Goal: Task Accomplishment & Management: Manage account settings

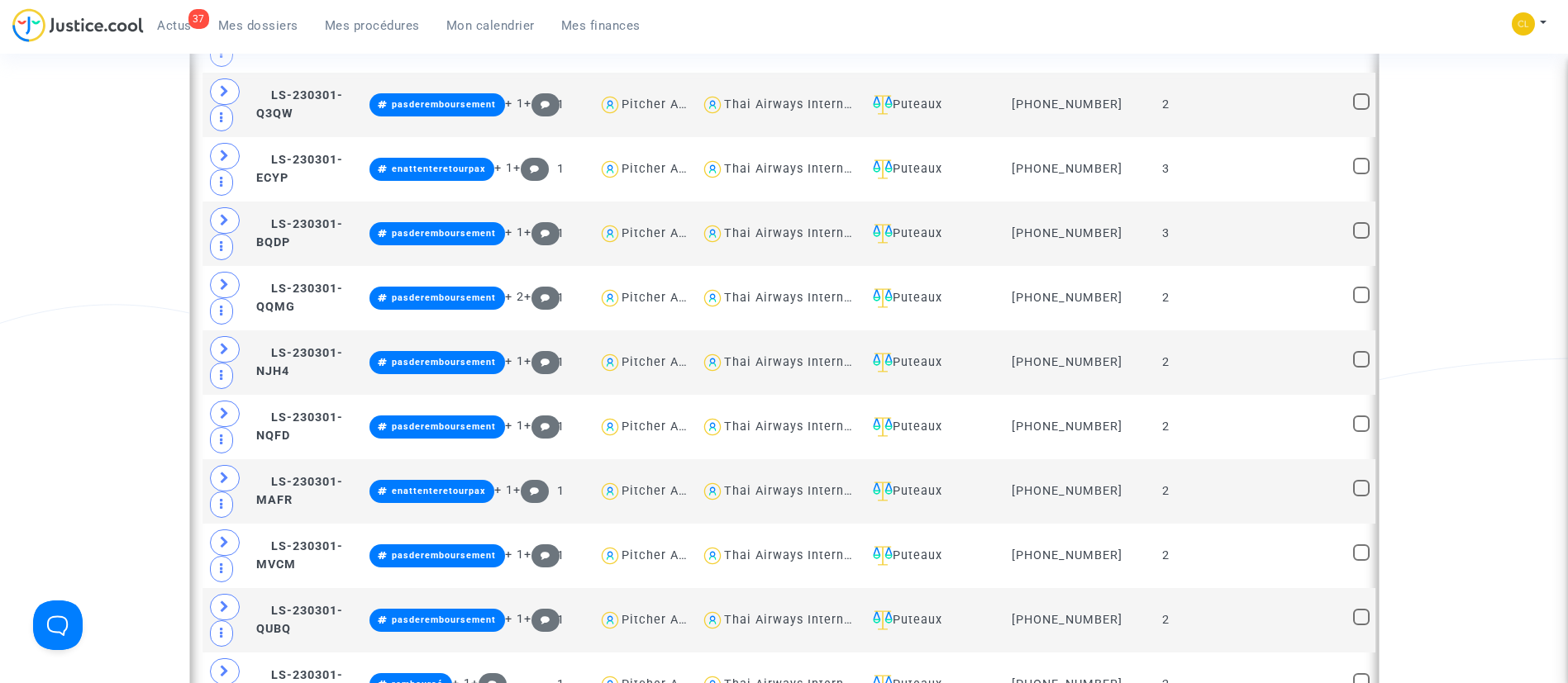
scroll to position [1040, 0]
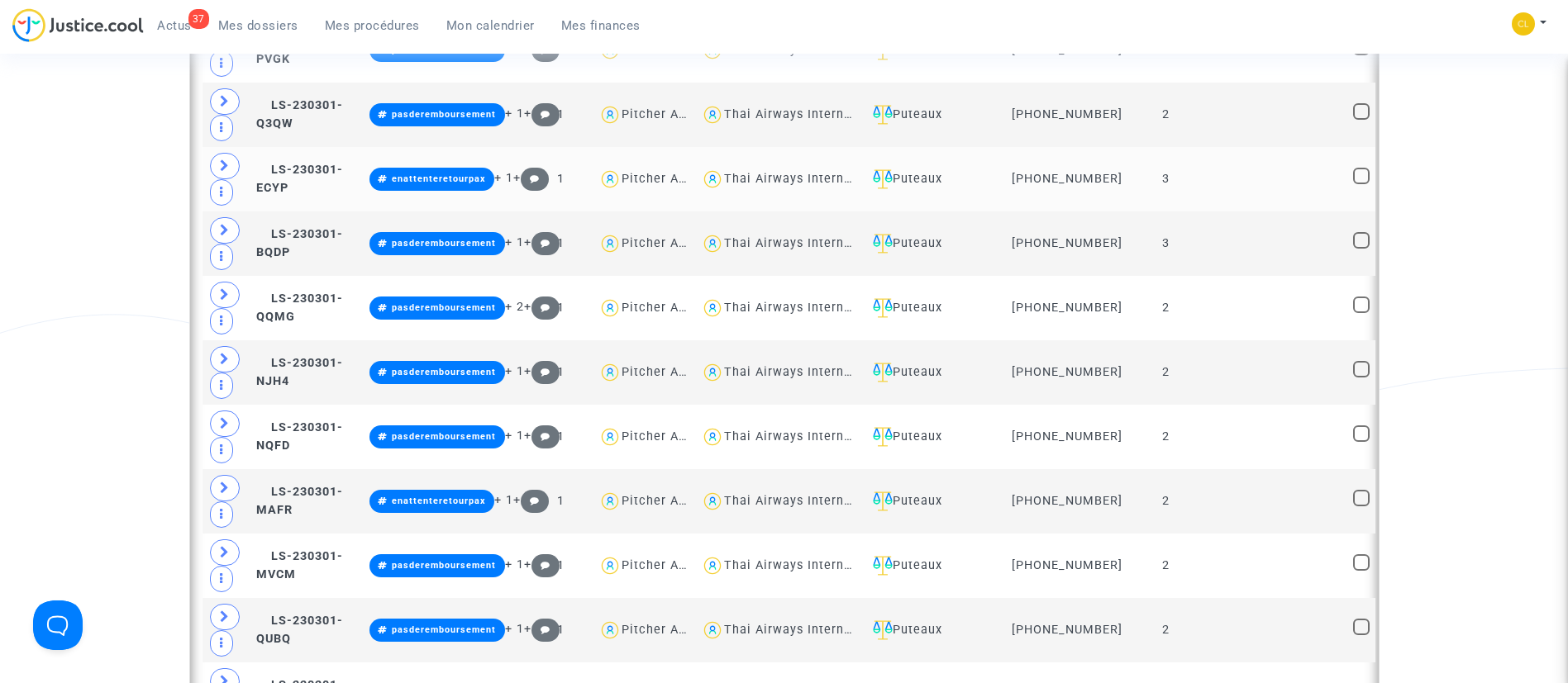
drag, startPoint x: 398, startPoint y: 30, endPoint x: 377, endPoint y: 183, distance: 154.4
click at [398, 30] on span "Mes procédures" at bounding box center [372, 25] width 95 height 14
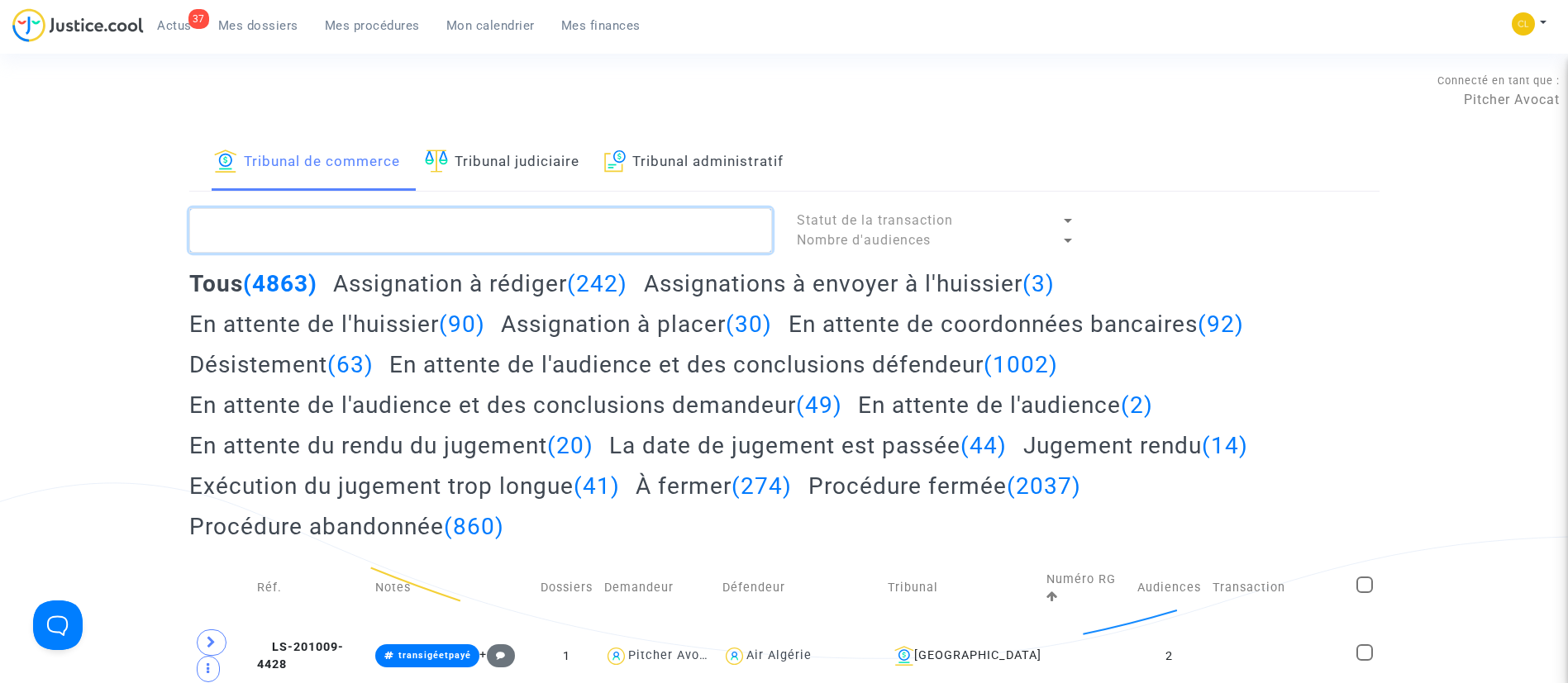
click at [431, 236] on textarea at bounding box center [481, 231] width 583 height 44
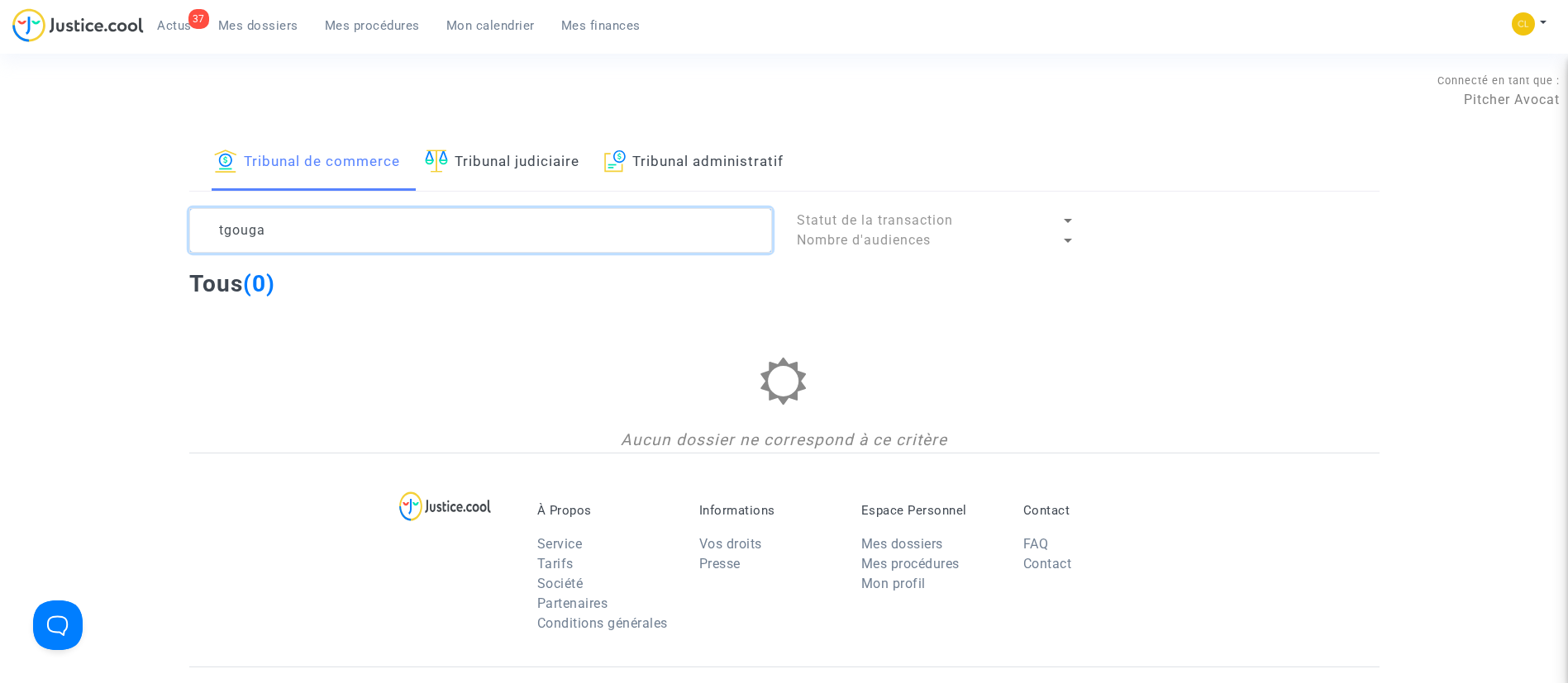
type textarea "tgouga"
click at [279, 32] on span "Mes dossiers" at bounding box center [258, 25] width 80 height 14
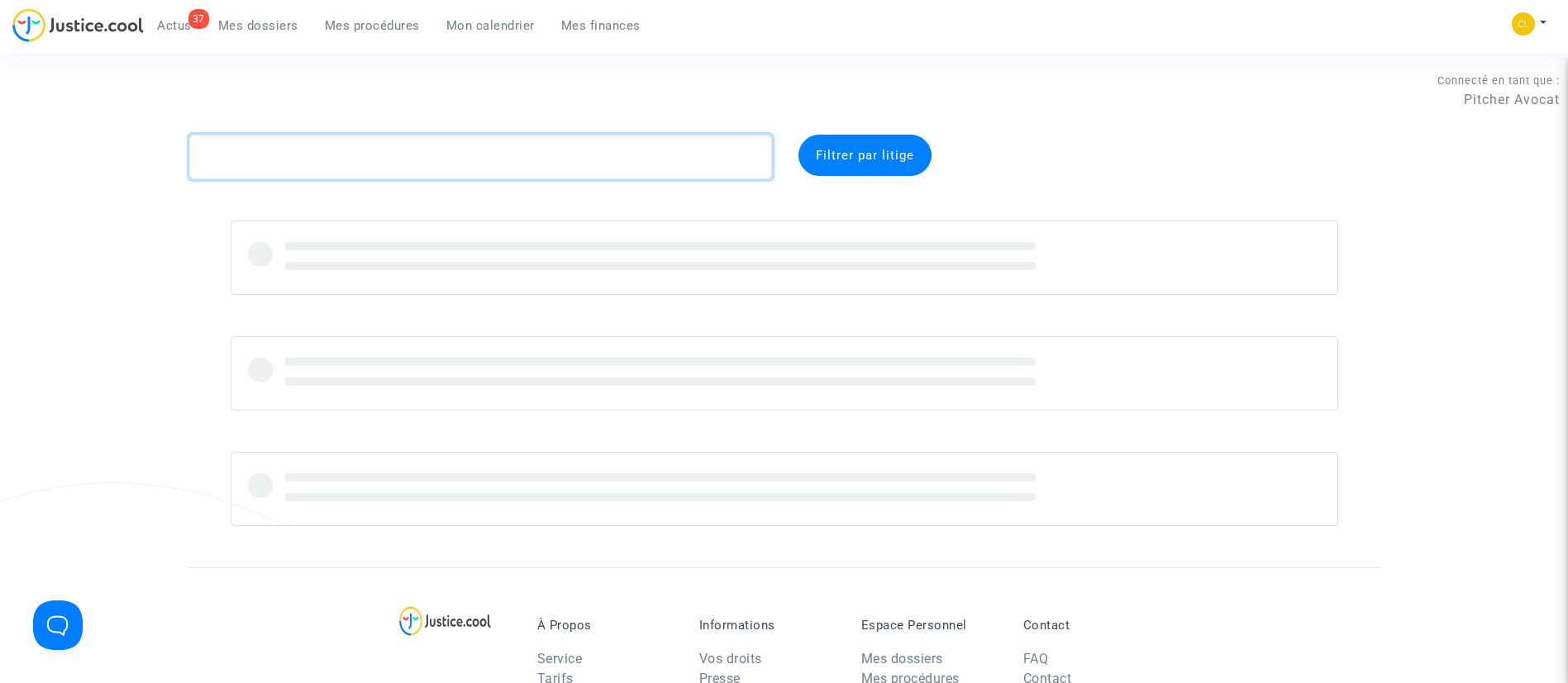
click at [267, 165] on textarea at bounding box center [481, 157] width 583 height 44
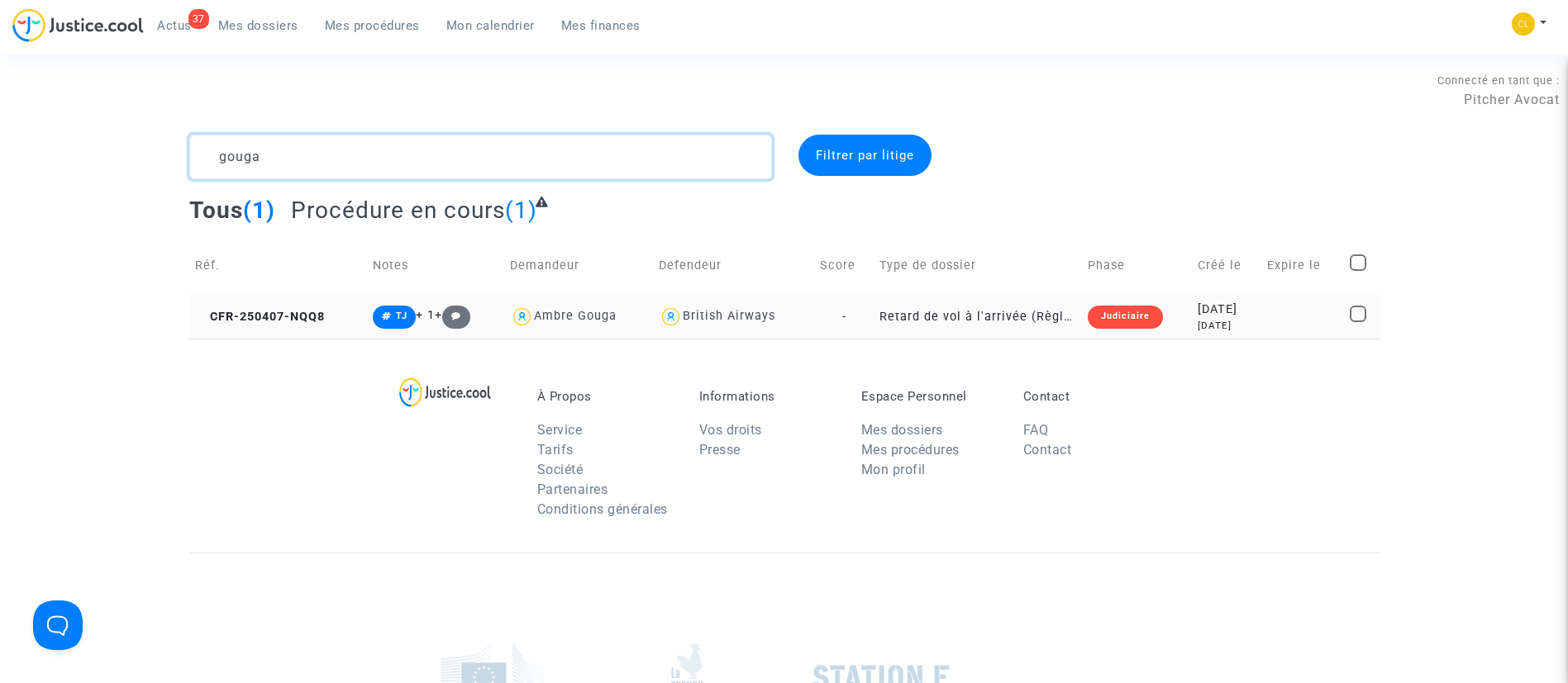
scroll to position [134, 0]
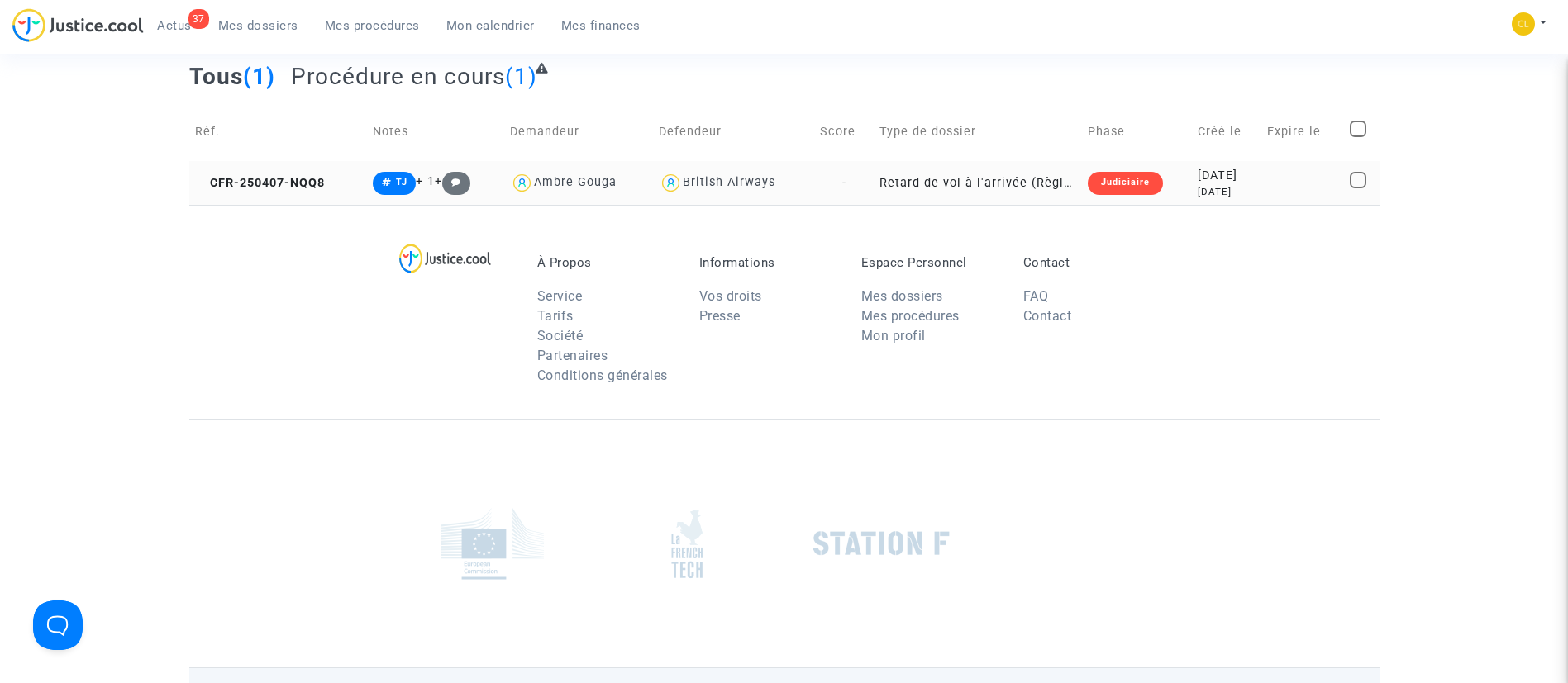
type textarea "gouga"
click at [1220, 193] on div "[DATE]" at bounding box center [1226, 192] width 58 height 14
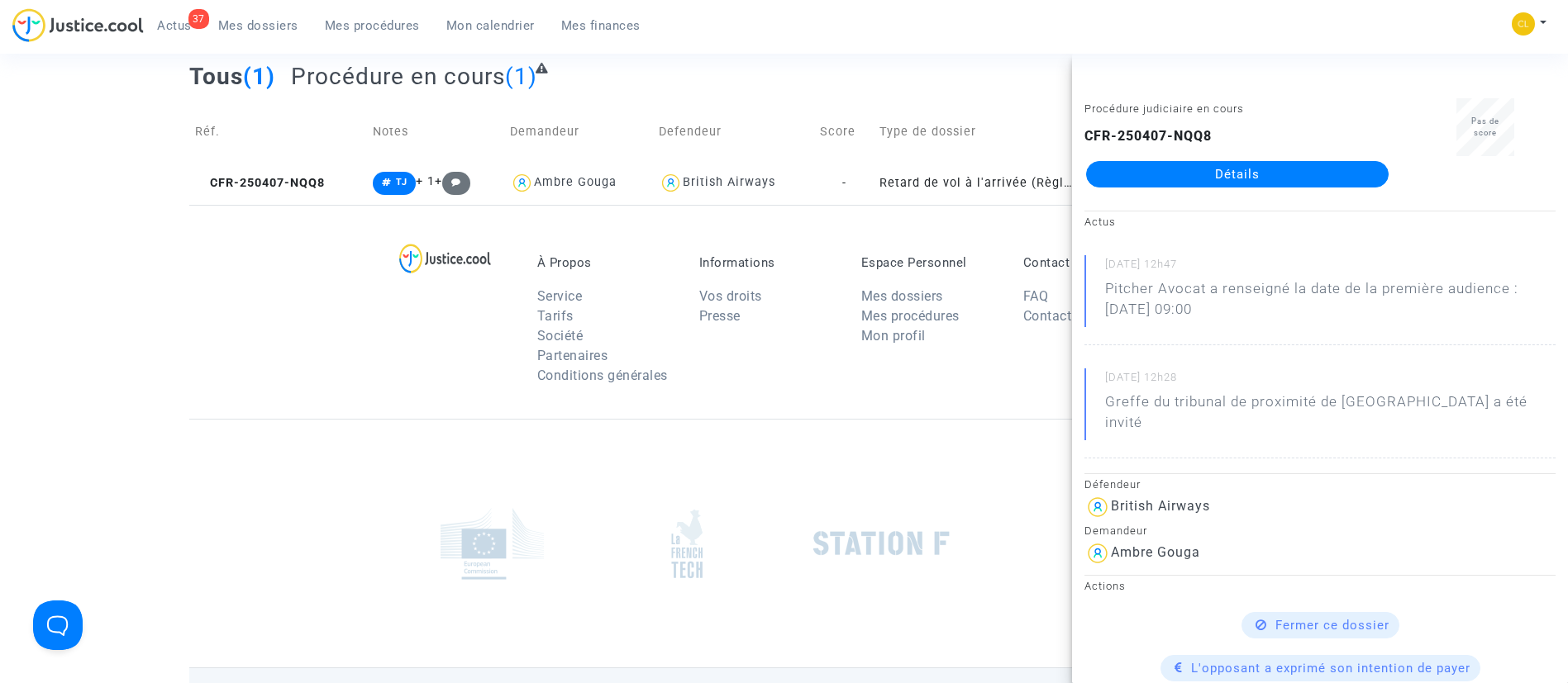
click at [1200, 171] on link "Détails" at bounding box center [1236, 174] width 302 height 26
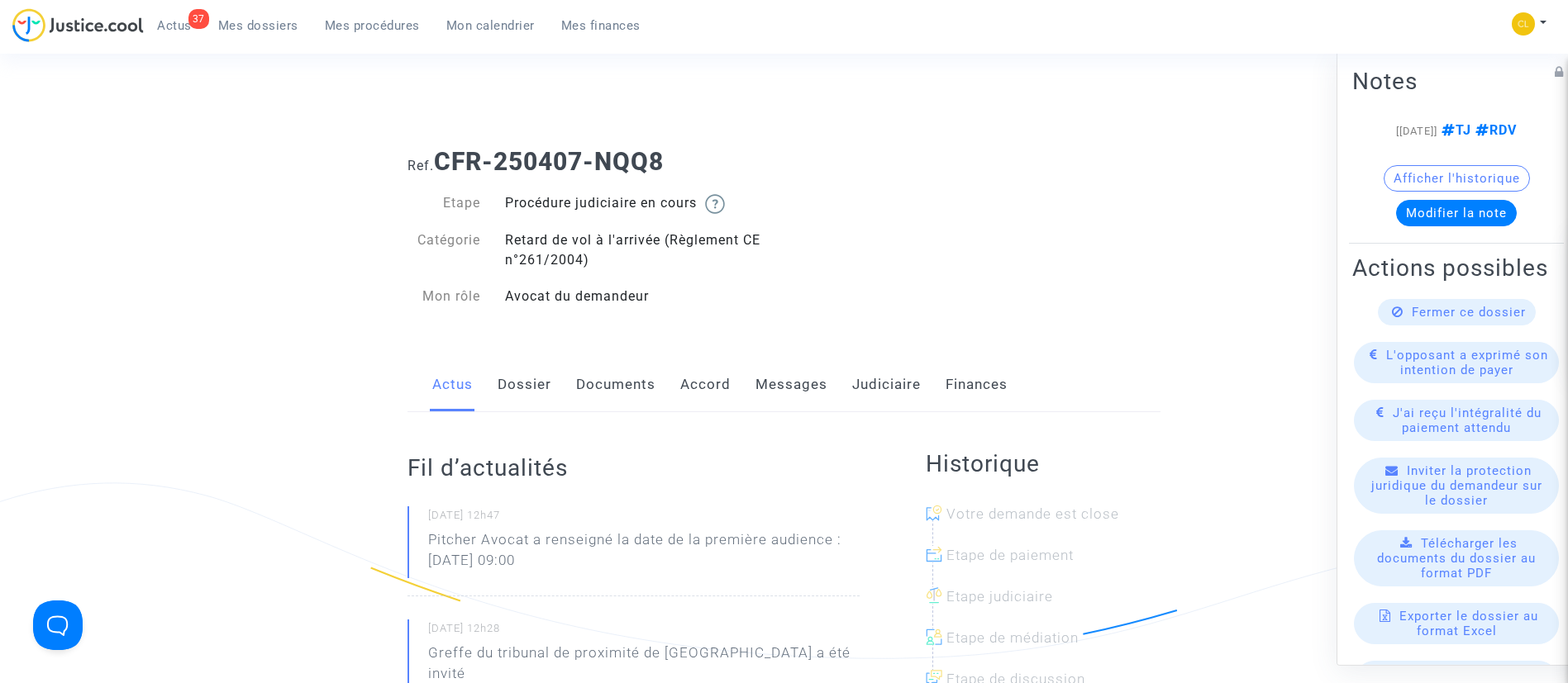
click at [901, 396] on link "Judiciaire" at bounding box center [886, 385] width 69 height 55
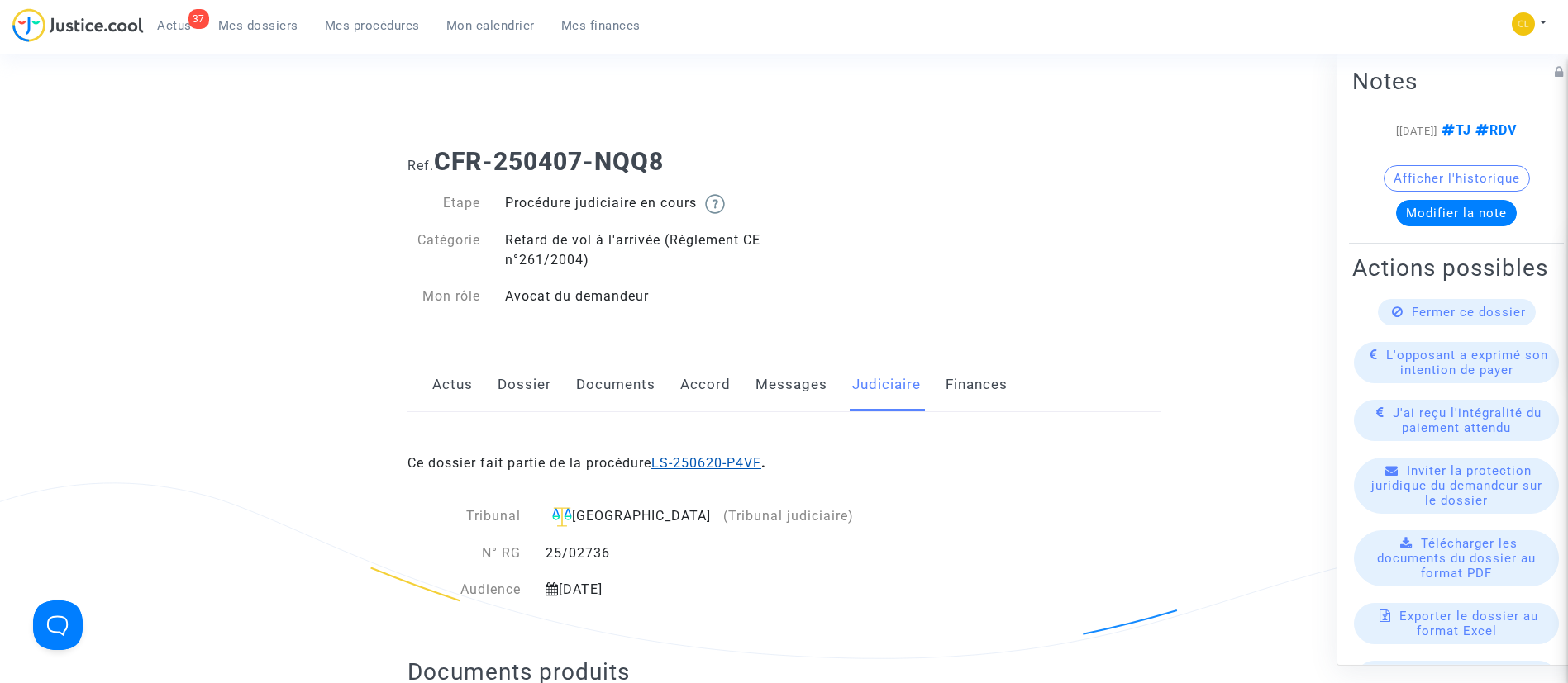
click at [697, 467] on link "LS-250620-P4VF" at bounding box center [706, 463] width 110 height 15
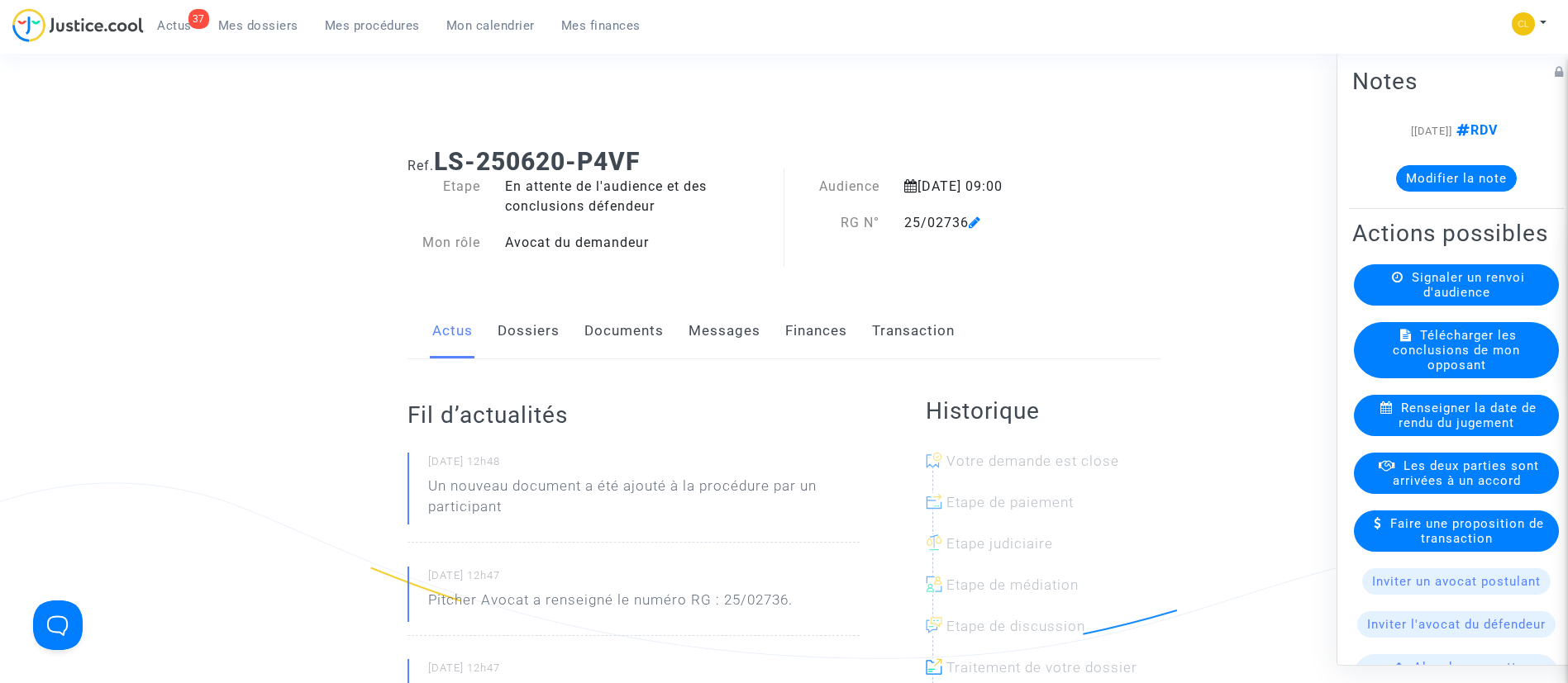
click at [272, 25] on span "Mes dossiers" at bounding box center [258, 25] width 80 height 14
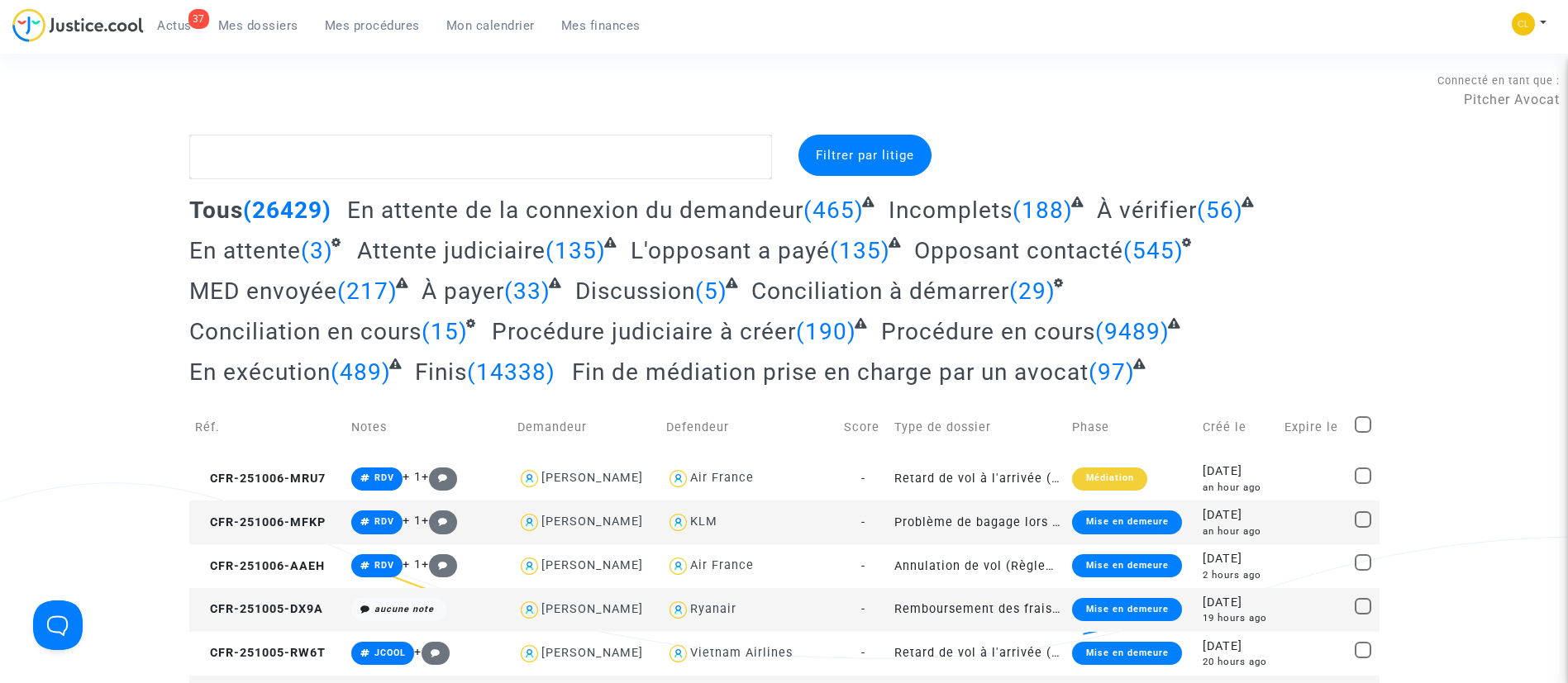
click at [481, 28] on span "Mon calendrier" at bounding box center [490, 25] width 89 height 14
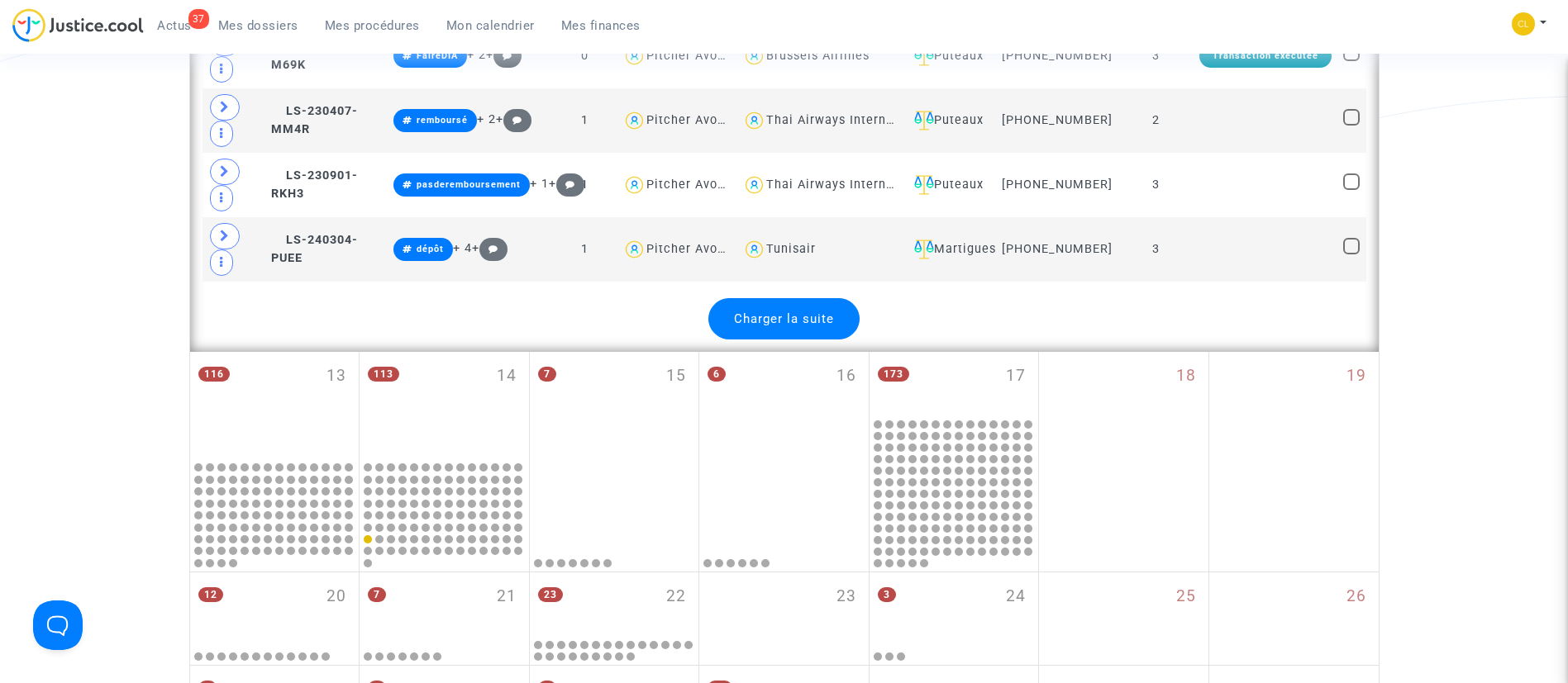
scroll to position [3926, 0]
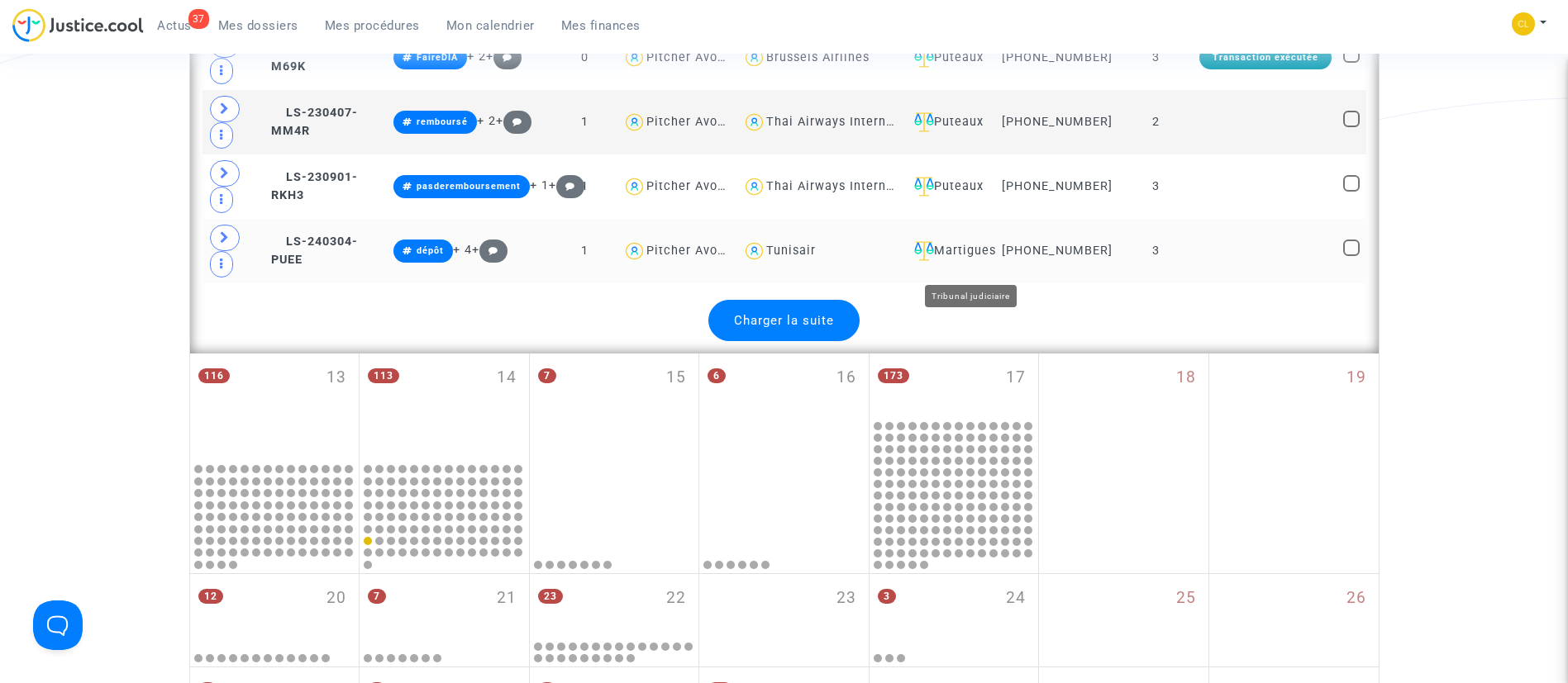
click at [990, 261] on div "Martigues" at bounding box center [949, 251] width 83 height 20
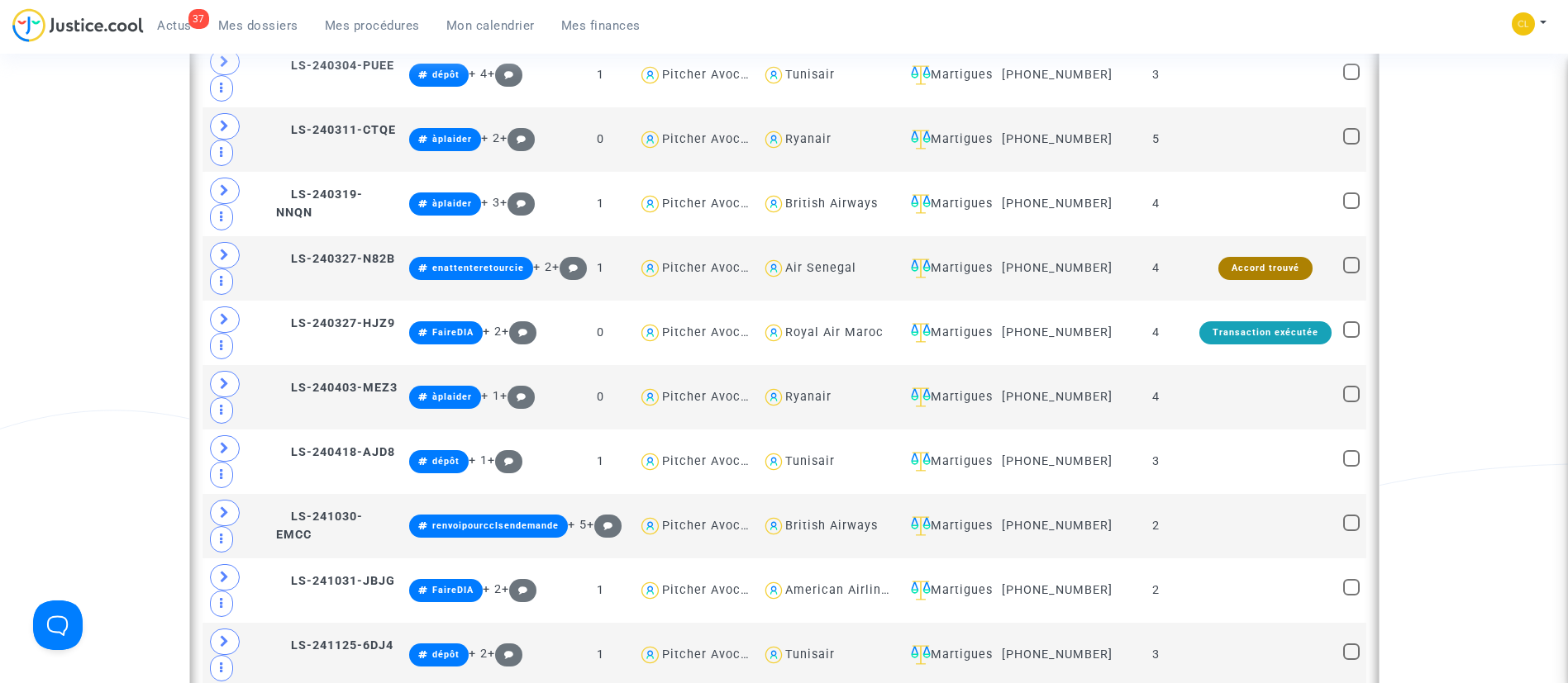
scroll to position [949, 0]
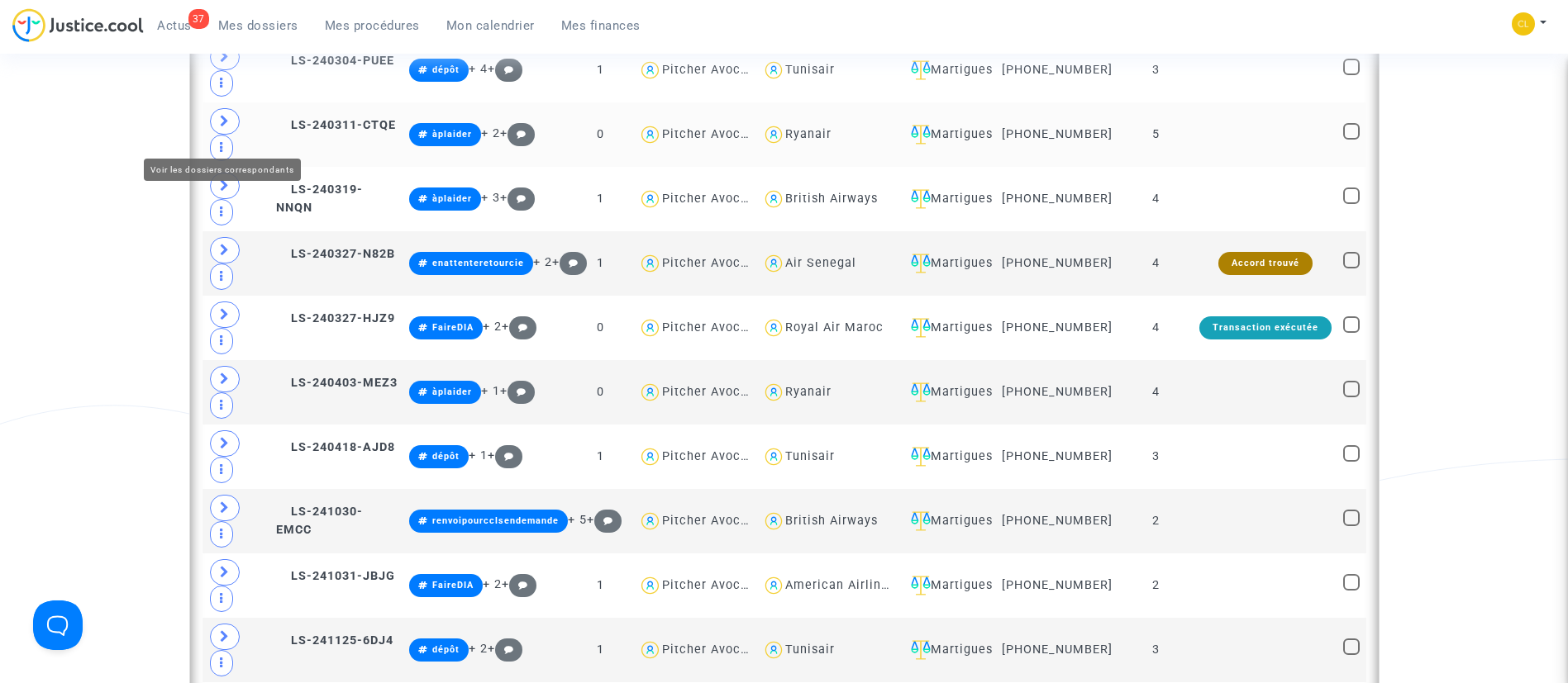
click at [227, 127] on icon at bounding box center [225, 121] width 10 height 13
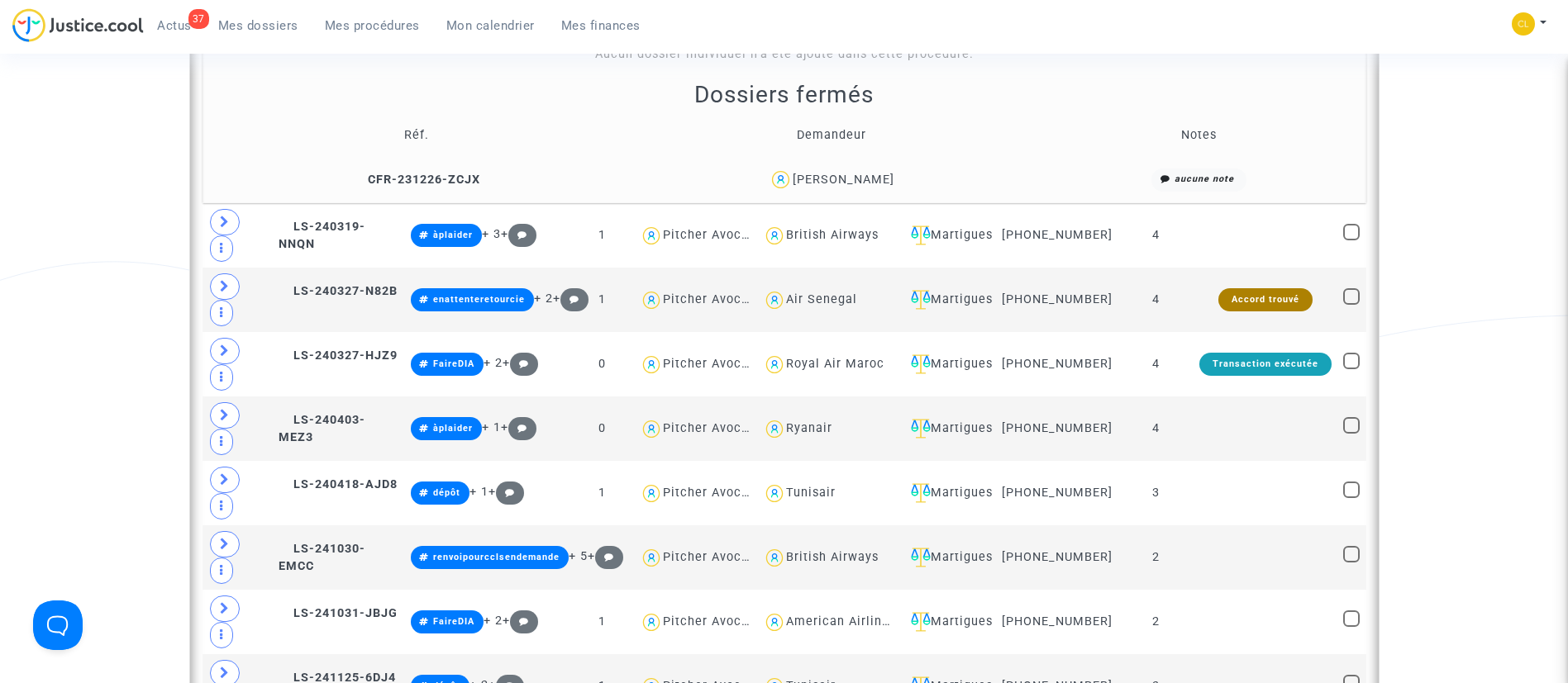
scroll to position [1095, 0]
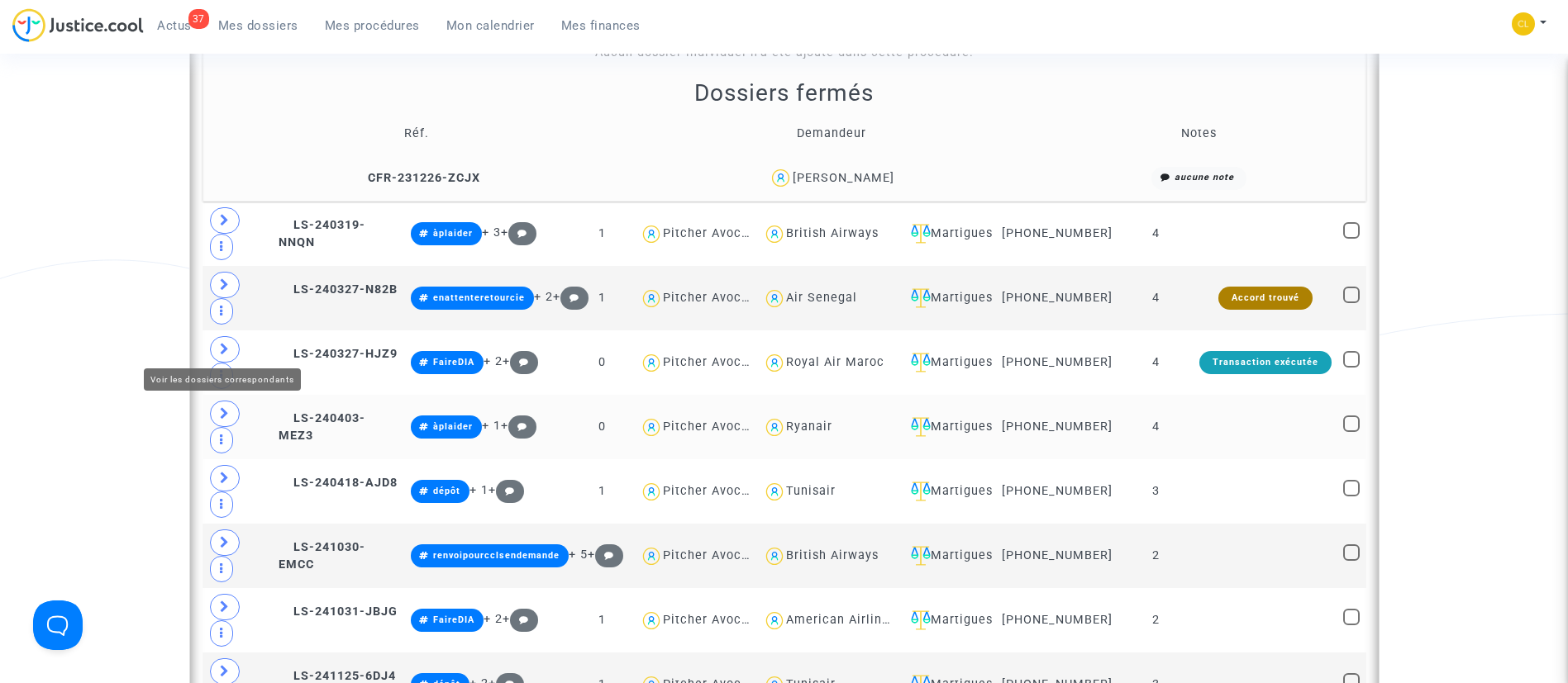
click at [222, 407] on icon at bounding box center [225, 413] width 10 height 13
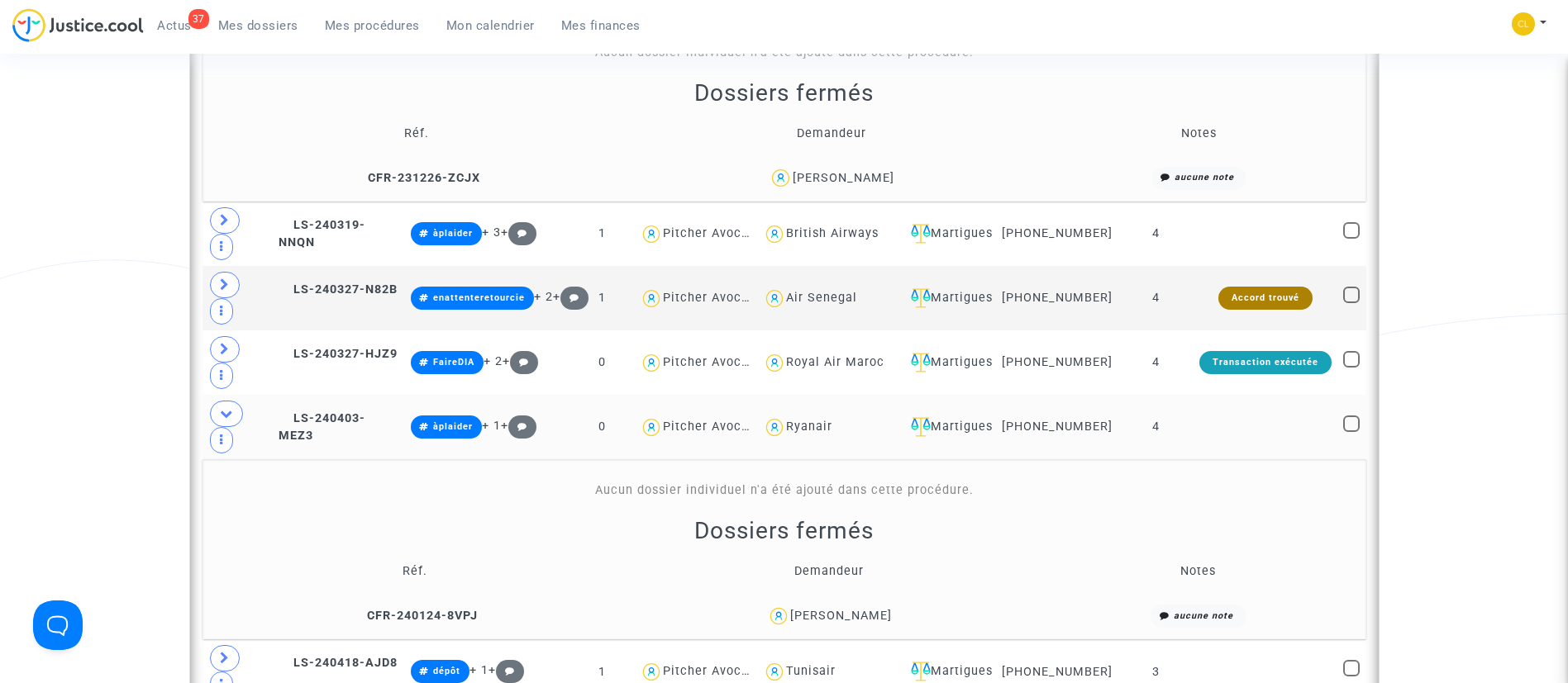
click at [1269, 395] on td at bounding box center [1265, 426] width 144 height 65
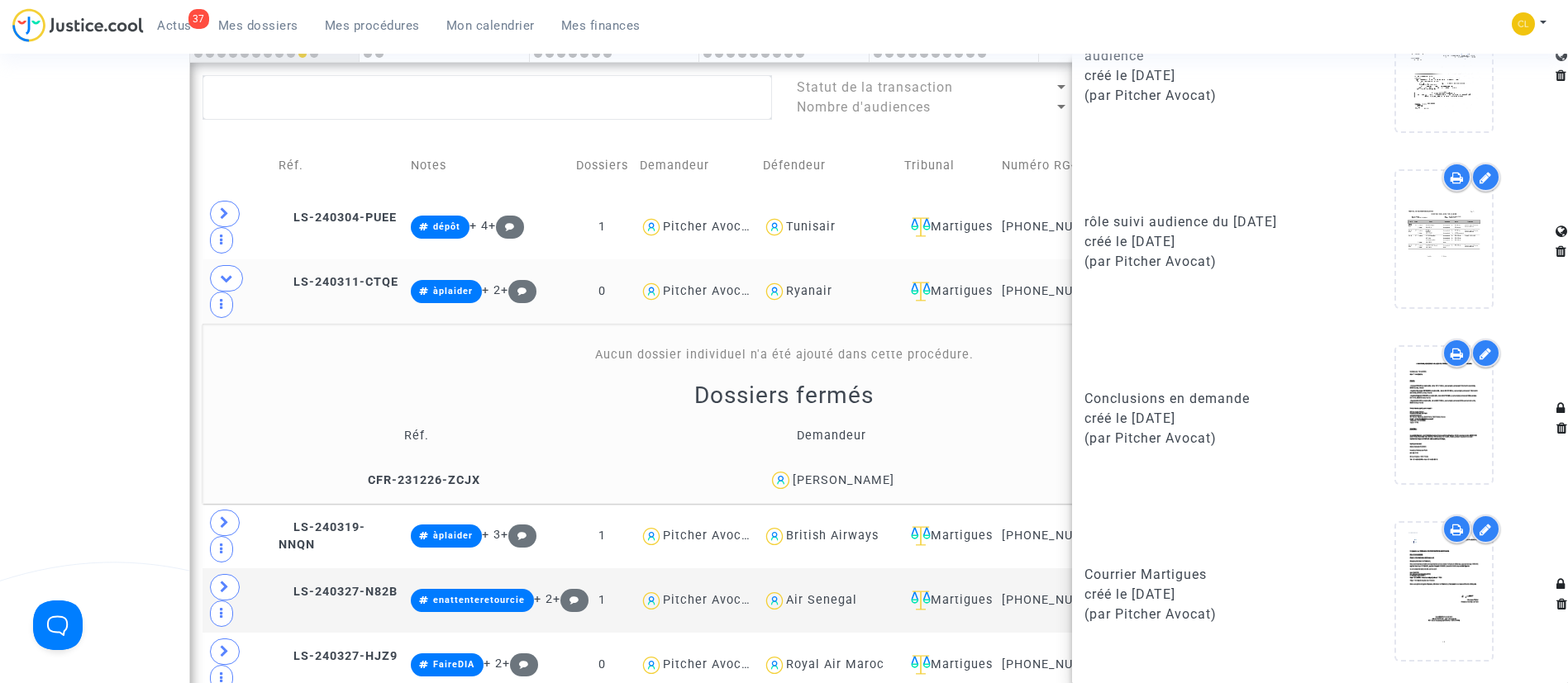
scroll to position [740, 0]
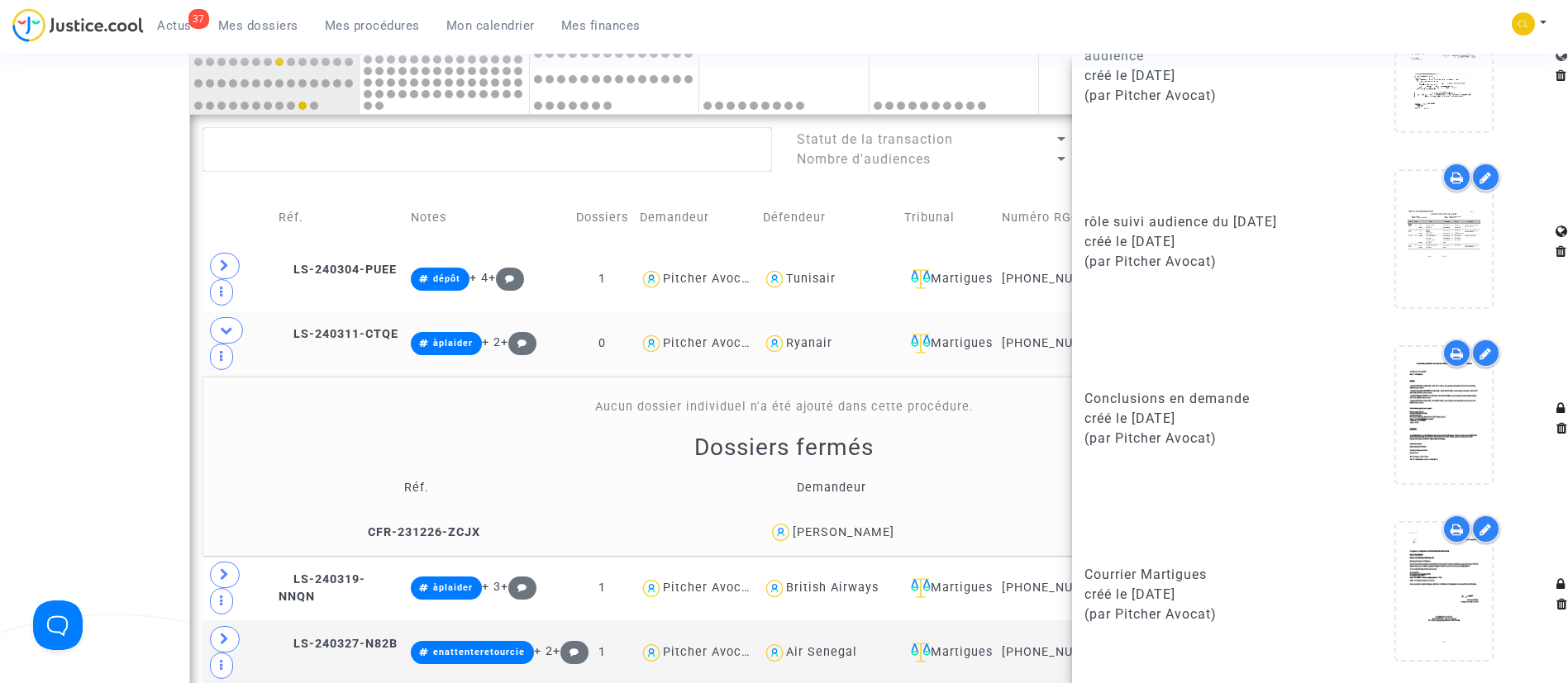
click at [997, 433] on div "Dossiers fermés Réf. Demandeur Notes CFR-231226-ZCJX [PERSON_NAME] aucune note" at bounding box center [784, 492] width 1152 height 118
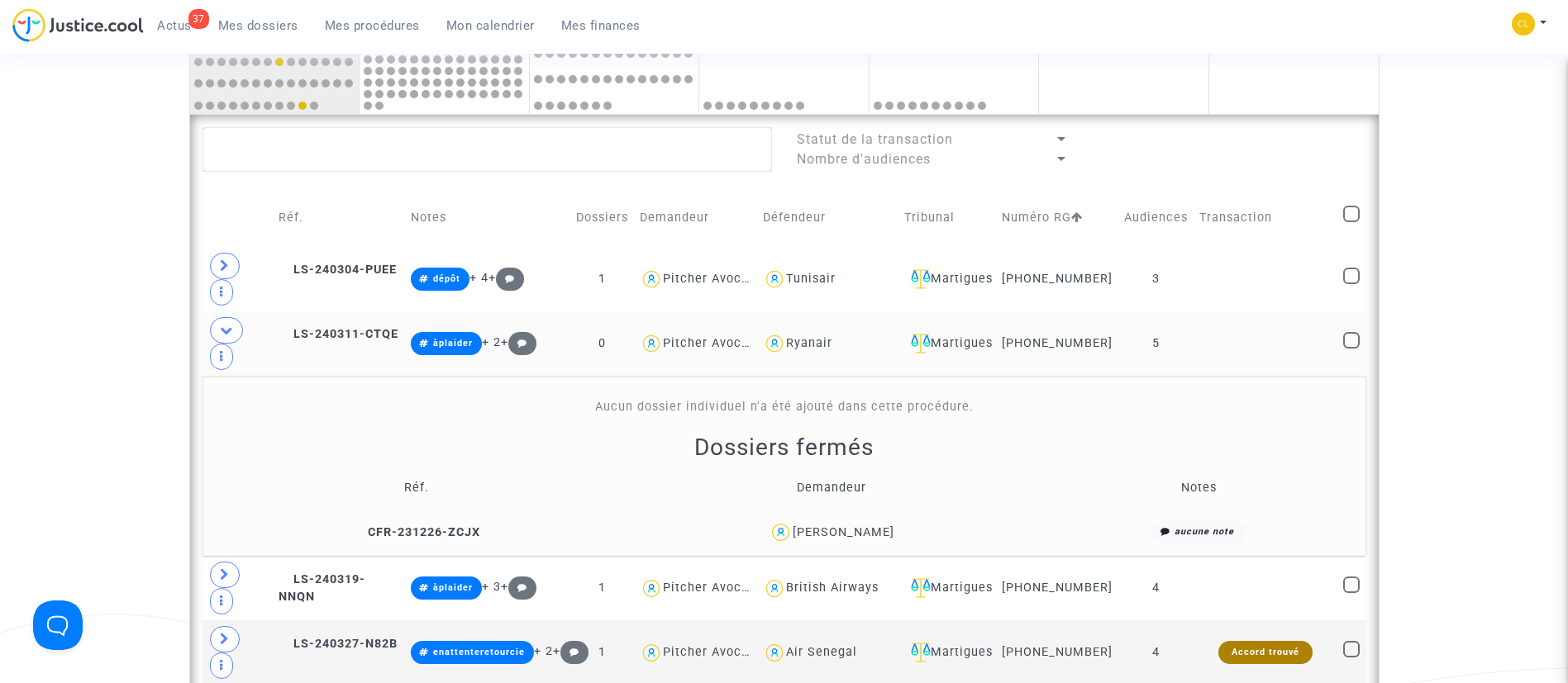
scroll to position [0, 0]
click at [1246, 324] on td at bounding box center [1265, 343] width 144 height 65
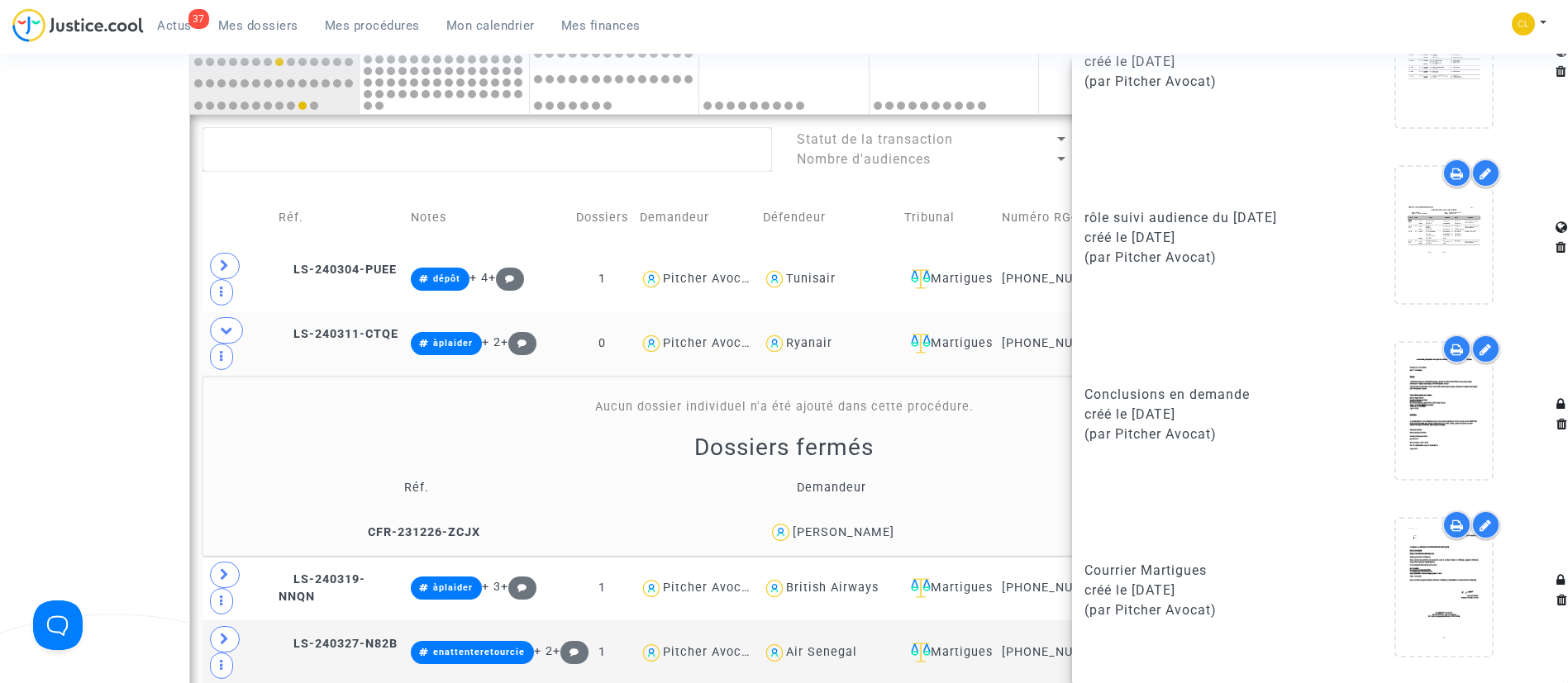
scroll to position [1718, 0]
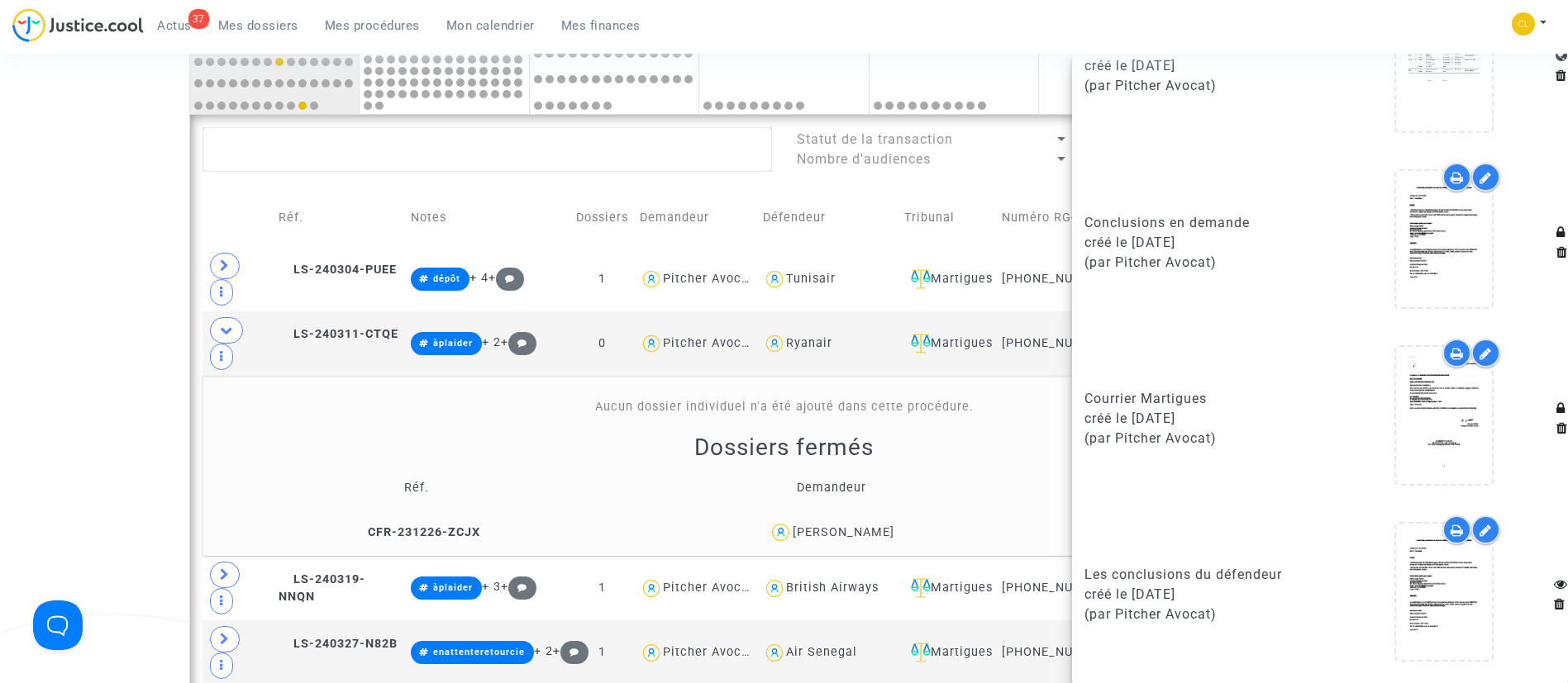
click at [392, 405] on div "Aucun dossier individuel n'a été ajouté dans cette procédure. Dossiers fermés R…" at bounding box center [784, 475] width 1152 height 152
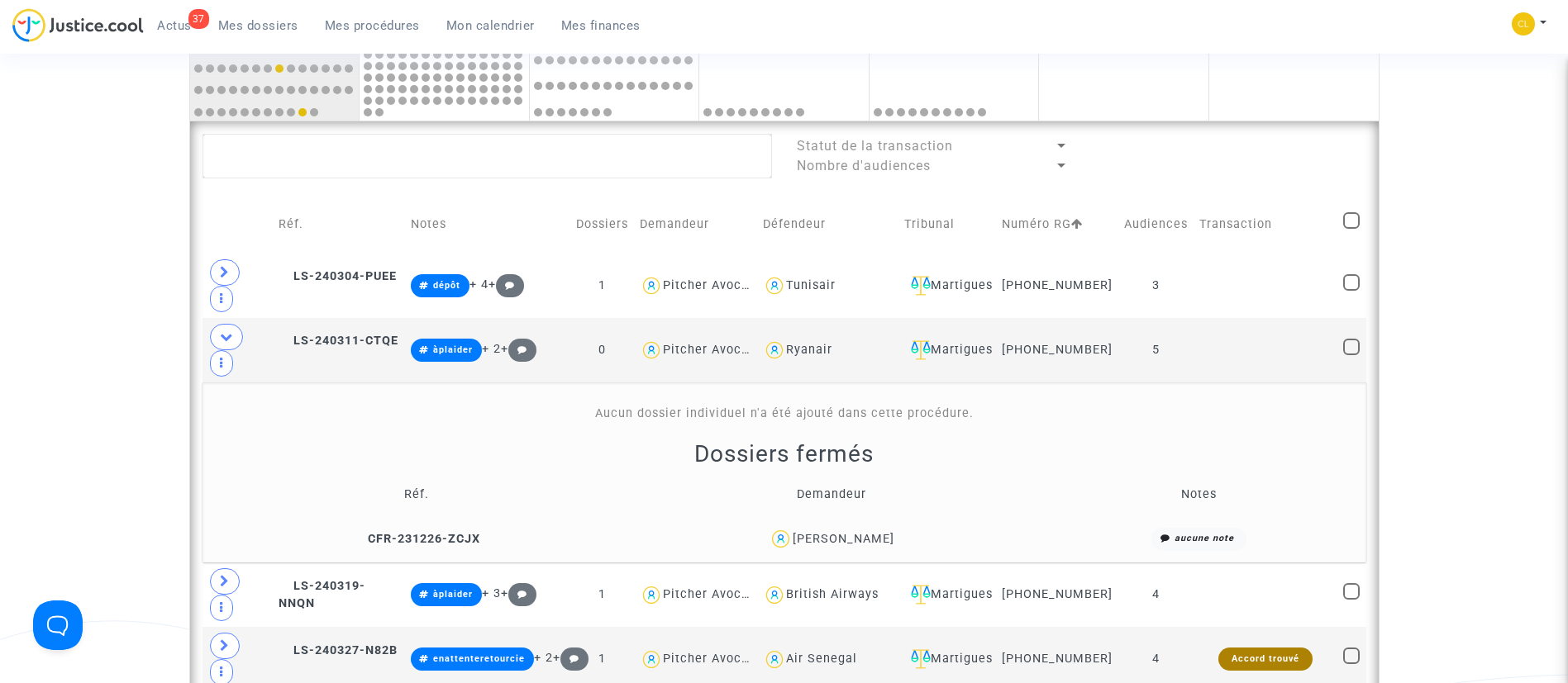
scroll to position [739, 0]
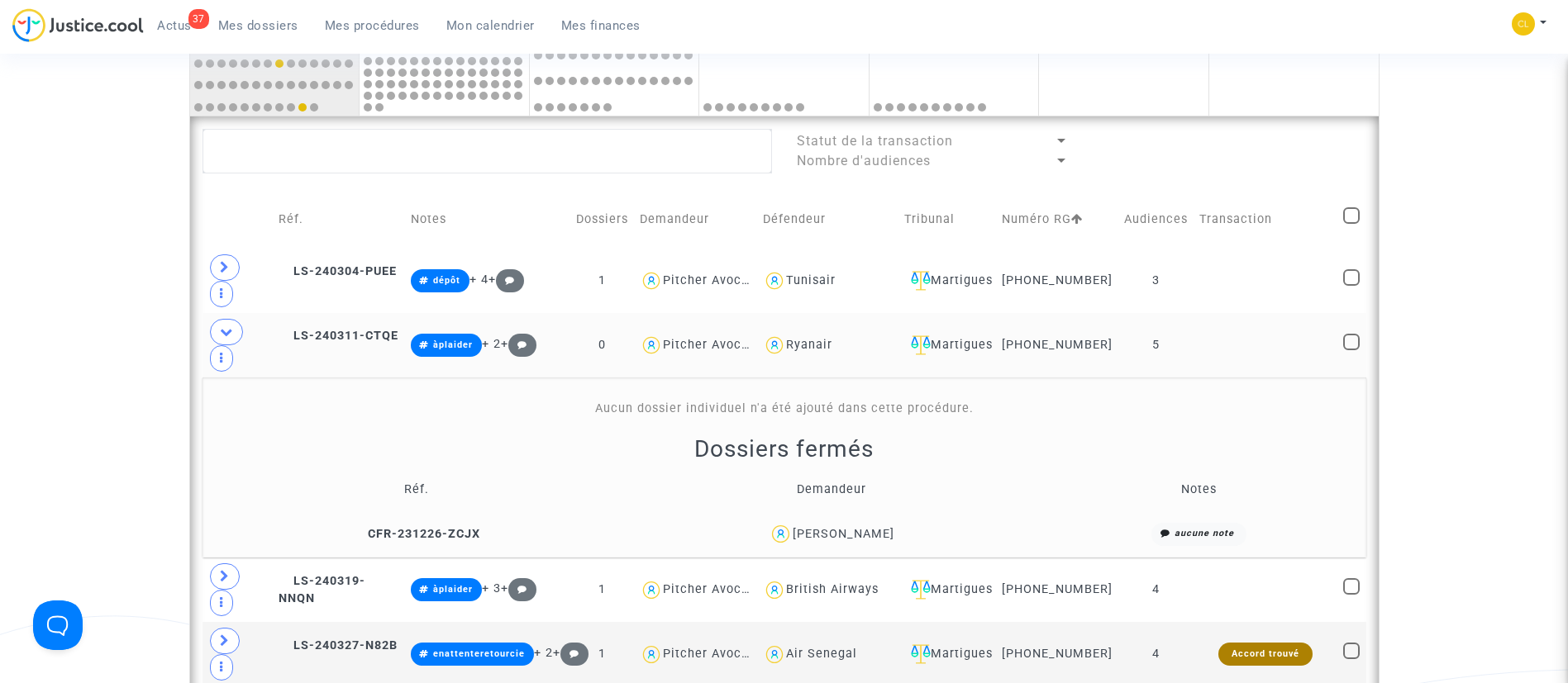
click at [1311, 331] on td at bounding box center [1265, 345] width 144 height 65
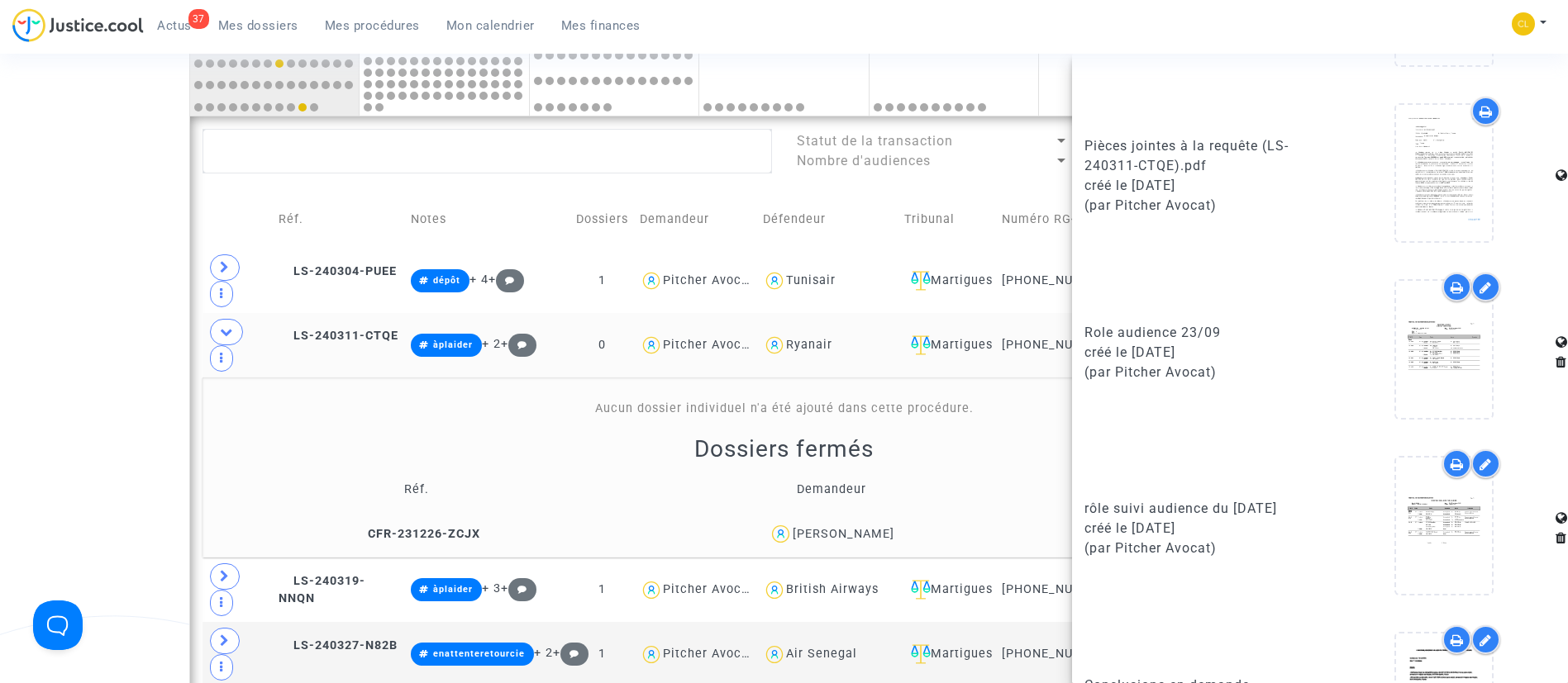
scroll to position [1718, 0]
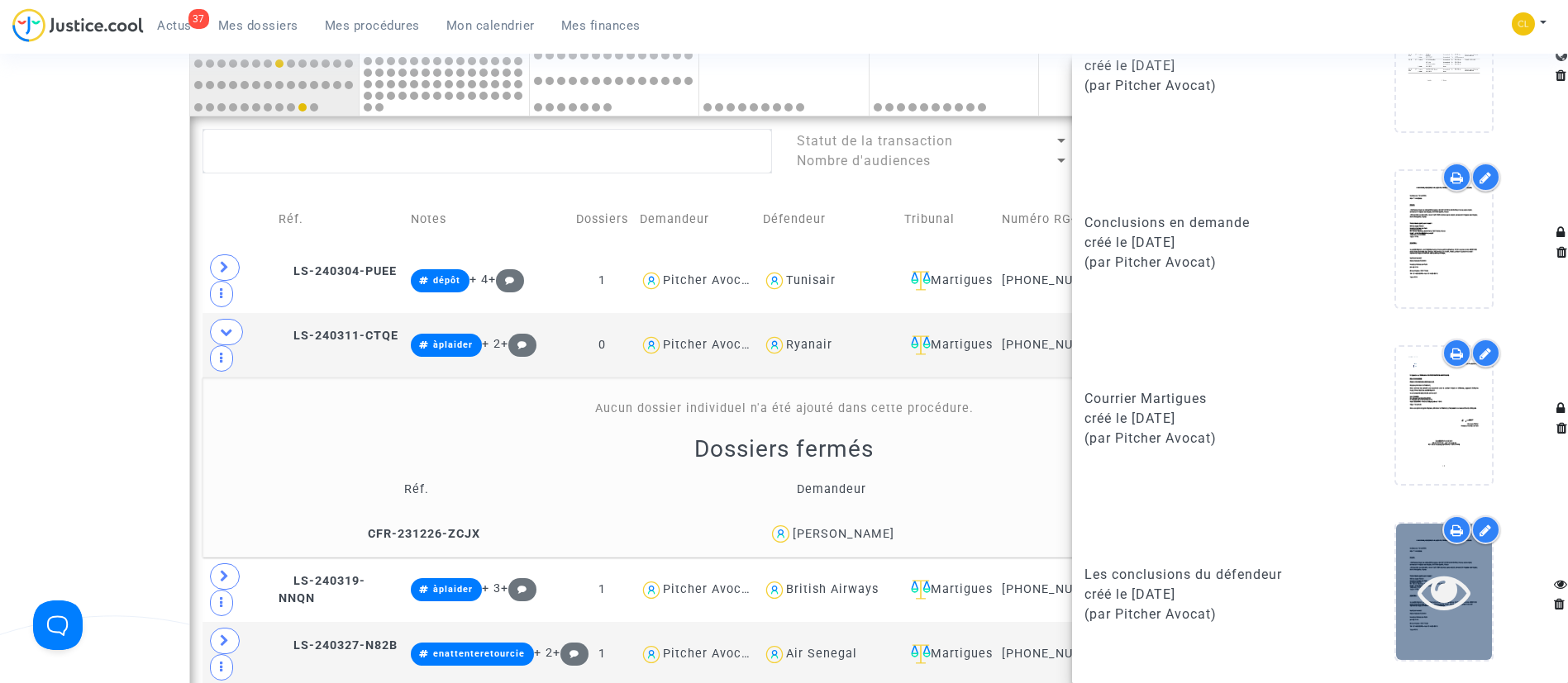
click at [1397, 584] on div at bounding box center [1443, 591] width 96 height 53
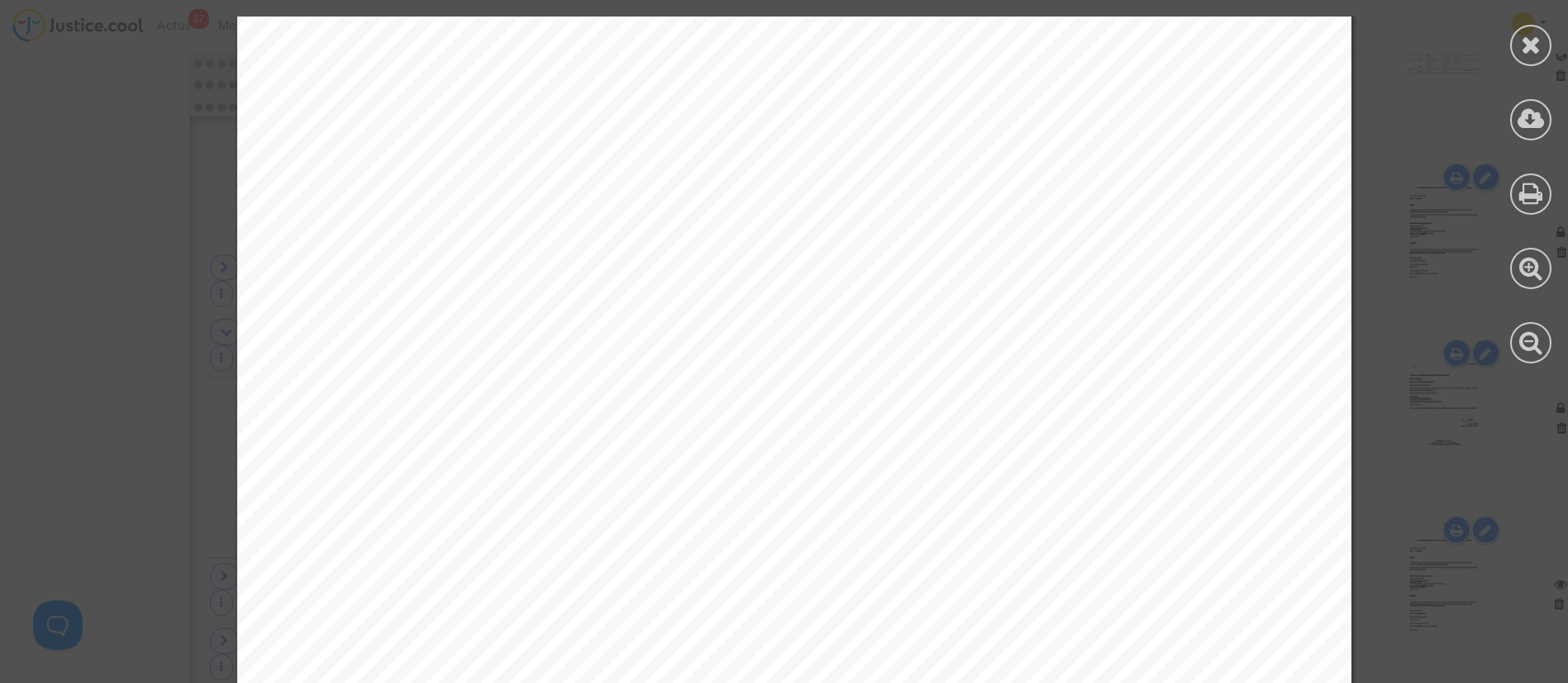
scroll to position [404251, 0]
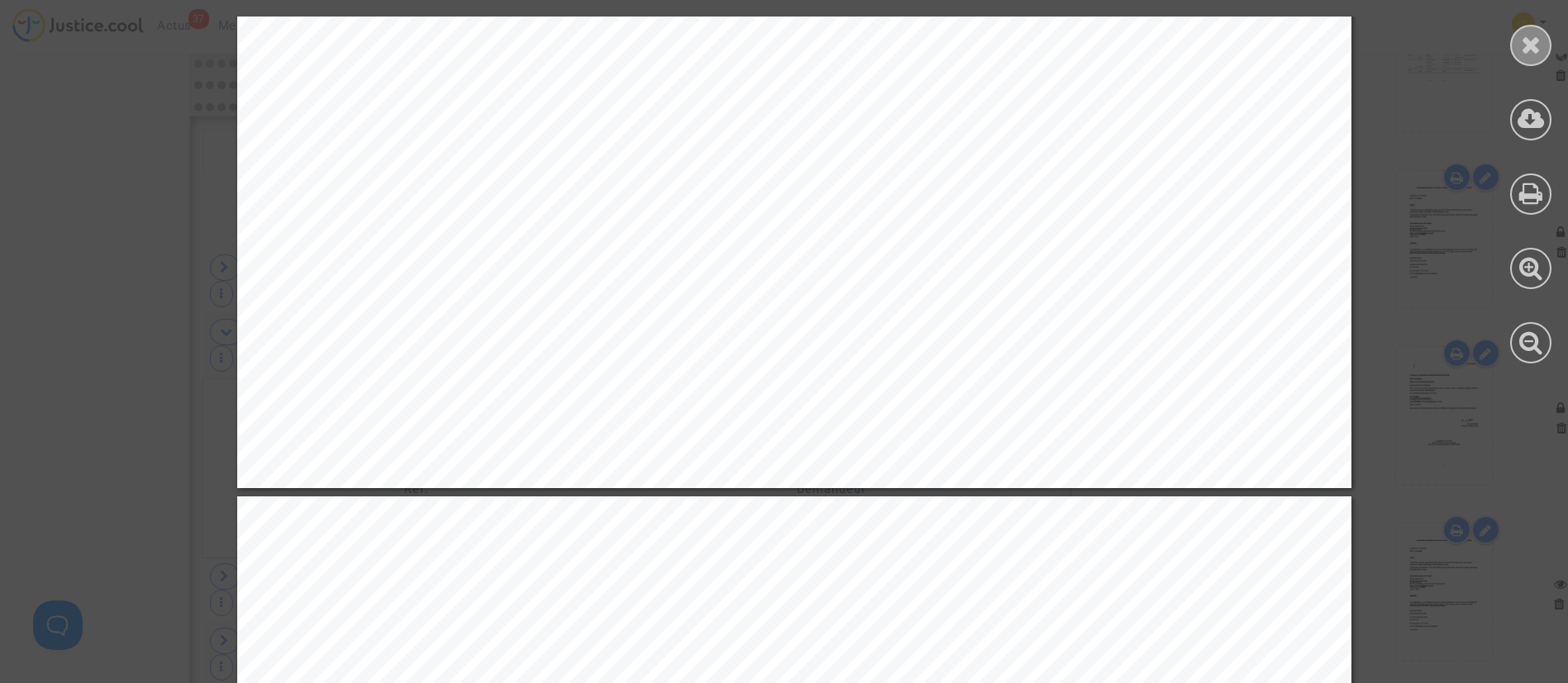
click at [1533, 41] on icon at bounding box center [1530, 44] width 20 height 25
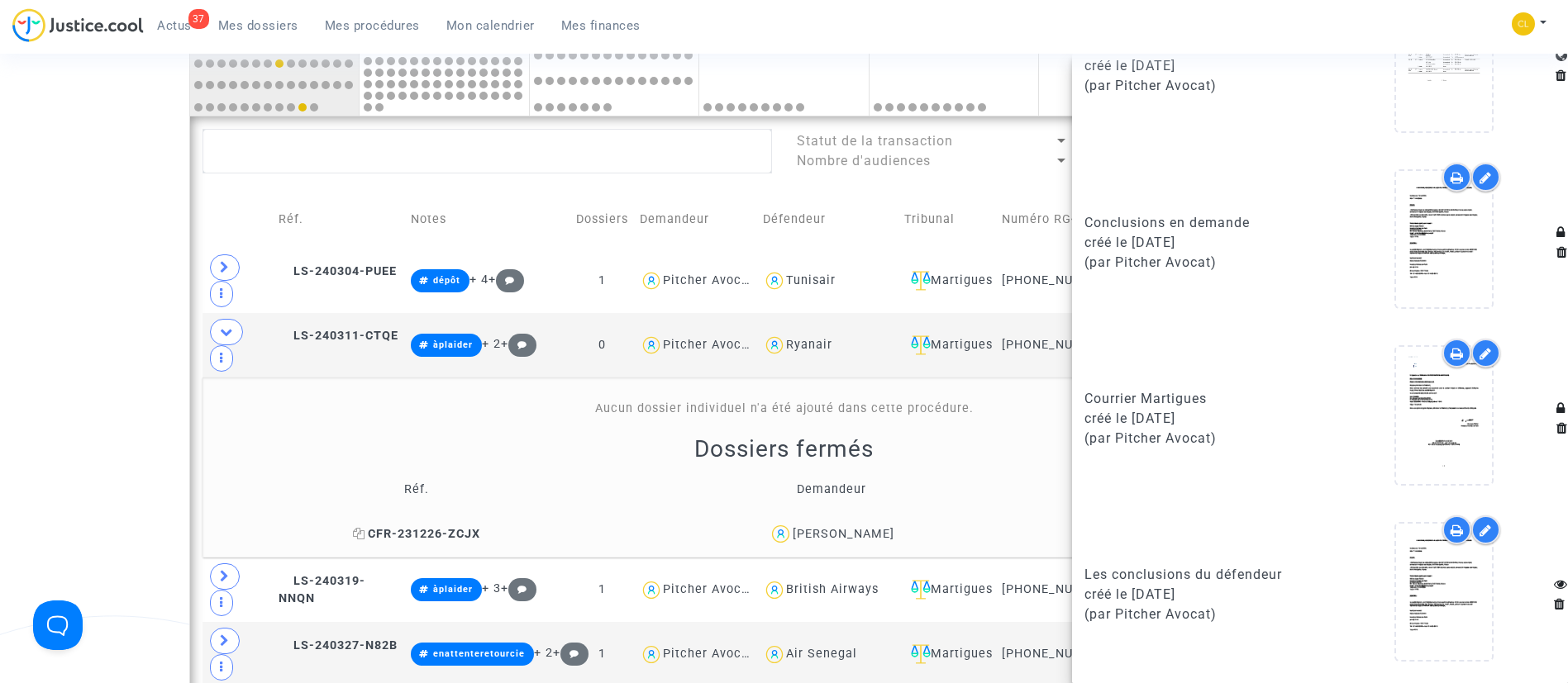
click at [358, 528] on icon at bounding box center [359, 533] width 13 height 12
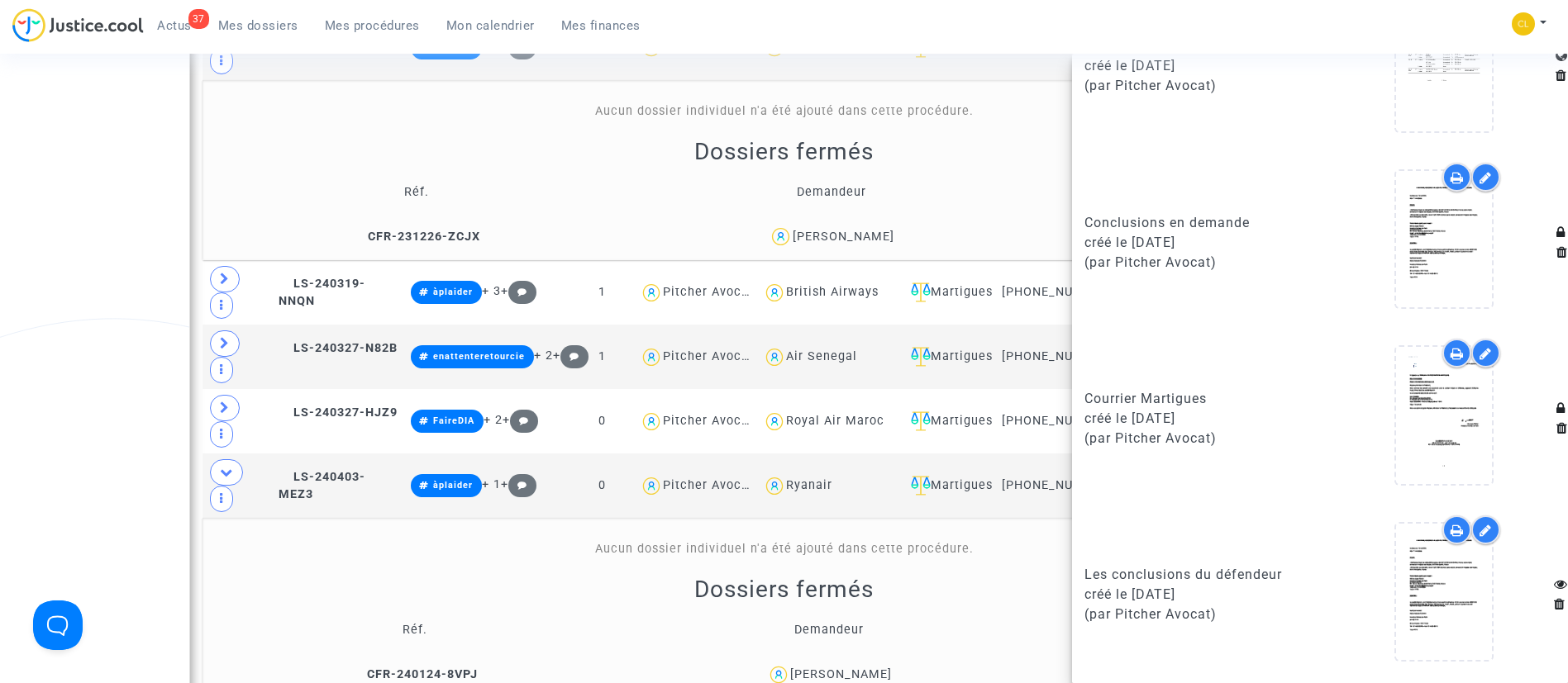
scroll to position [1039, 0]
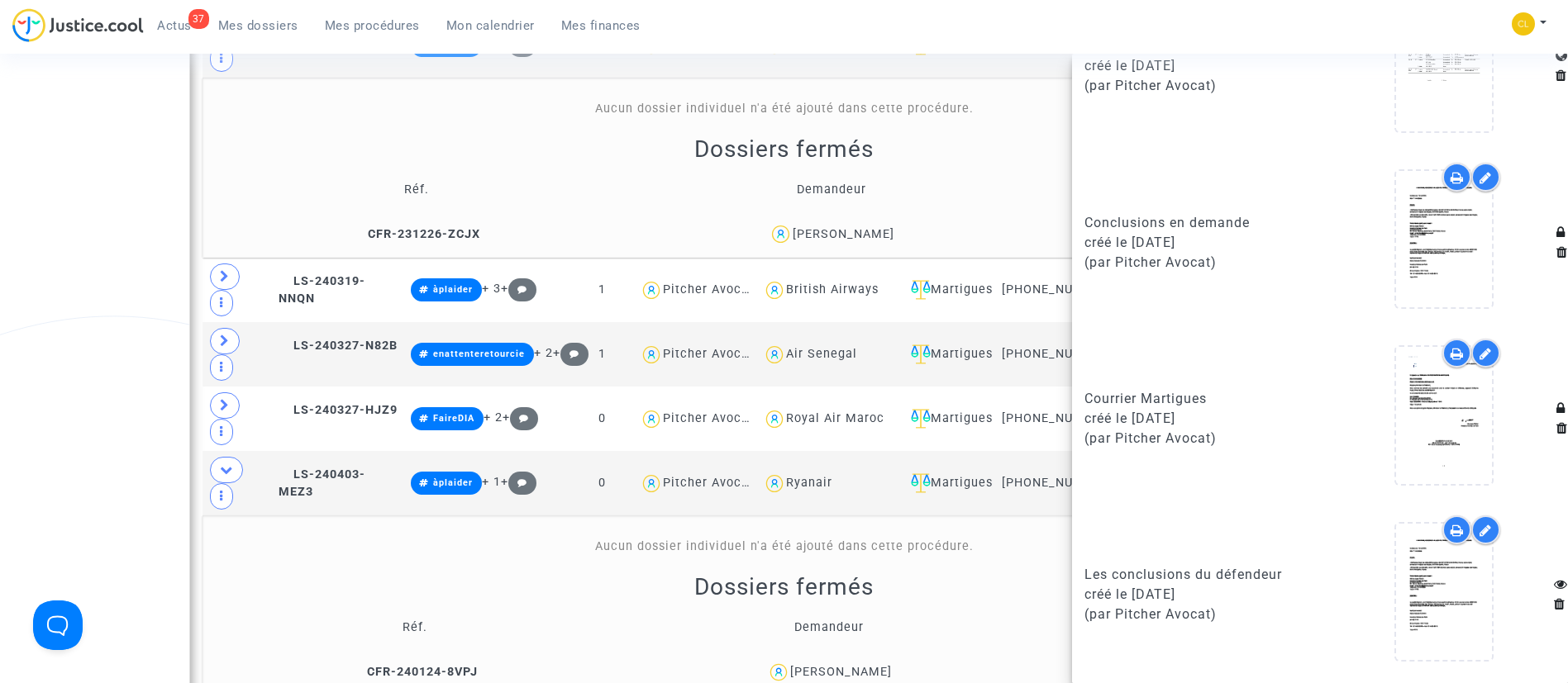
click at [851, 228] on div "[PERSON_NAME]" at bounding box center [842, 234] width 101 height 14
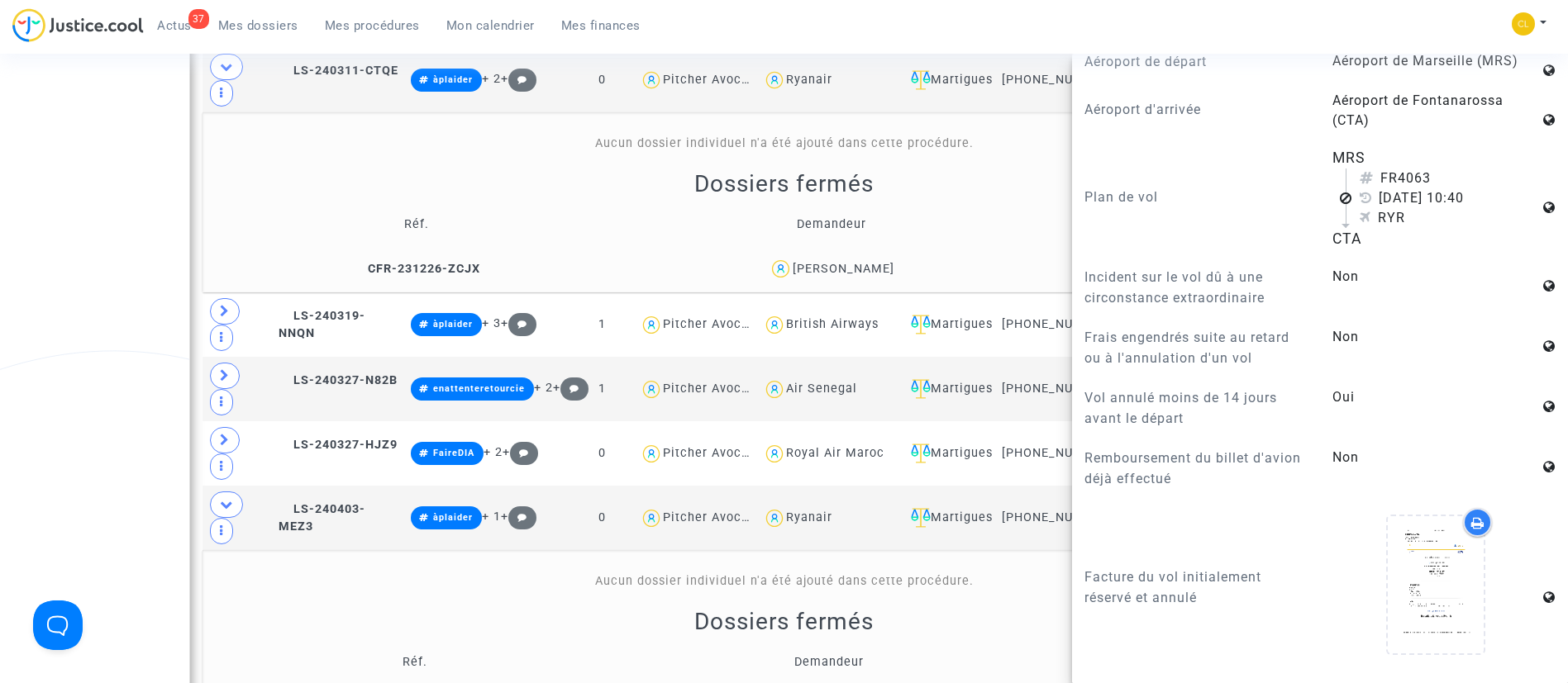
scroll to position [1005, 0]
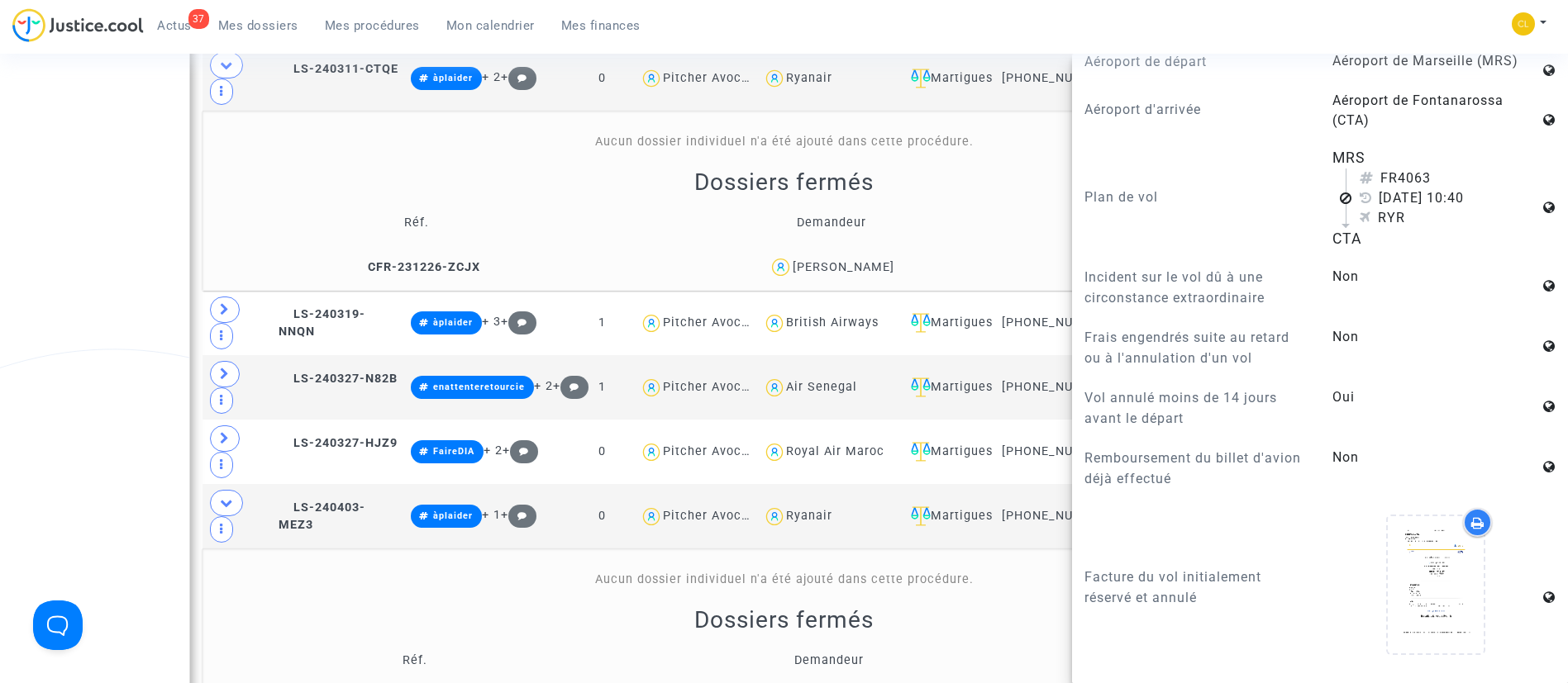
click at [551, 571] on div "Aucun dossier individuel n'a été ajouté dans cette procédure. Dossiers fermés R…" at bounding box center [784, 647] width 1152 height 152
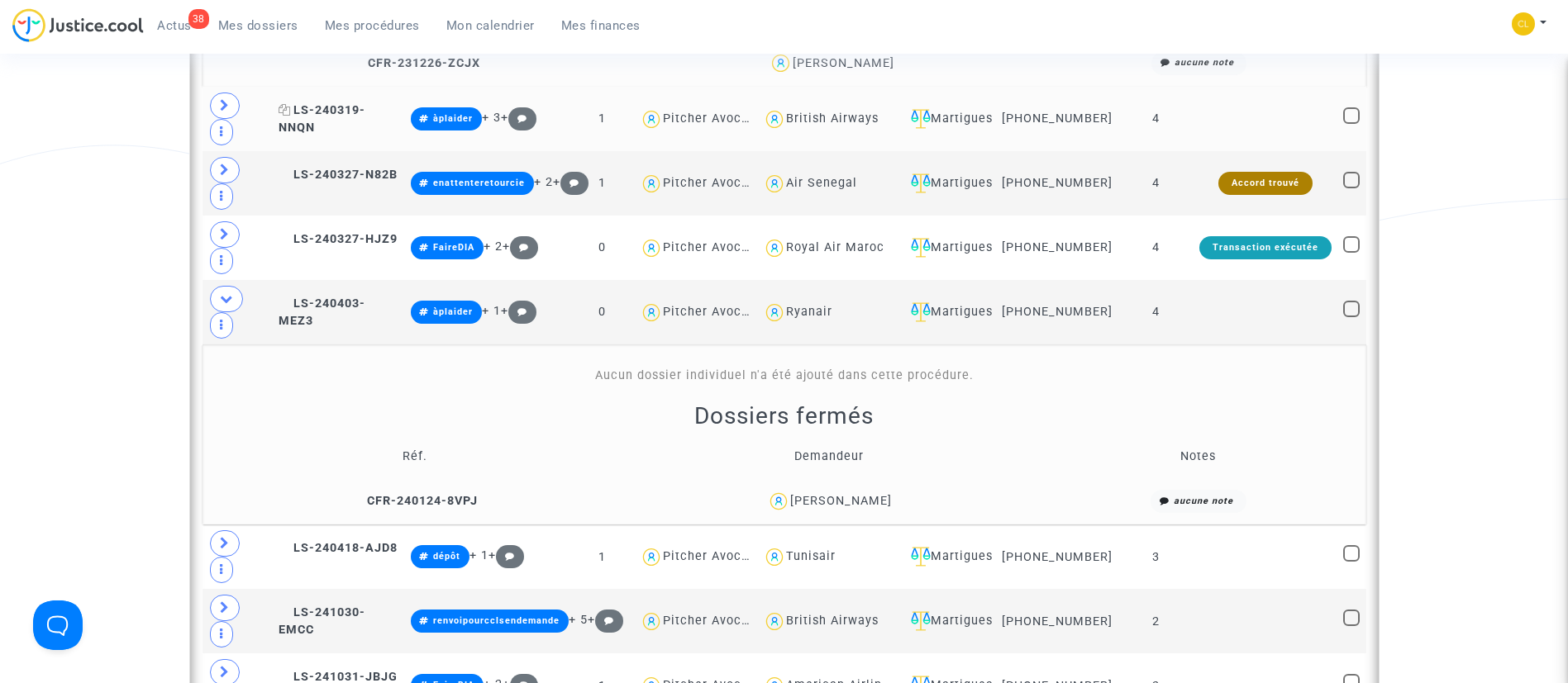
scroll to position [1211, 0]
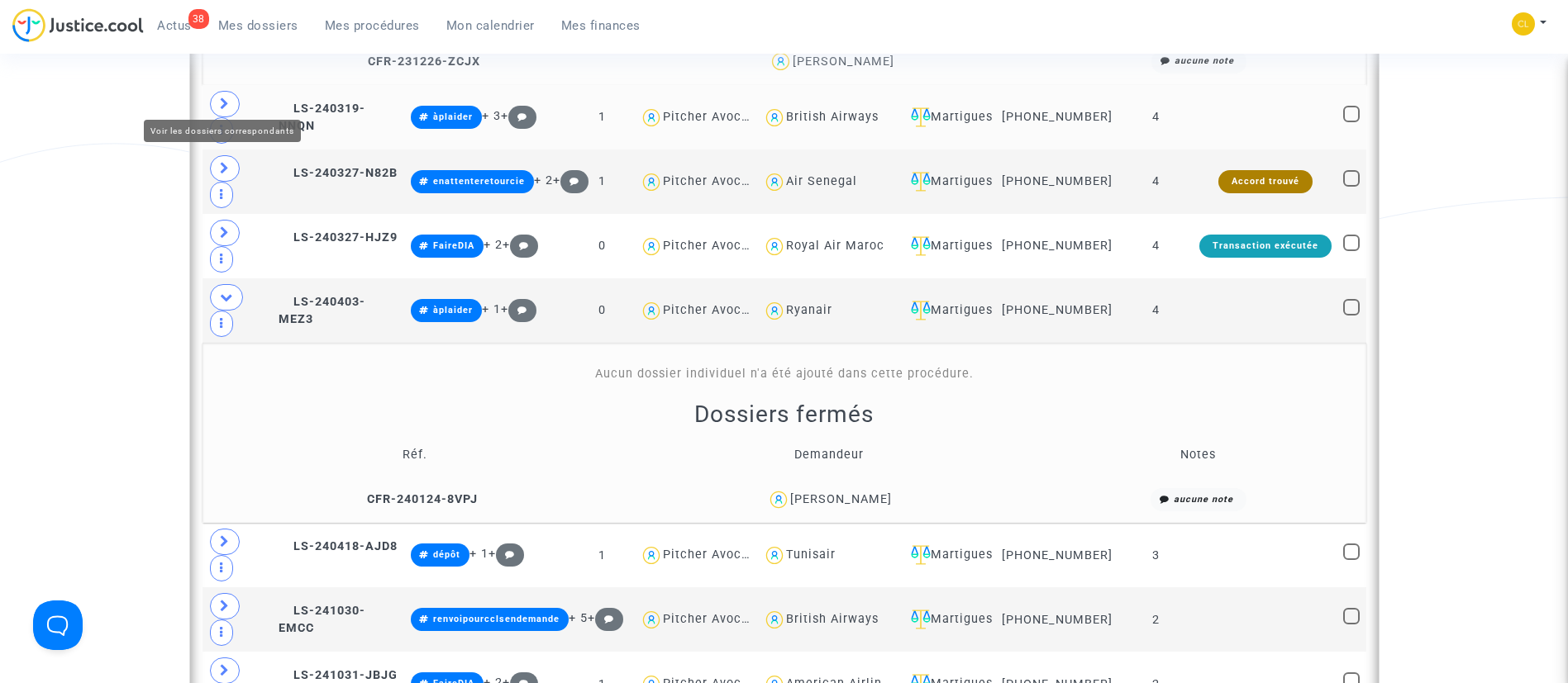
click at [222, 97] on icon at bounding box center [225, 103] width 10 height 13
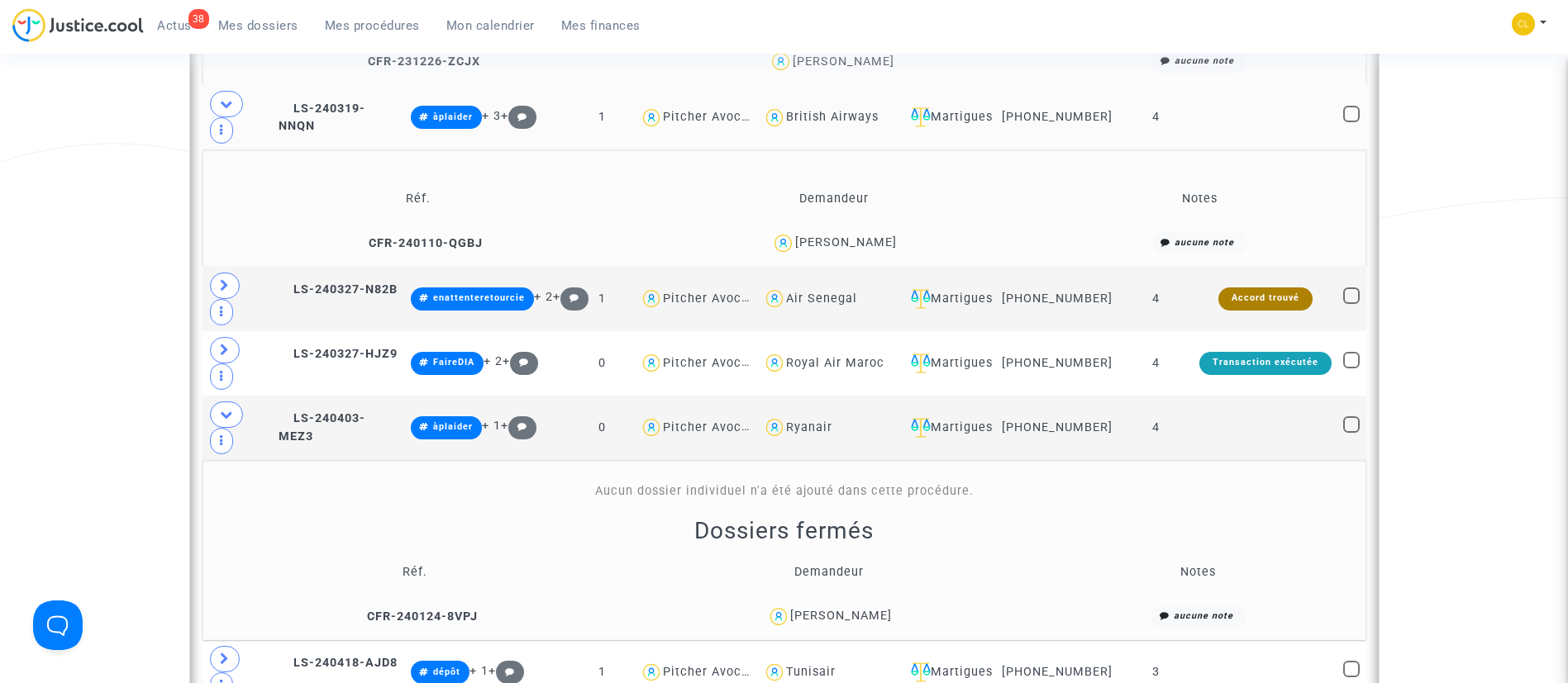
click at [843, 235] on div "[PERSON_NAME]" at bounding box center [845, 242] width 101 height 14
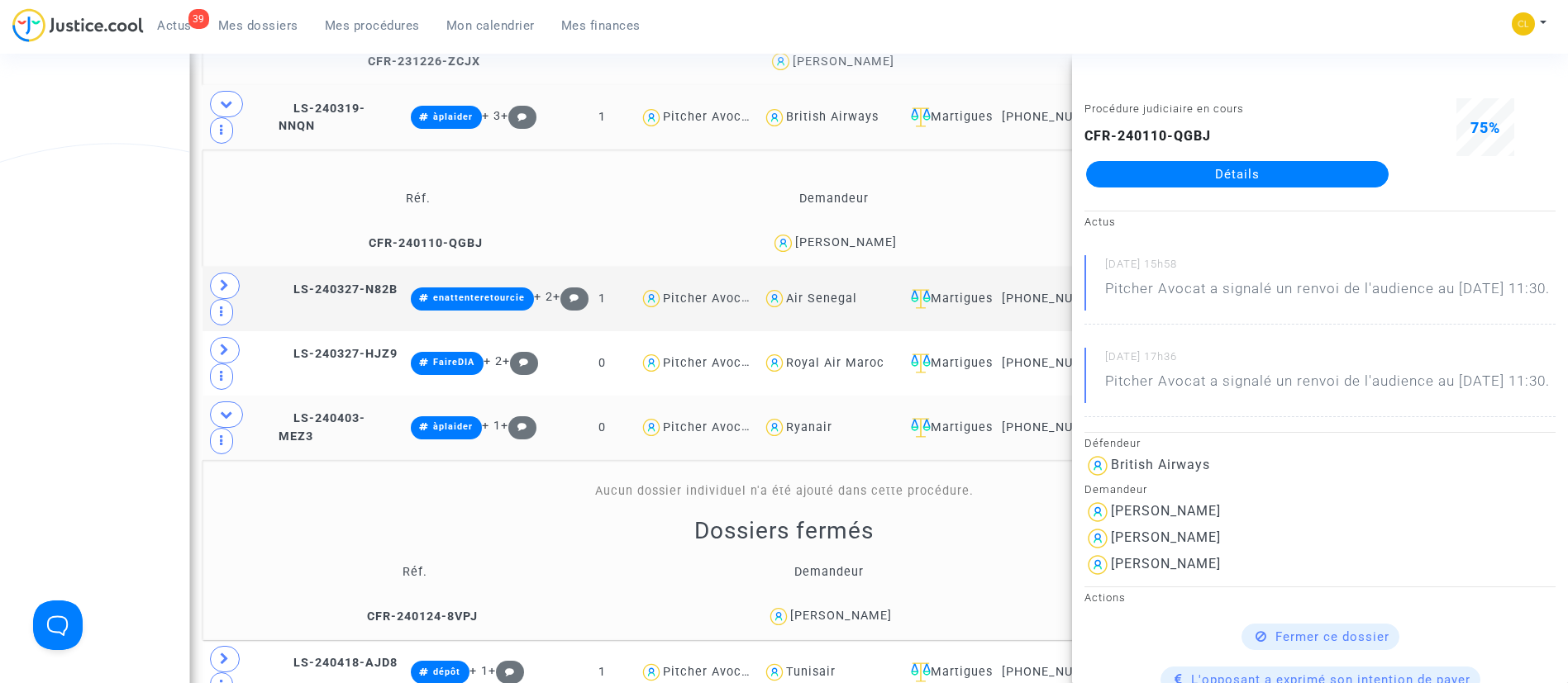
click at [322, 396] on td "LS-240403-MEZ3" at bounding box center [339, 427] width 132 height 65
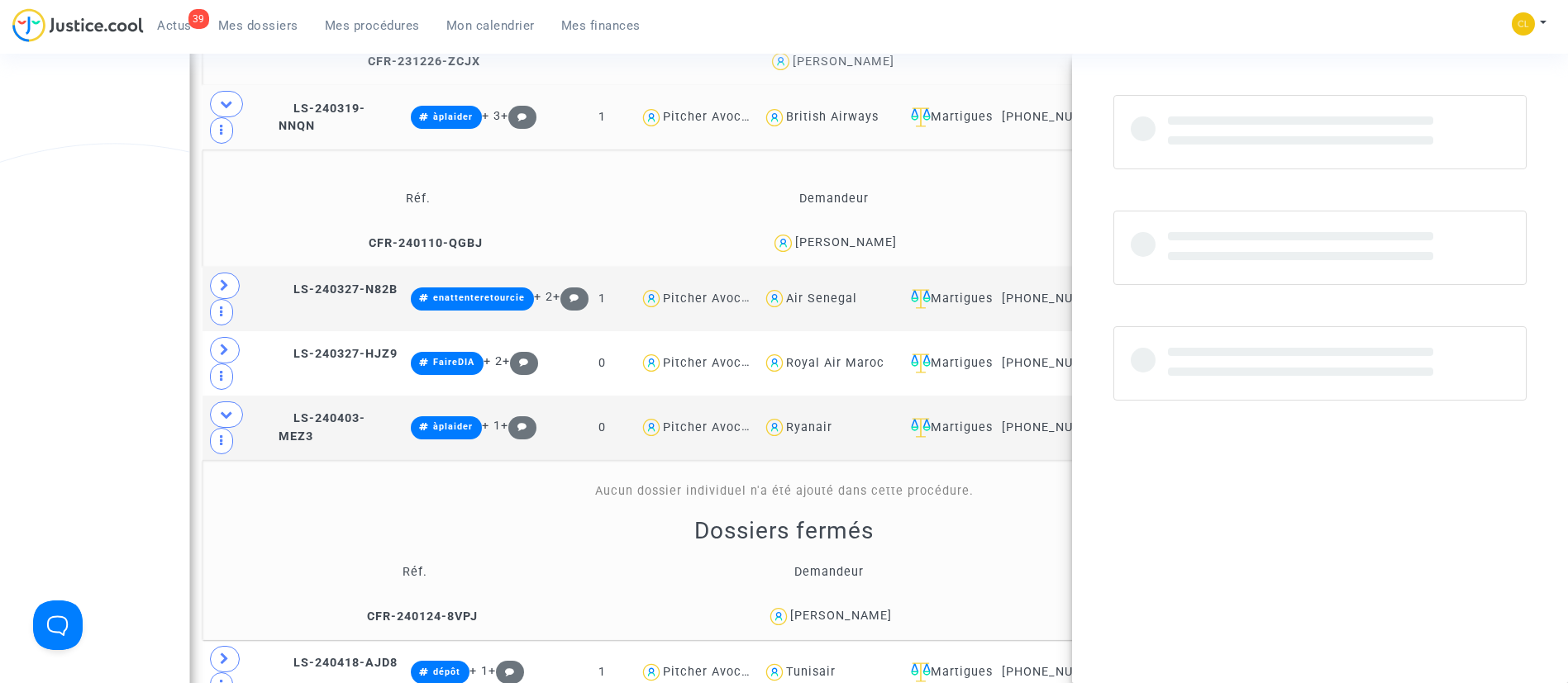
click at [358, 482] on div "Aucun dossier individuel n'a été ajouté dans cette procédure." at bounding box center [784, 491] width 1119 height 18
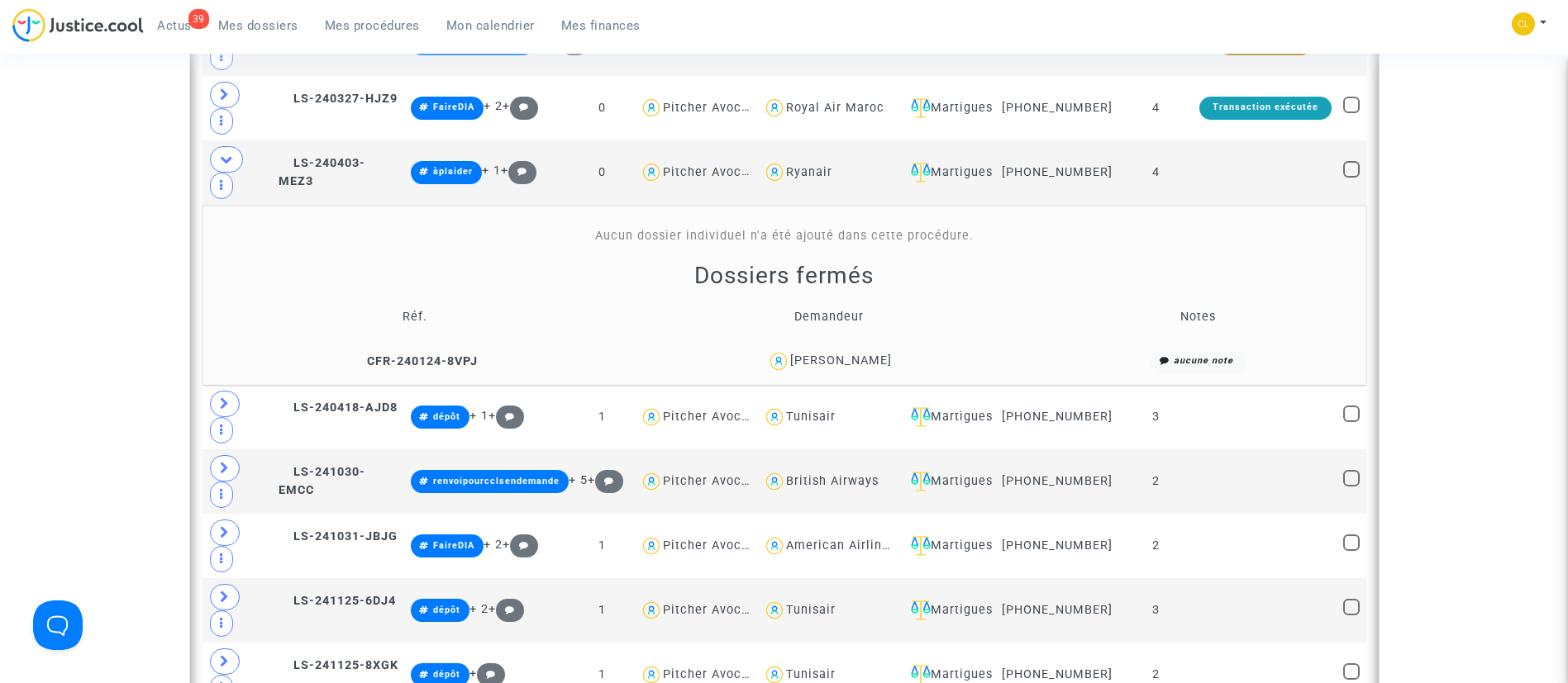
scroll to position [1462, 0]
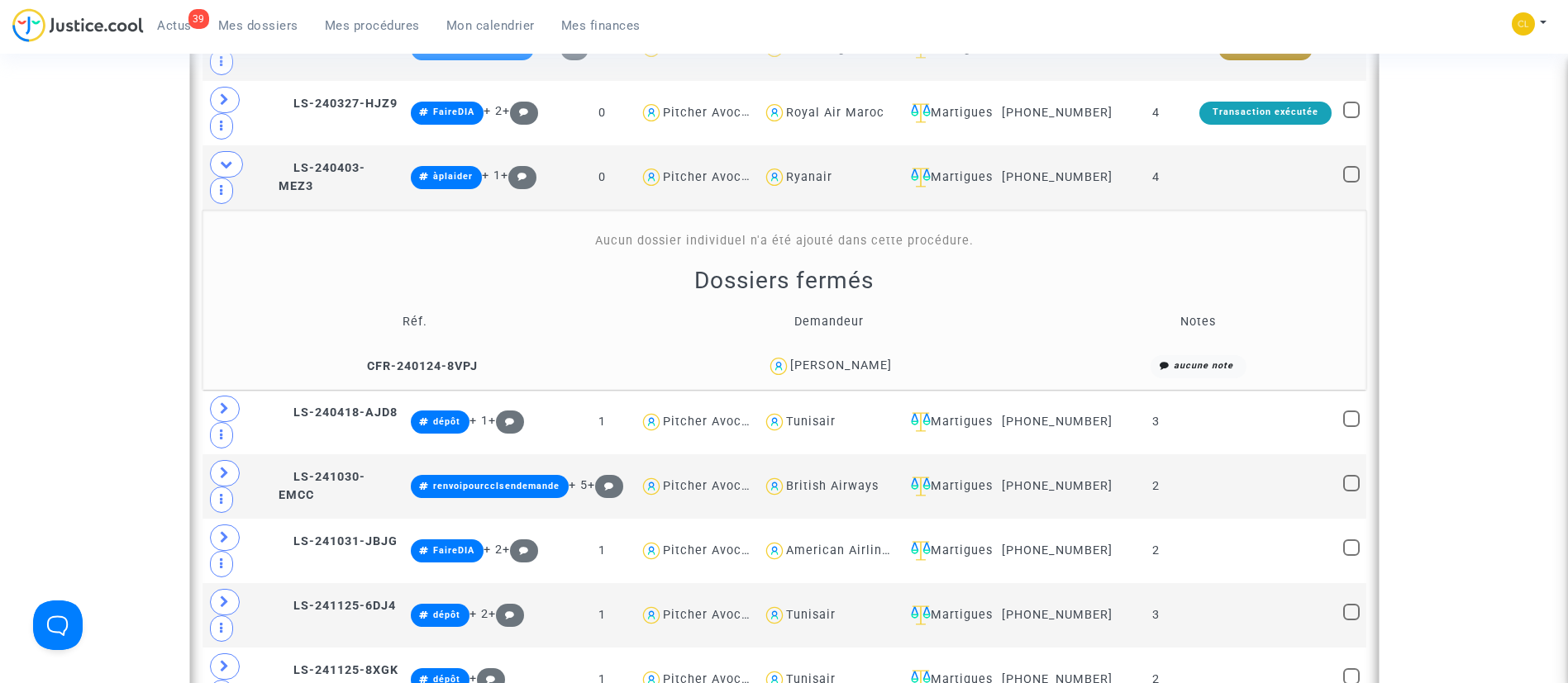
click at [842, 359] on div "[PERSON_NAME]" at bounding box center [840, 366] width 101 height 14
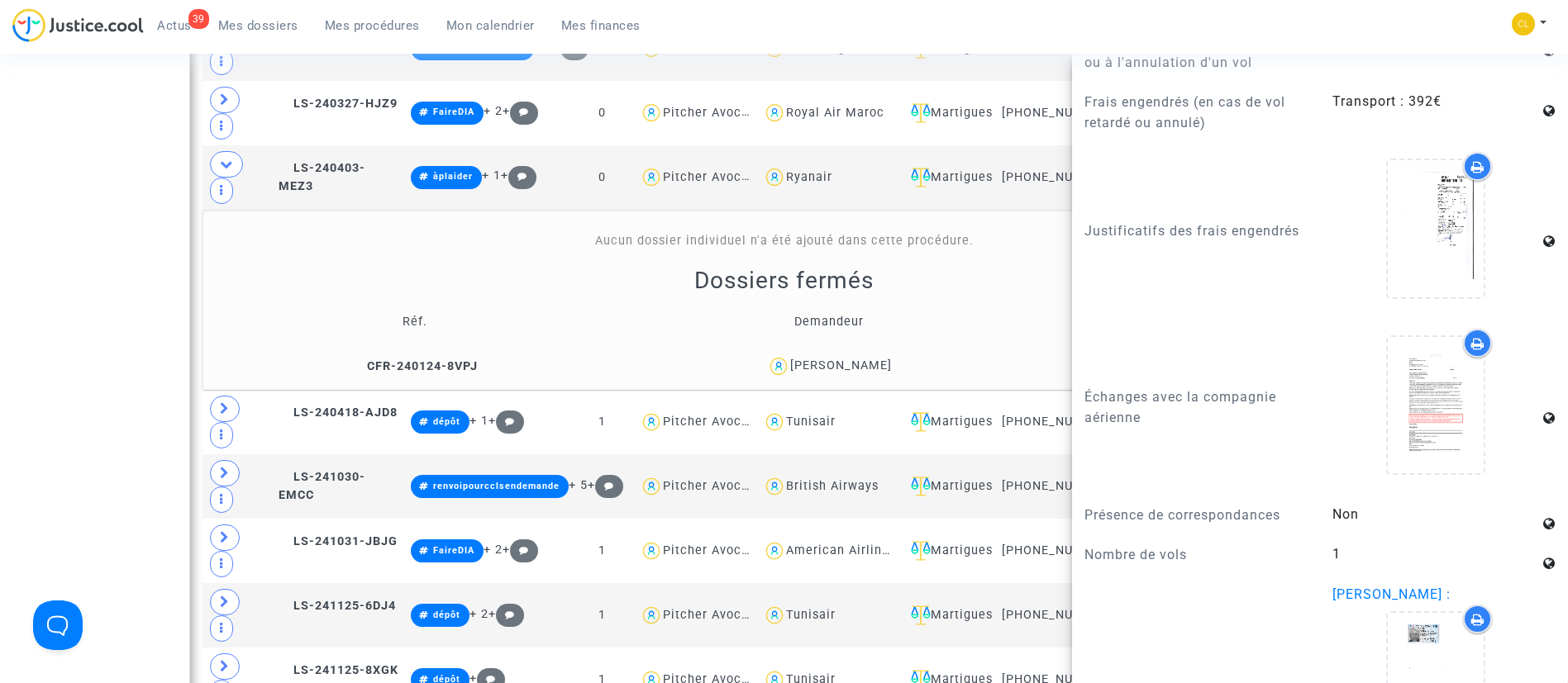
scroll to position [1398, 0]
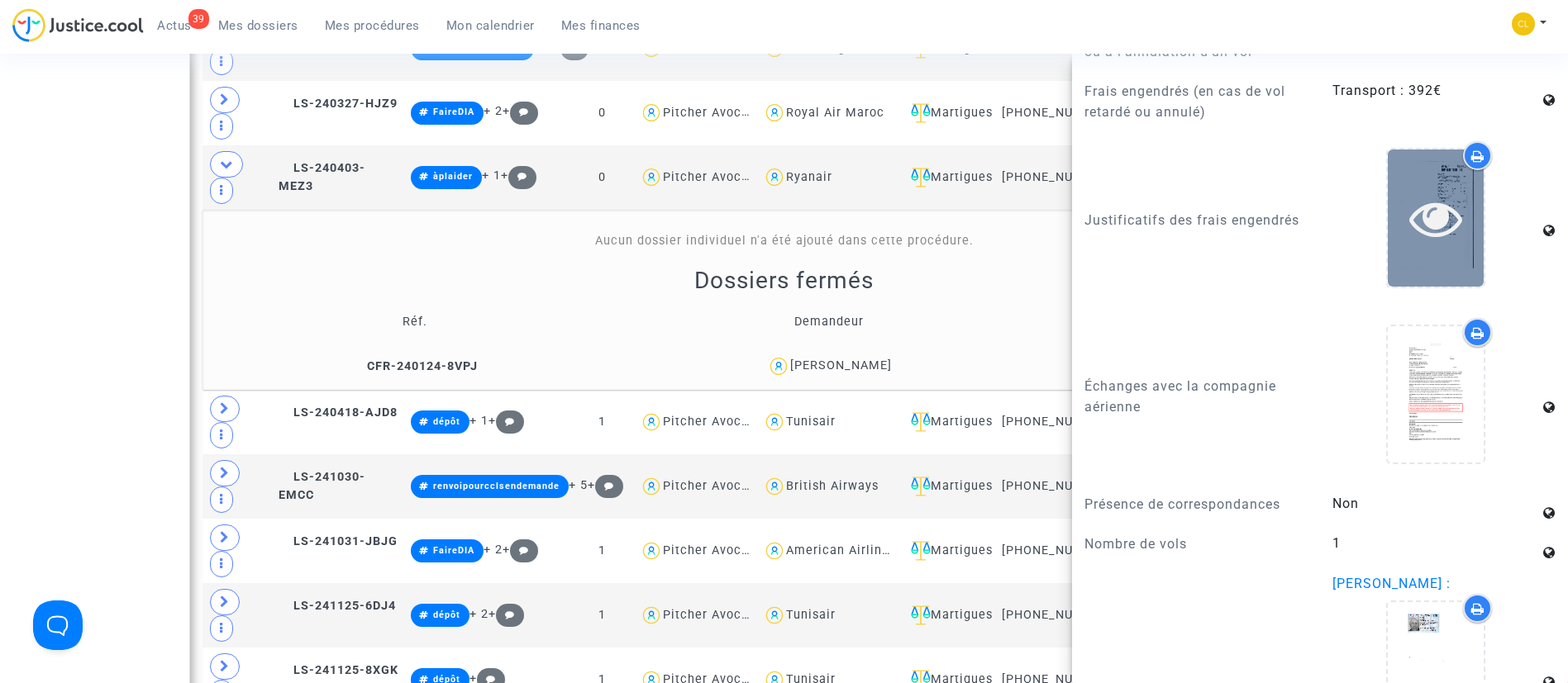
click at [1414, 242] on icon at bounding box center [1436, 218] width 54 height 53
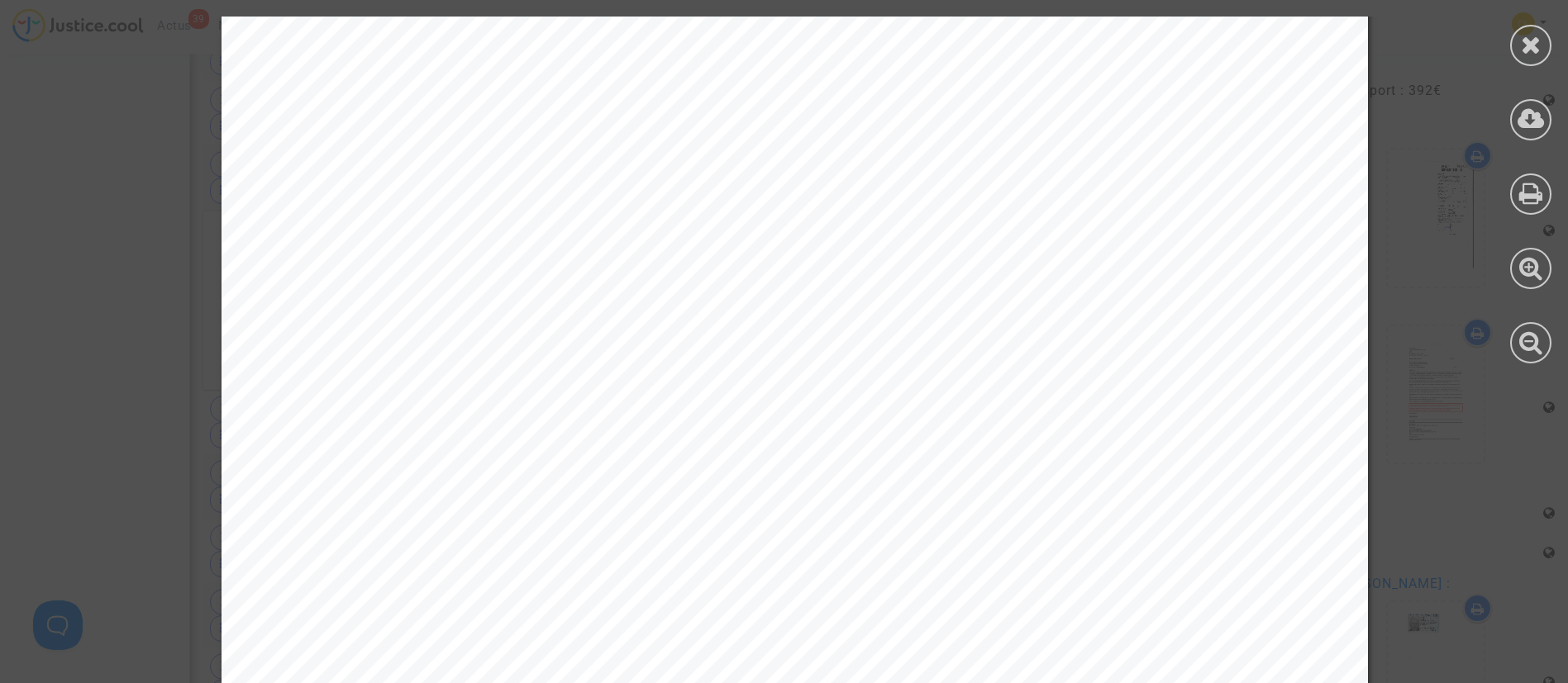
scroll to position [171, 0]
click at [1534, 45] on icon at bounding box center [1530, 44] width 20 height 25
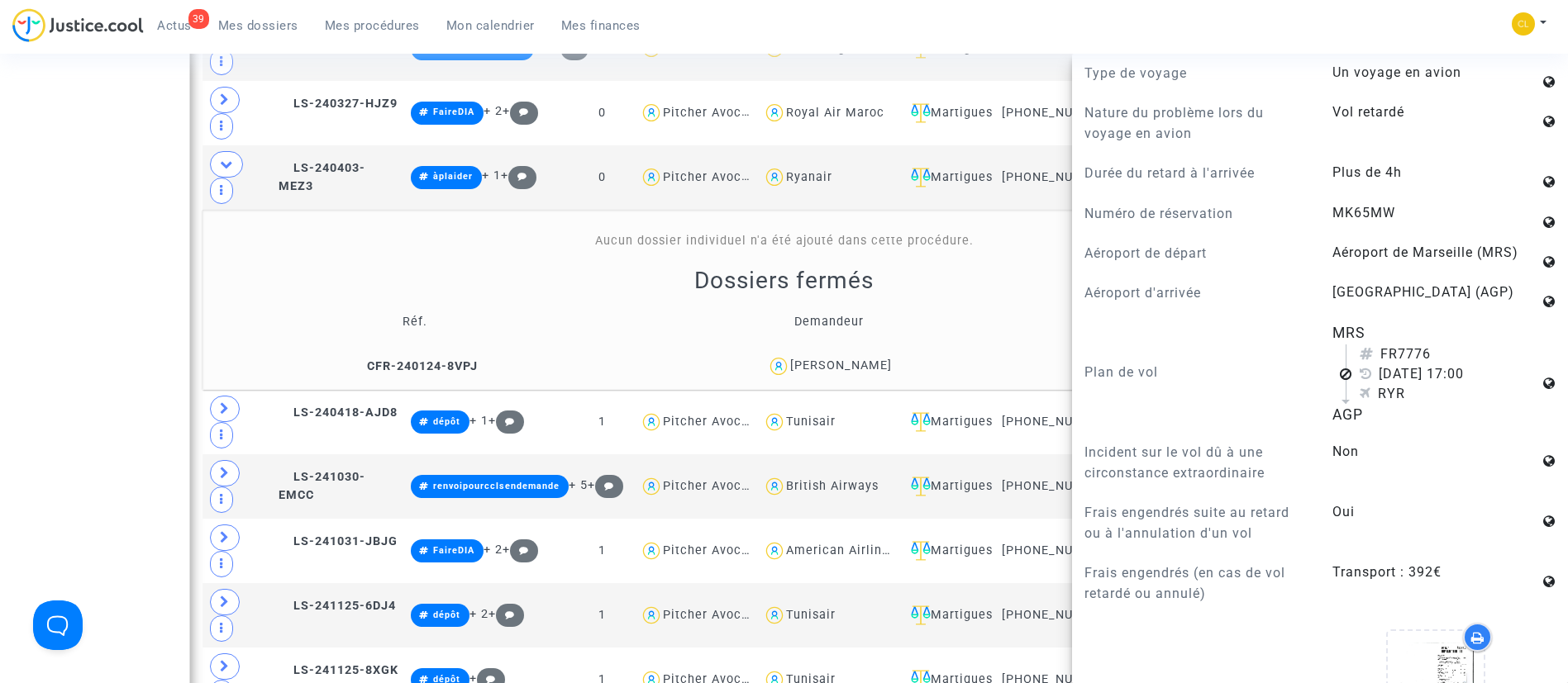
scroll to position [915, 0]
click at [948, 232] on div "Aucun dossier individuel n'a été ajouté dans cette procédure." at bounding box center [784, 241] width 1119 height 18
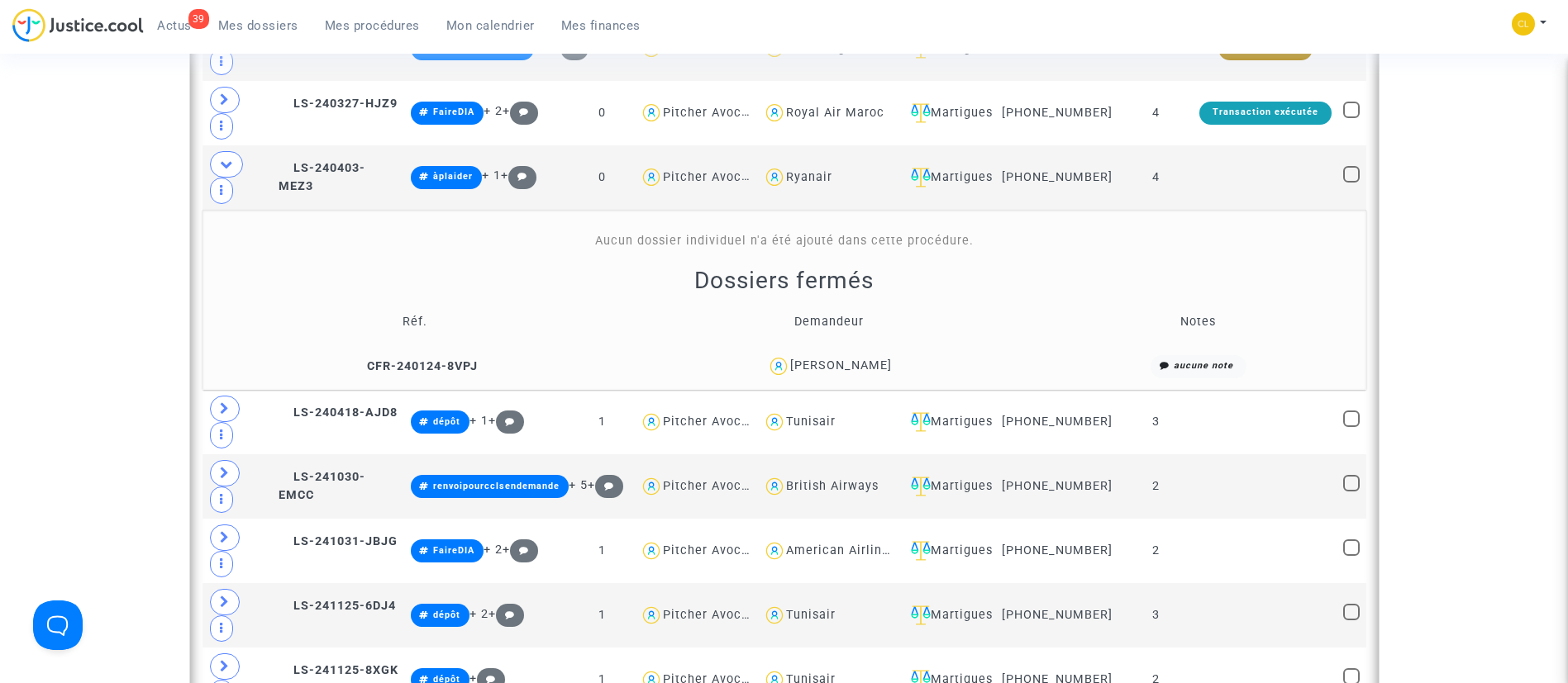
scroll to position [0, 0]
click at [1278, 146] on td at bounding box center [1265, 178] width 144 height 65
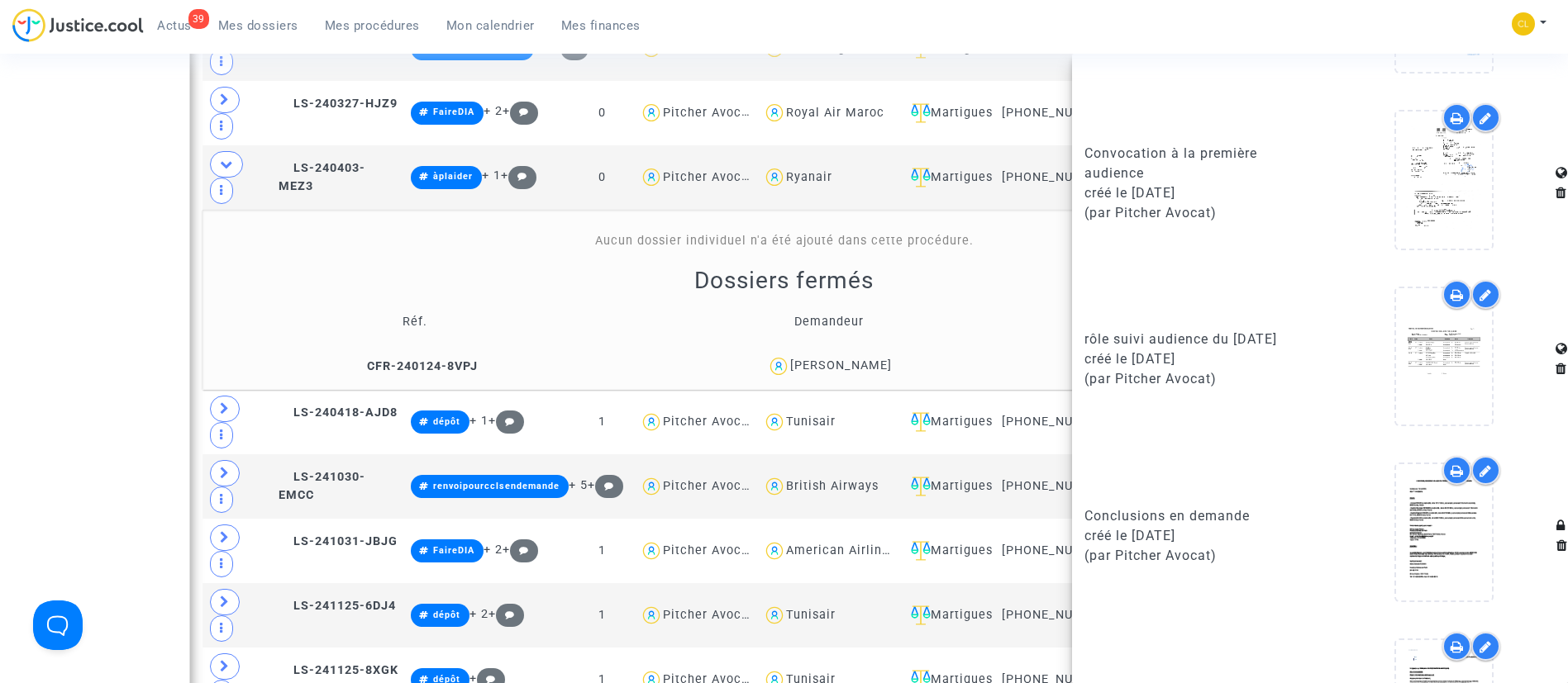
scroll to position [1543, 0]
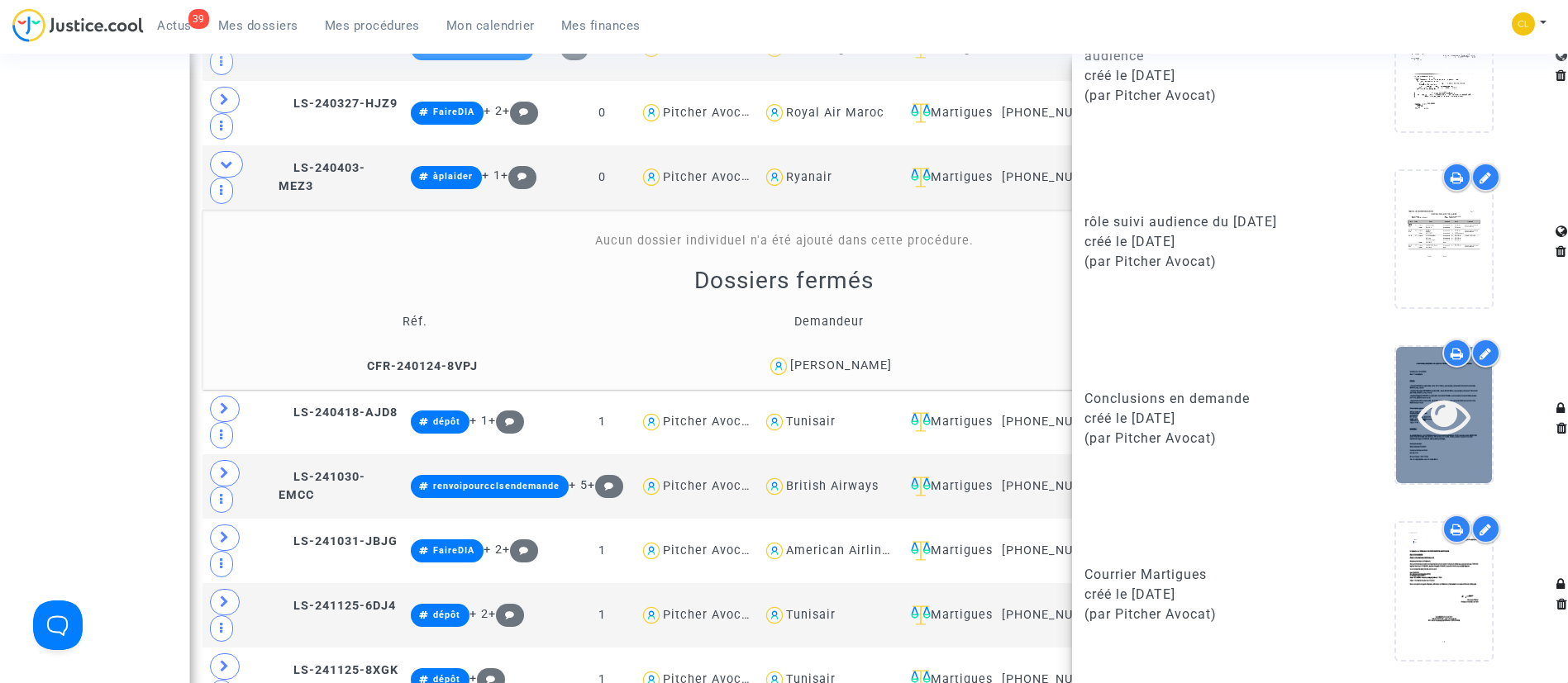
click at [1442, 419] on icon at bounding box center [1444, 415] width 54 height 53
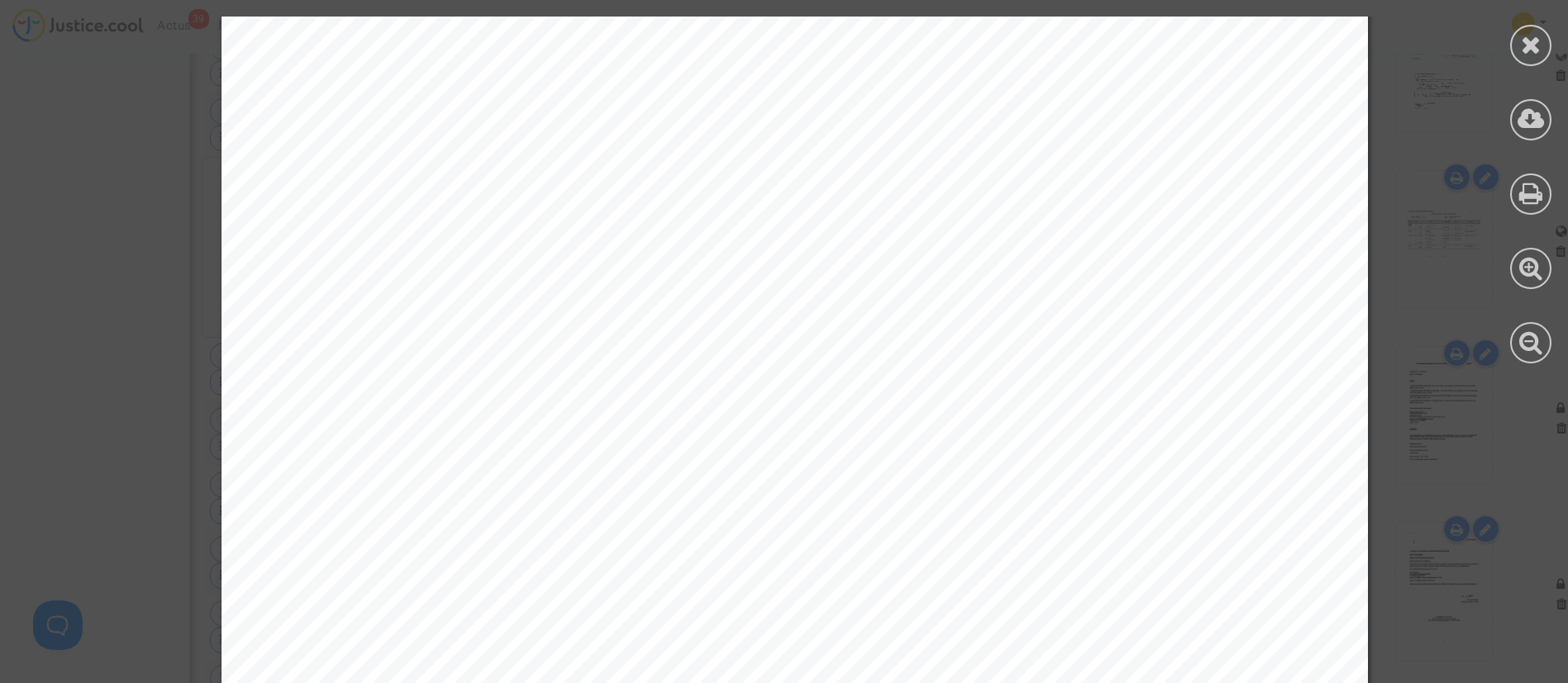
scroll to position [54755, 0]
click at [1531, 38] on icon at bounding box center [1530, 44] width 20 height 25
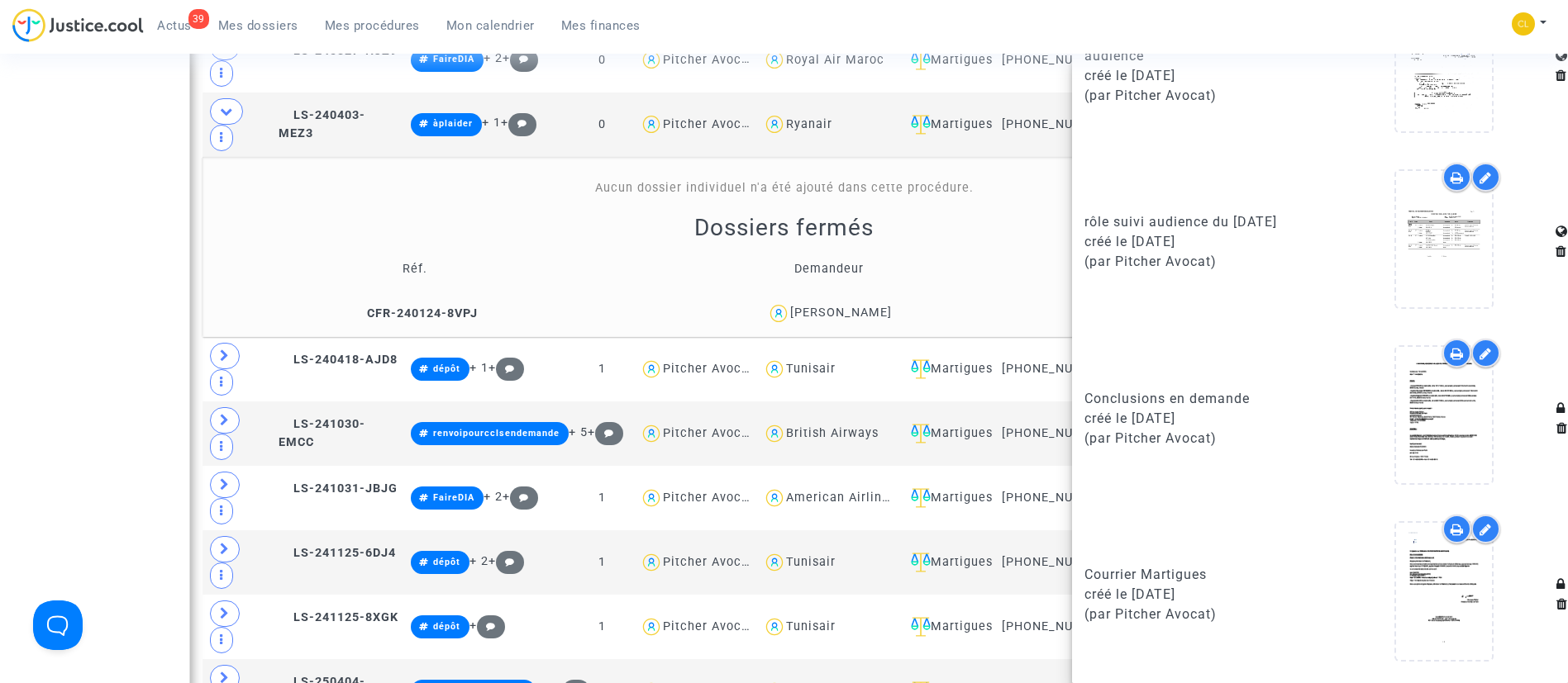
click at [543, 213] on div "Dossiers fermés Réf. Demandeur Notes CFR-240124-8VPJ [PERSON_NAME] aucune note" at bounding box center [784, 272] width 1152 height 118
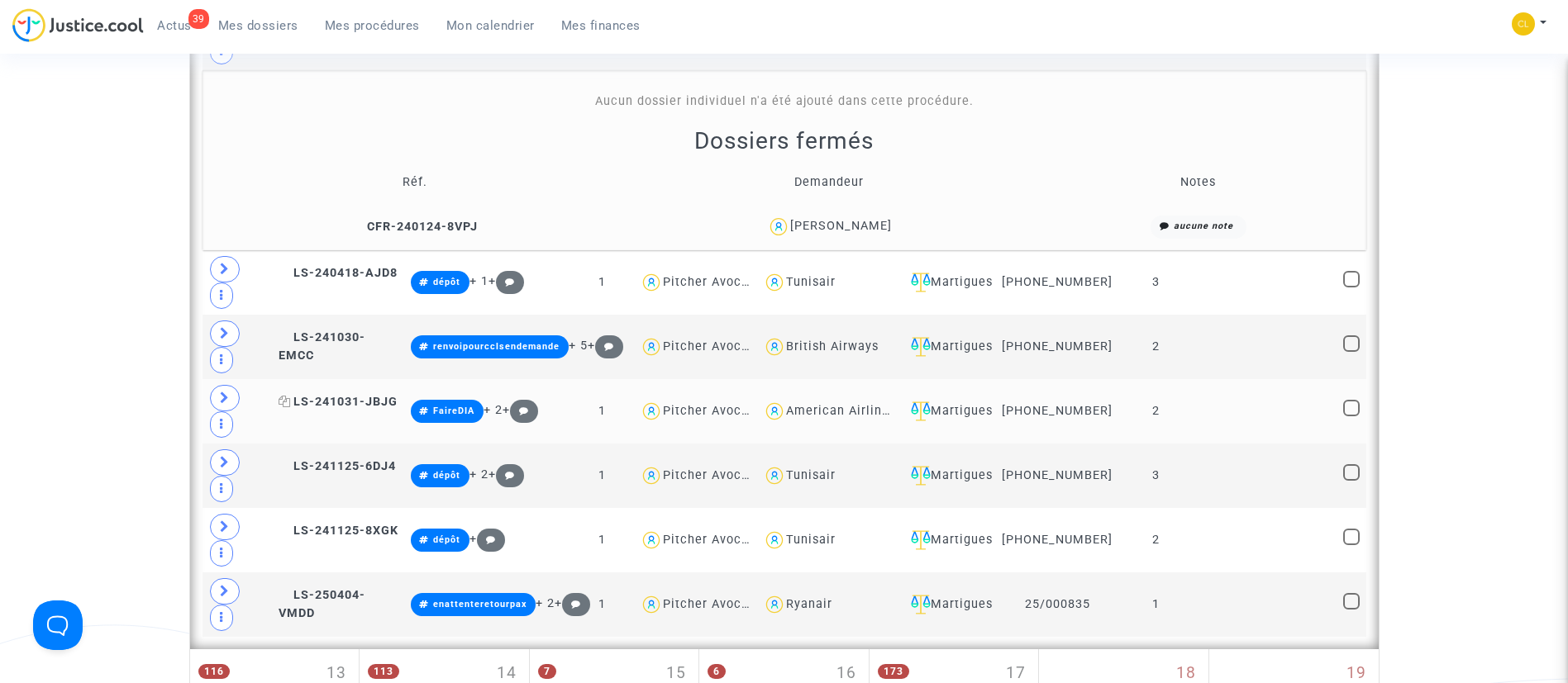
scroll to position [1602, 0]
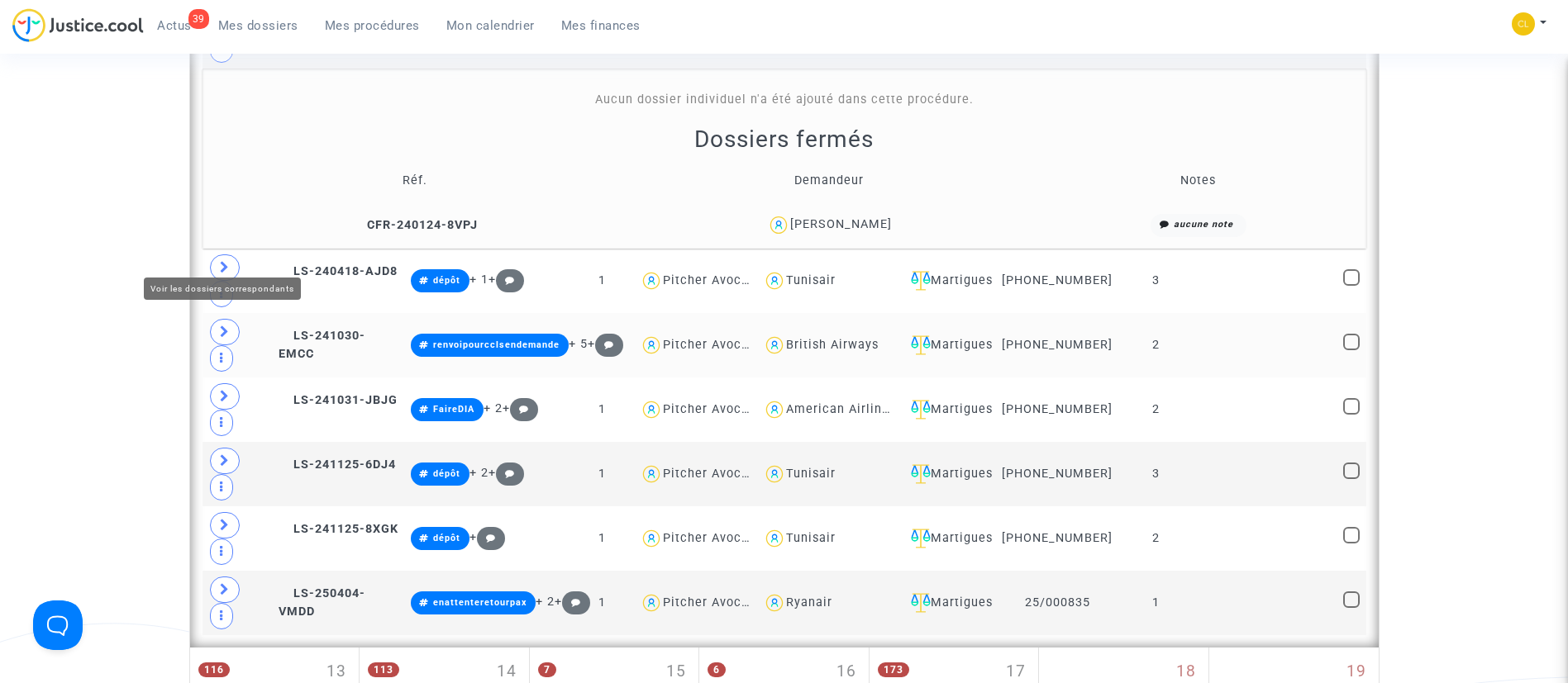
click at [225, 325] on icon at bounding box center [225, 331] width 10 height 13
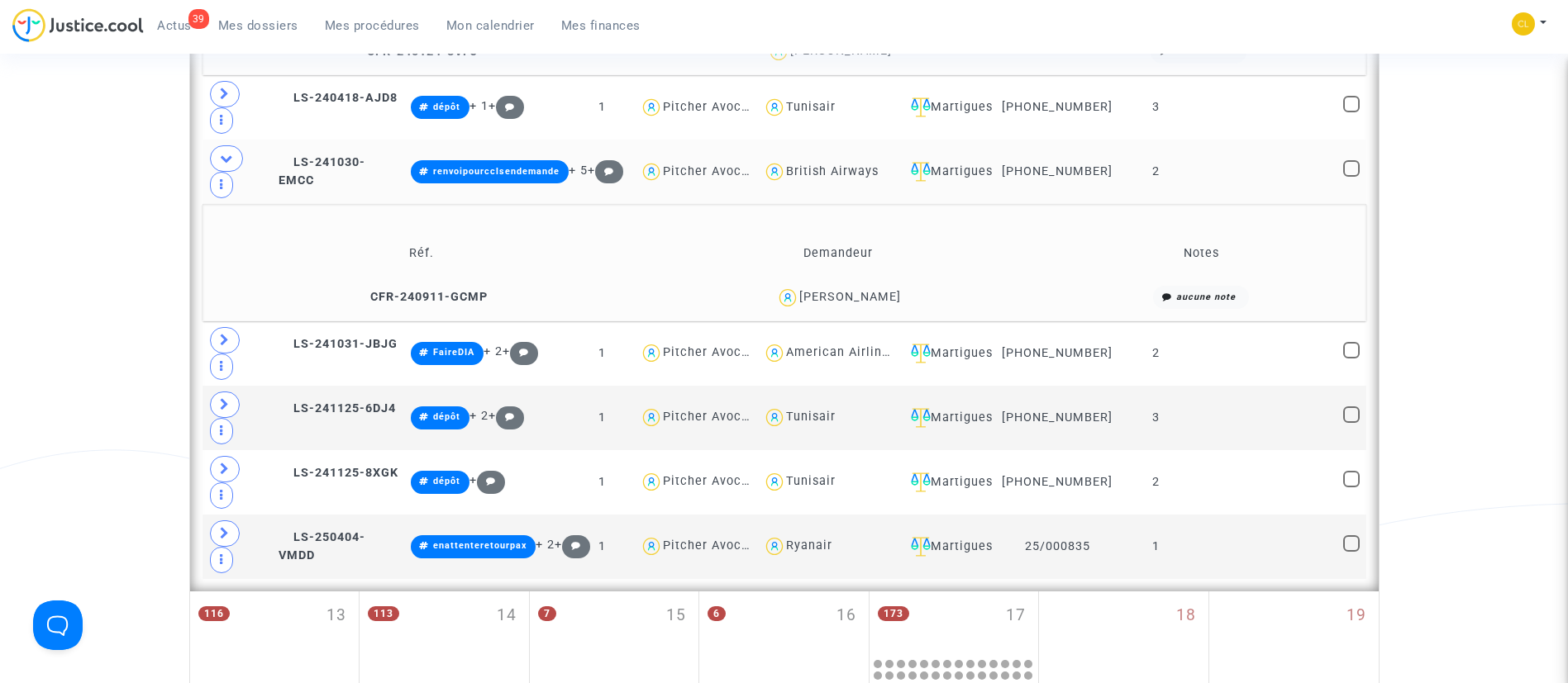
scroll to position [1810, 0]
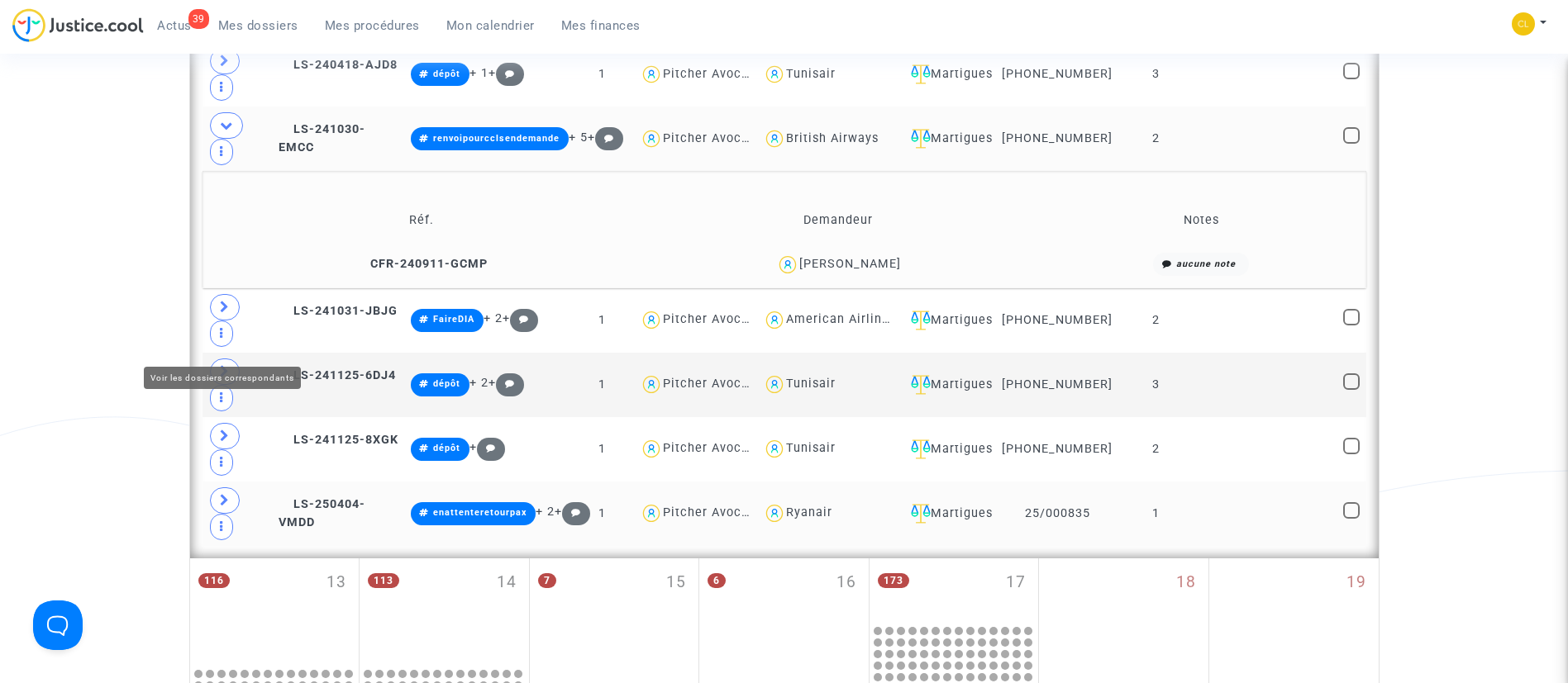
click at [223, 494] on icon at bounding box center [225, 500] width 10 height 13
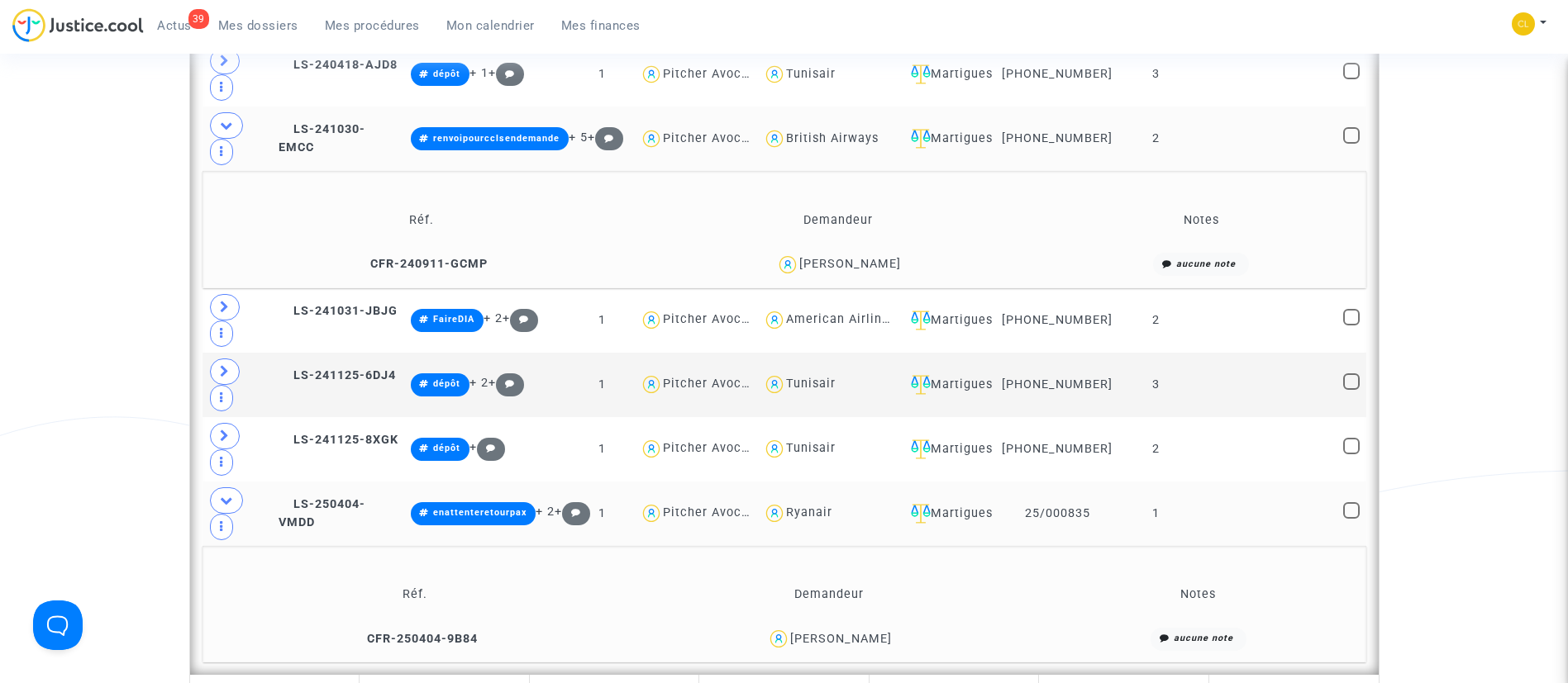
click at [875, 632] on div "[PERSON_NAME]" at bounding box center [840, 639] width 101 height 14
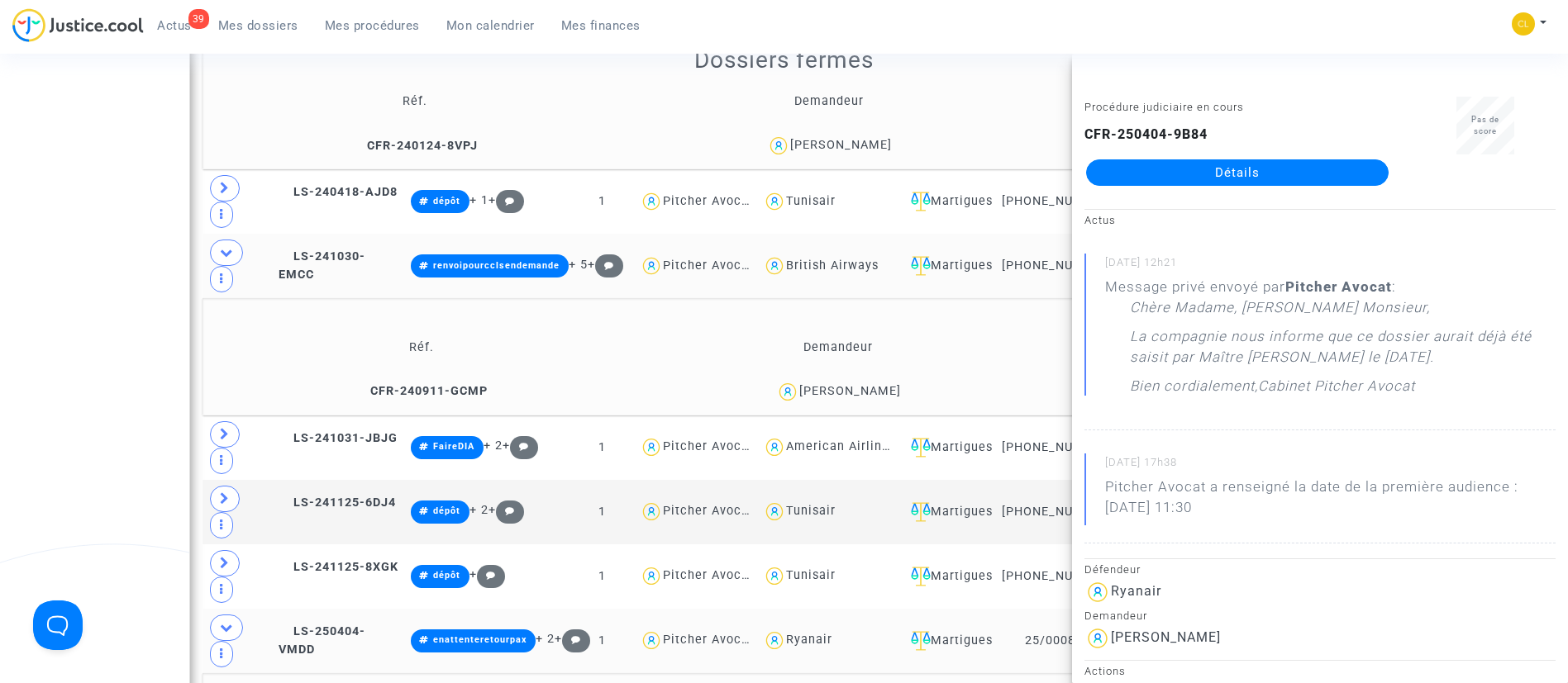
scroll to position [1680, 0]
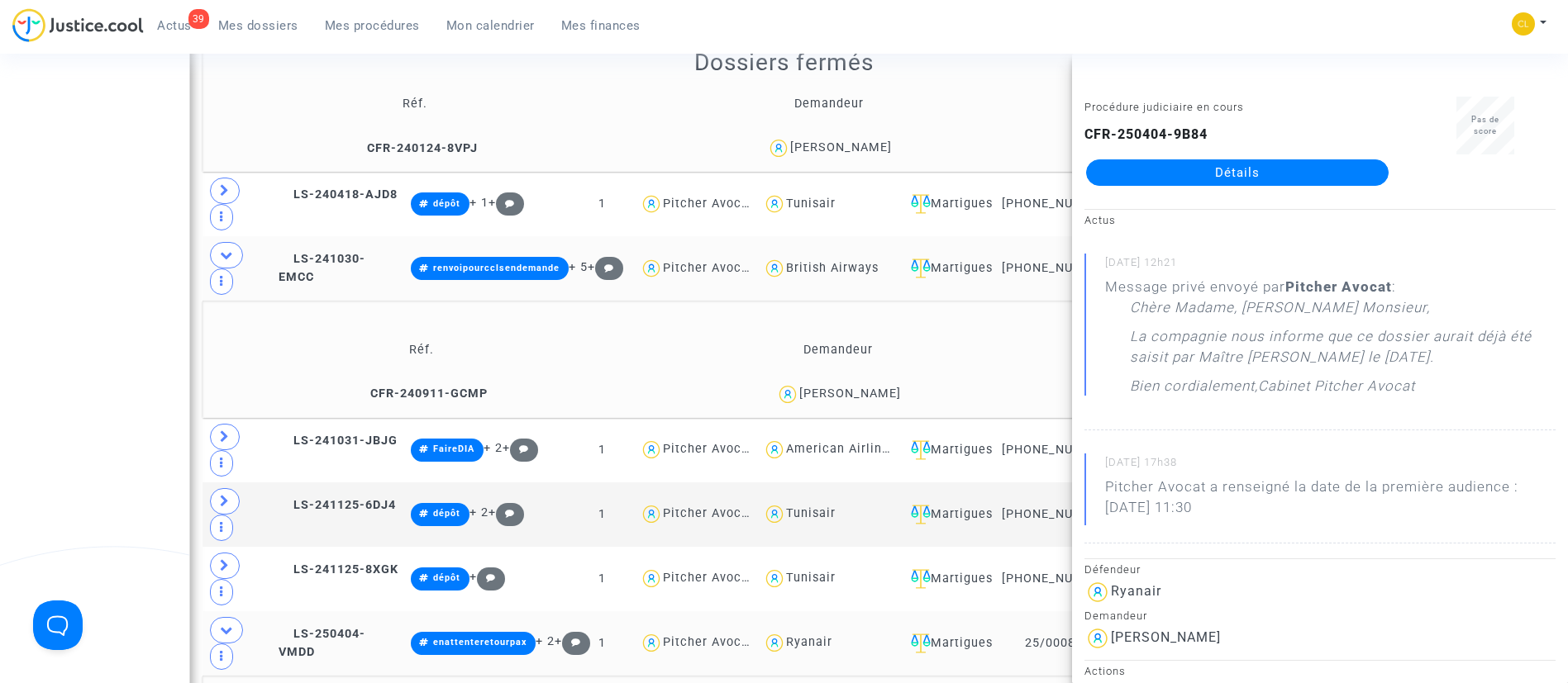
click at [904, 383] on div "[PERSON_NAME]" at bounding box center [838, 395] width 395 height 24
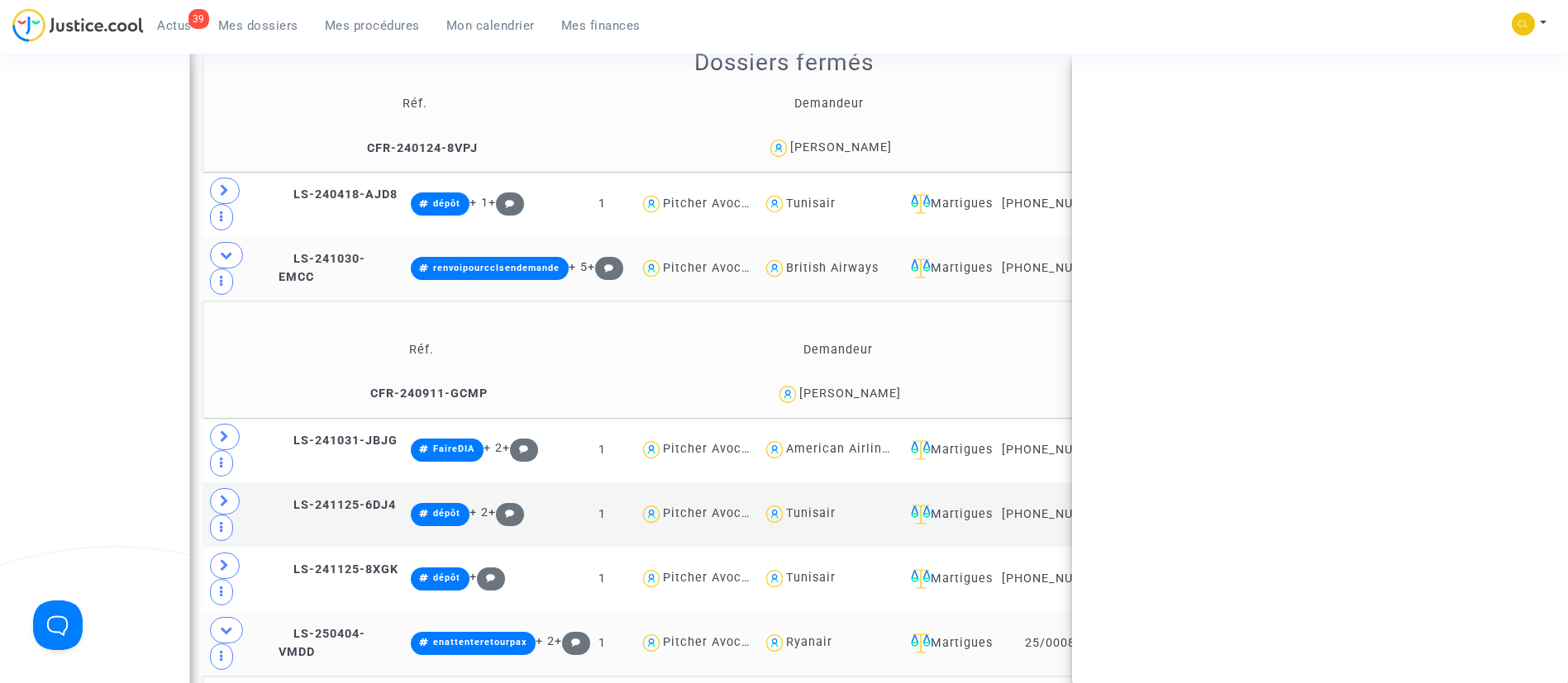
scroll to position [0, 0]
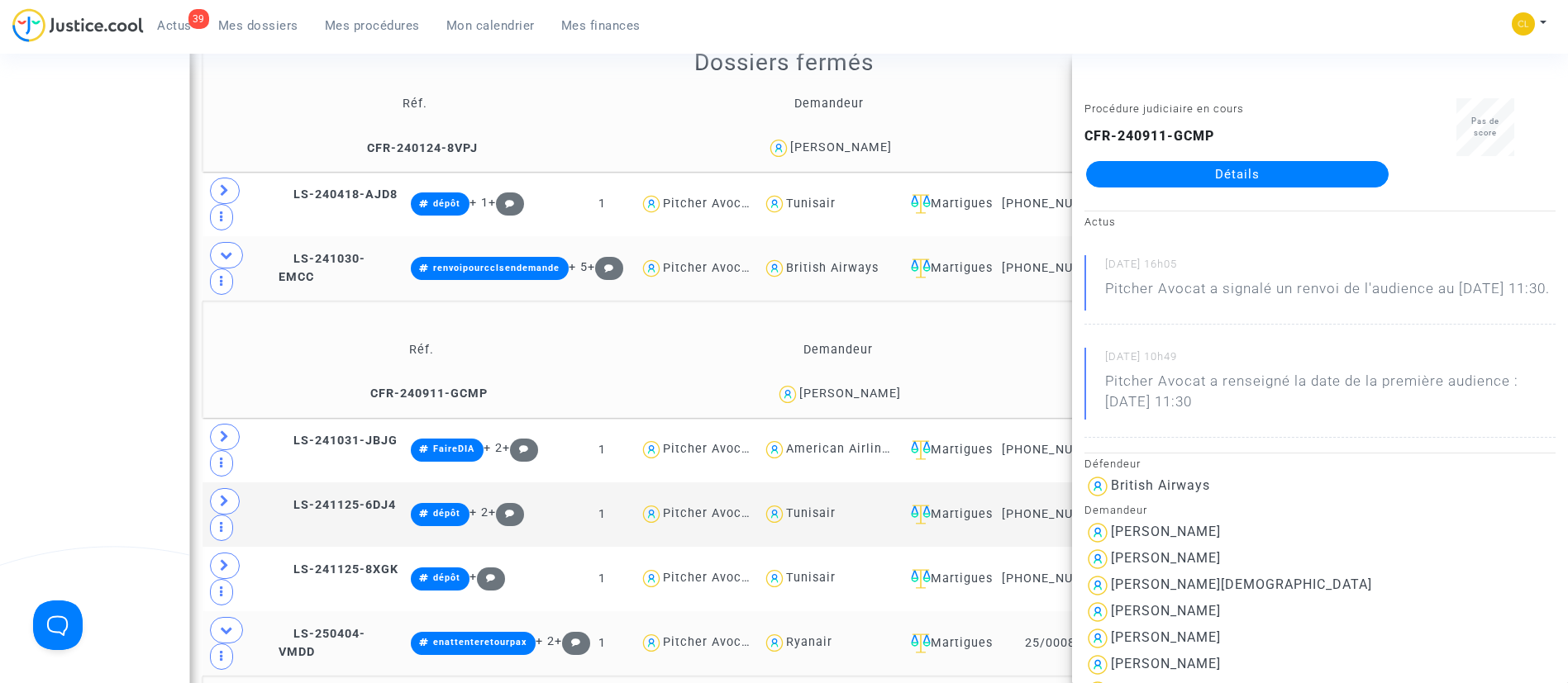
drag, startPoint x: 1224, startPoint y: 555, endPoint x: 1108, endPoint y: 562, distance: 116.2
click at [1108, 546] on div "[PERSON_NAME]" at bounding box center [1320, 533] width 471 height 26
copy div "[PERSON_NAME]"
click at [888, 387] on div "[PERSON_NAME]" at bounding box center [849, 394] width 101 height 14
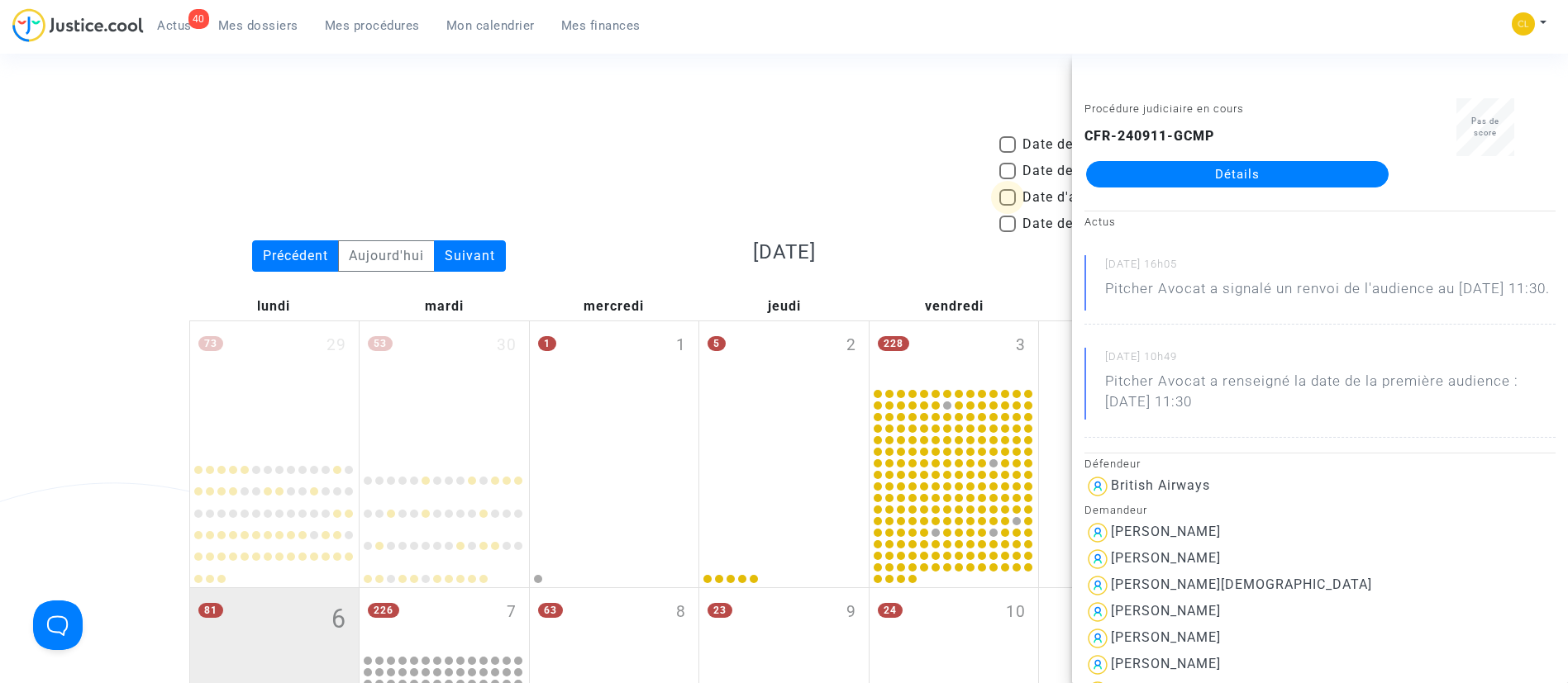
click at [1010, 197] on span at bounding box center [1006, 197] width 16 height 16
click at [1007, 205] on input "Date d'audience" at bounding box center [1006, 205] width 1 height 1
checkbox input "true"
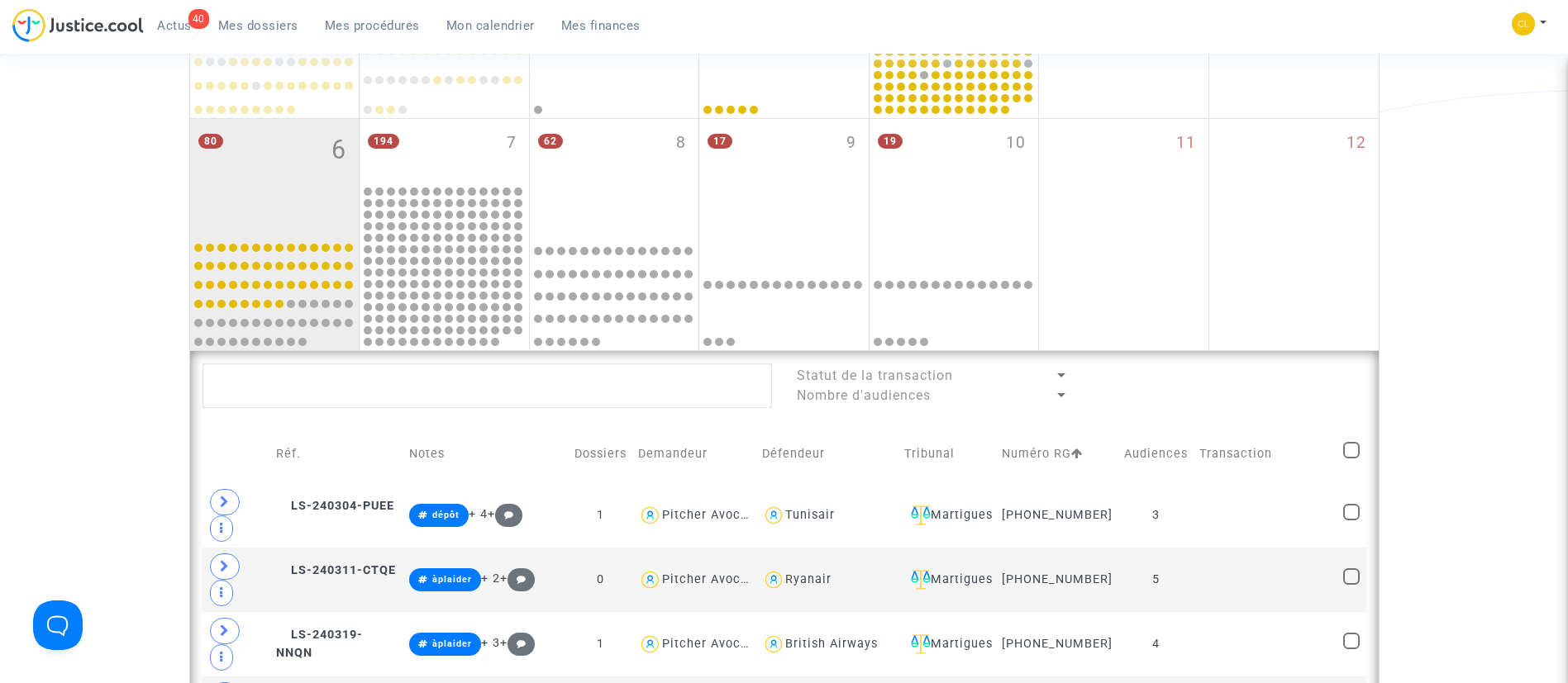
scroll to position [456, 0]
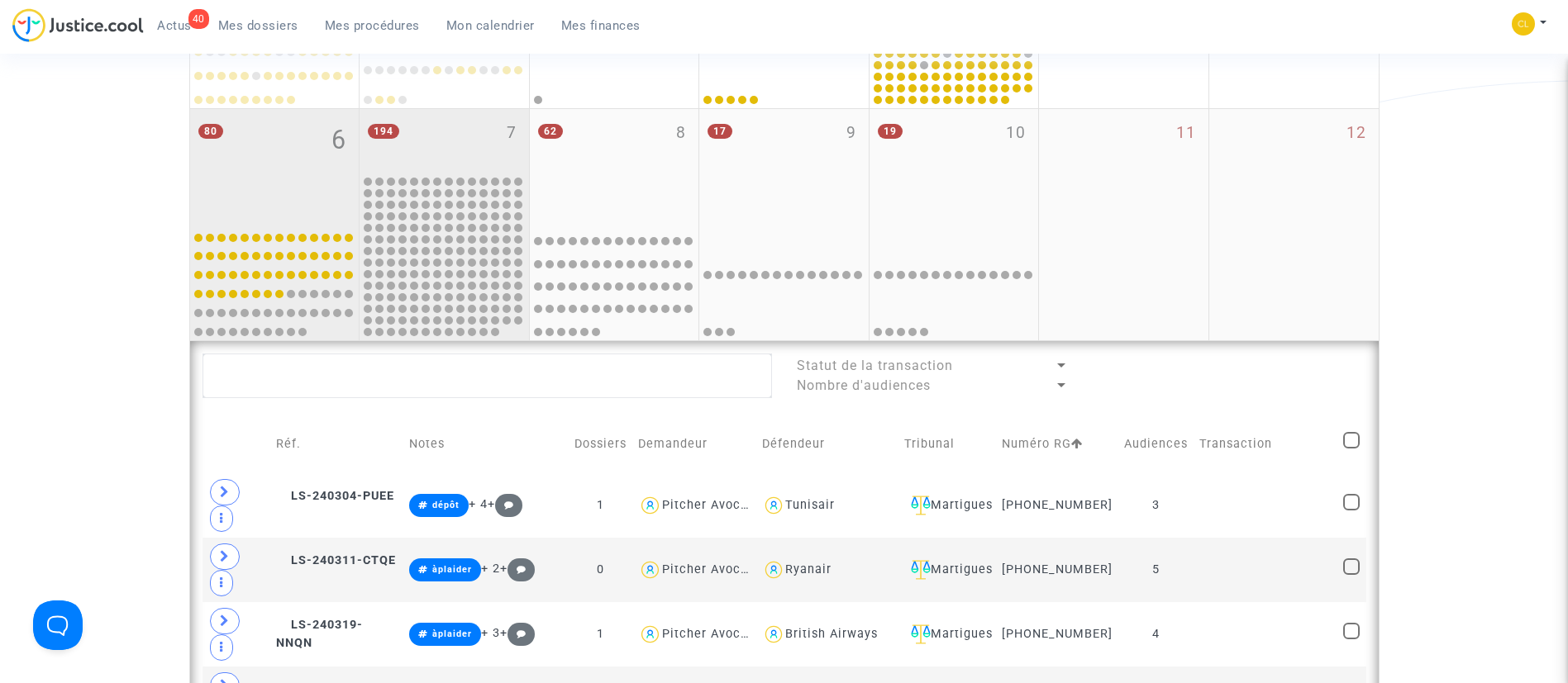
click at [434, 132] on div "194 7" at bounding box center [445, 141] width 170 height 65
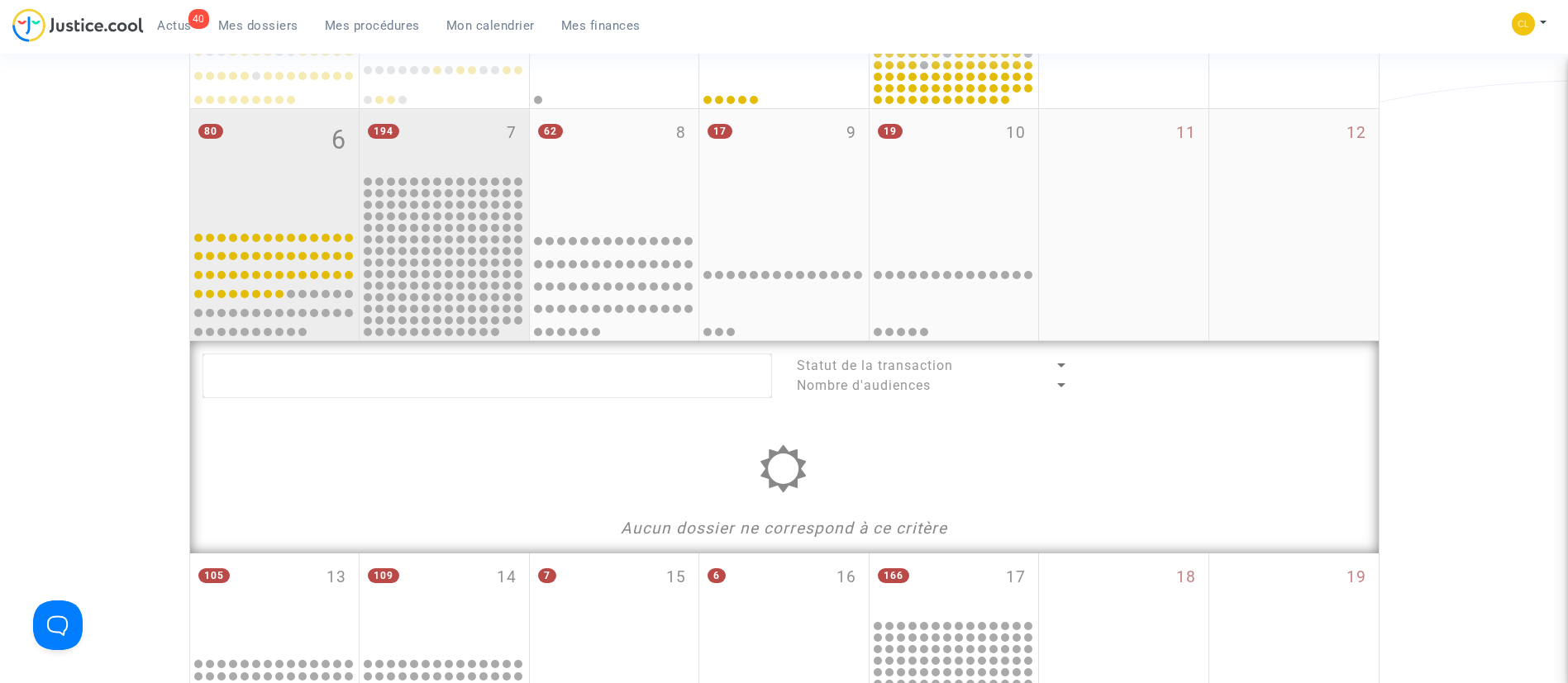
click at [254, 141] on div "80 6" at bounding box center [275, 165] width 170 height 113
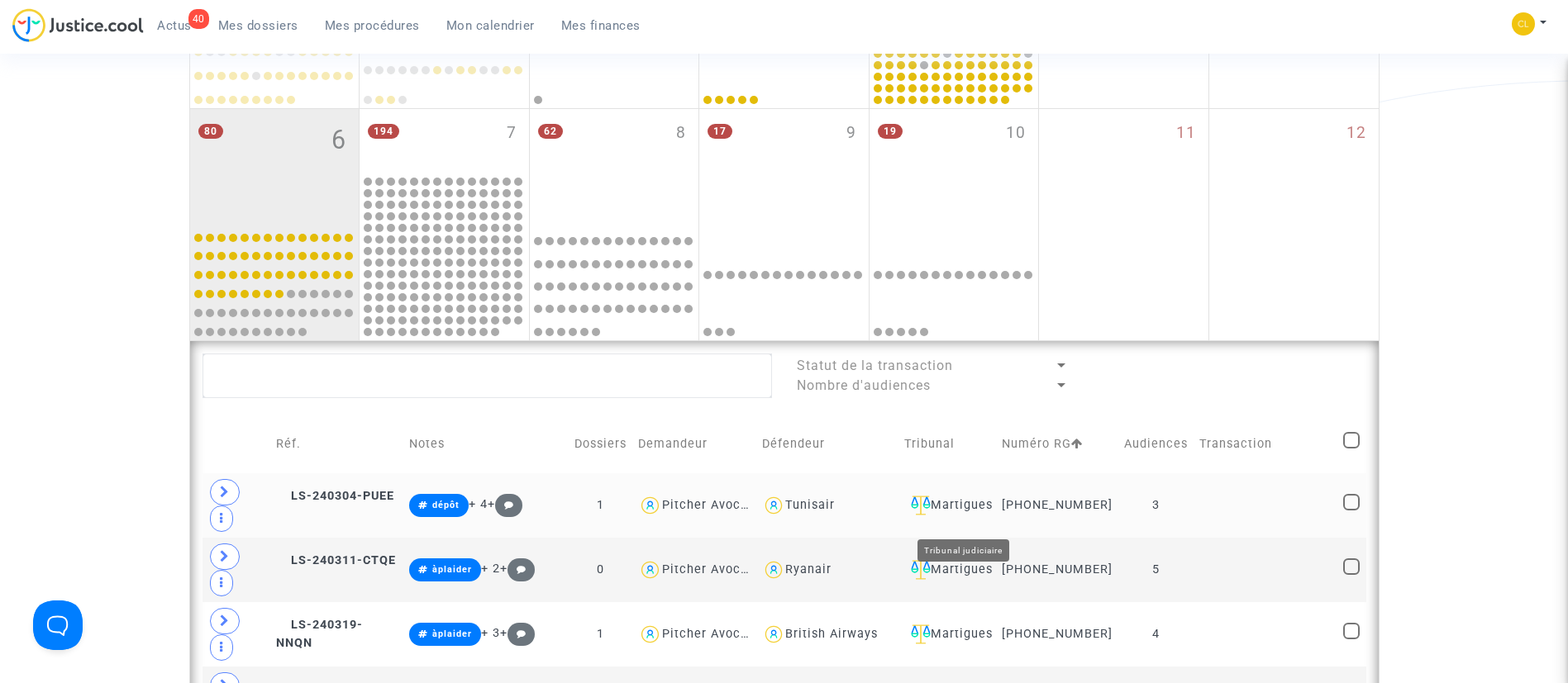
click at [990, 511] on div "Martigues" at bounding box center [947, 505] width 86 height 20
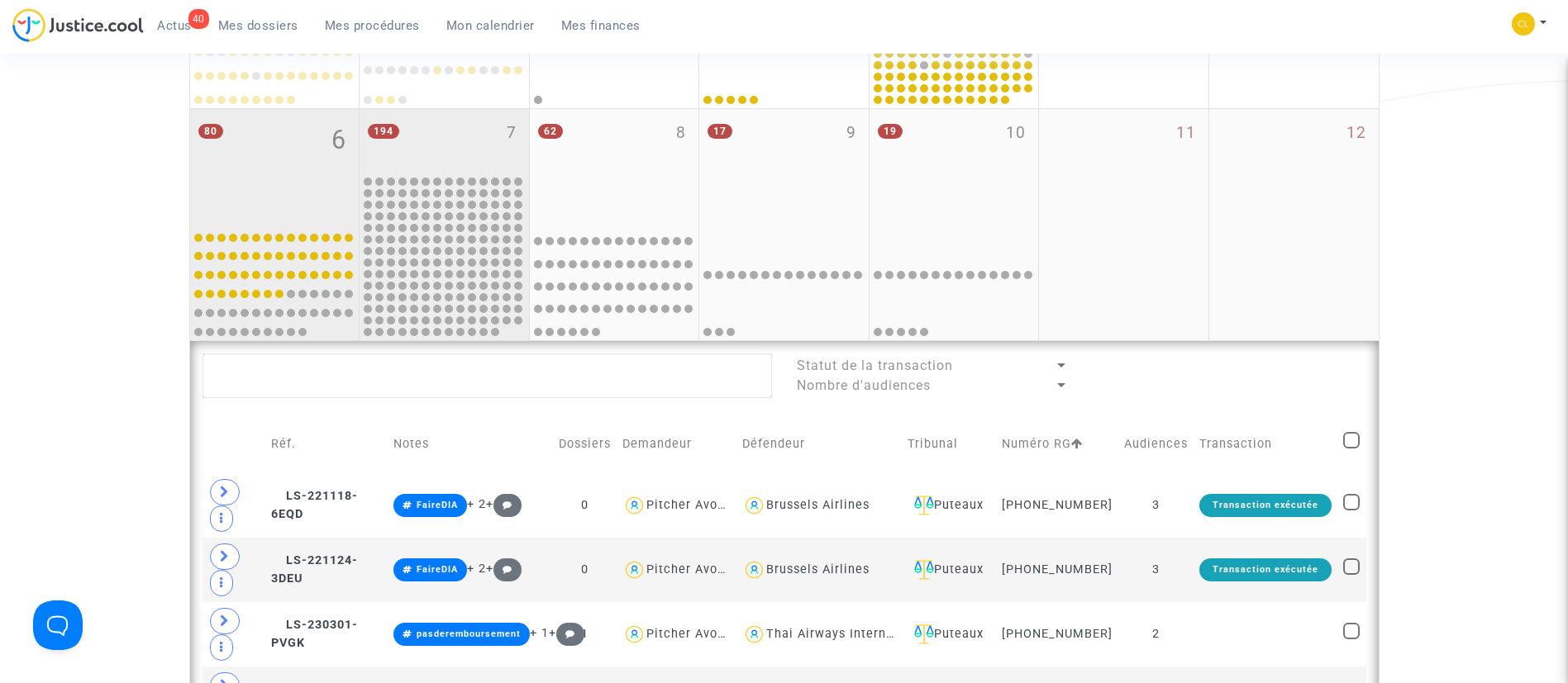
click at [463, 147] on div "194 7" at bounding box center [445, 141] width 170 height 65
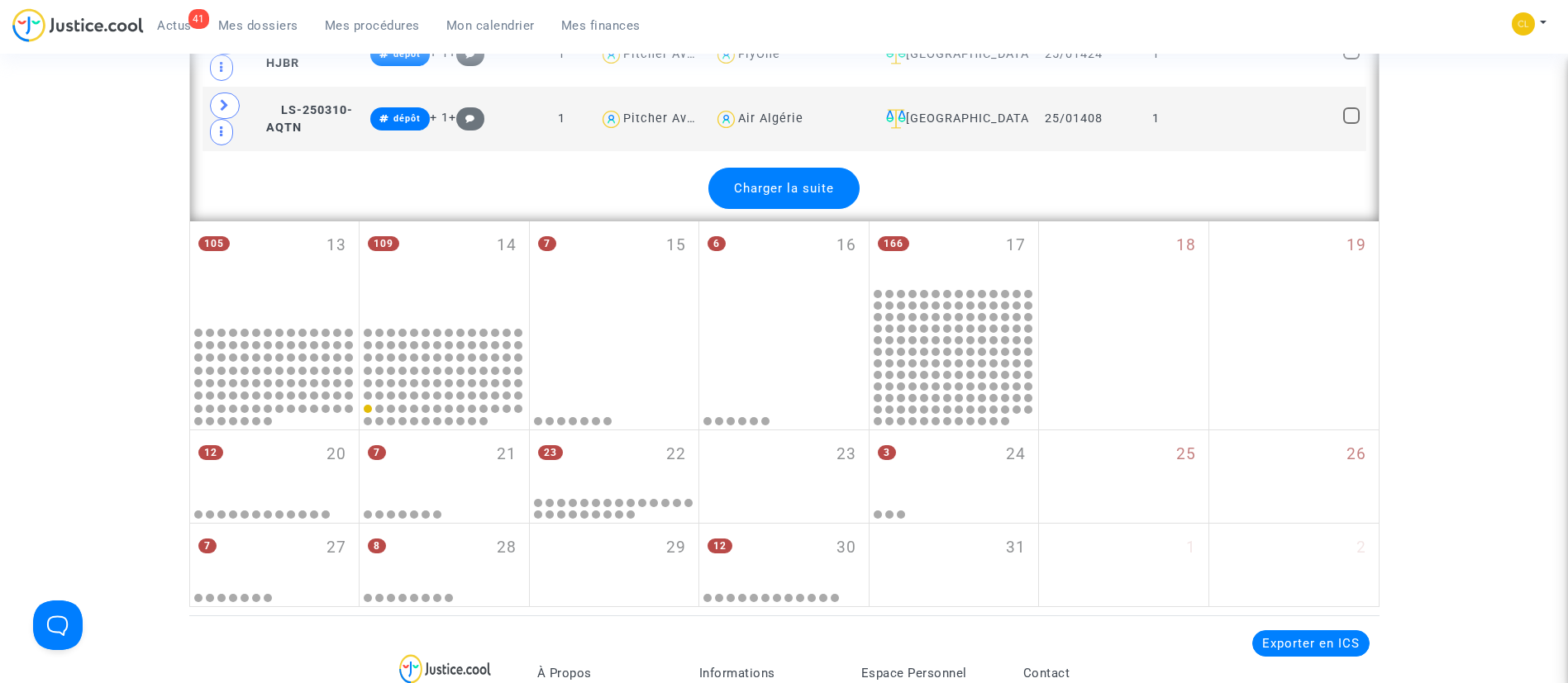
scroll to position [3789, 0]
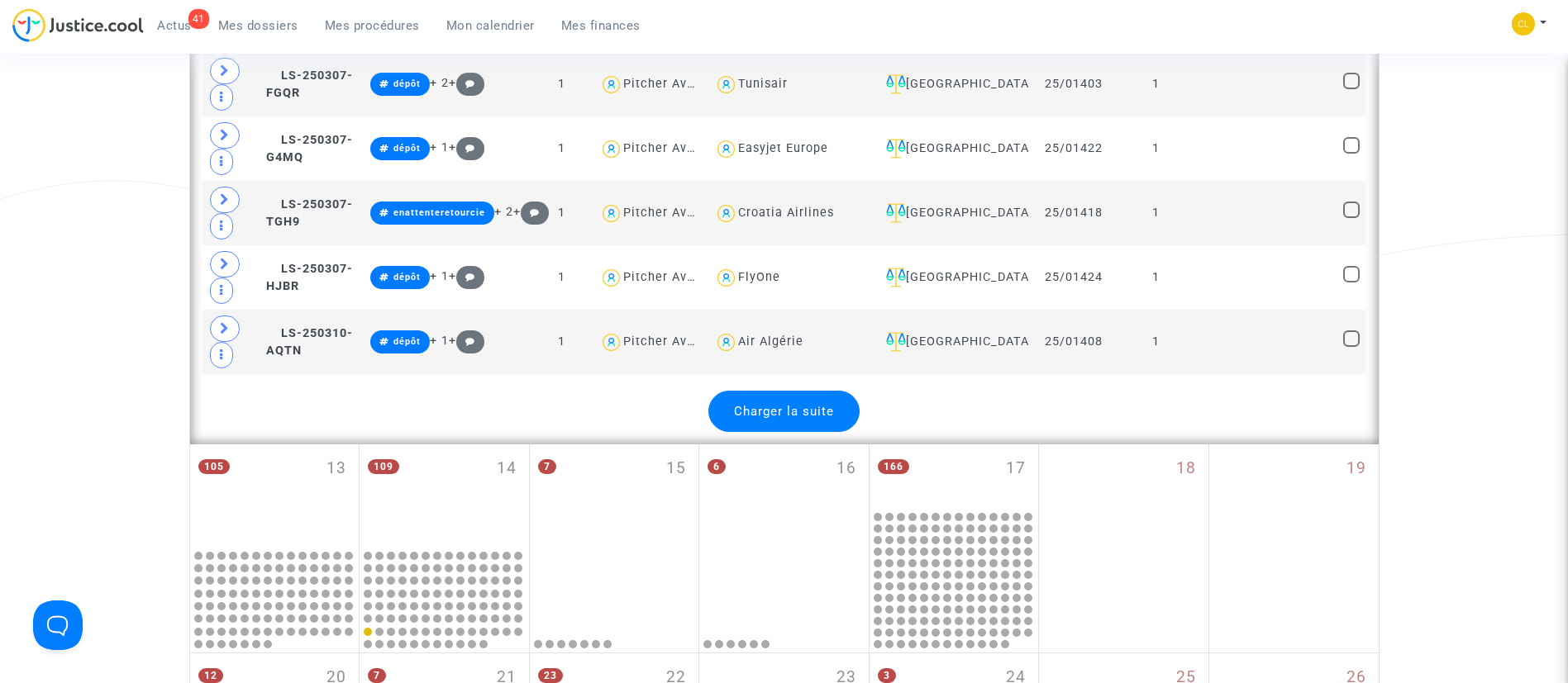
click at [832, 401] on div "Charger la suite" at bounding box center [784, 411] width 151 height 41
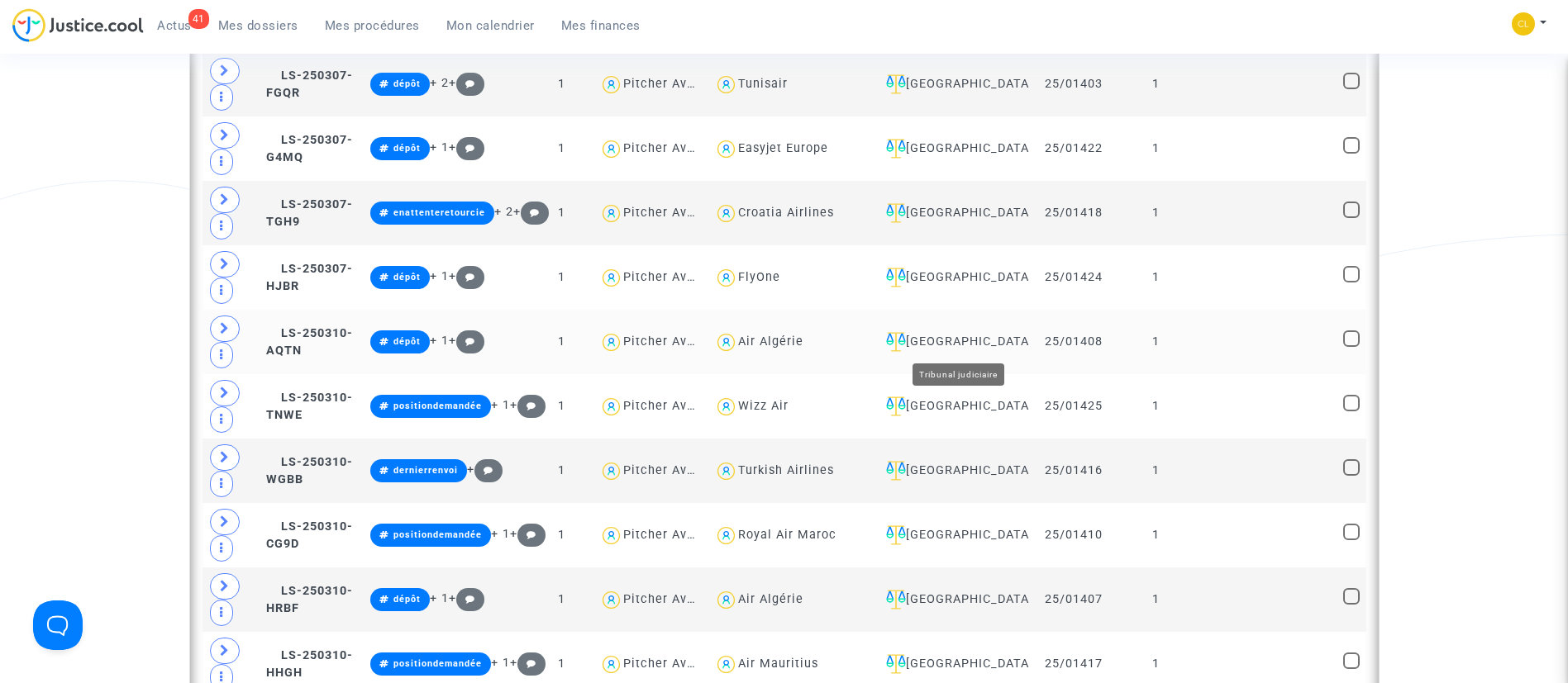
click at [999, 342] on div "[GEOGRAPHIC_DATA]" at bounding box center [950, 342] width 144 height 20
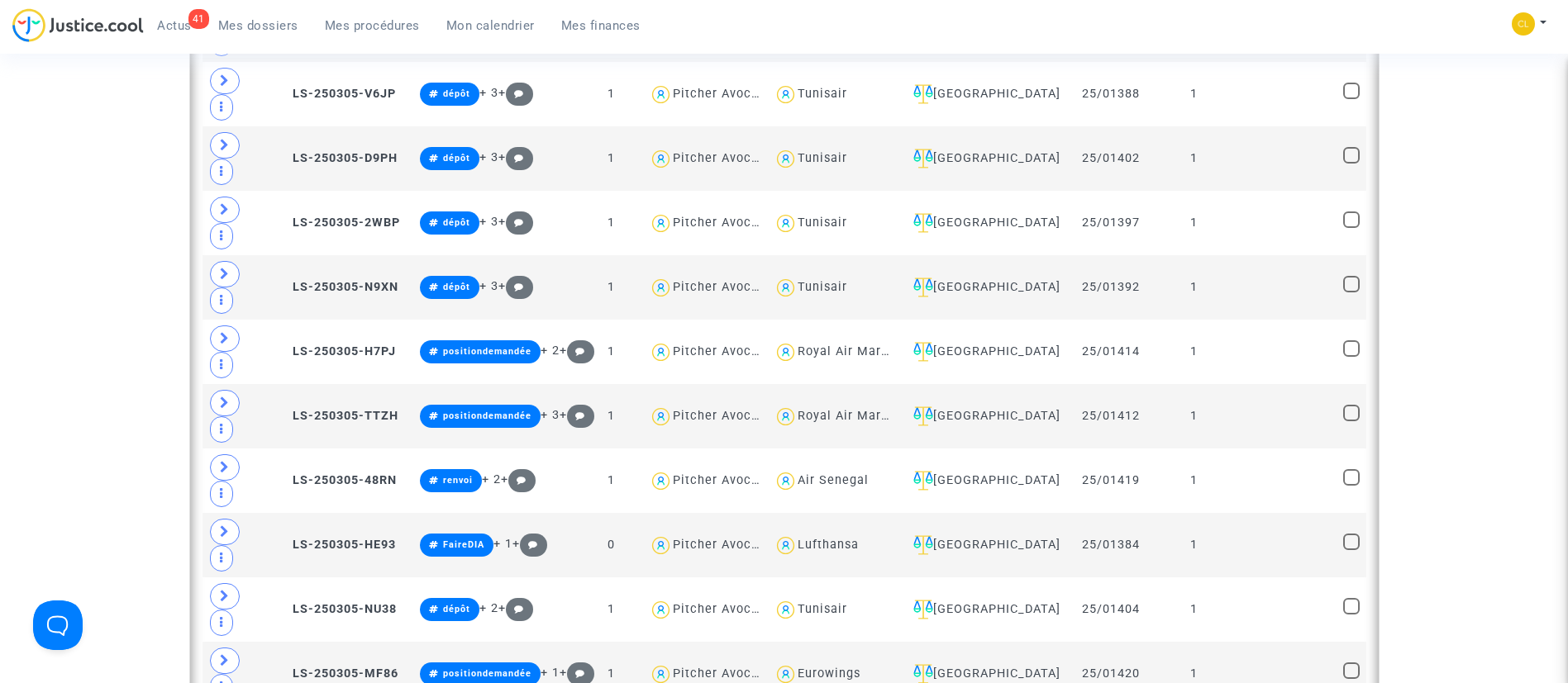
scroll to position [2292, 0]
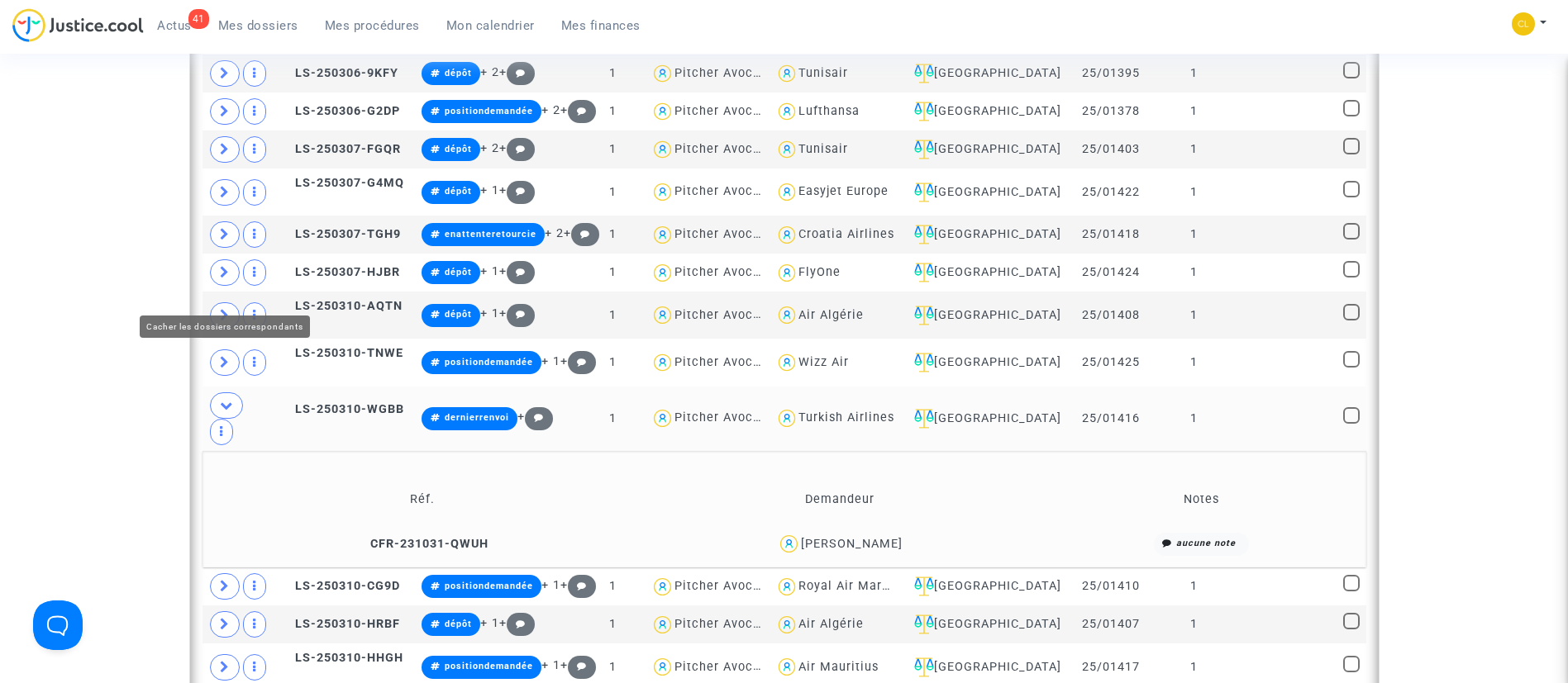
click at [228, 393] on span at bounding box center [227, 405] width 33 height 26
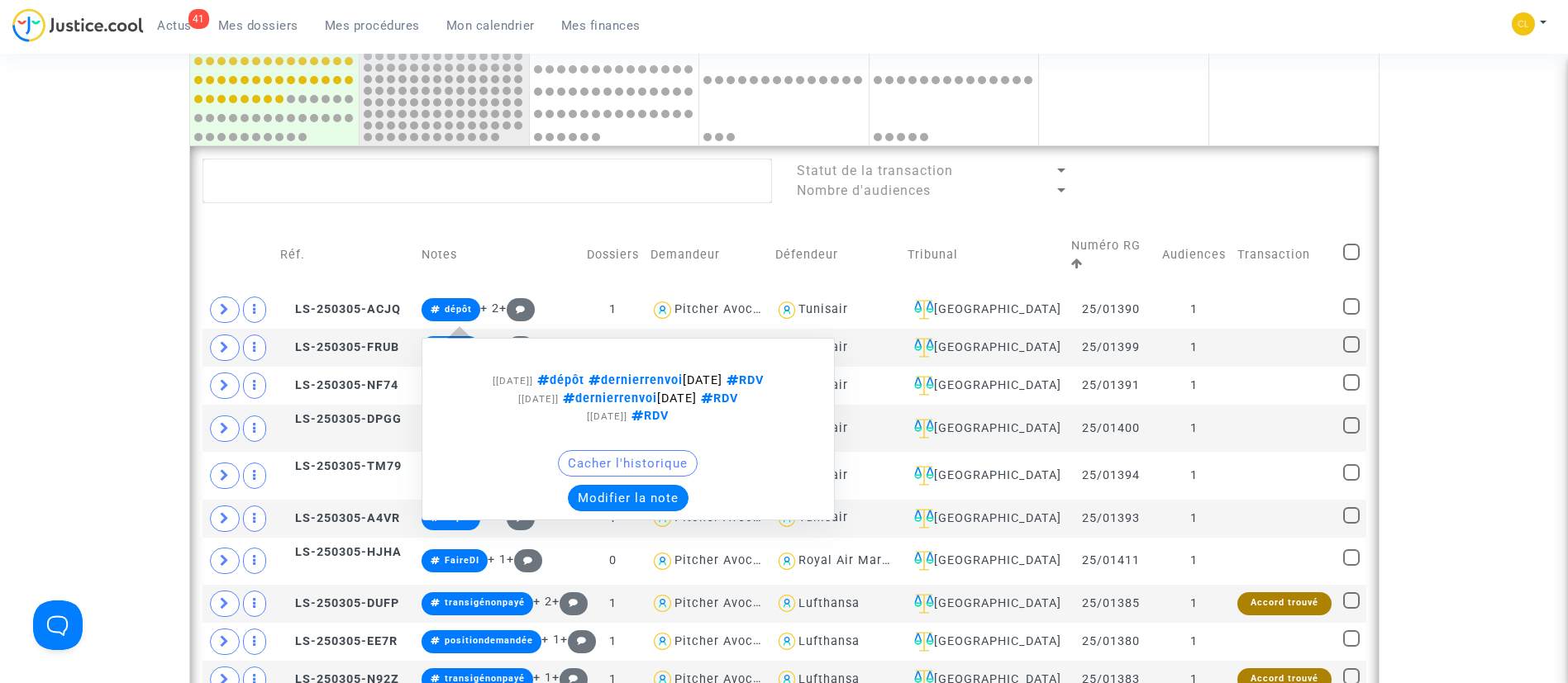
scroll to position [857, 0]
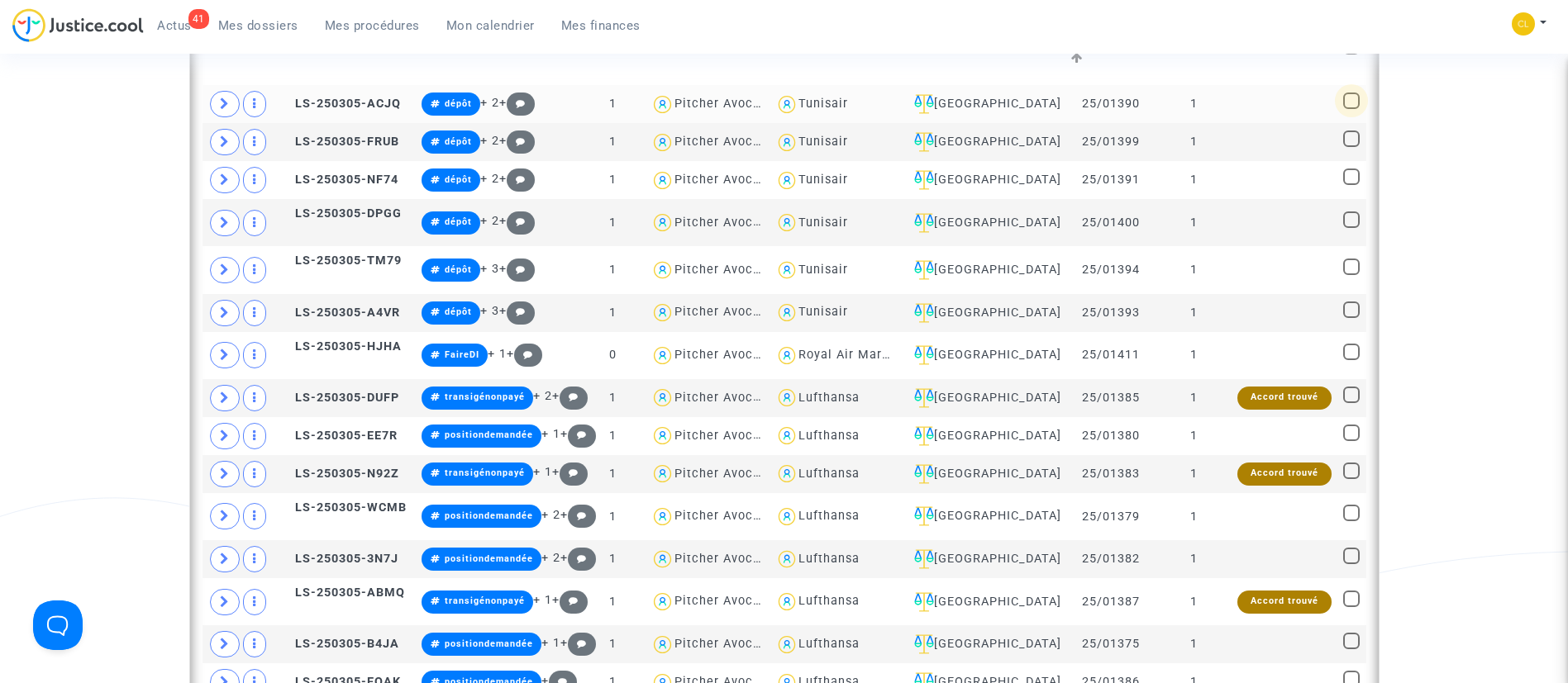
click at [1356, 93] on span at bounding box center [1351, 100] width 16 height 16
click at [1351, 109] on input "checkbox" at bounding box center [1350, 109] width 1 height 1
checkbox input "true"
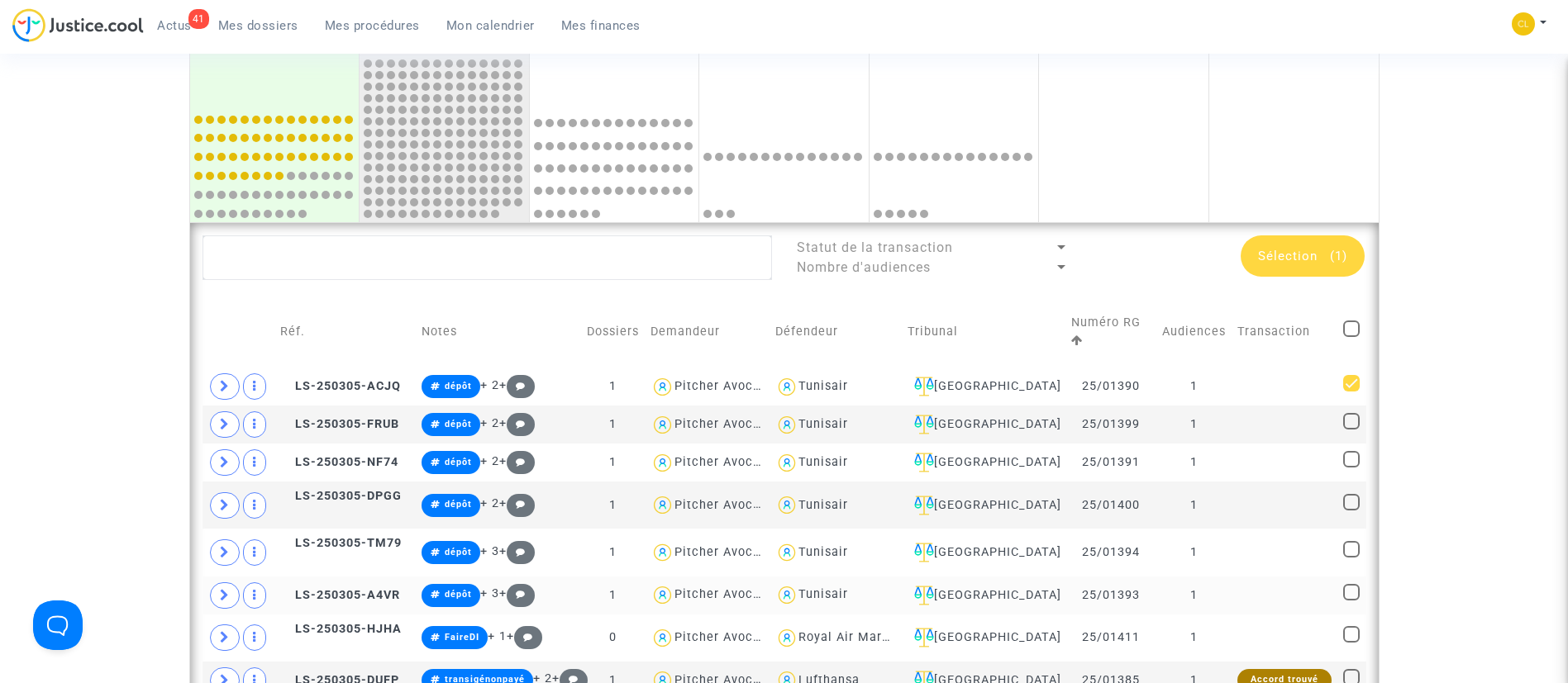
scroll to position [577, 0]
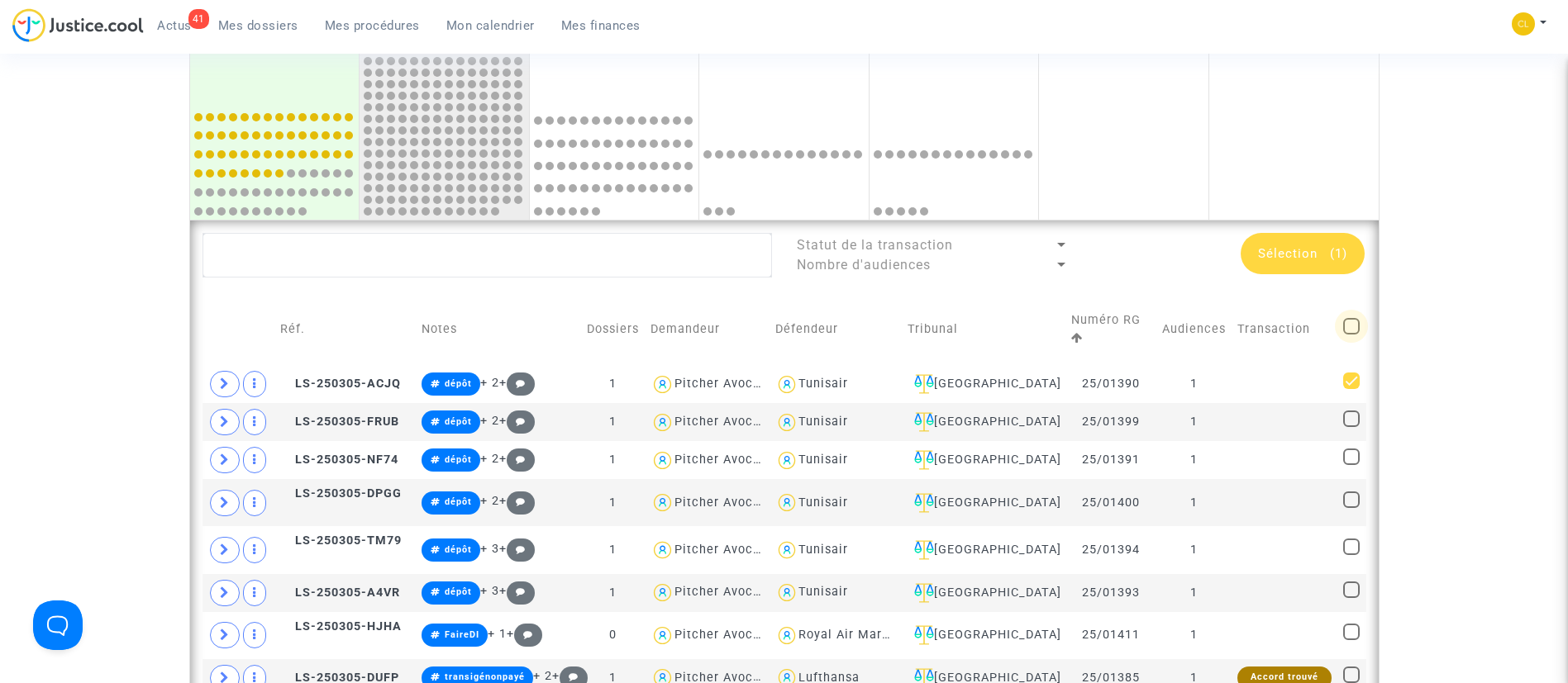
click at [1345, 319] on span at bounding box center [1351, 326] width 16 height 16
click at [1350, 335] on input "checkbox" at bounding box center [1350, 335] width 1 height 1
checkbox input "true"
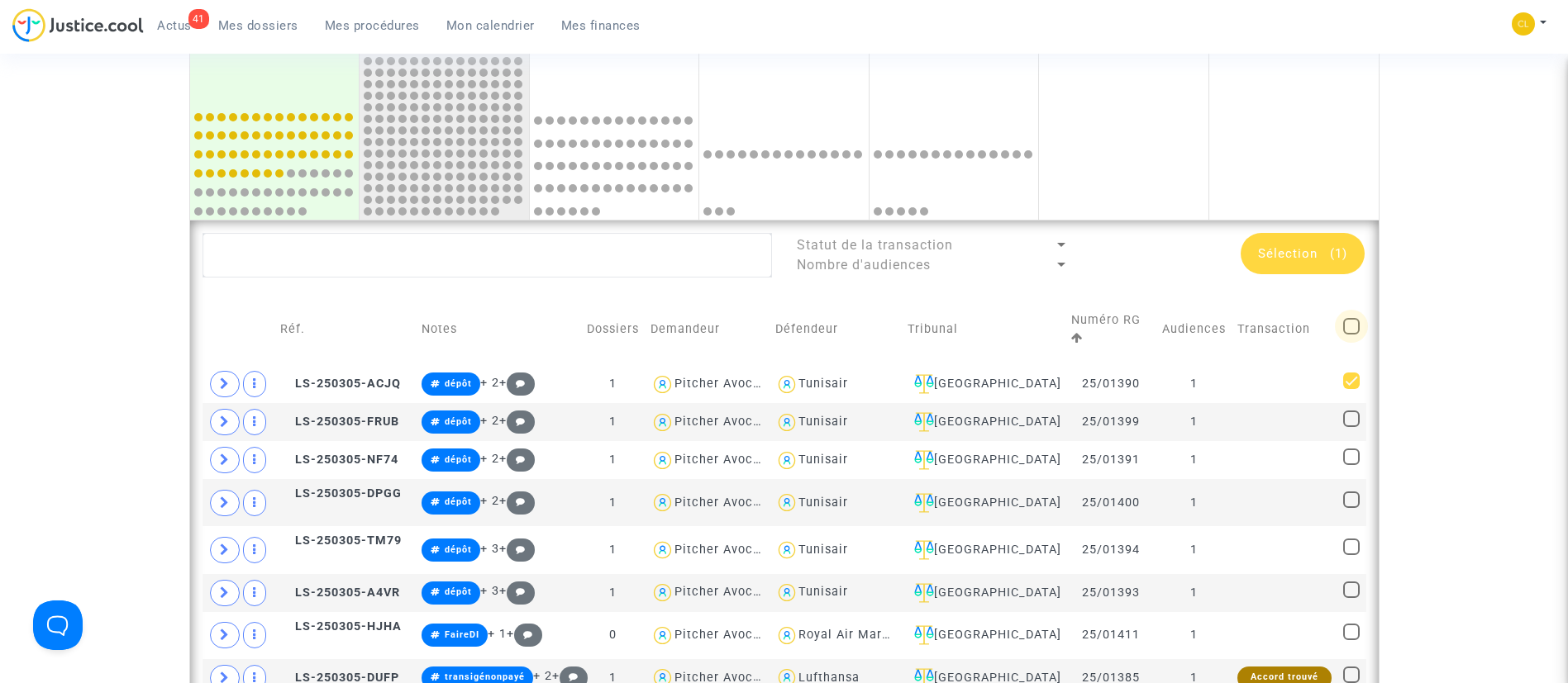
checkbox input "true"
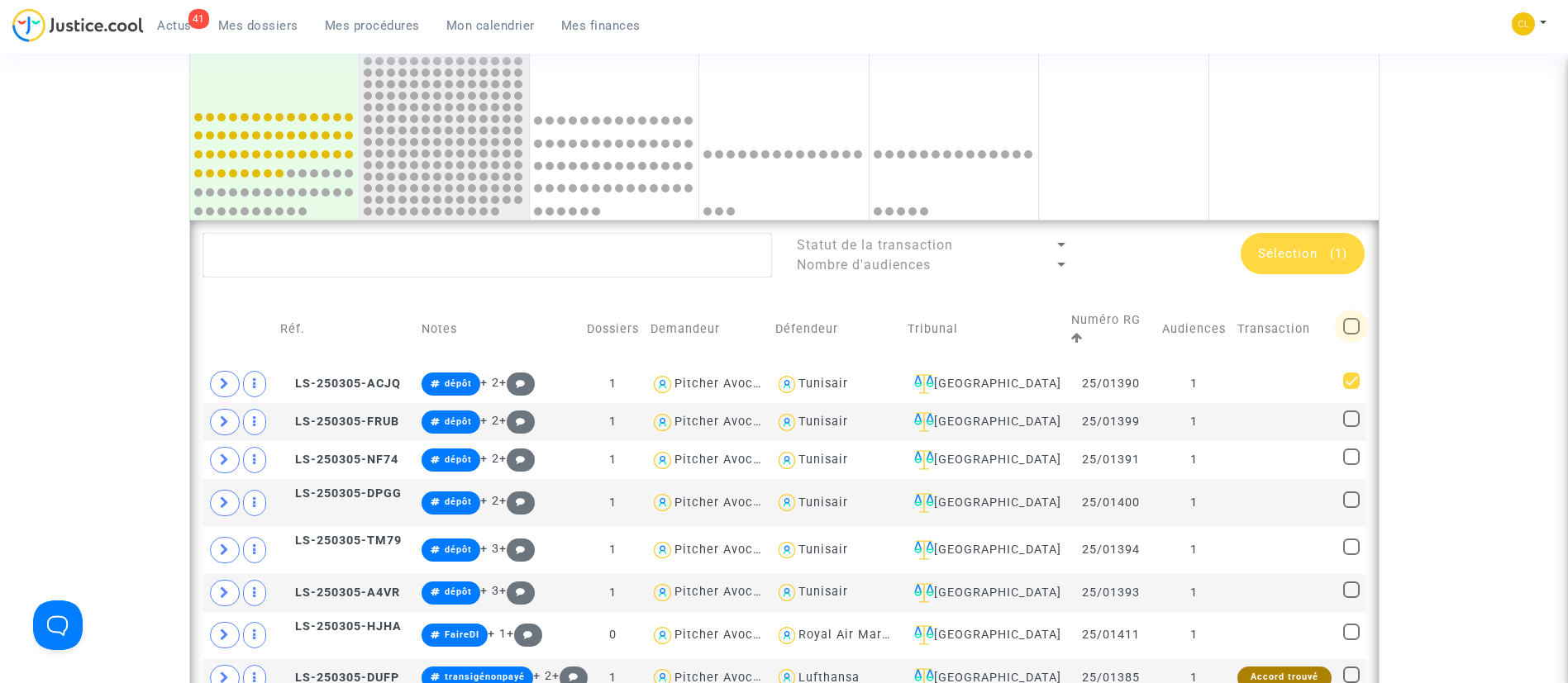
checkbox input "true"
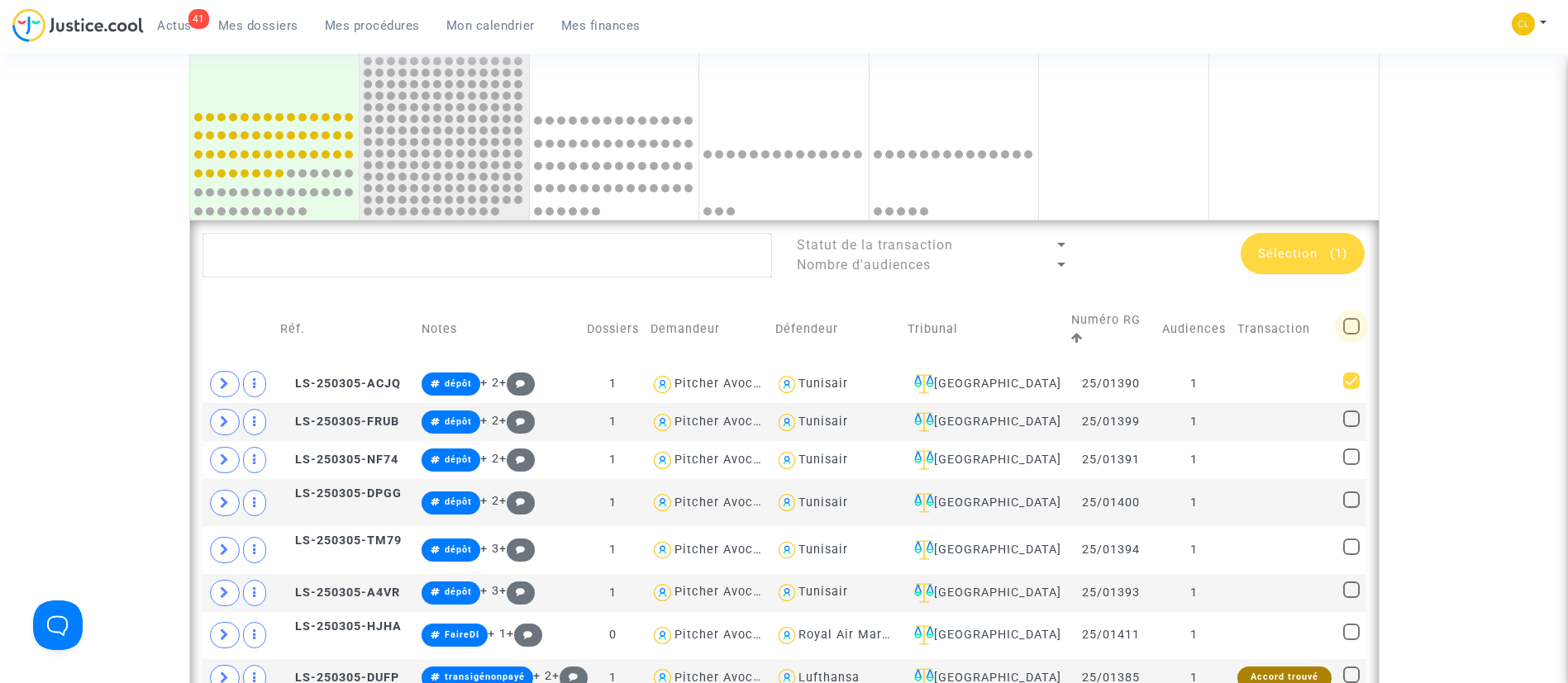
checkbox input "true"
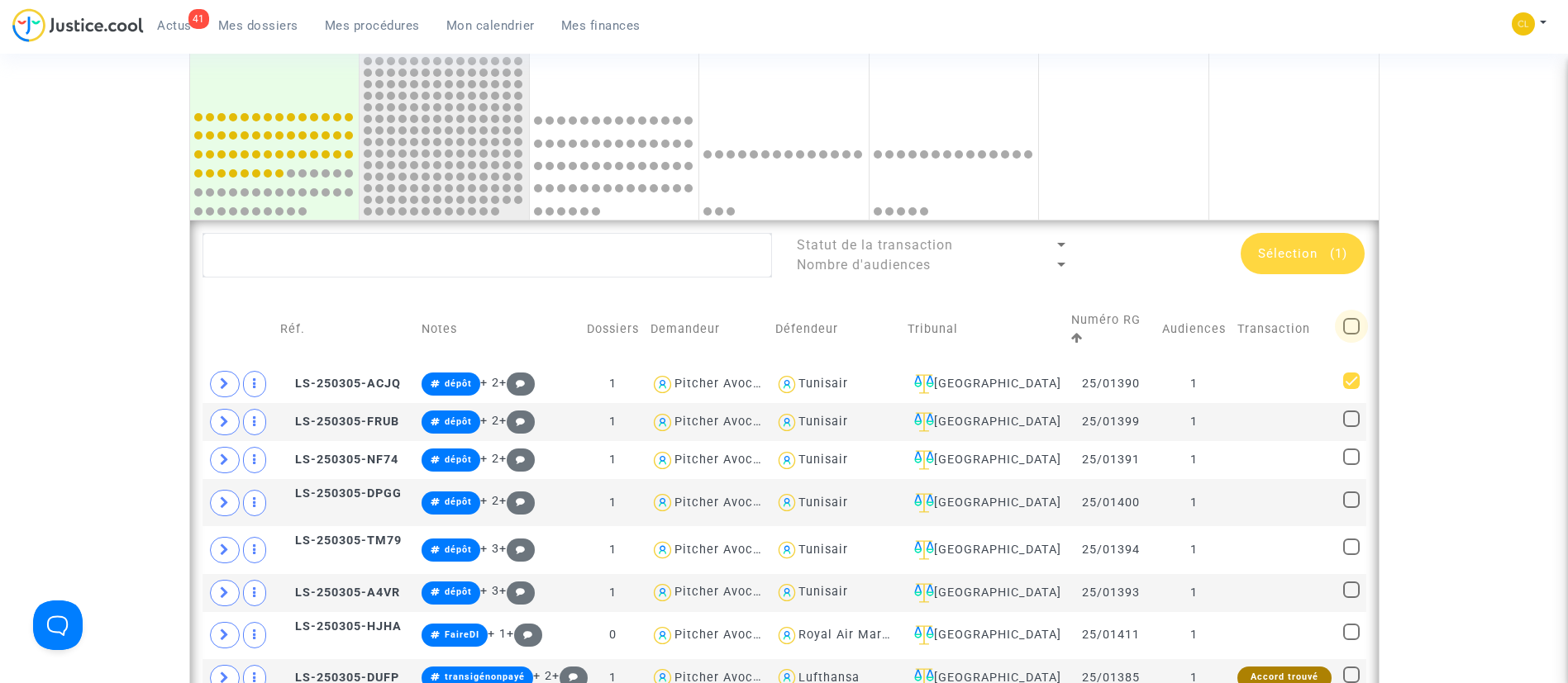
checkbox input "true"
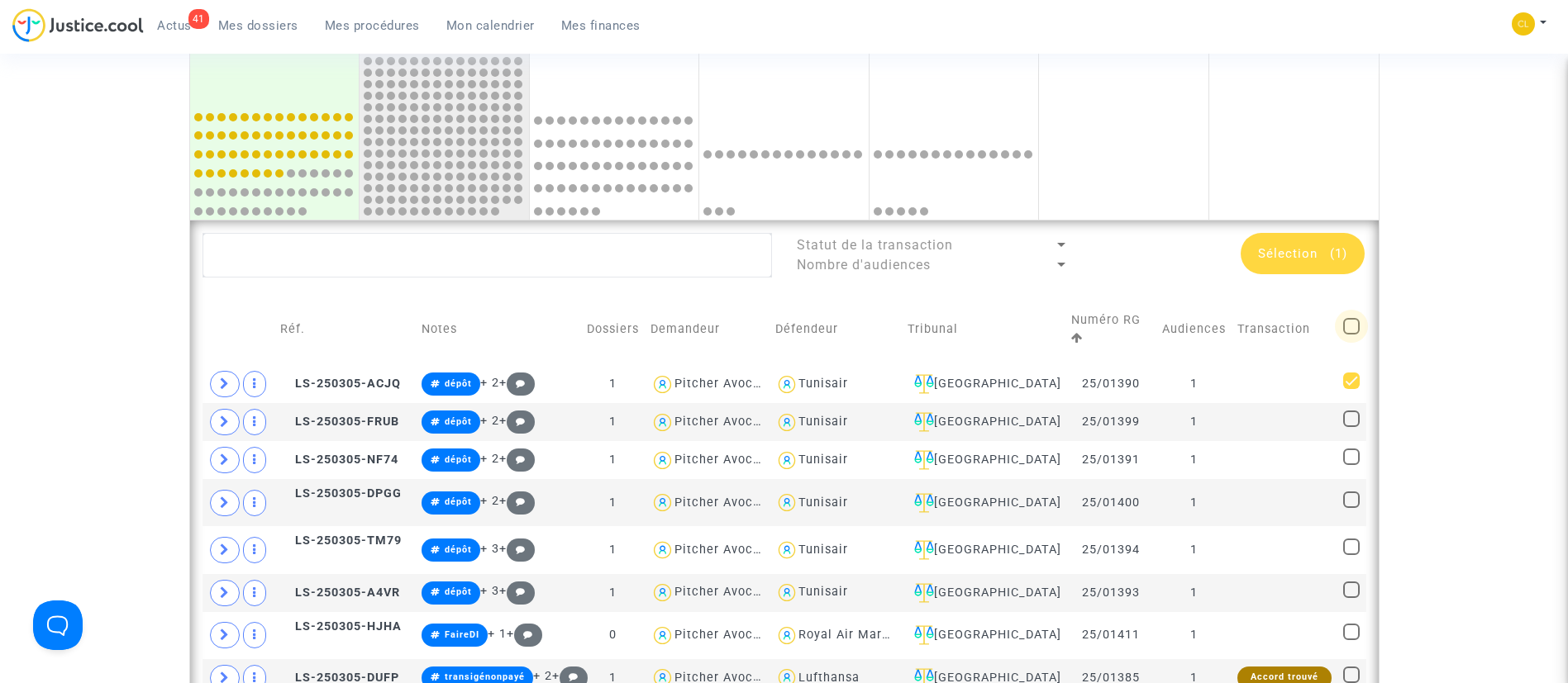
checkbox input "true"
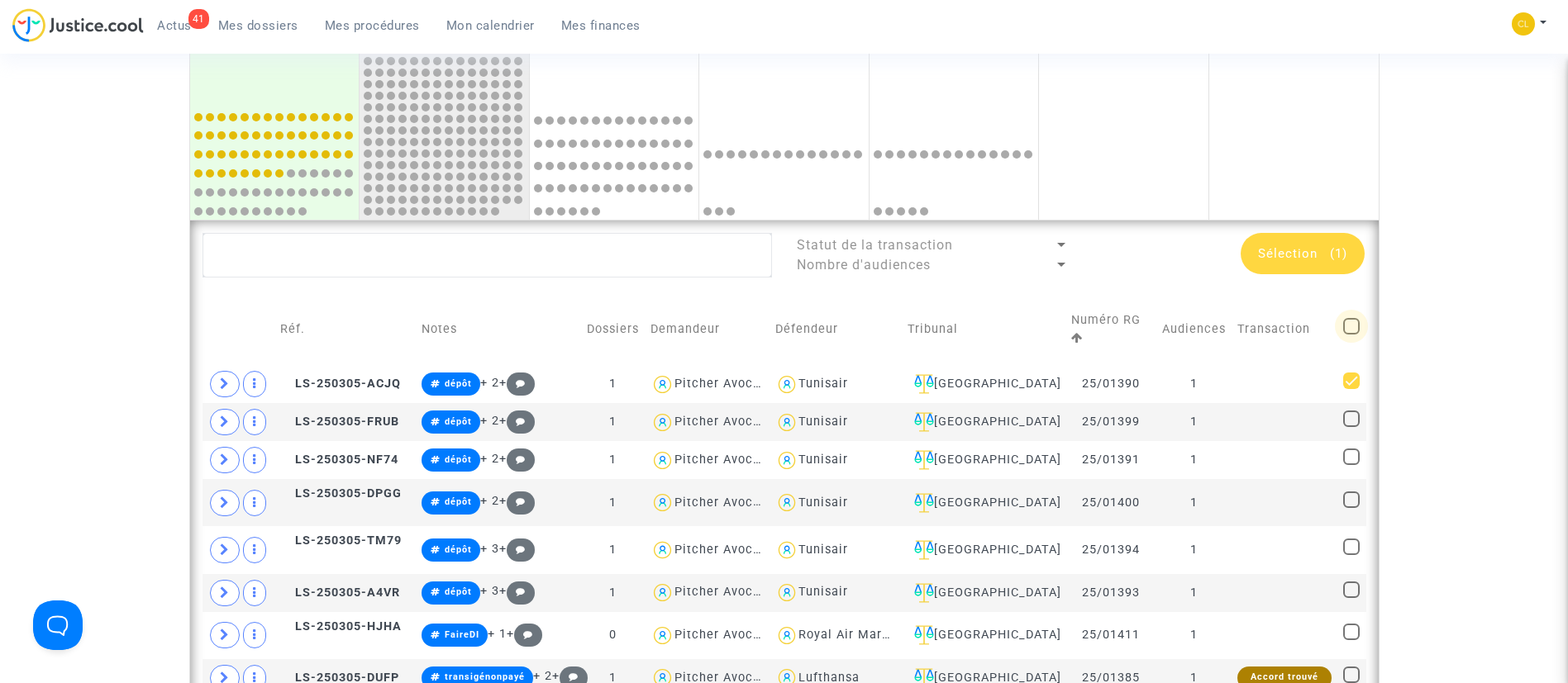
checkbox input "true"
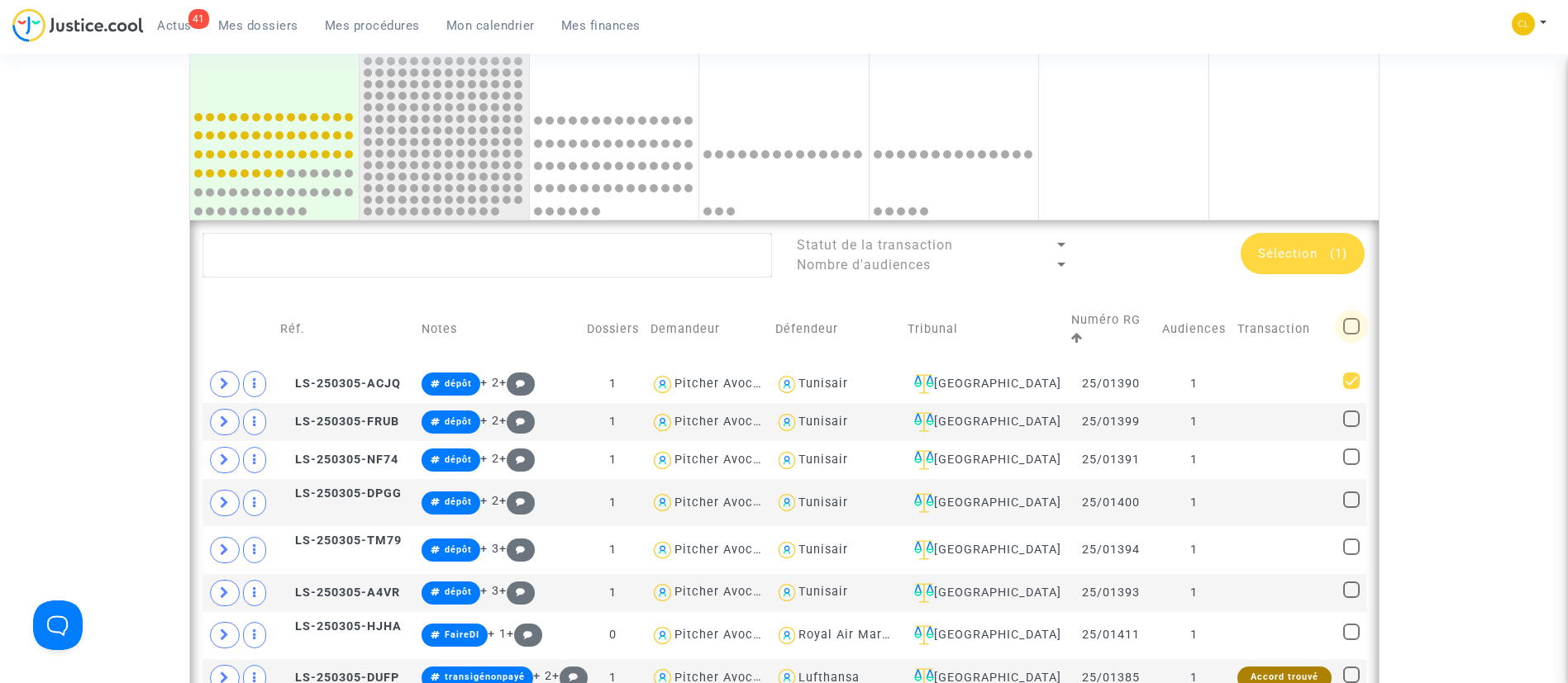
checkbox input "true"
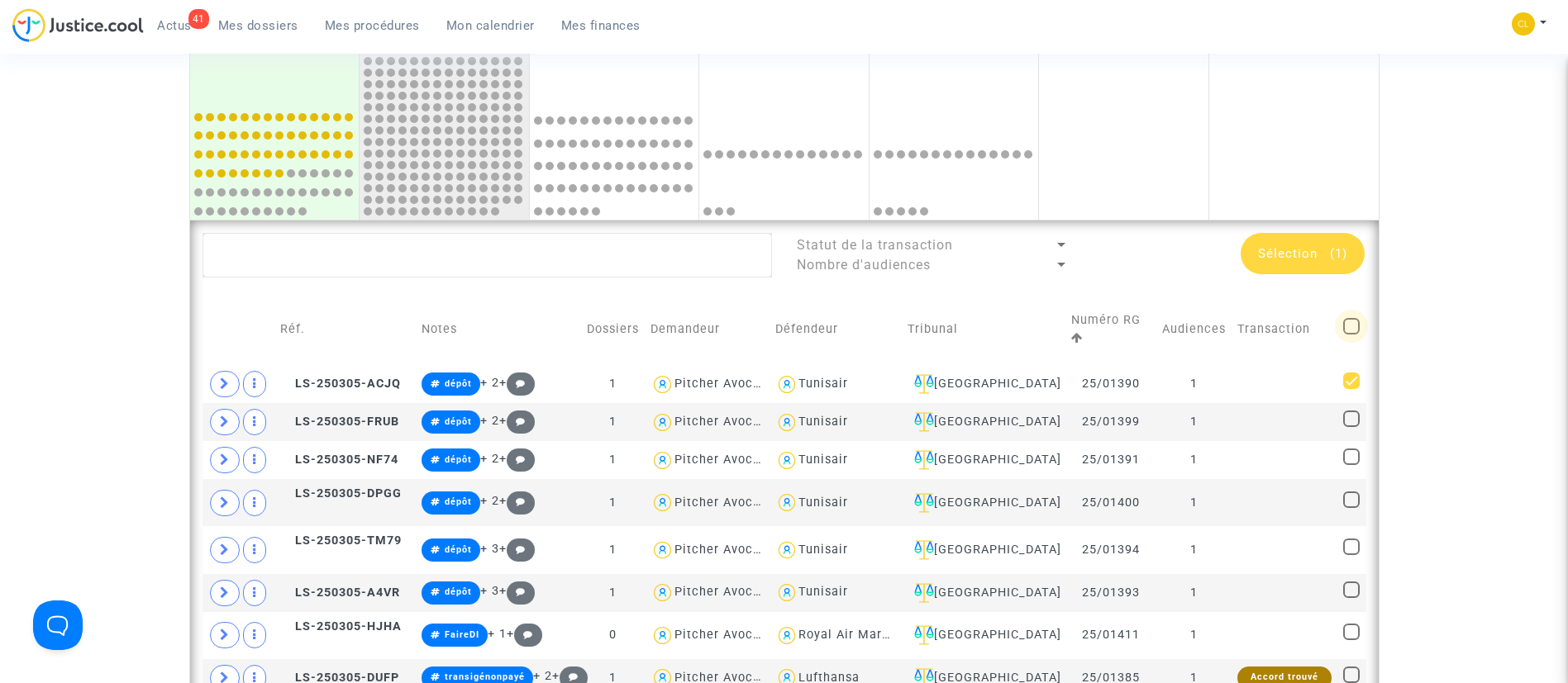
checkbox input "true"
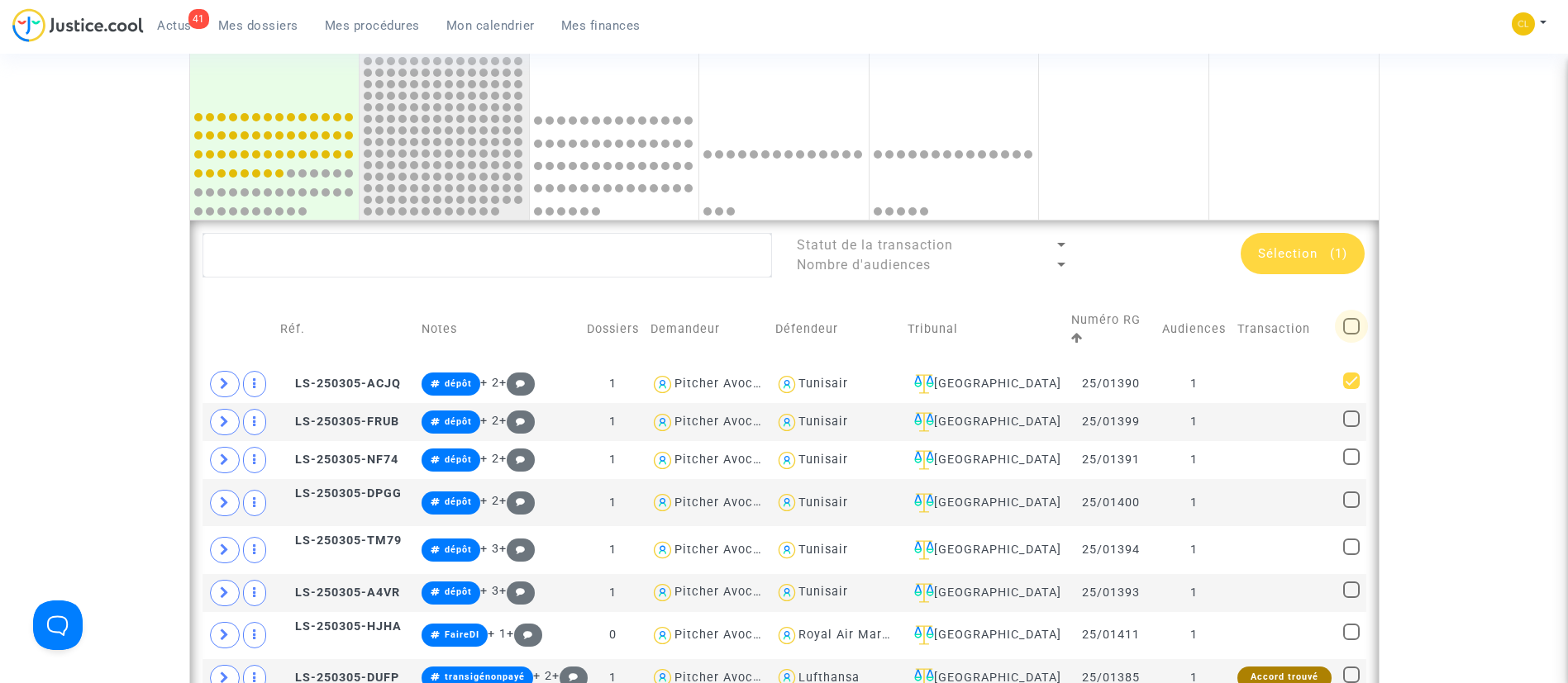
checkbox input "true"
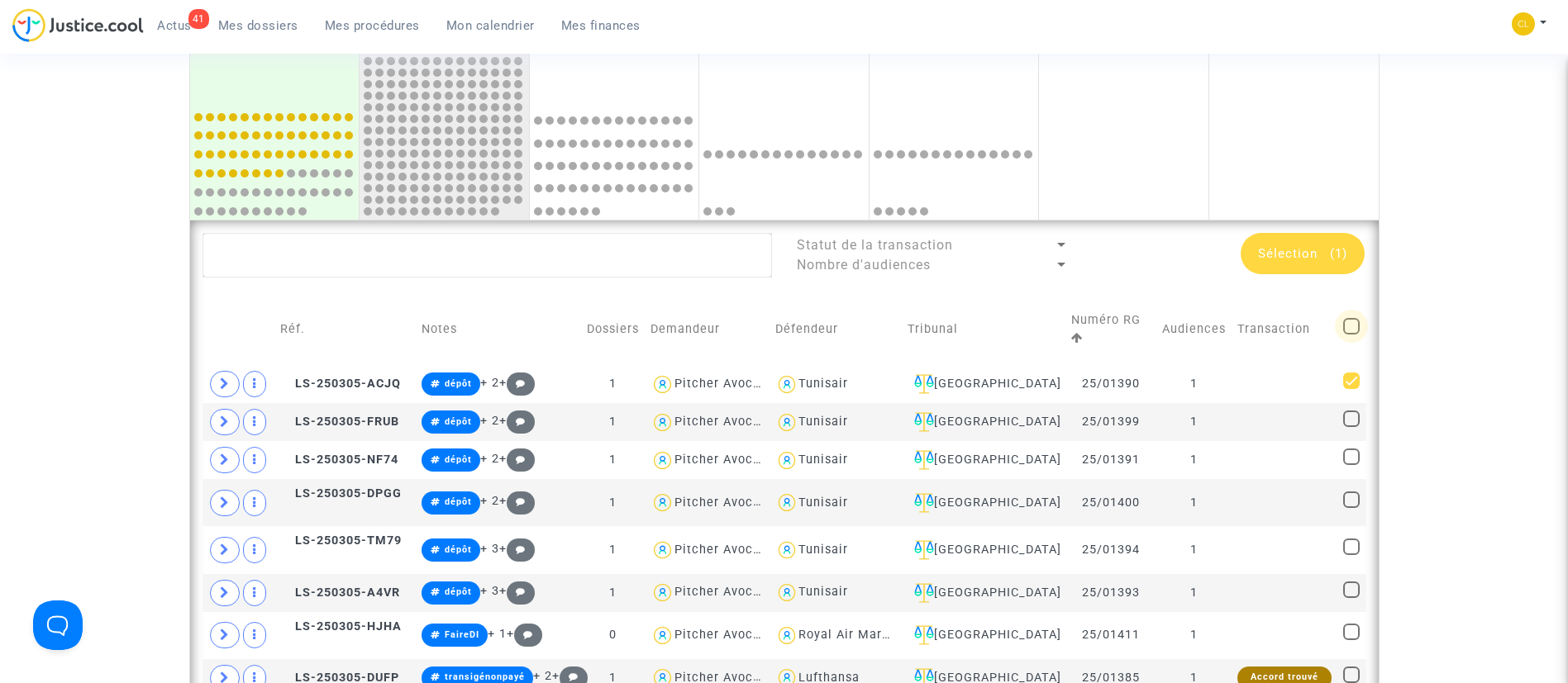
checkbox input "true"
click at [1308, 261] on div "Sélection (49)" at bounding box center [1299, 254] width 131 height 41
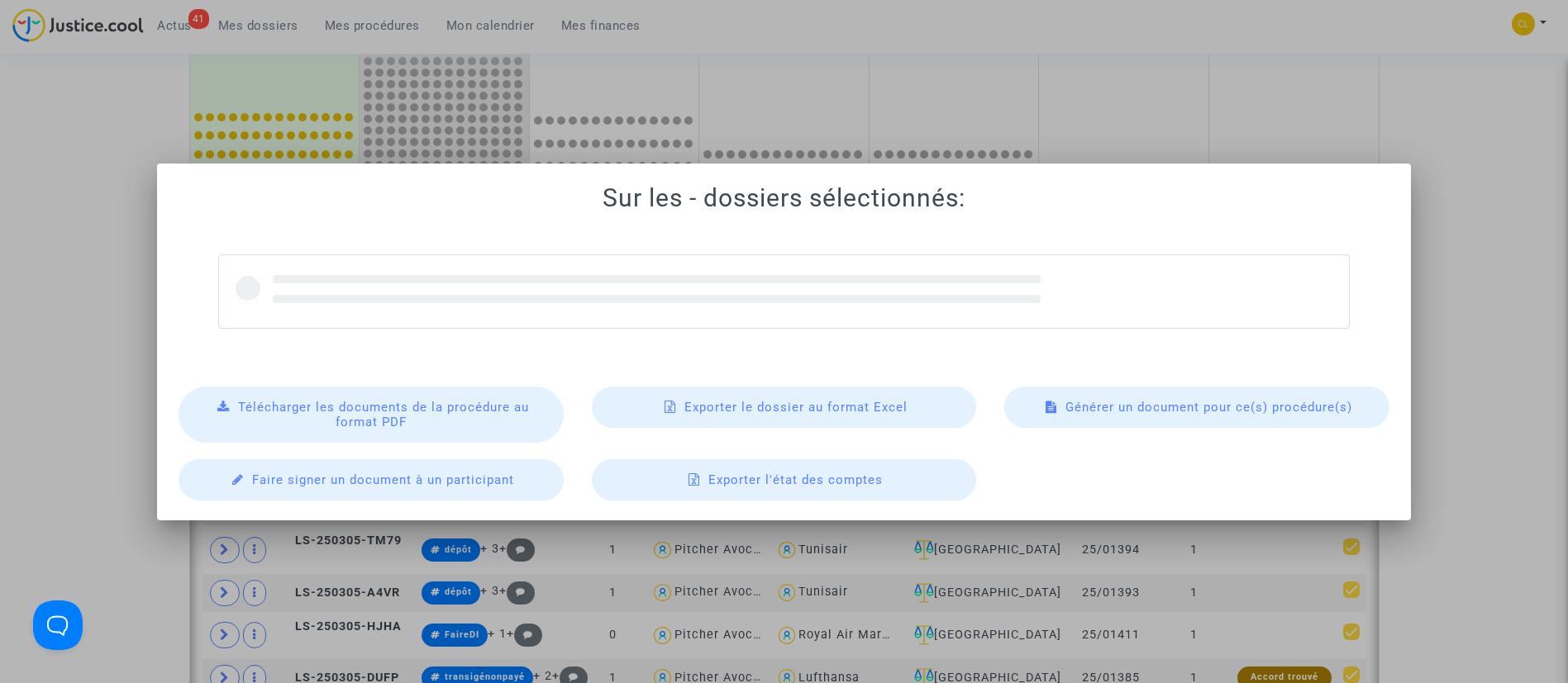
scroll to position [0, 0]
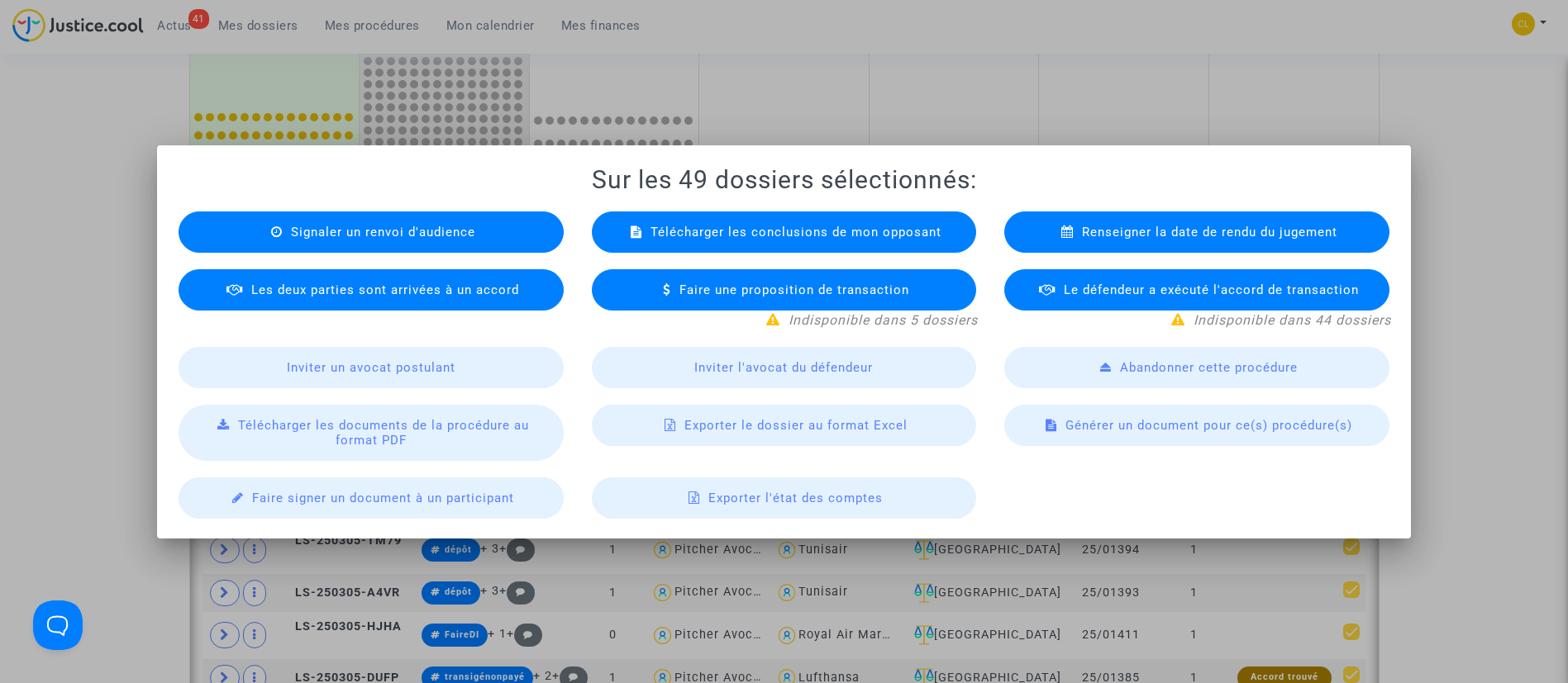
click at [824, 423] on span "Exporter le dossier au format Excel" at bounding box center [795, 424] width 223 height 14
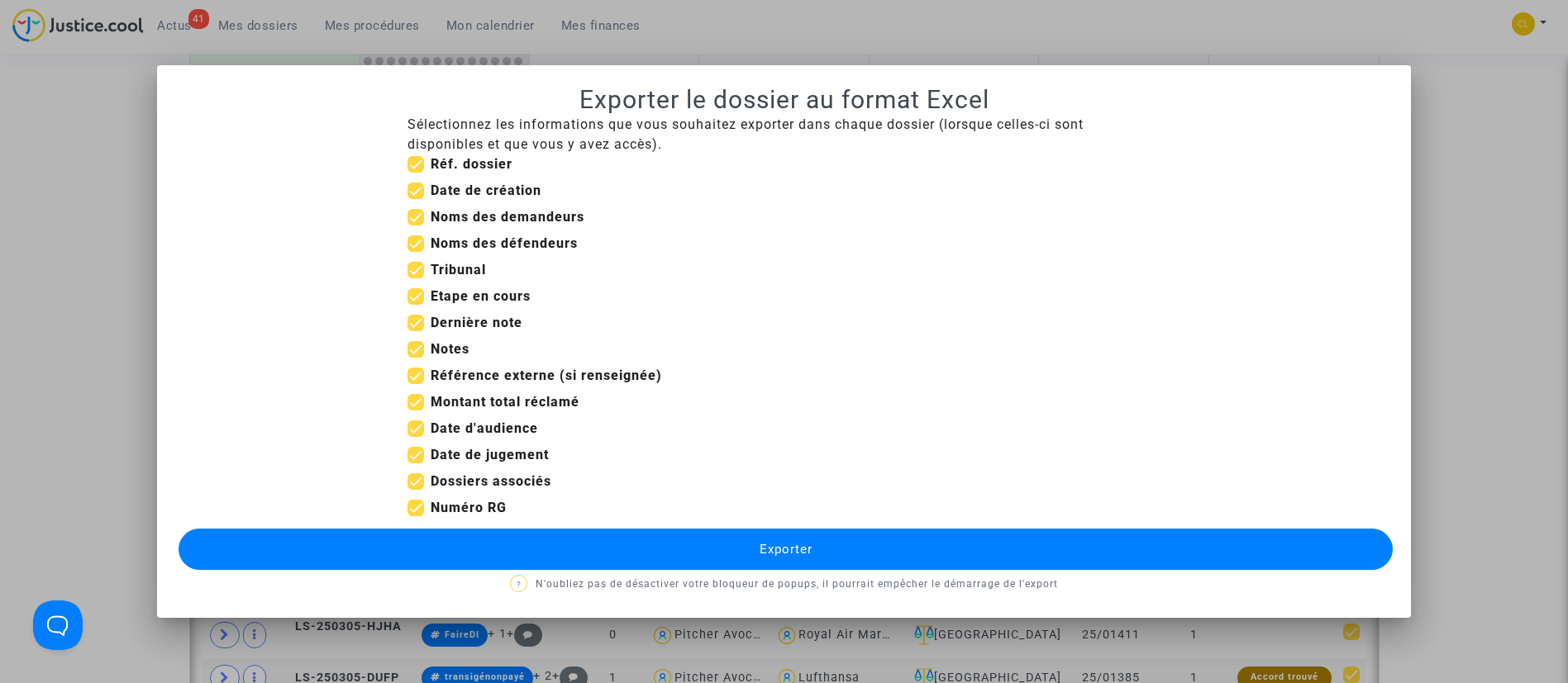
click at [846, 531] on button "Exporter" at bounding box center [785, 549] width 1215 height 41
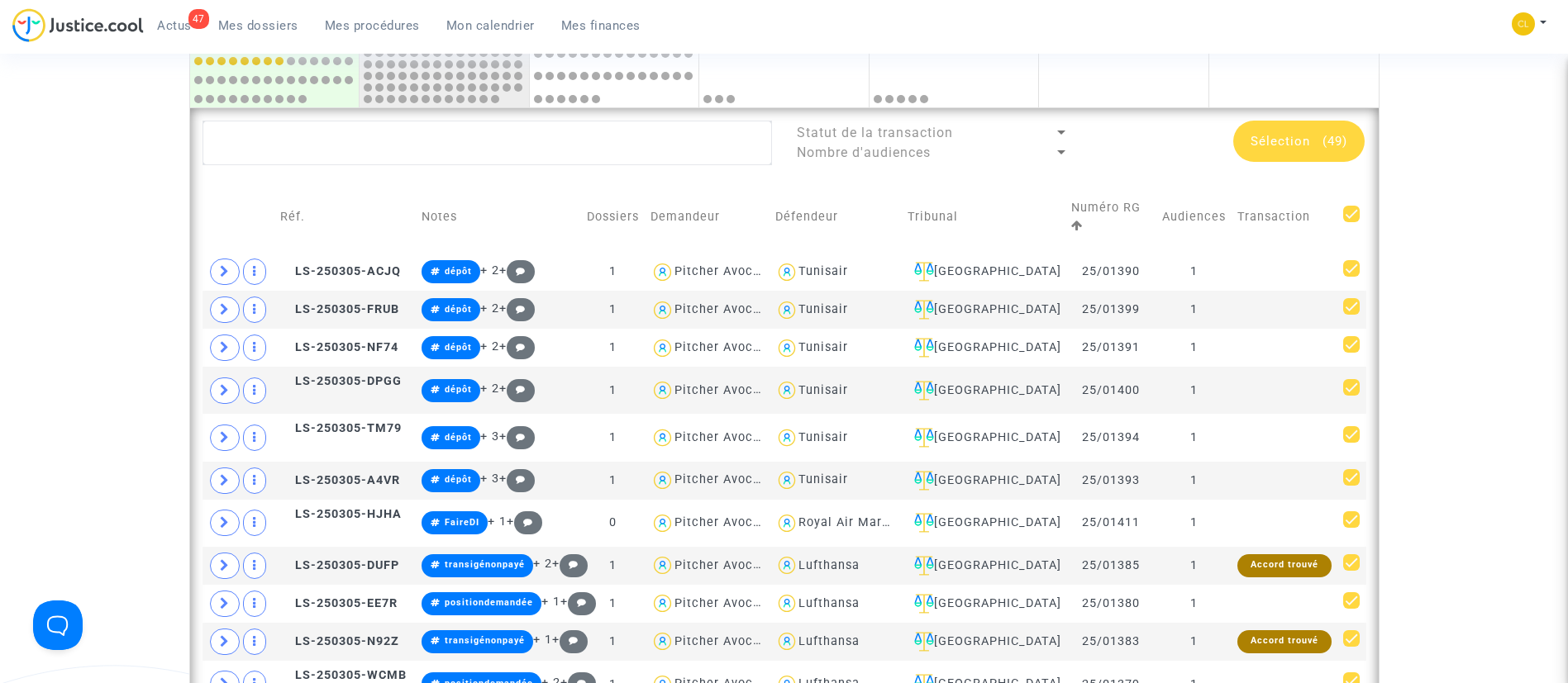
scroll to position [686, 0]
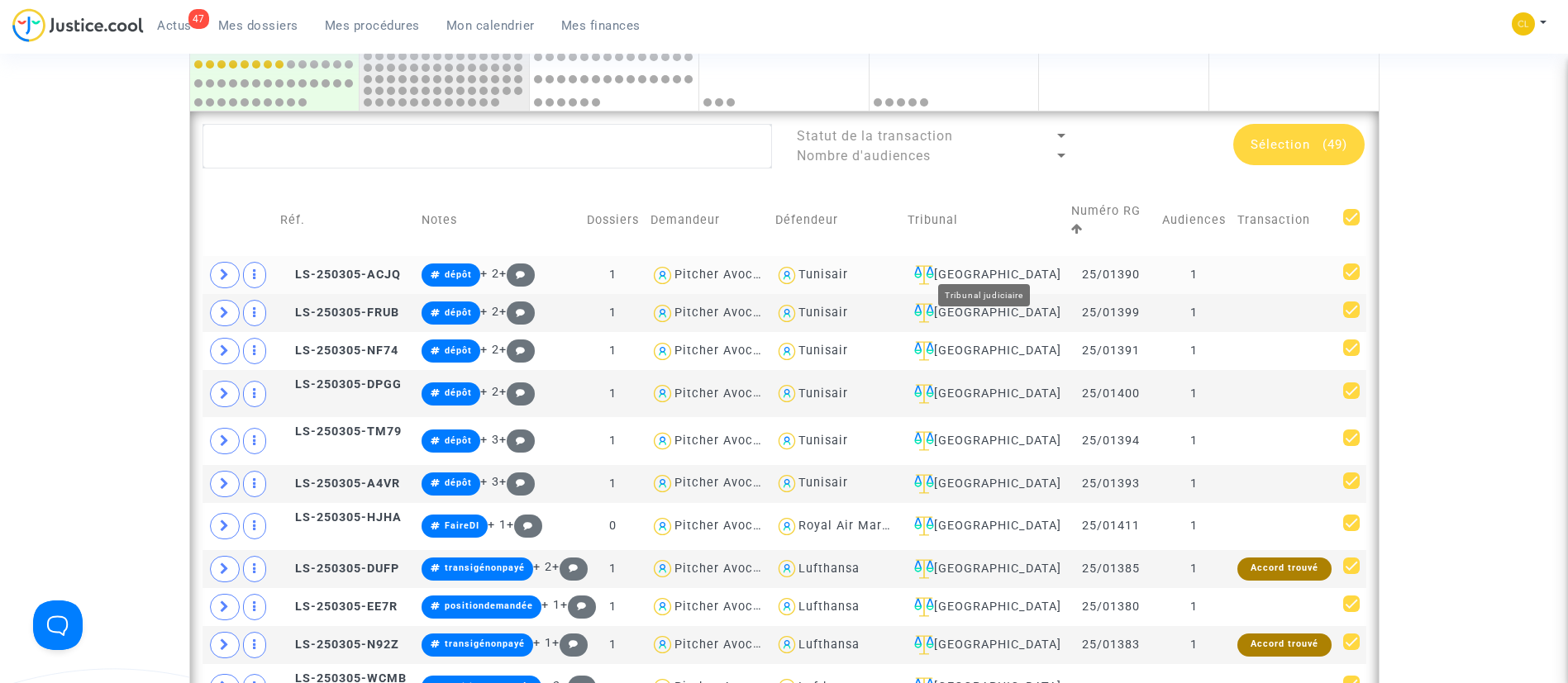
click at [994, 265] on div "[GEOGRAPHIC_DATA]" at bounding box center [983, 275] width 152 height 20
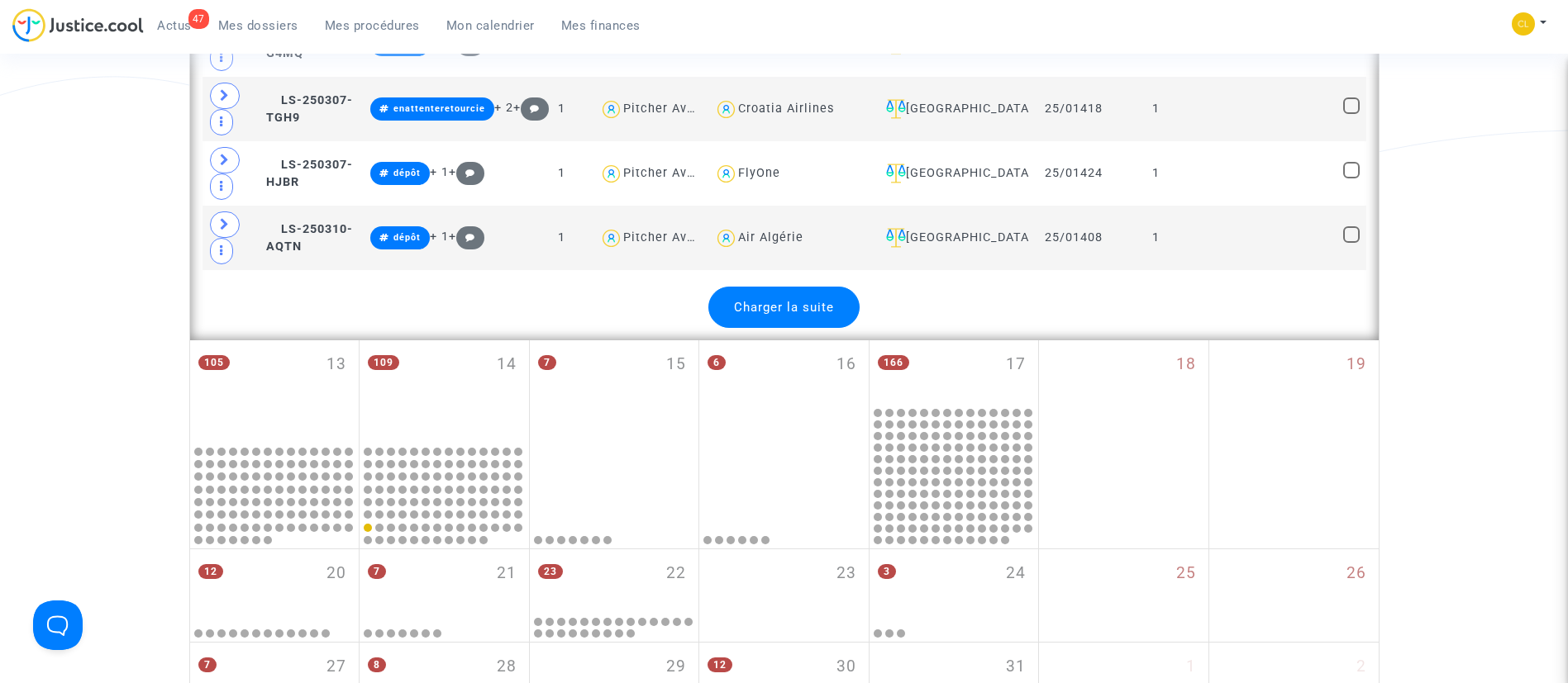
scroll to position [3898, 0]
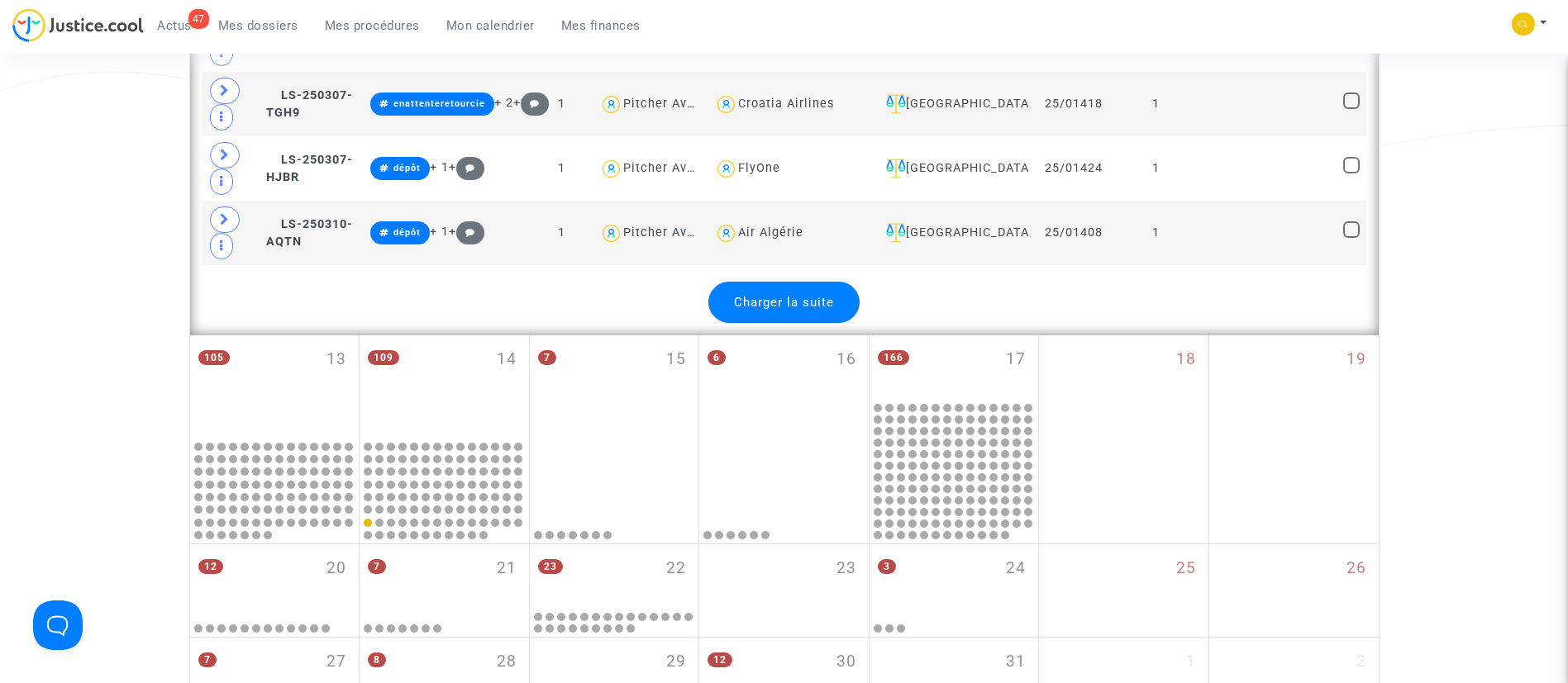
click at [809, 290] on div "Charger la suite" at bounding box center [784, 302] width 151 height 41
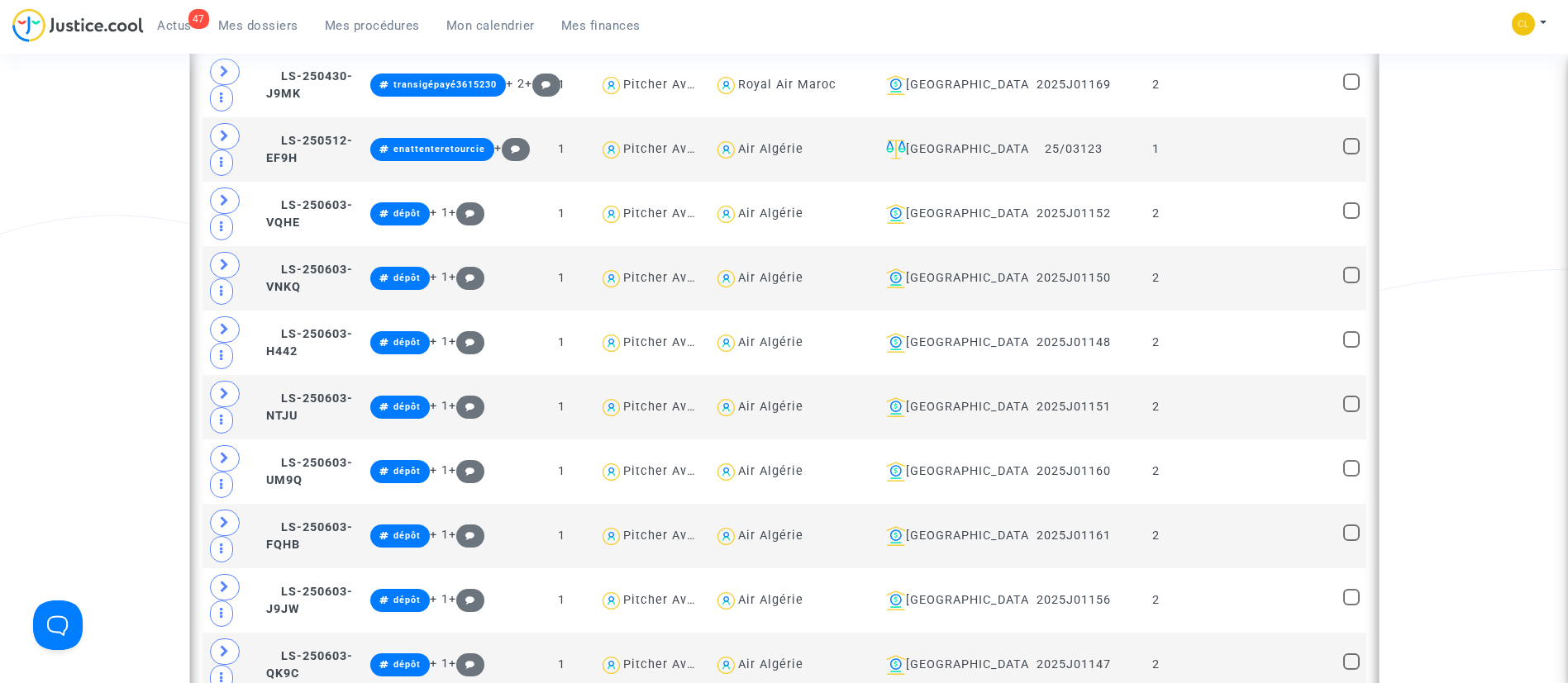
scroll to position [4629, 0]
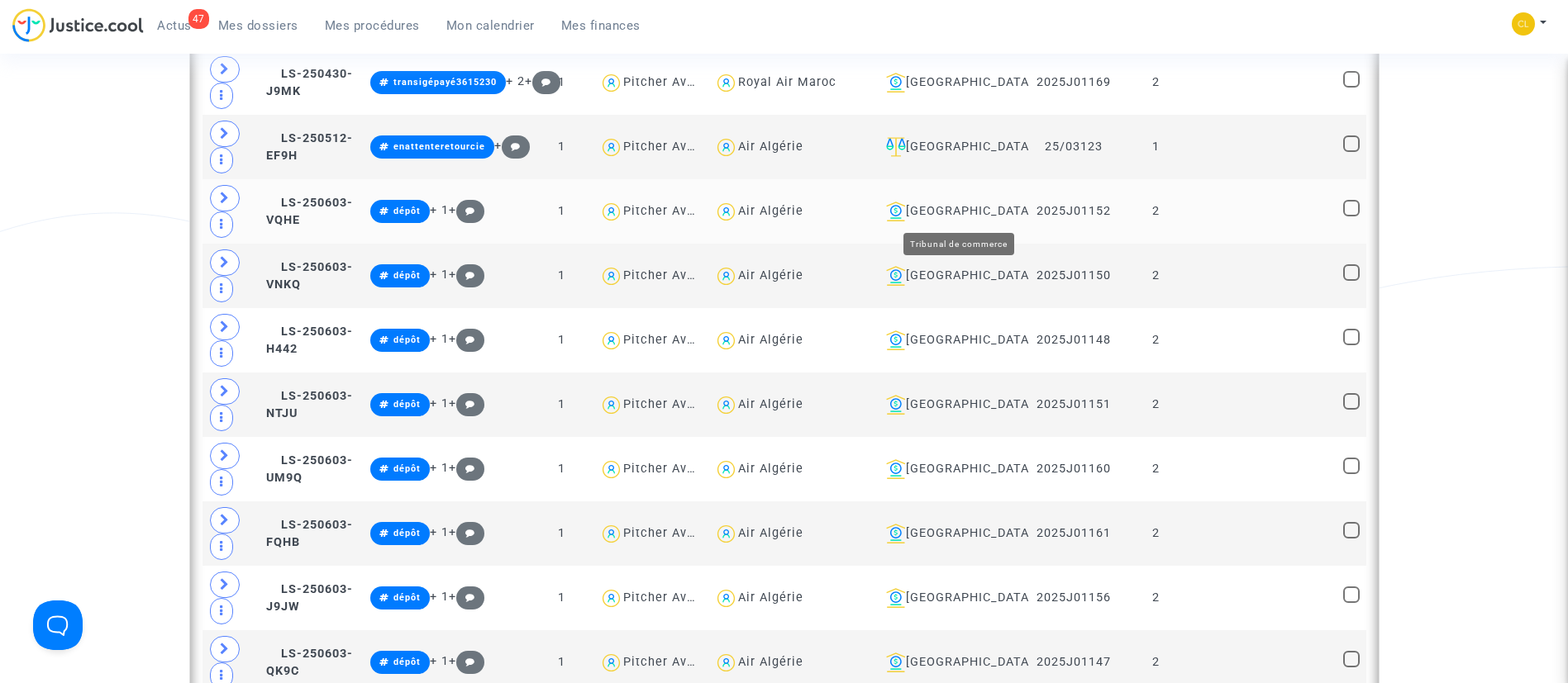
click at [962, 215] on div "[GEOGRAPHIC_DATA]" at bounding box center [950, 211] width 144 height 20
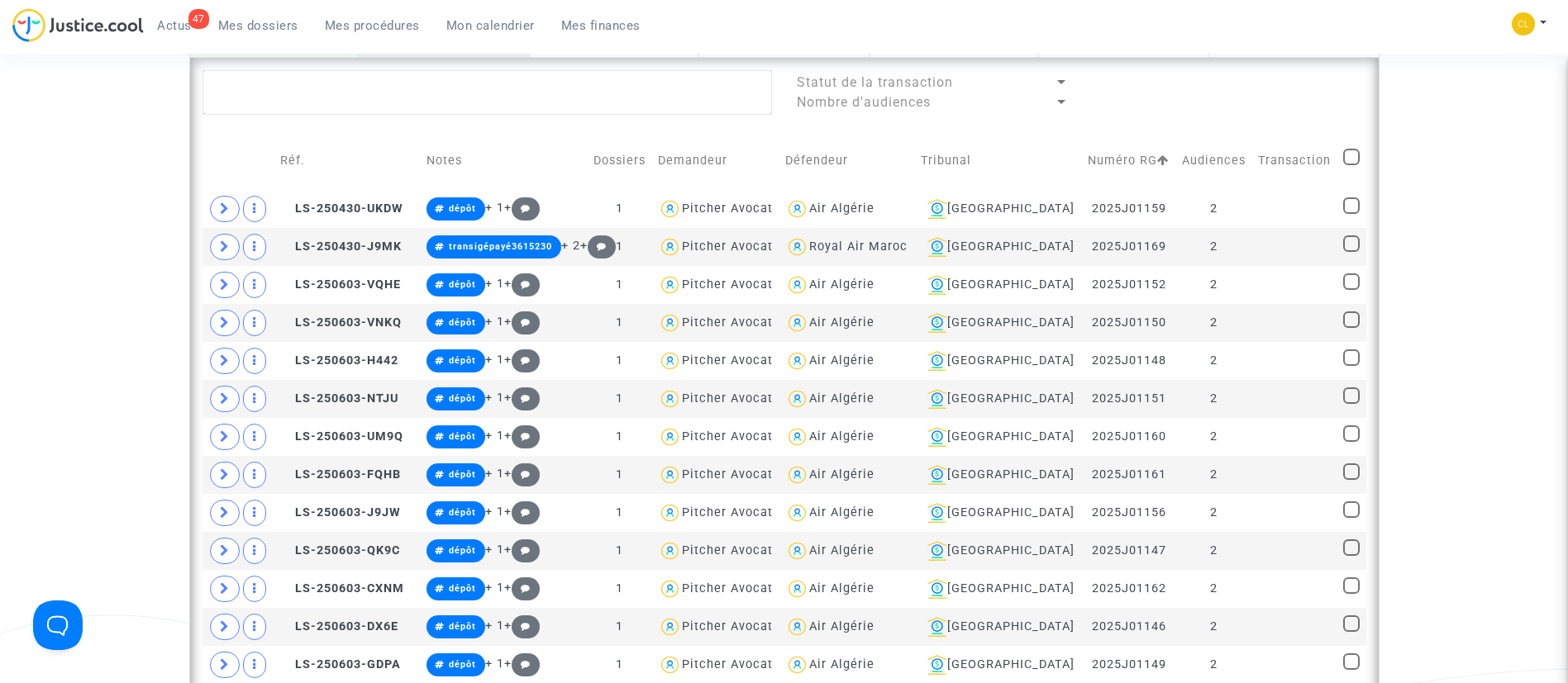
scroll to position [738, 0]
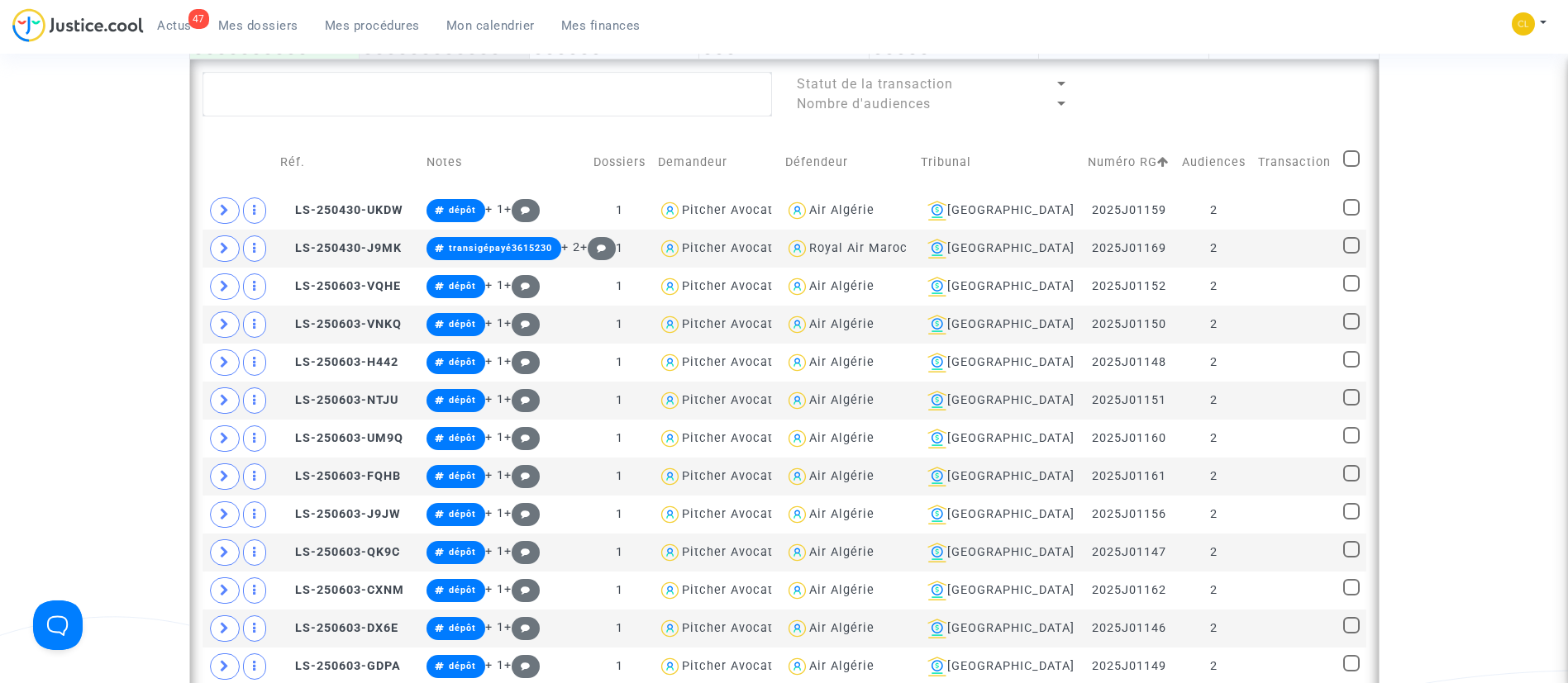
click at [1358, 152] on check at bounding box center [1351, 162] width 16 height 23
click at [1353, 158] on span at bounding box center [1351, 158] width 16 height 16
click at [1351, 167] on input "checkbox" at bounding box center [1350, 167] width 1 height 1
checkbox input "true"
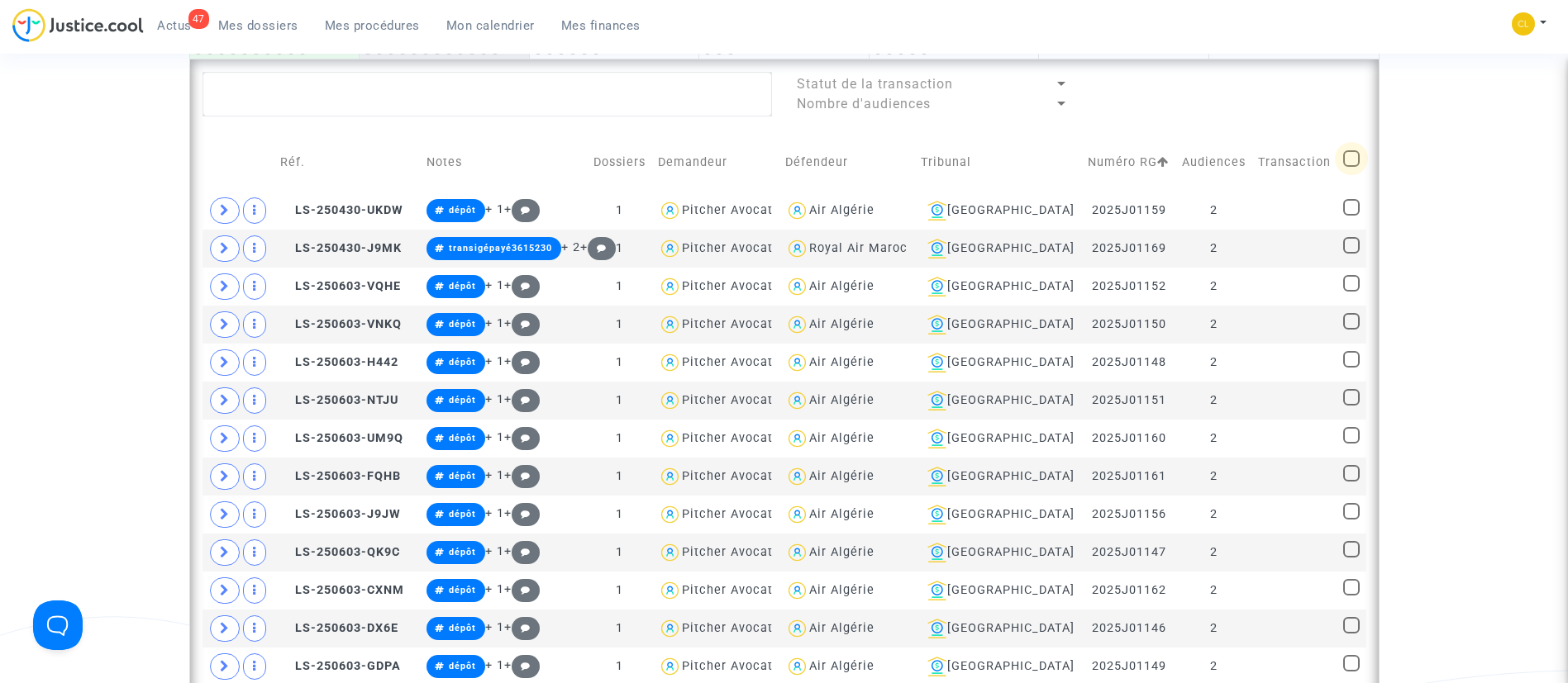
checkbox input "true"
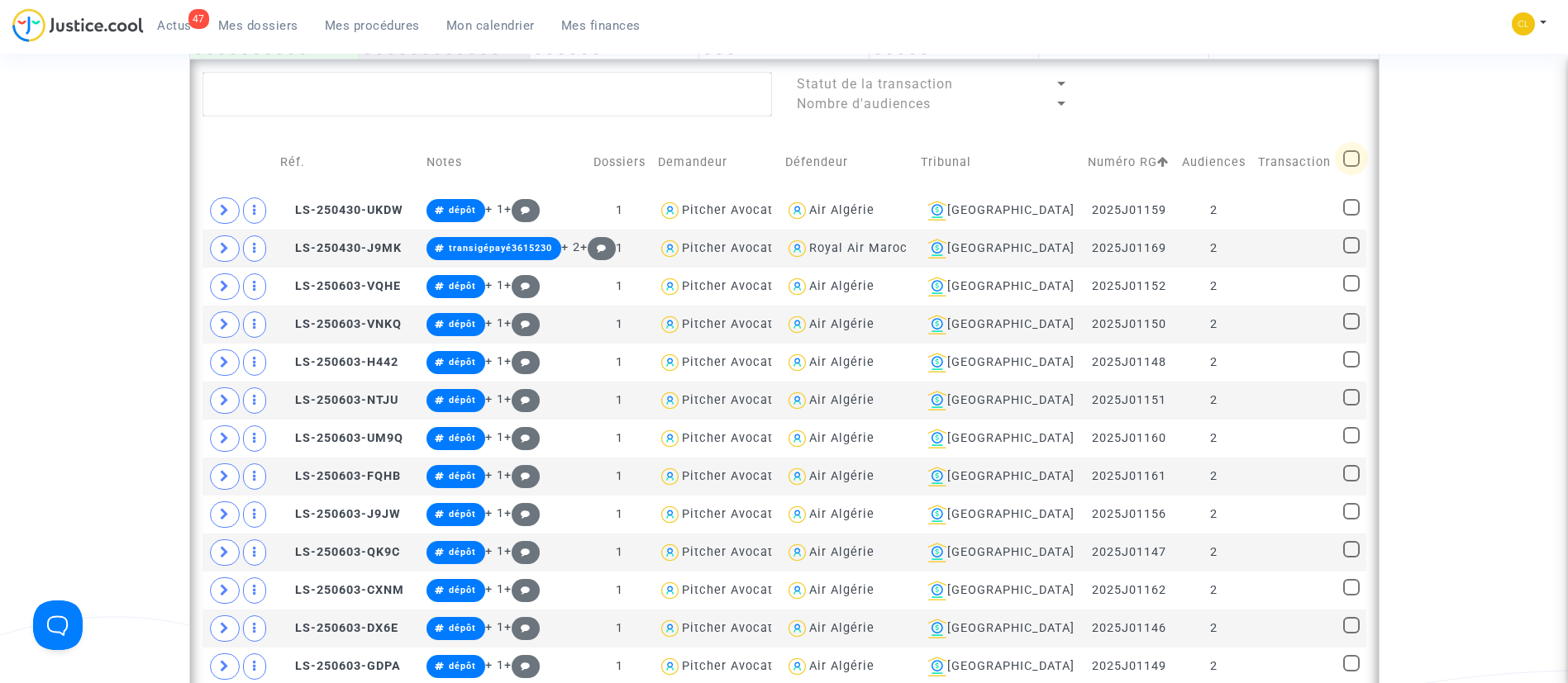
checkbox input "true"
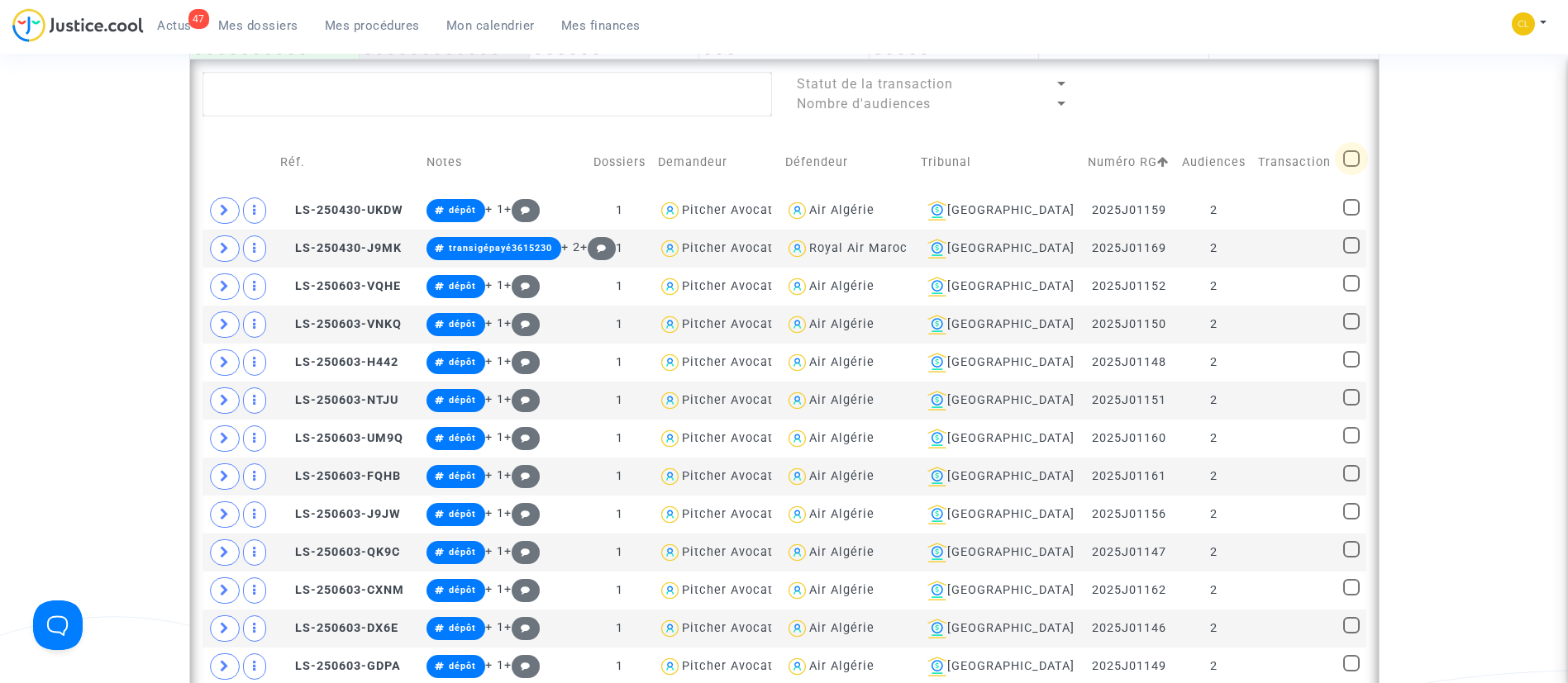
checkbox input "true"
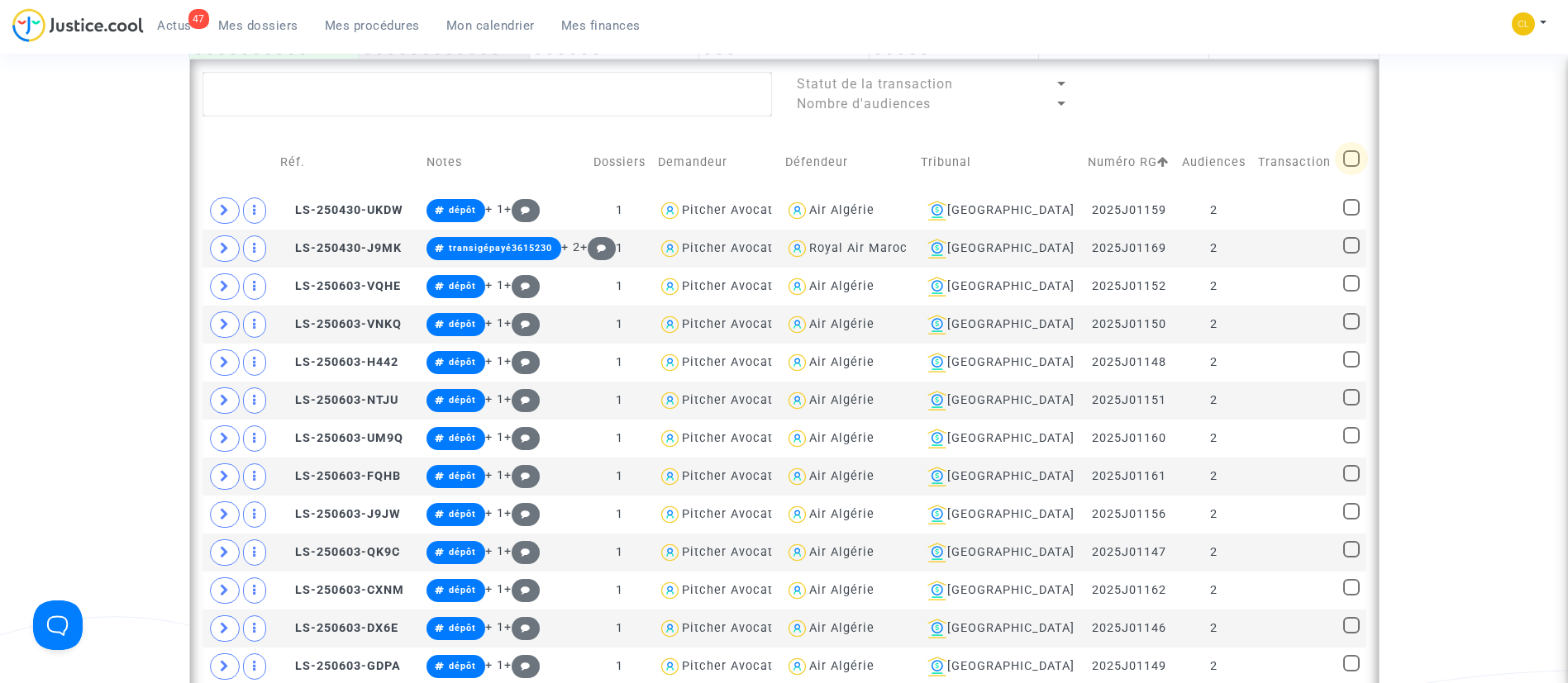
checkbox input "true"
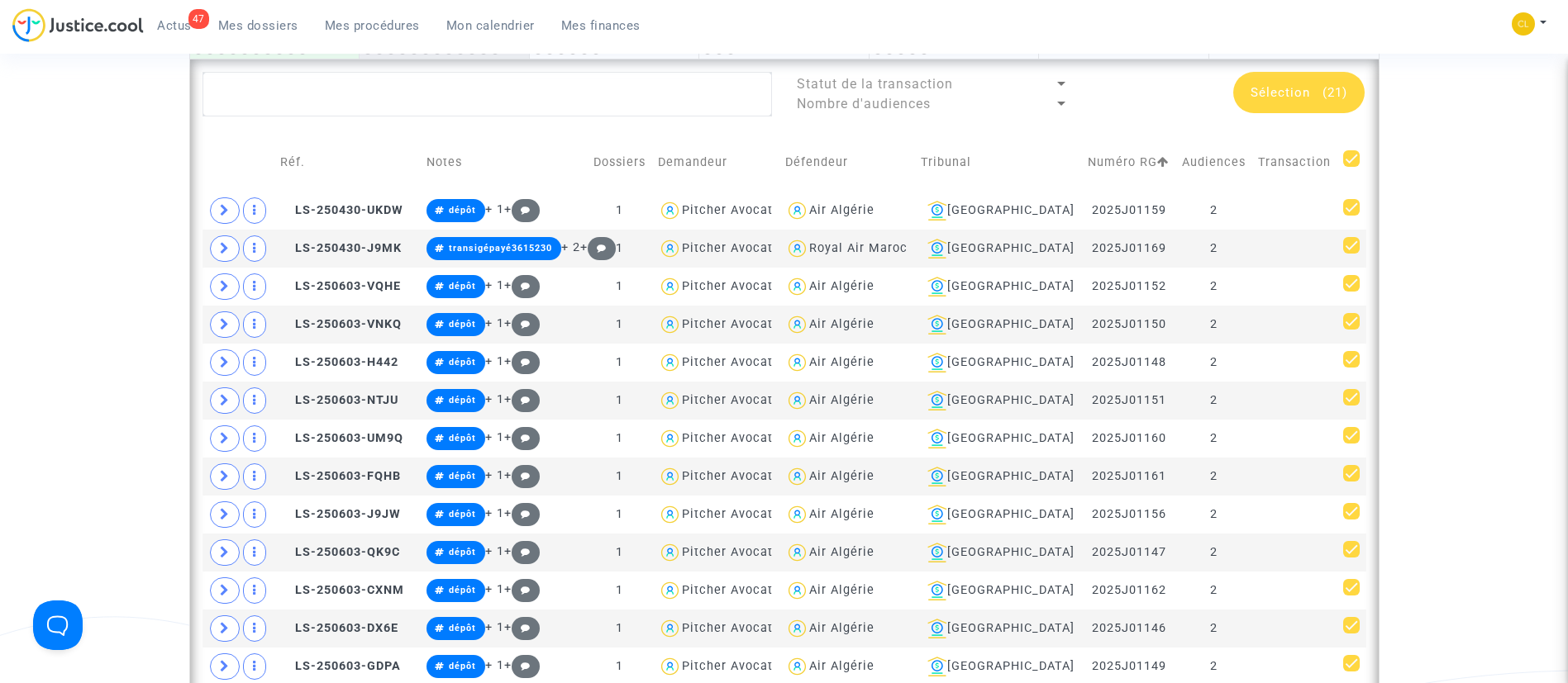
click at [1315, 95] on span "Sélection (21)" at bounding box center [1299, 92] width 96 height 14
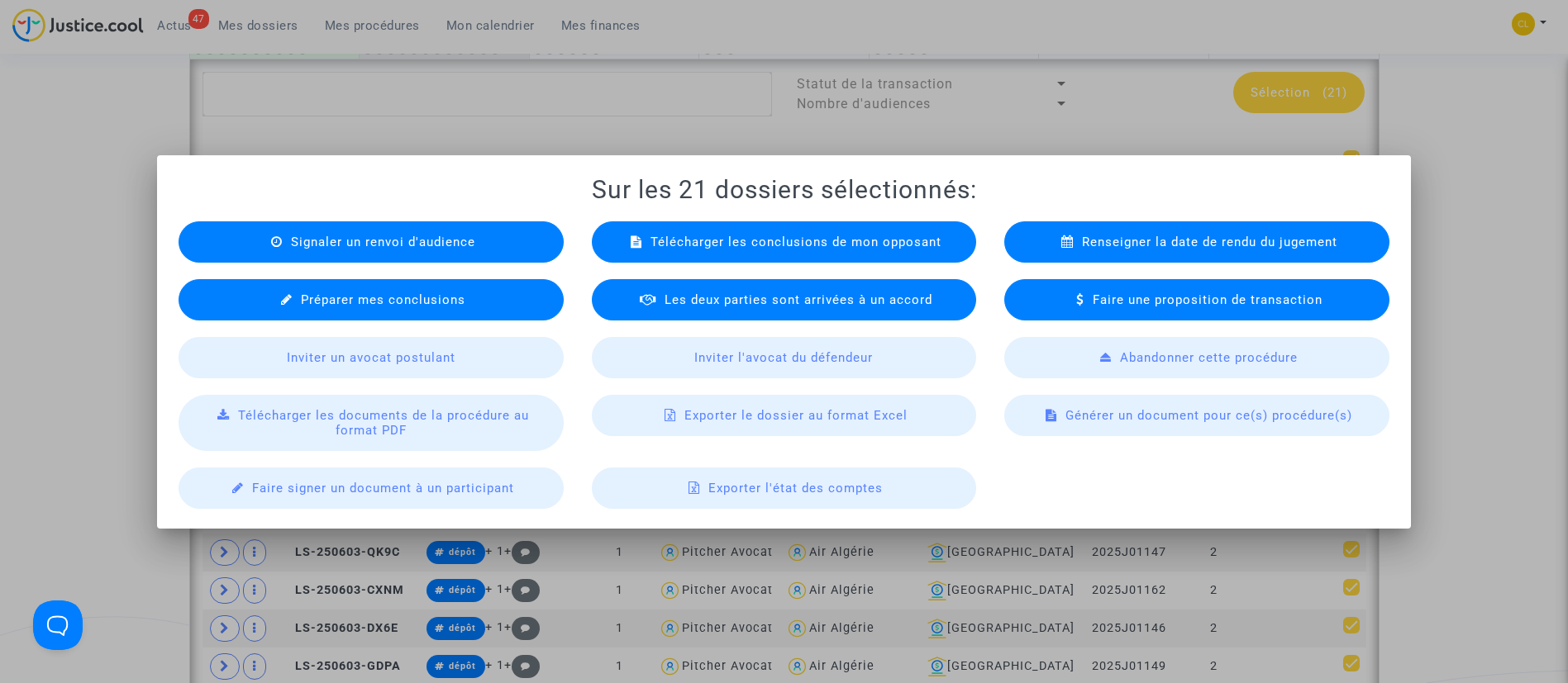
click at [772, 422] on span "Exporter le dossier au format Excel" at bounding box center [795, 415] width 223 height 14
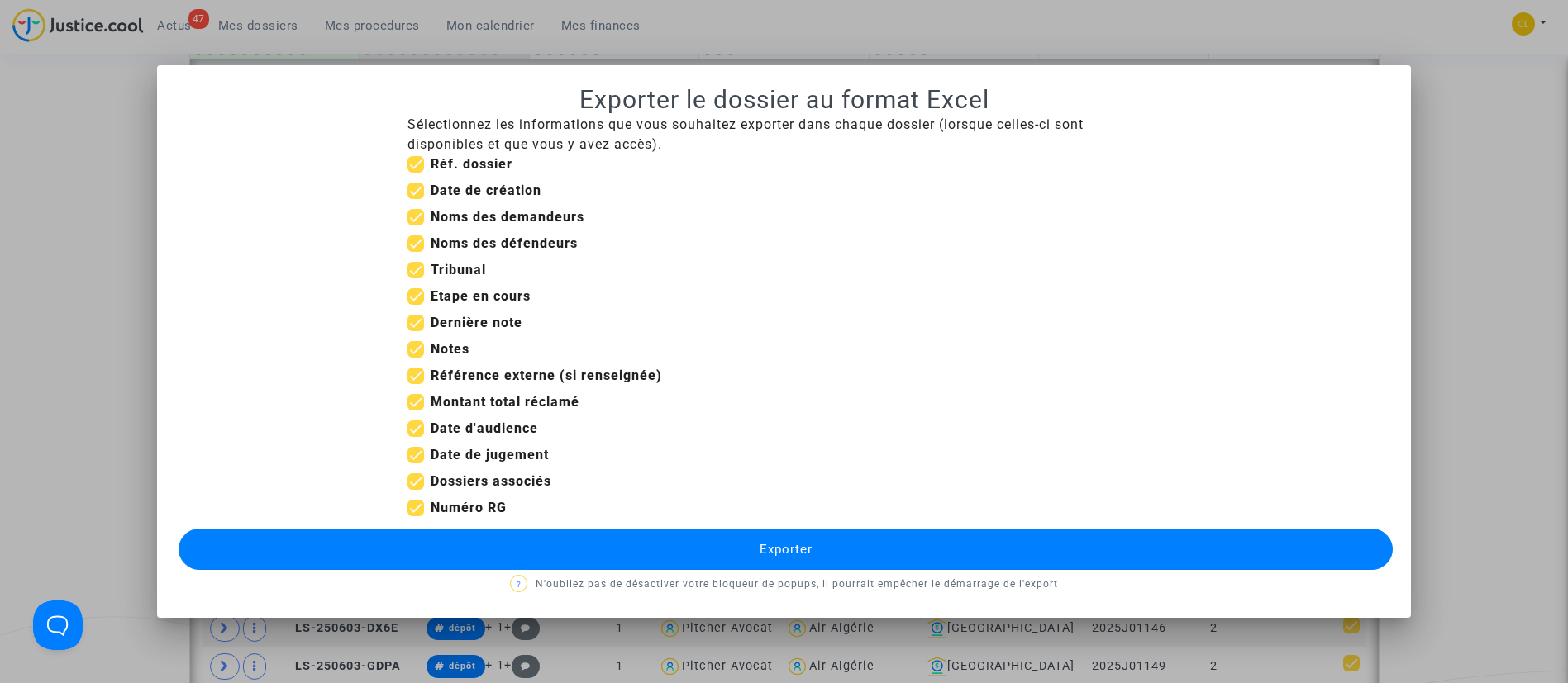
click at [839, 551] on button "Exporter" at bounding box center [785, 549] width 1215 height 41
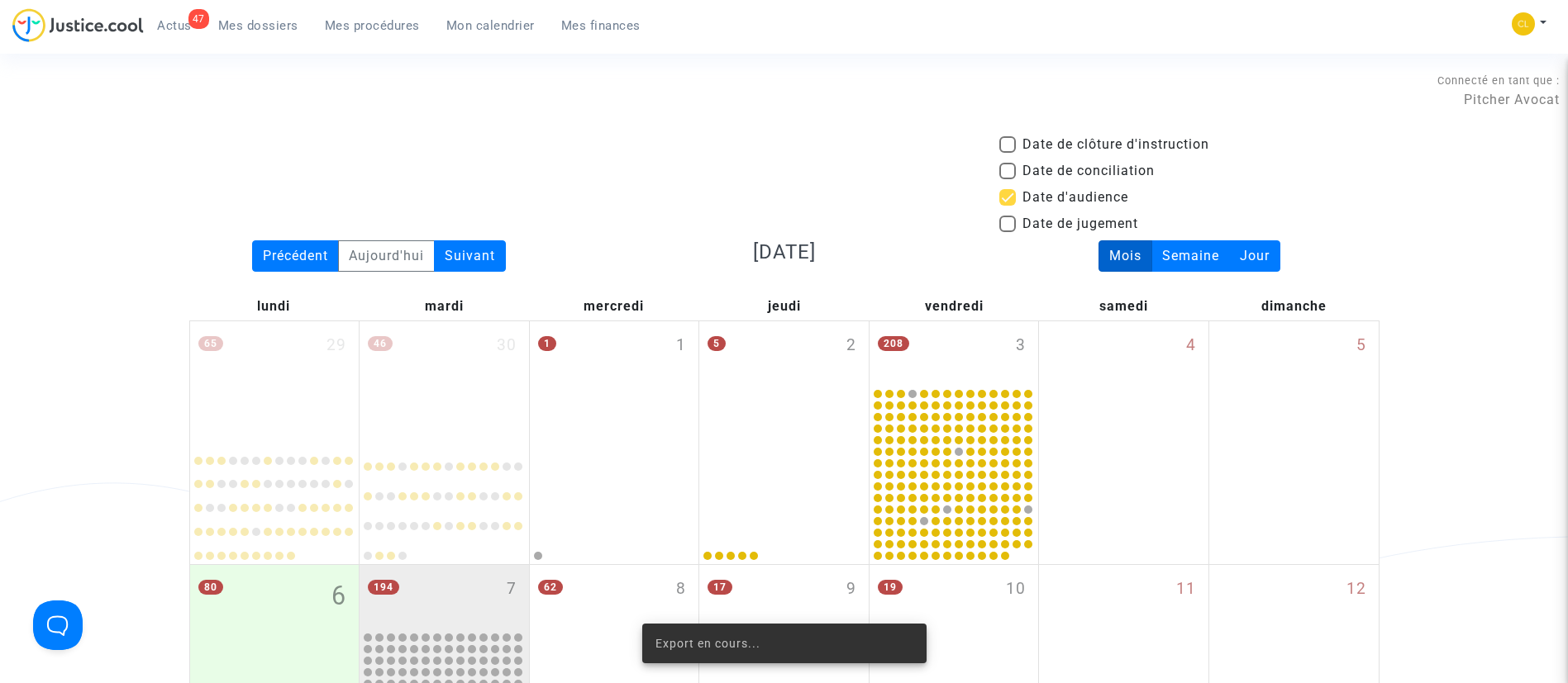
scroll to position [738, 0]
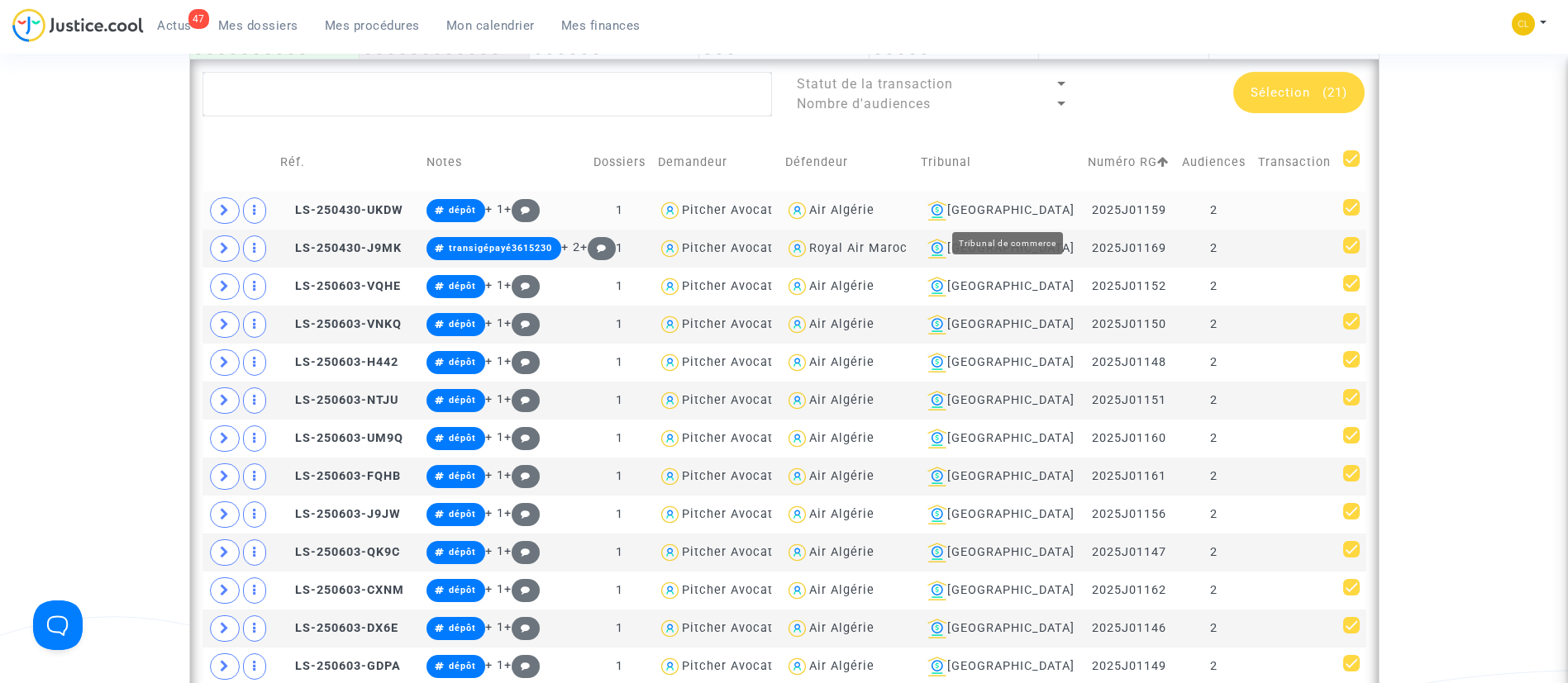
click at [1036, 211] on div "[GEOGRAPHIC_DATA]" at bounding box center [998, 210] width 155 height 20
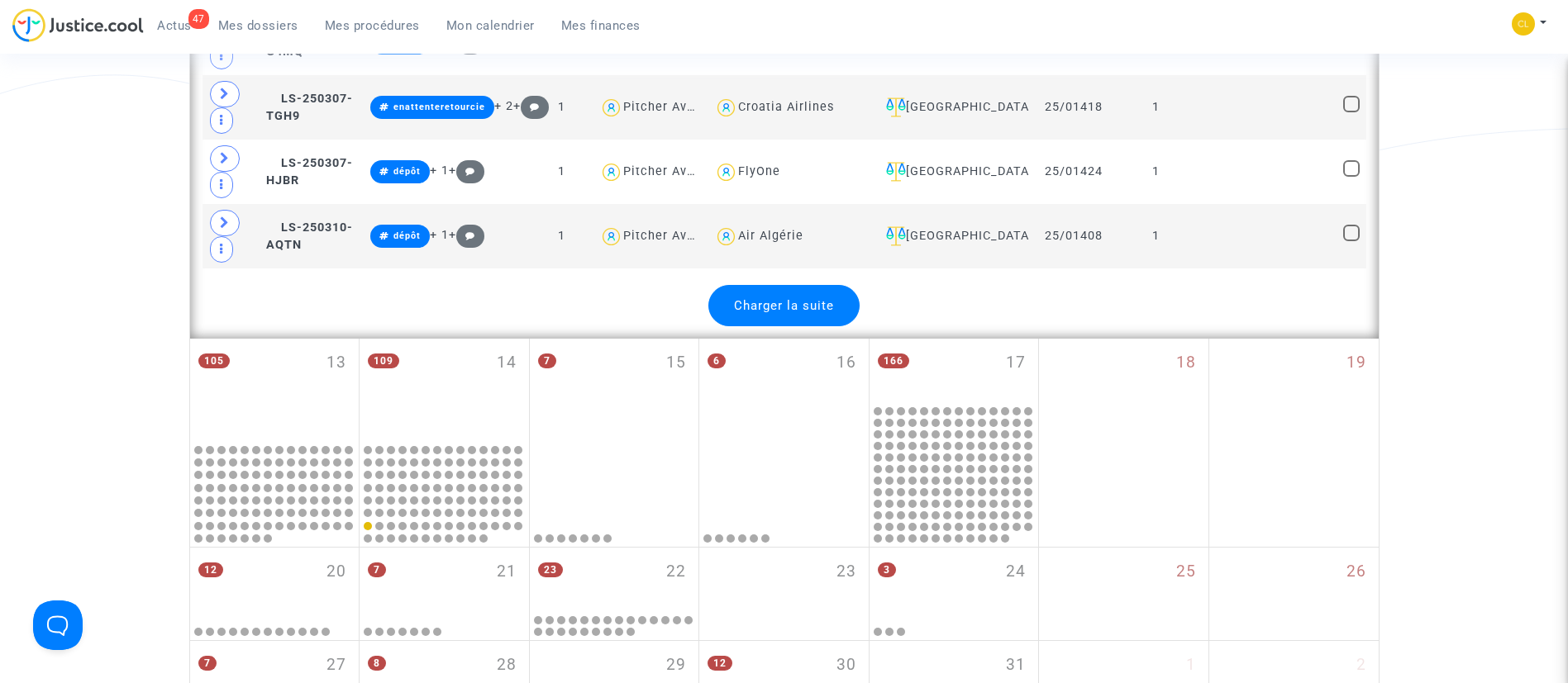
scroll to position [3897, 0]
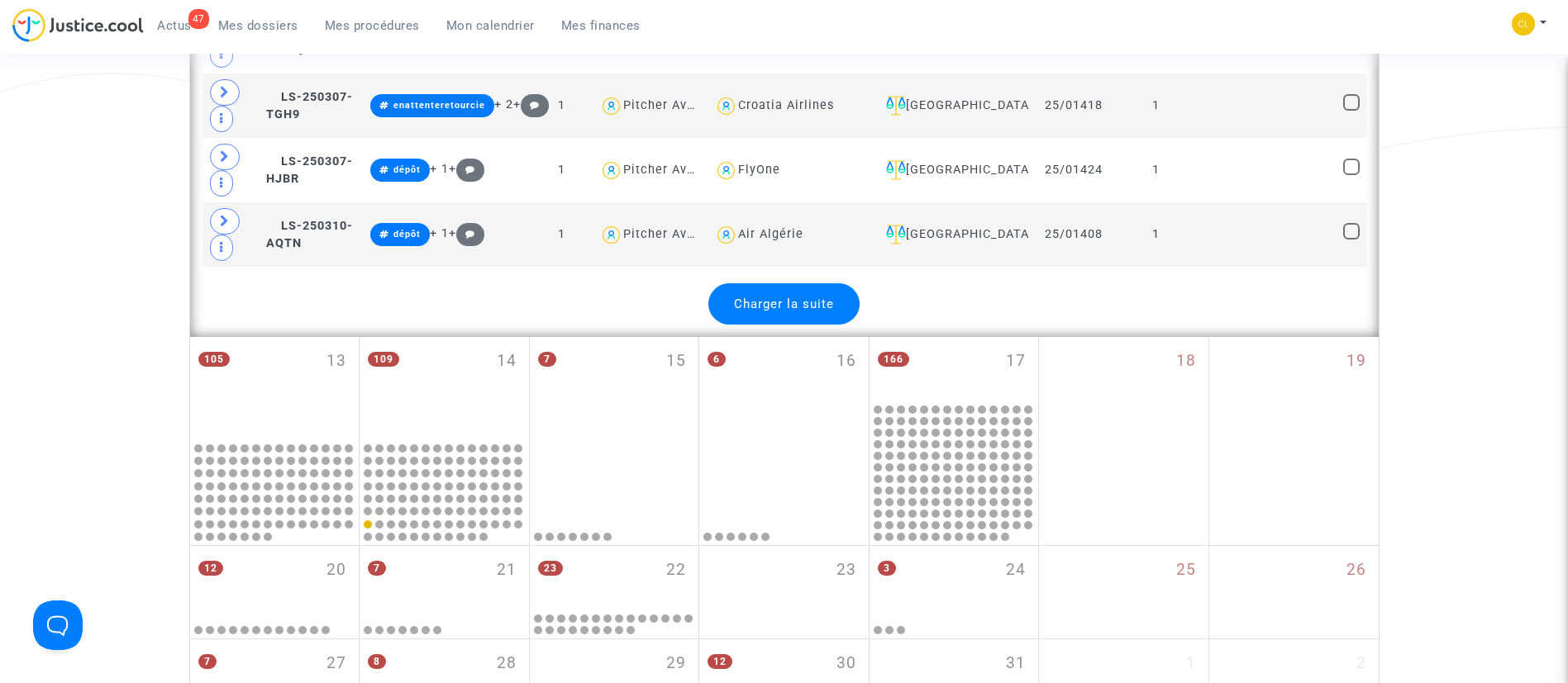
click at [752, 302] on span "Charger la suite" at bounding box center [784, 303] width 100 height 14
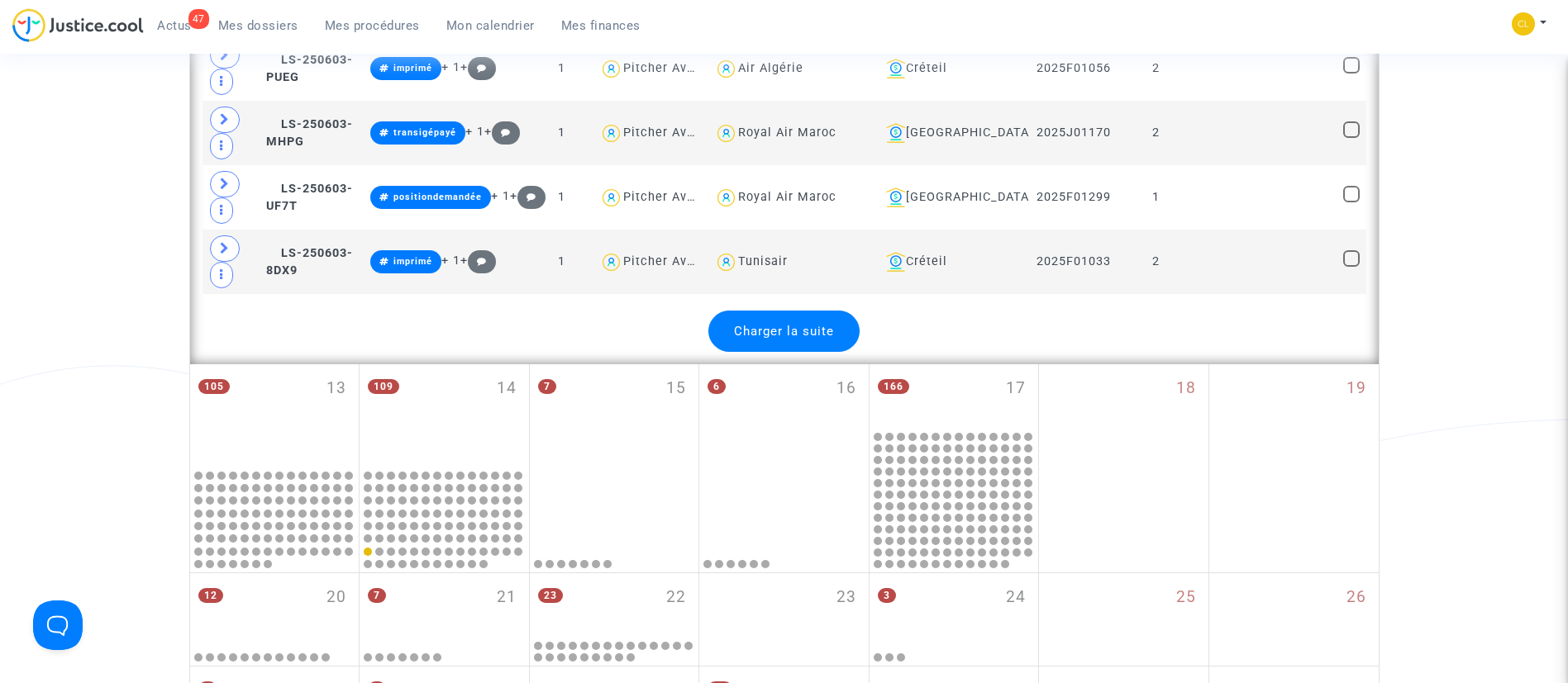
scroll to position [7097, 0]
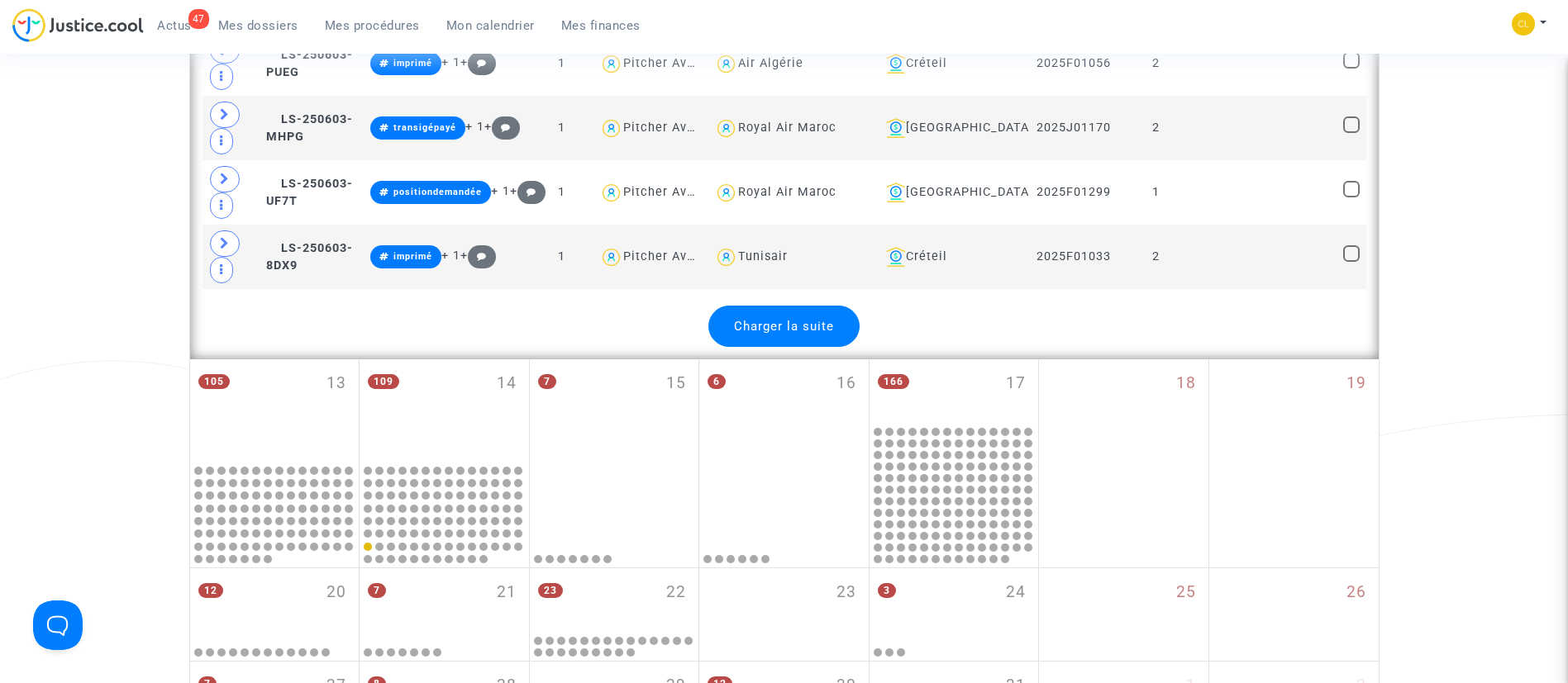
click at [797, 319] on span "Charger la suite" at bounding box center [784, 326] width 100 height 14
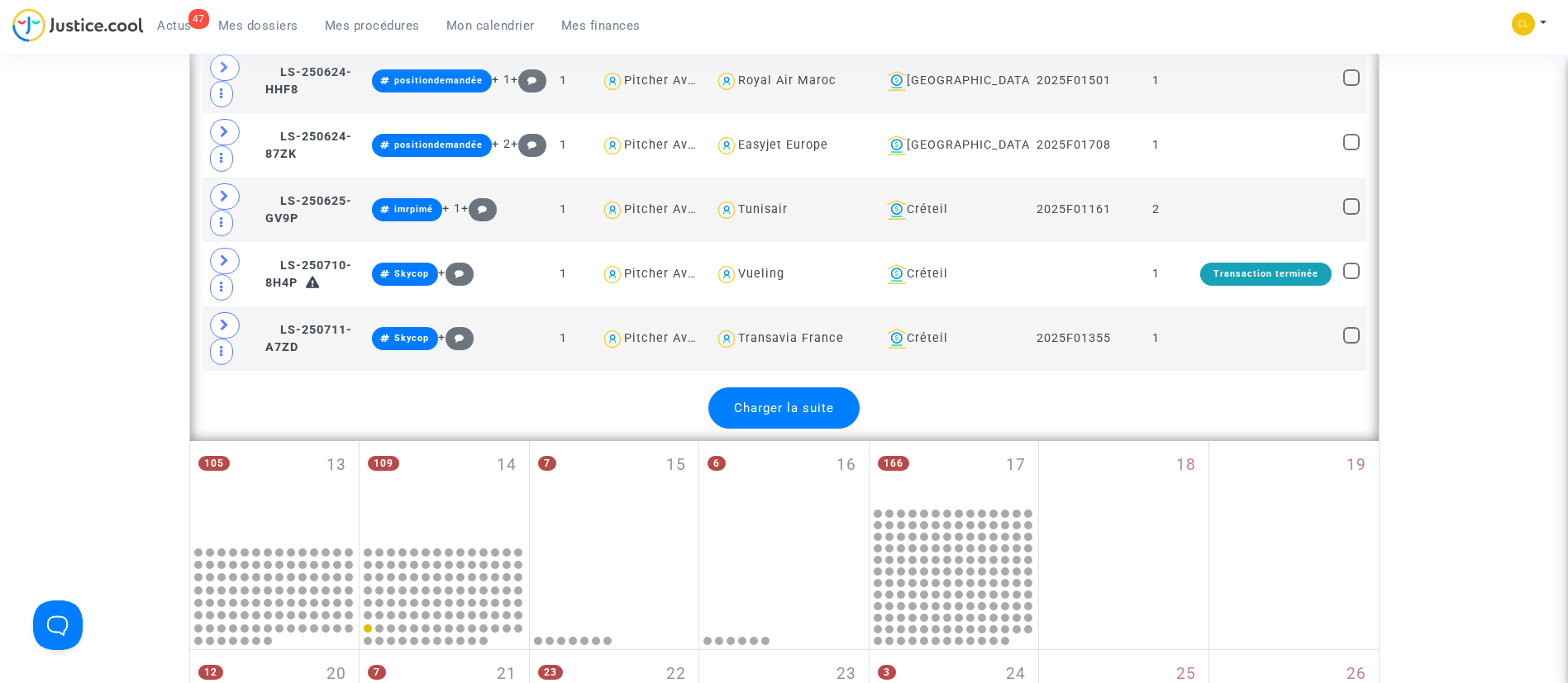
scroll to position [10238, 0]
click at [809, 400] on span "Charger la suite" at bounding box center [784, 407] width 100 height 14
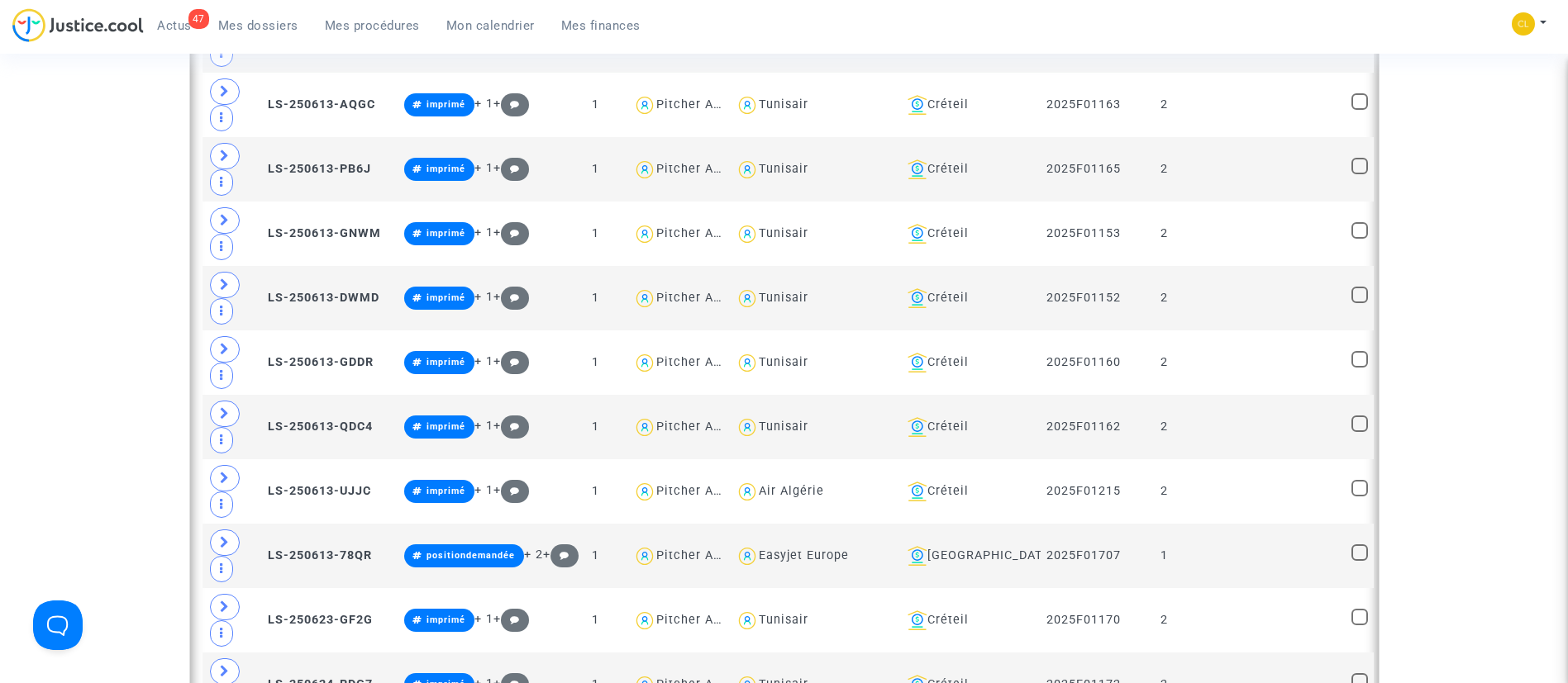
scroll to position [8472, 0]
click at [966, 555] on div "[GEOGRAPHIC_DATA]" at bounding box center [967, 557] width 134 height 20
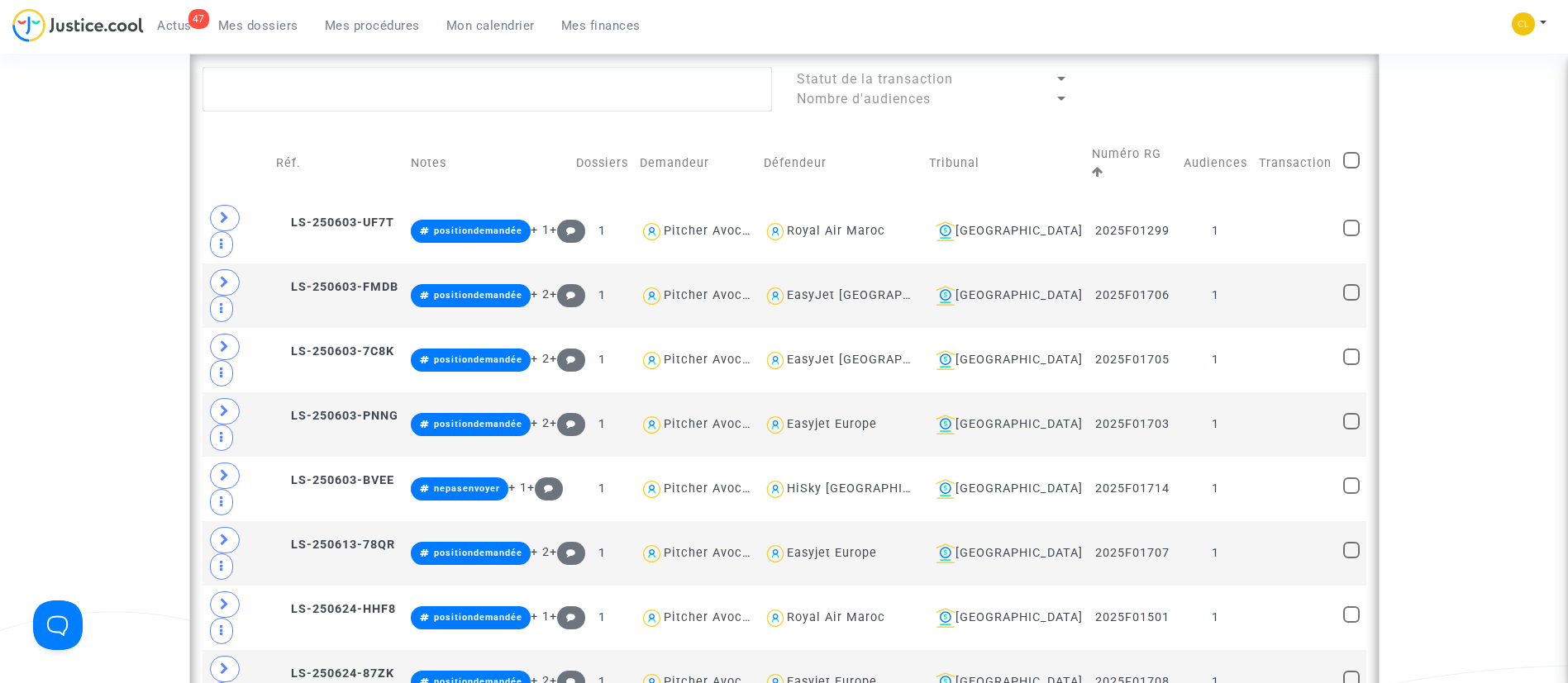
scroll to position [739, 0]
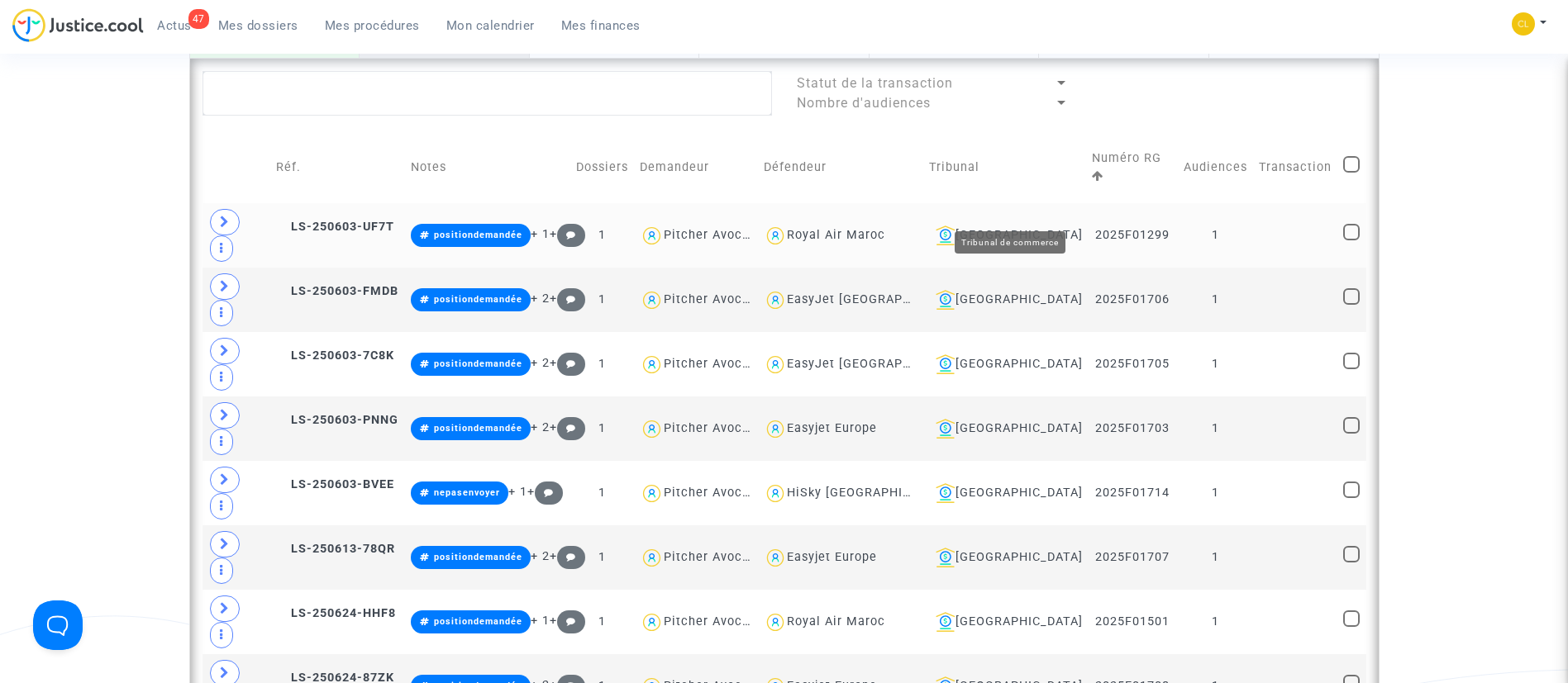
click at [1033, 226] on div "[GEOGRAPHIC_DATA]" at bounding box center [1005, 235] width 152 height 20
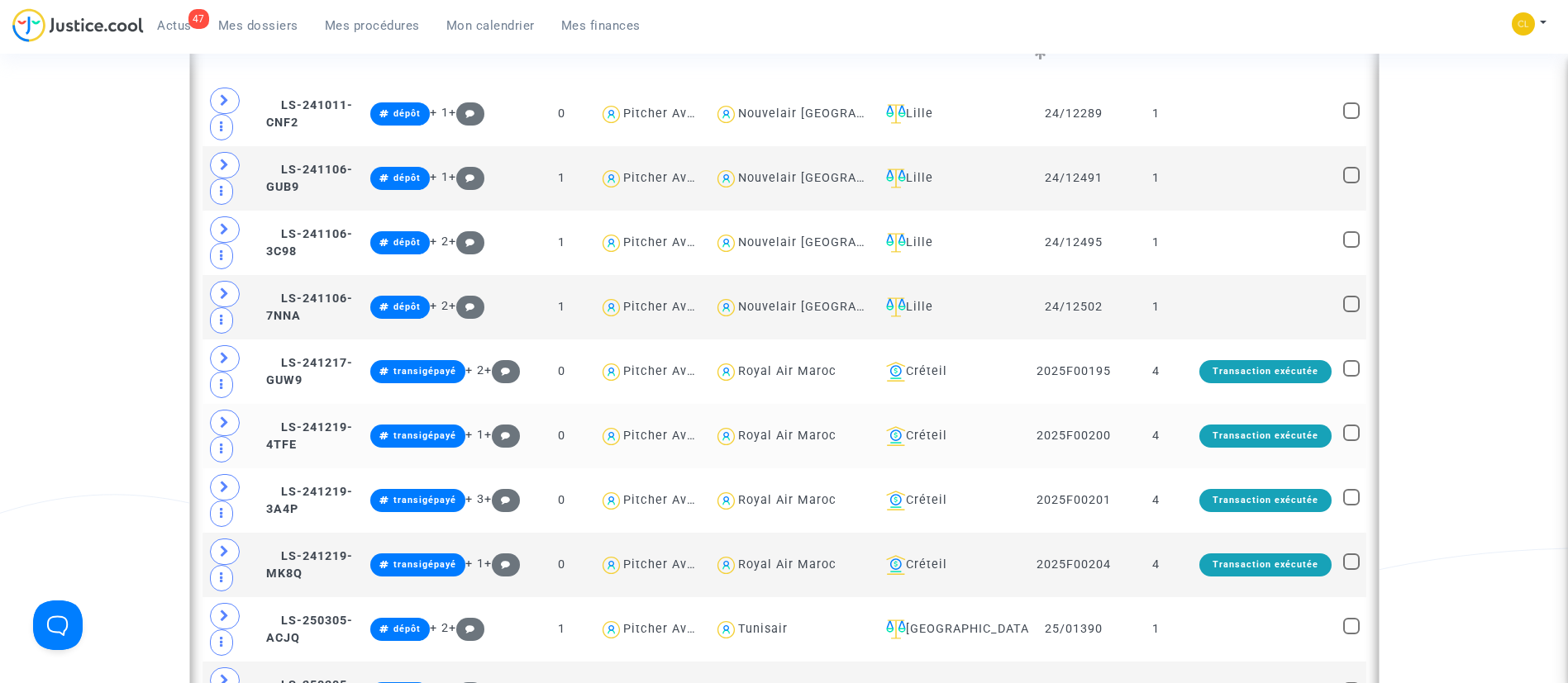
scroll to position [872, 0]
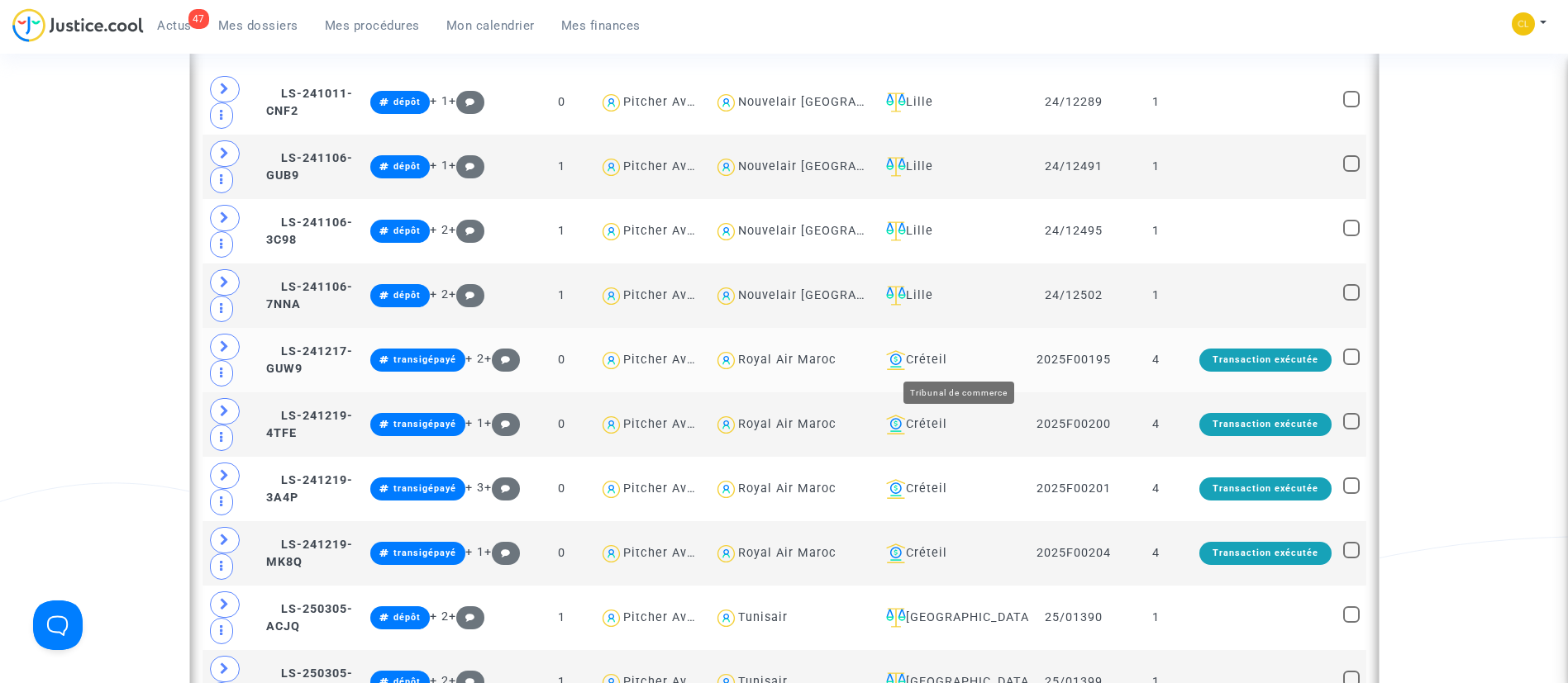
click at [970, 359] on div "Créteil" at bounding box center [950, 360] width 144 height 20
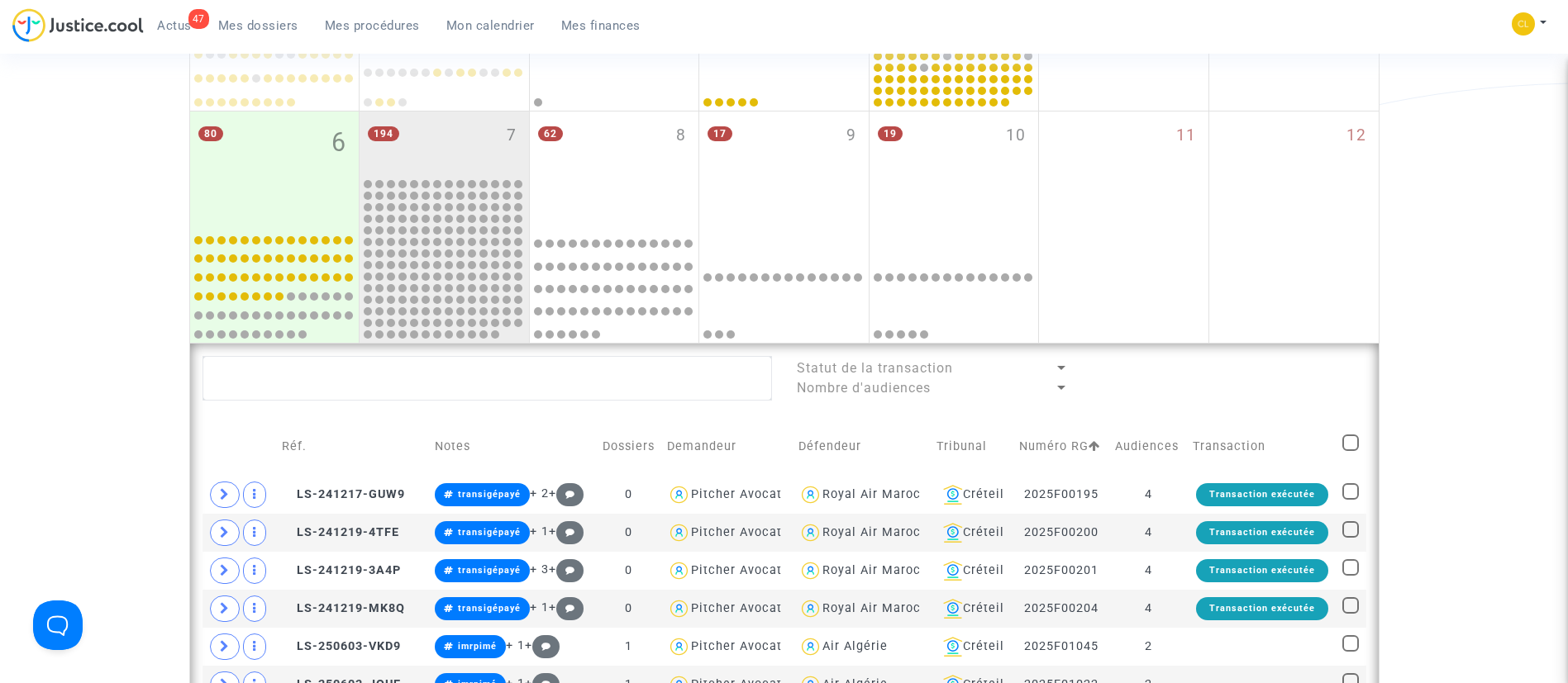
scroll to position [451, 0]
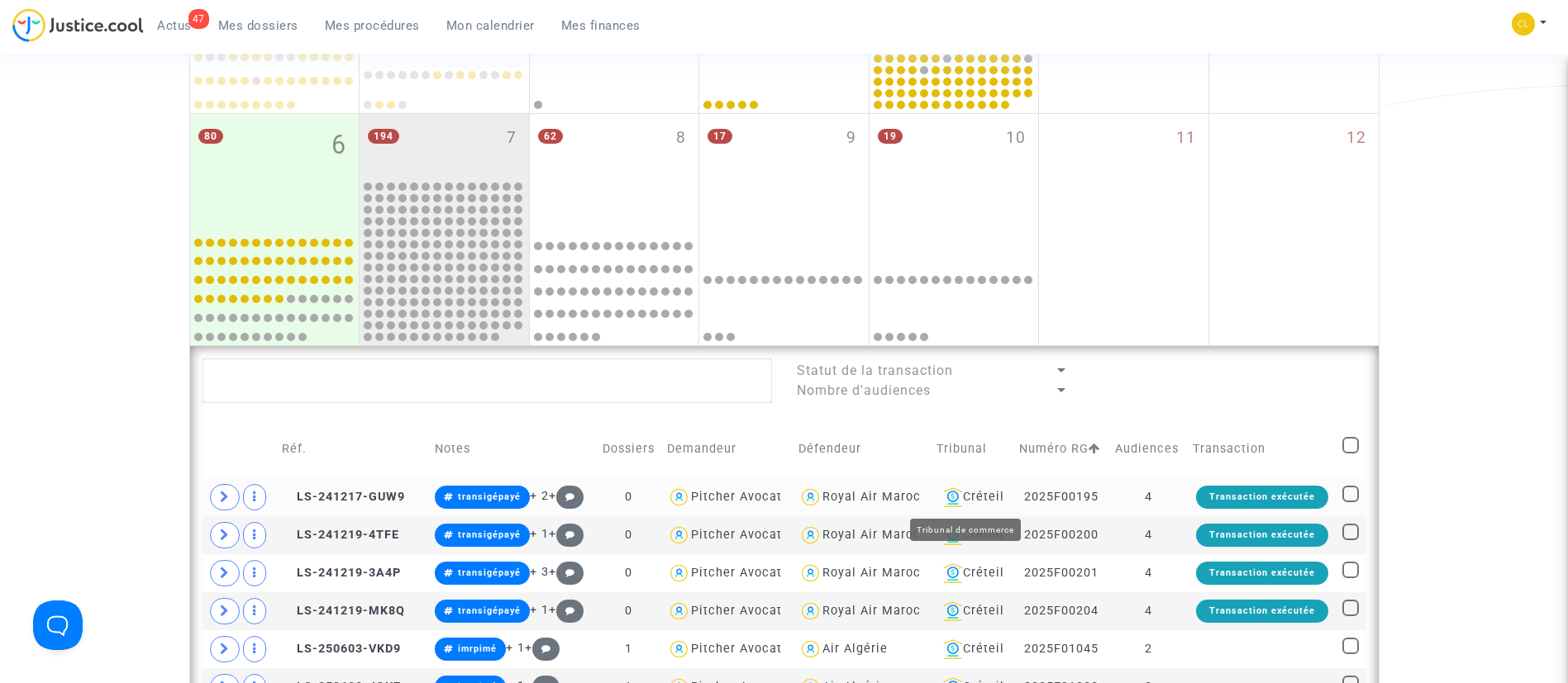
click at [985, 487] on div "Créteil" at bounding box center [972, 497] width 71 height 20
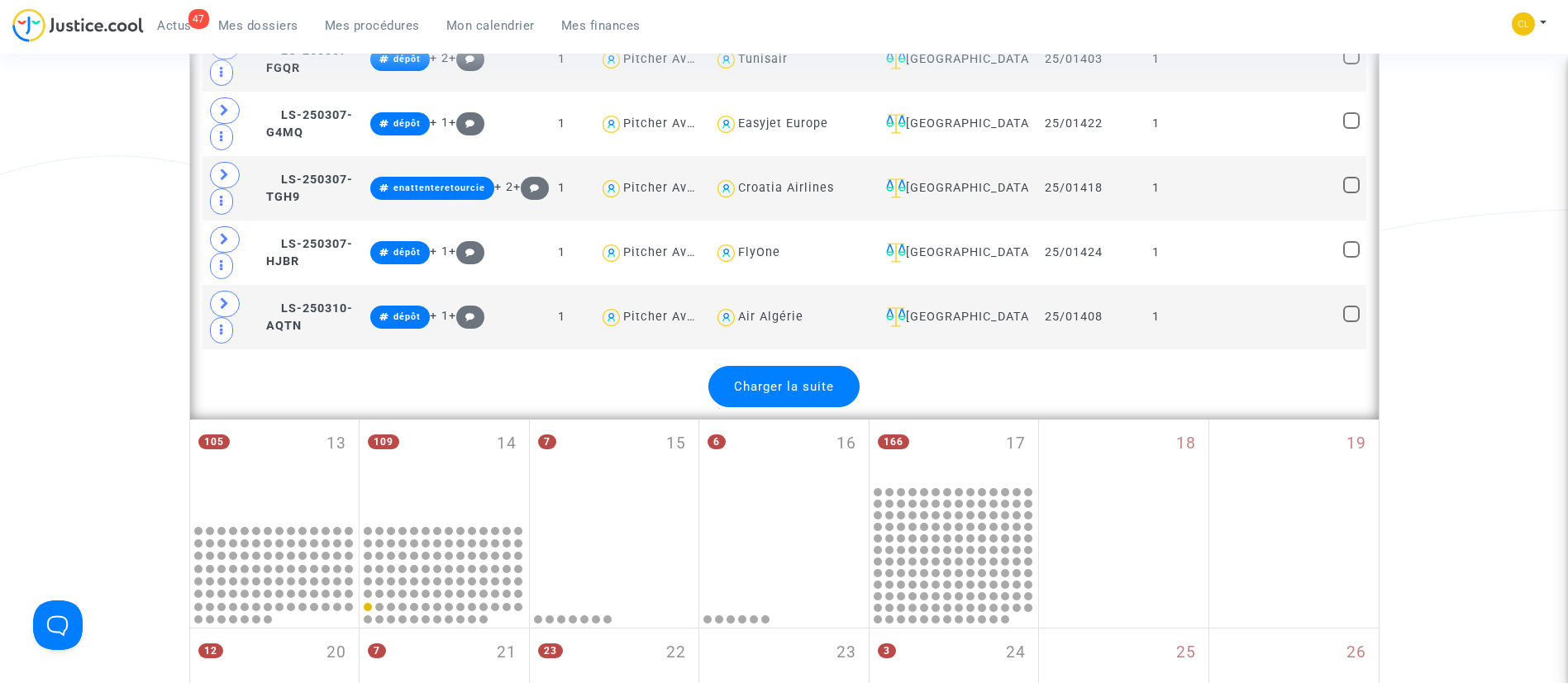
scroll to position [3827, 0]
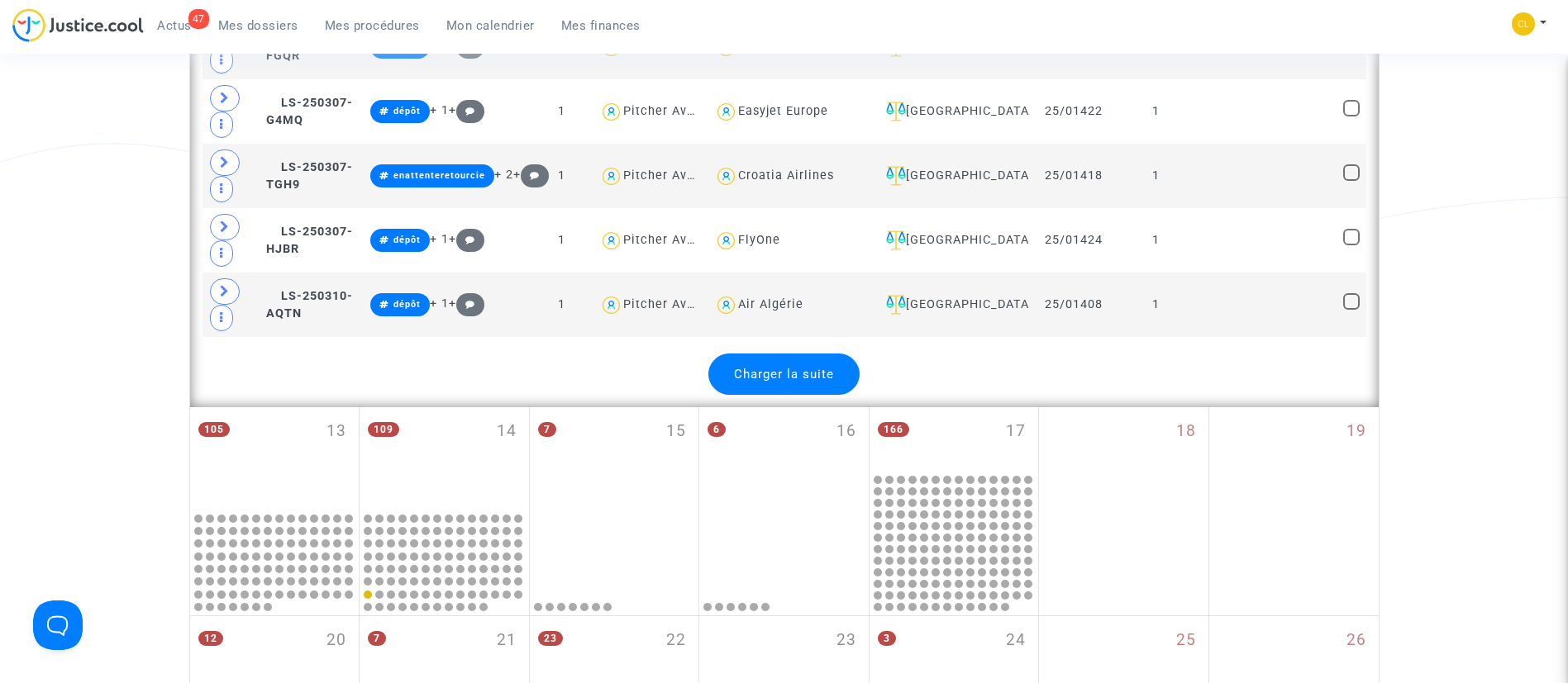
click at [785, 370] on span "Charger la suite" at bounding box center [784, 373] width 100 height 14
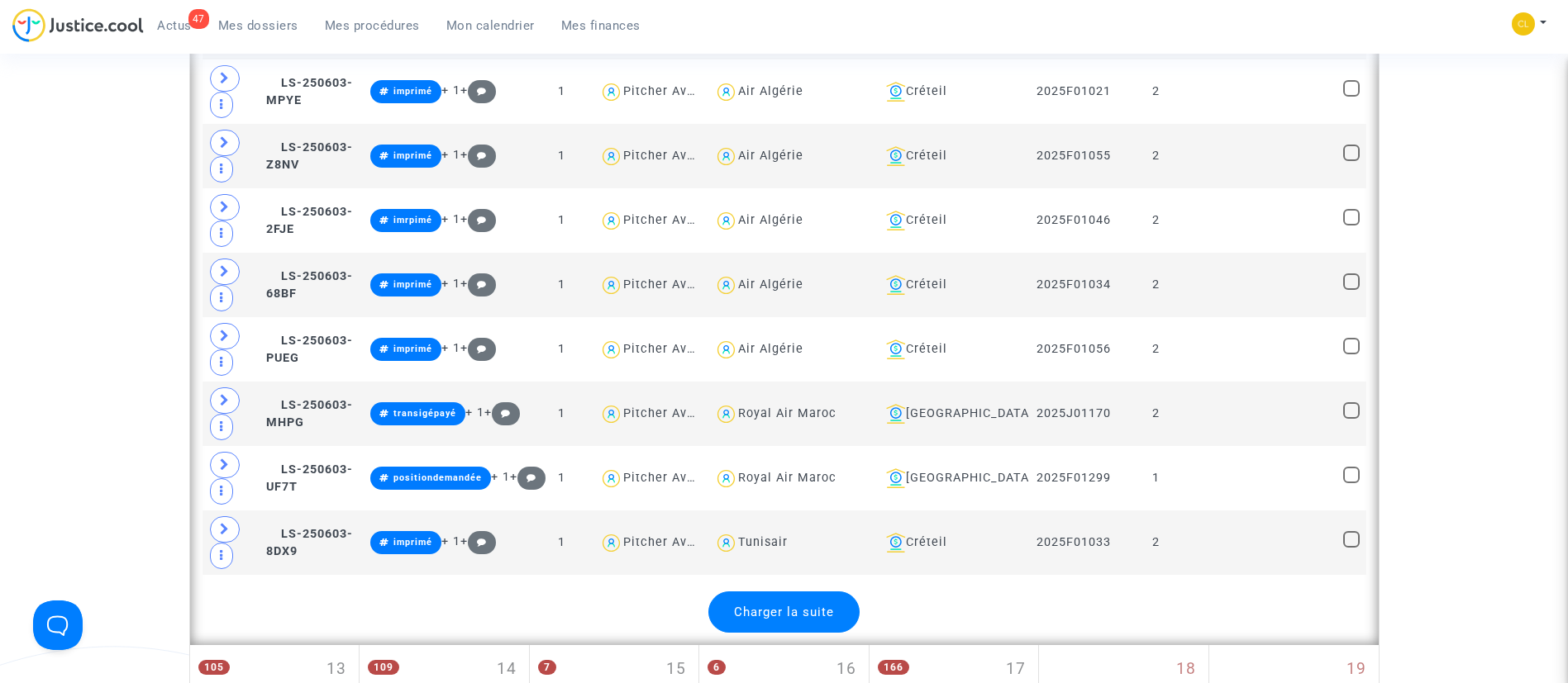
scroll to position [7043, 0]
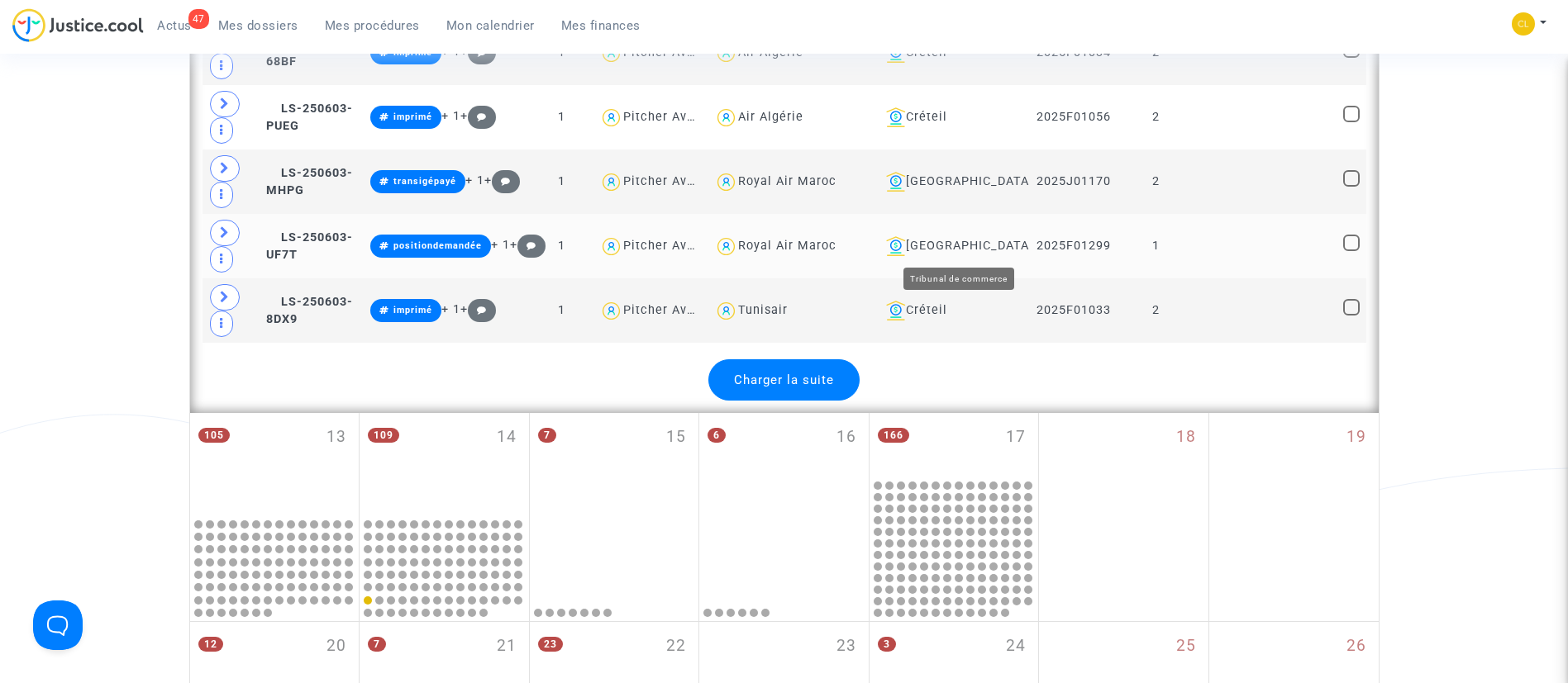
click at [963, 239] on div "[GEOGRAPHIC_DATA]" at bounding box center [950, 246] width 144 height 20
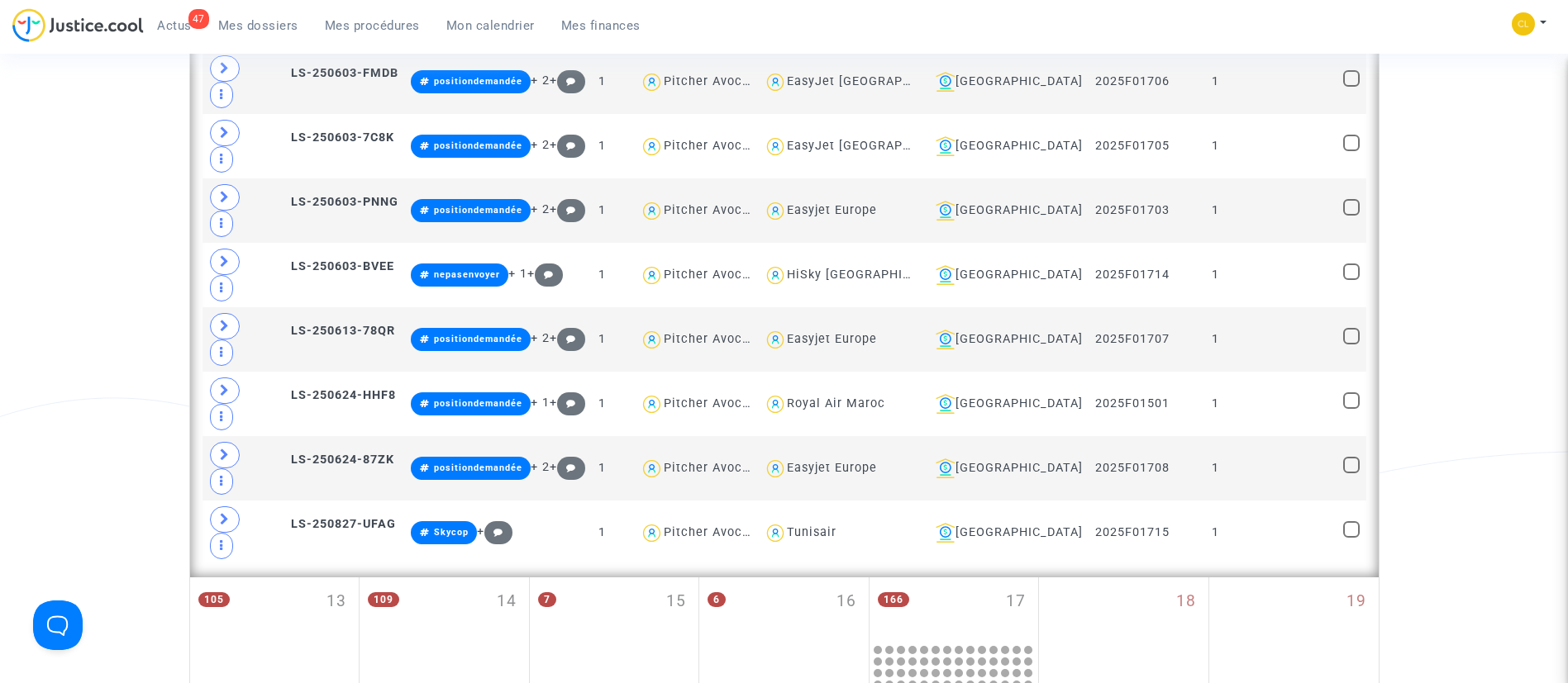
scroll to position [792, 0]
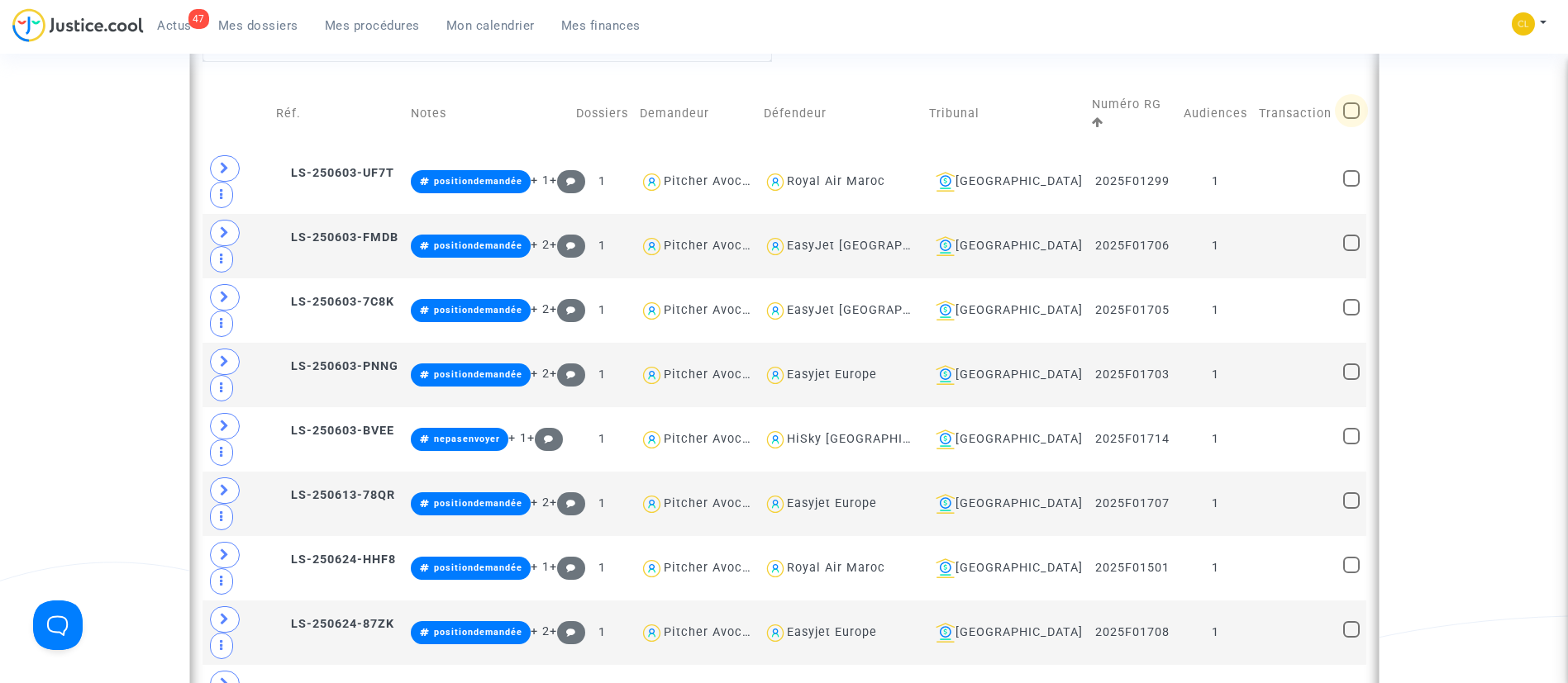
click at [1348, 108] on span at bounding box center [1351, 110] width 16 height 16
click at [1350, 119] on input "checkbox" at bounding box center [1350, 119] width 1 height 1
checkbox input "true"
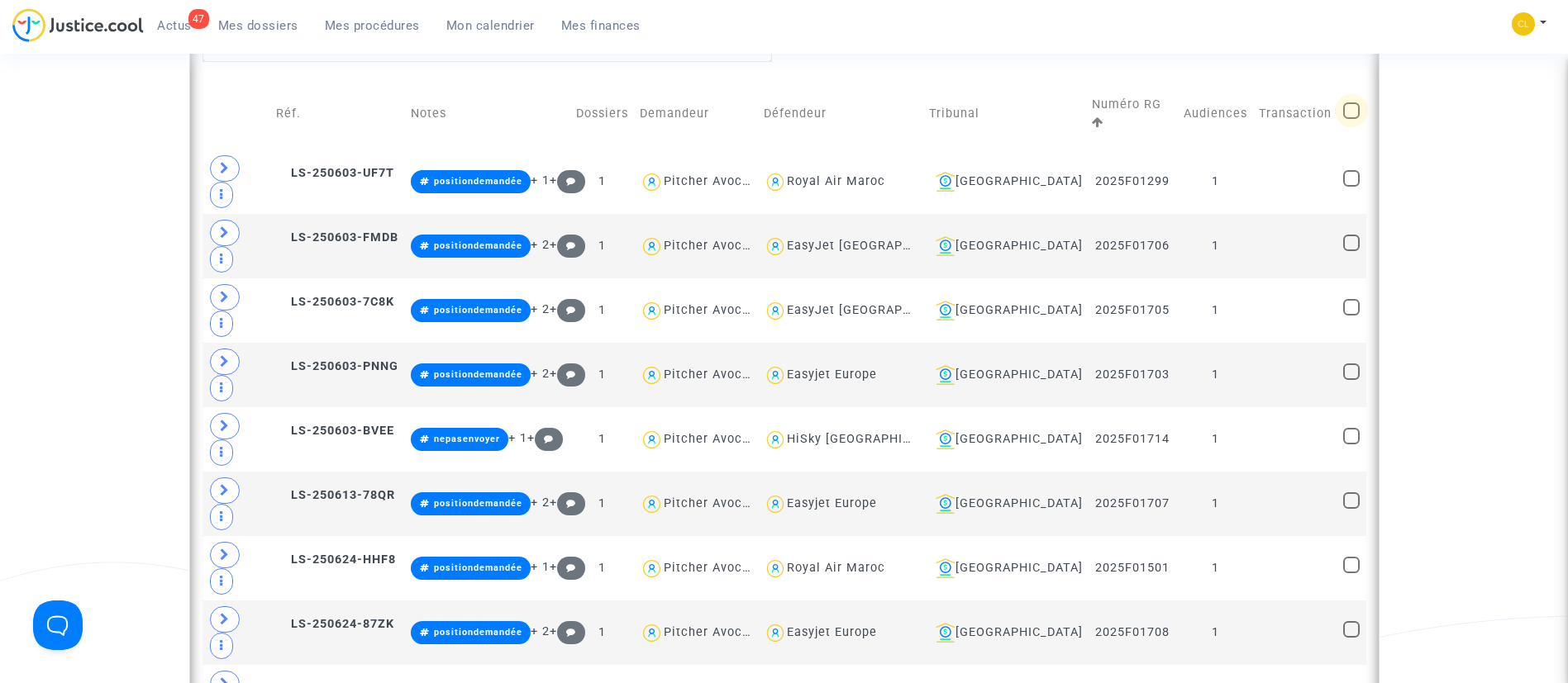
checkbox input "true"
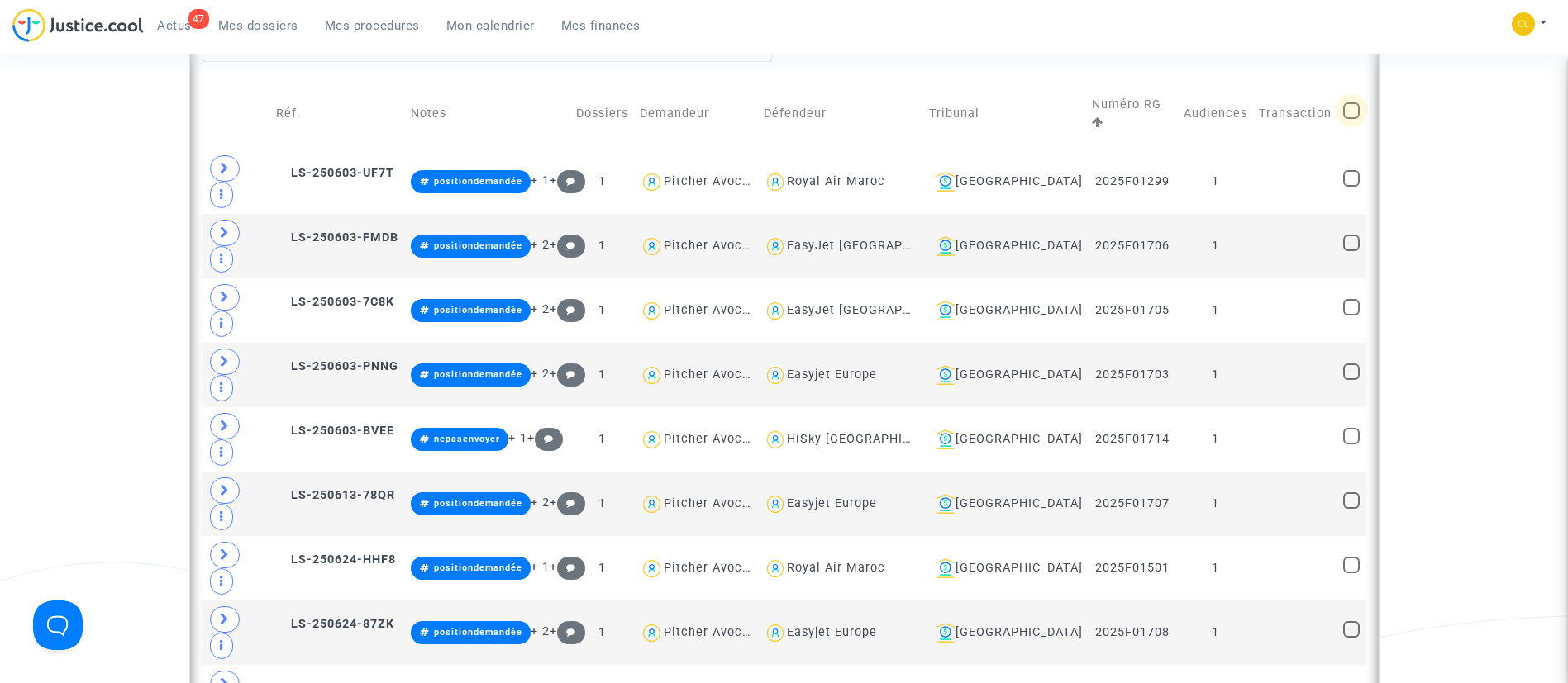
checkbox input "true"
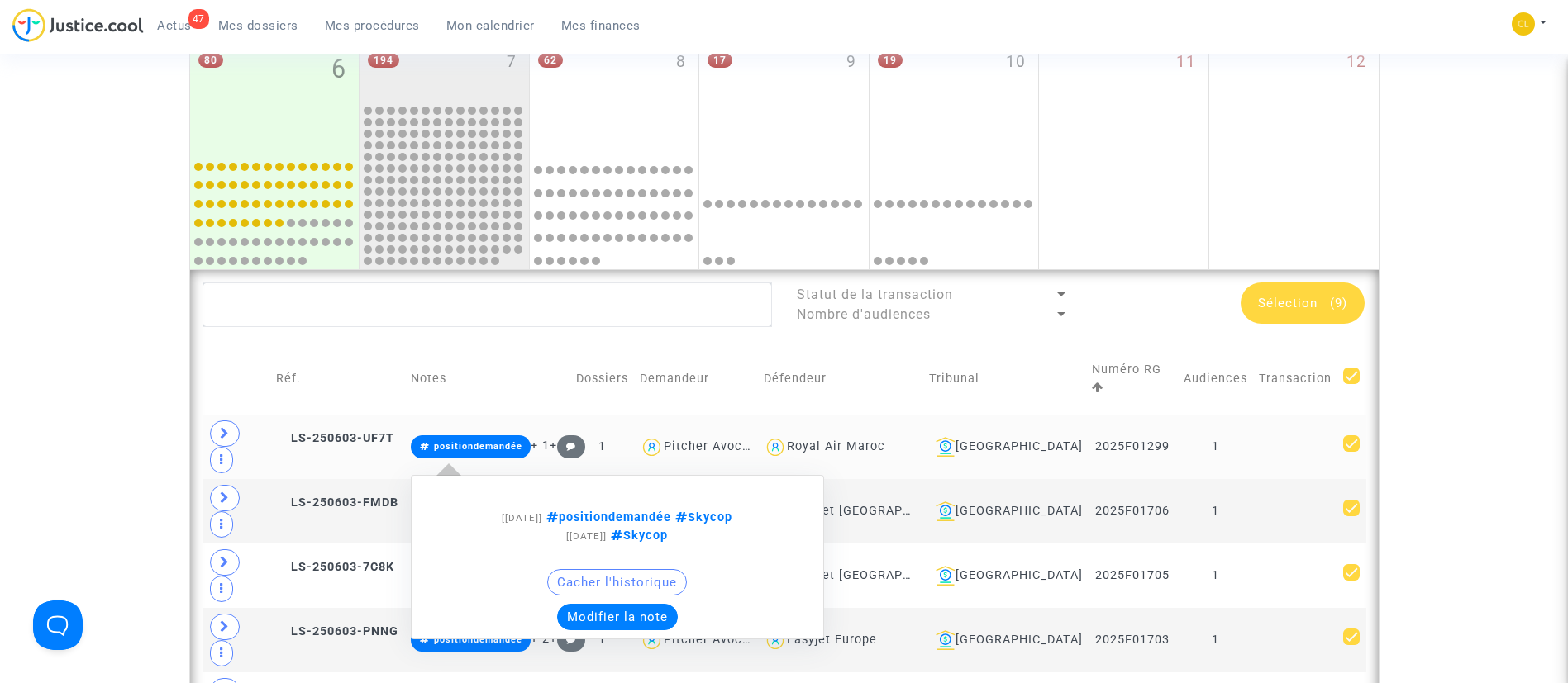
scroll to position [526, 0]
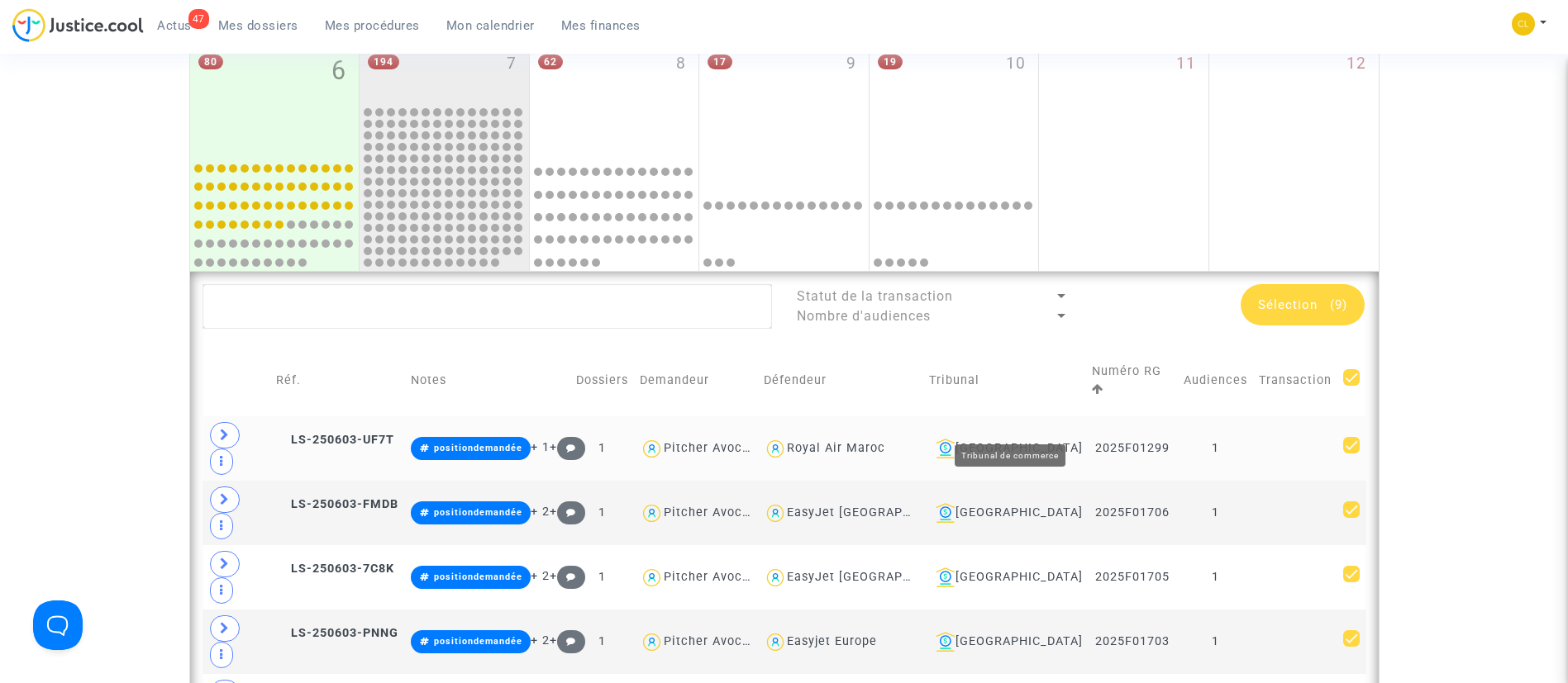
click at [1051, 439] on div "[GEOGRAPHIC_DATA]" at bounding box center [1005, 449] width 152 height 20
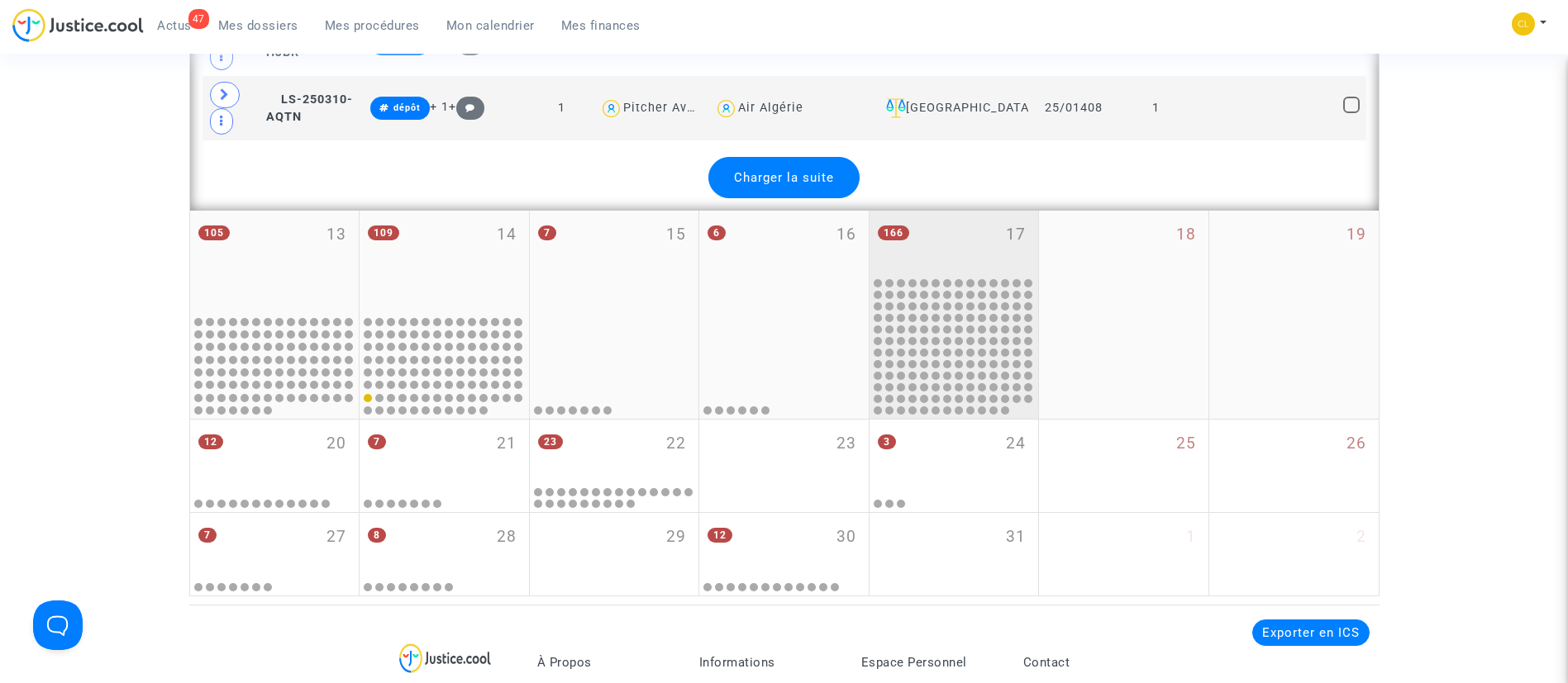
scroll to position [4023, 0]
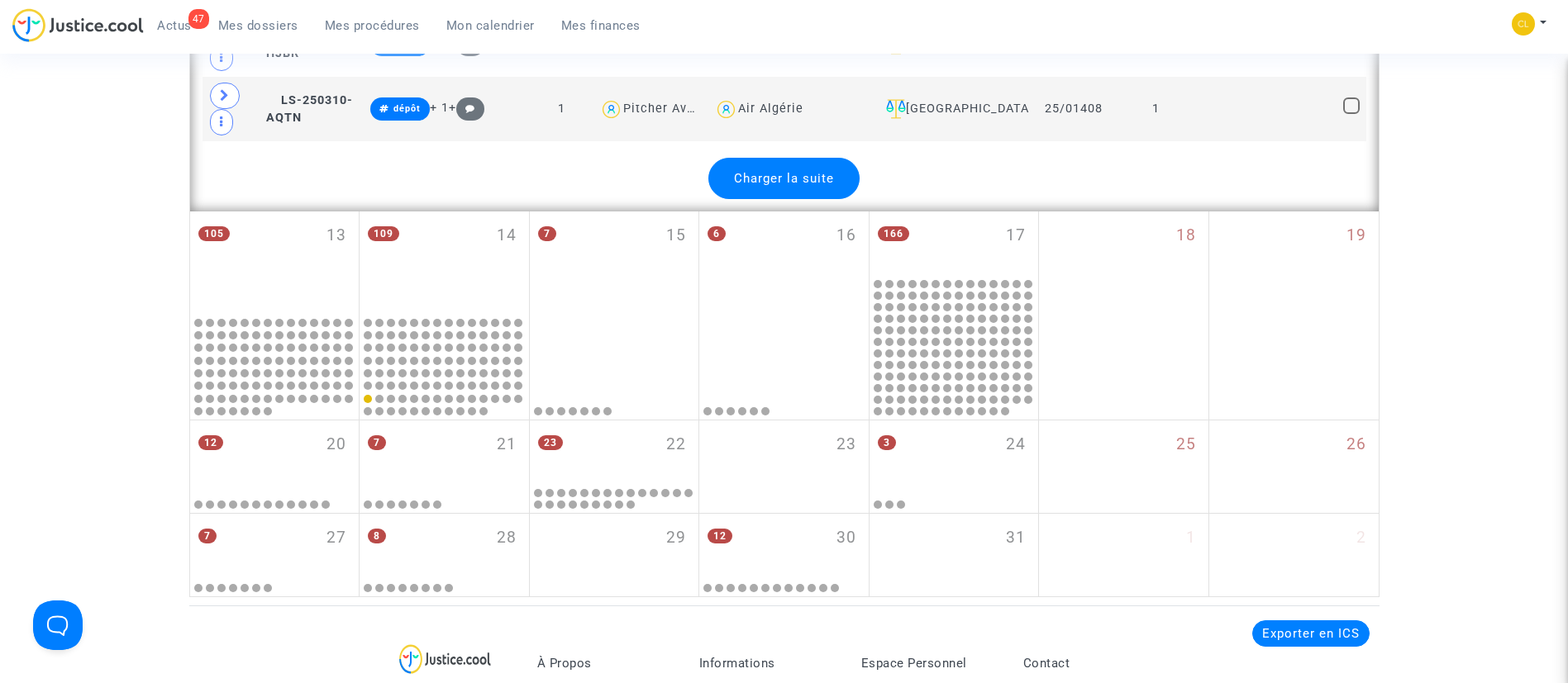
click at [785, 184] on span "Charger la suite" at bounding box center [784, 178] width 100 height 14
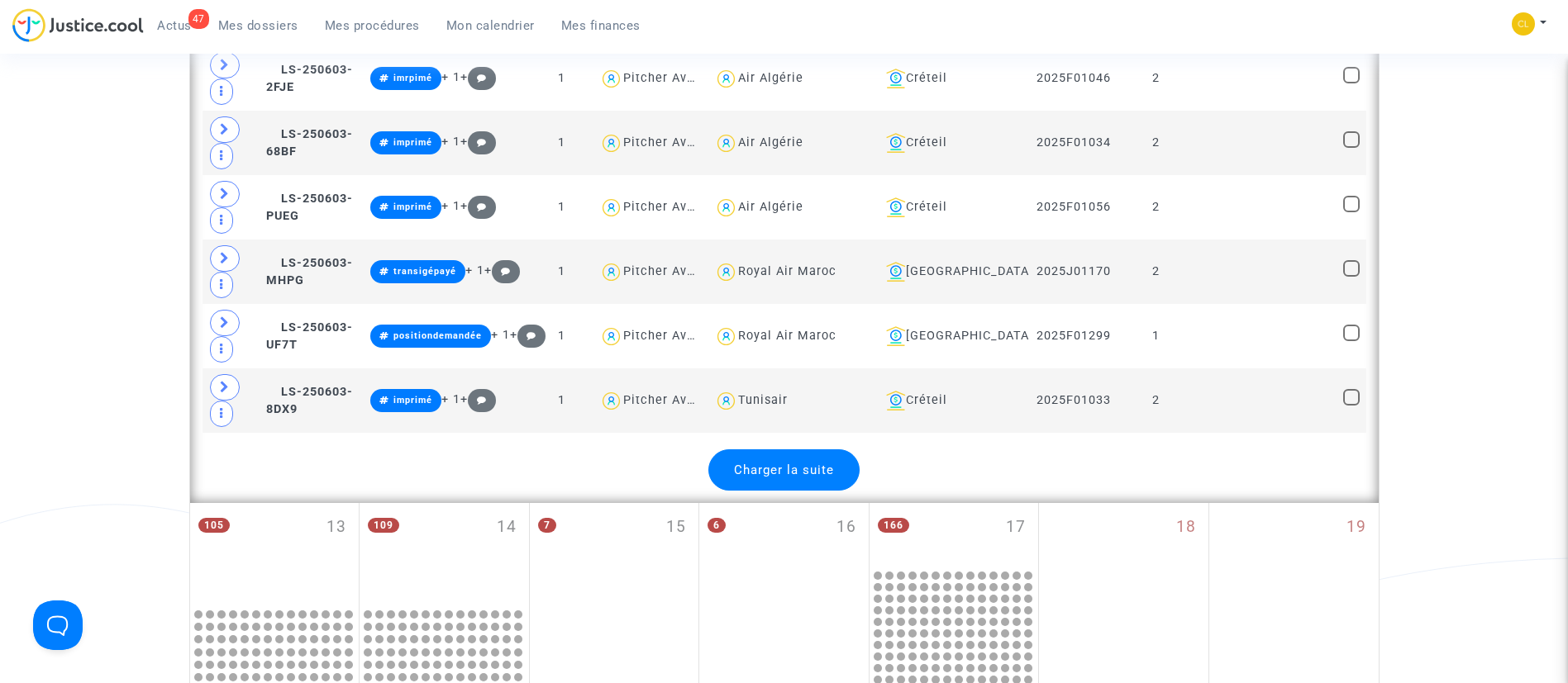
scroll to position [6955, 0]
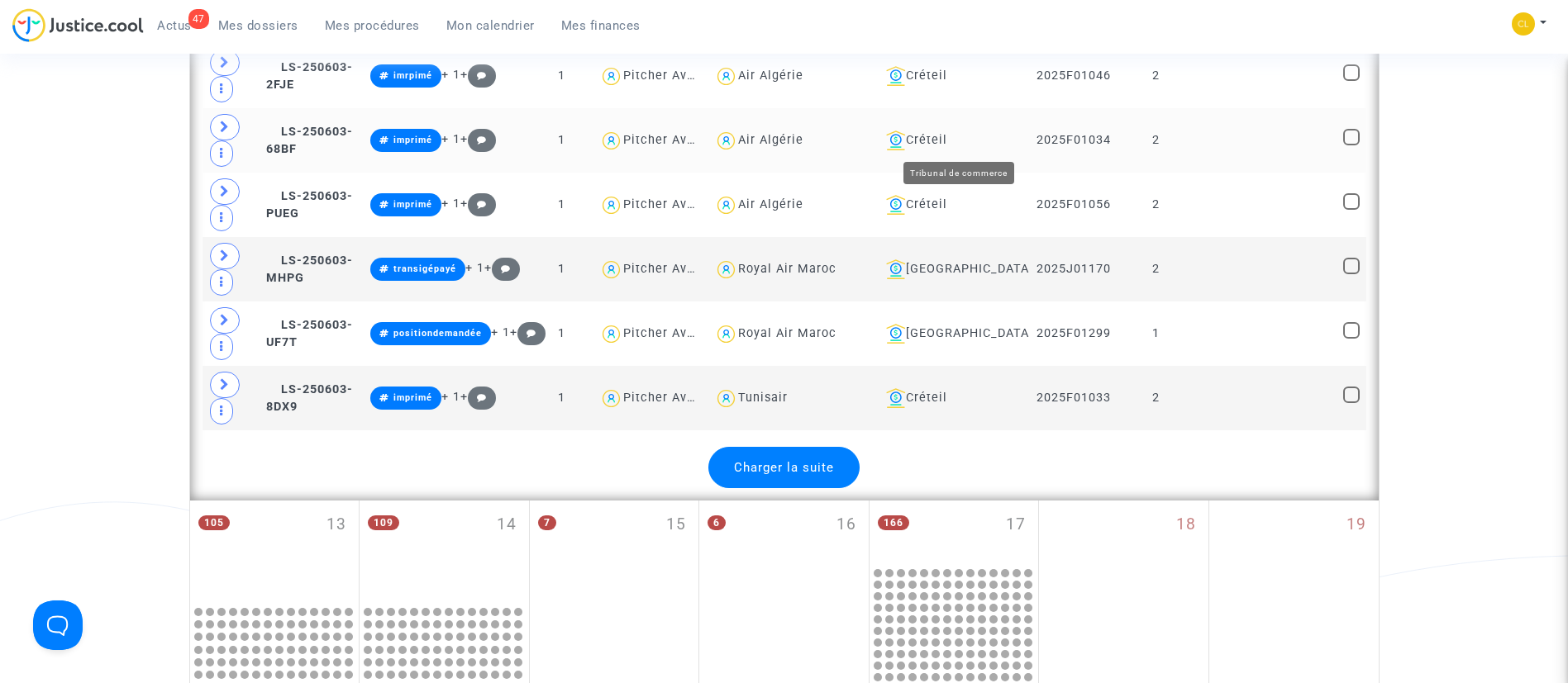
click at [967, 130] on div "Créteil" at bounding box center [950, 140] width 144 height 20
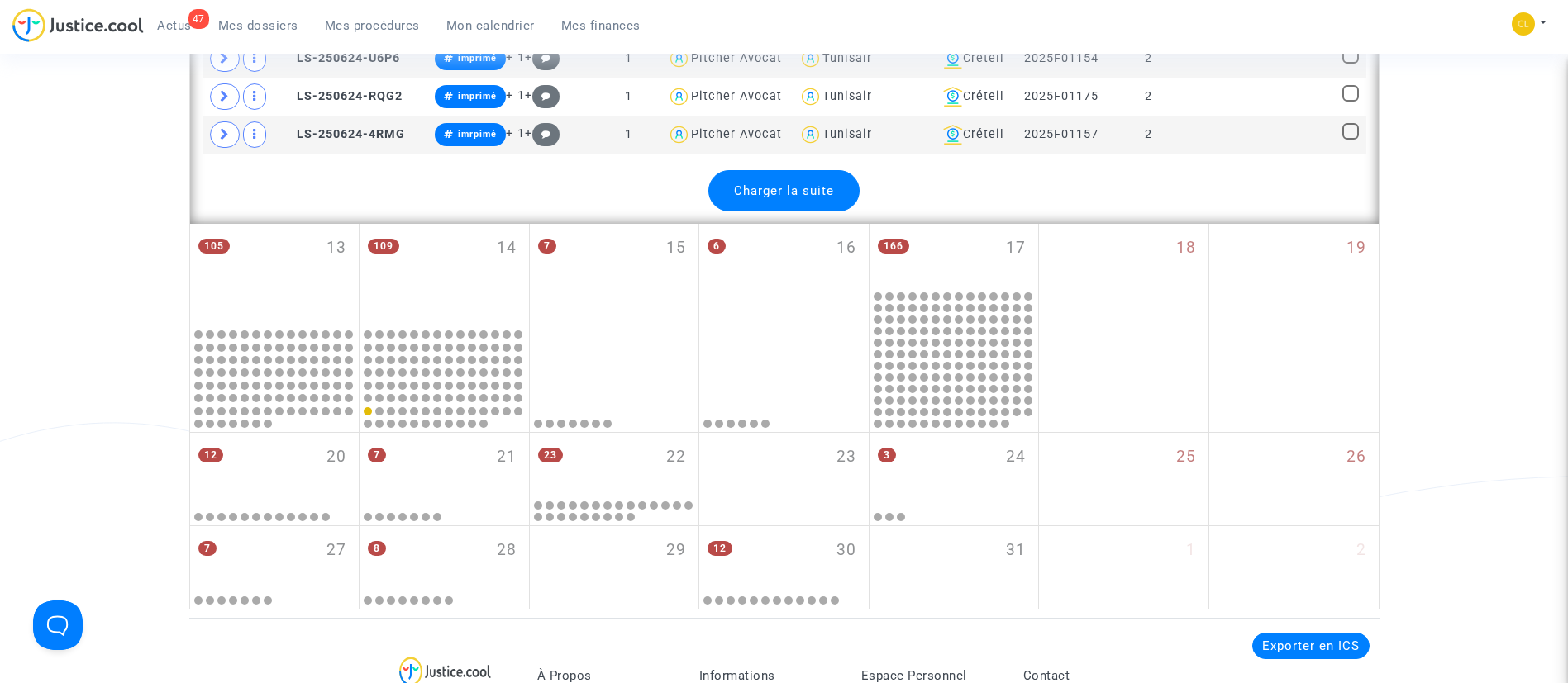
scroll to position [2670, 0]
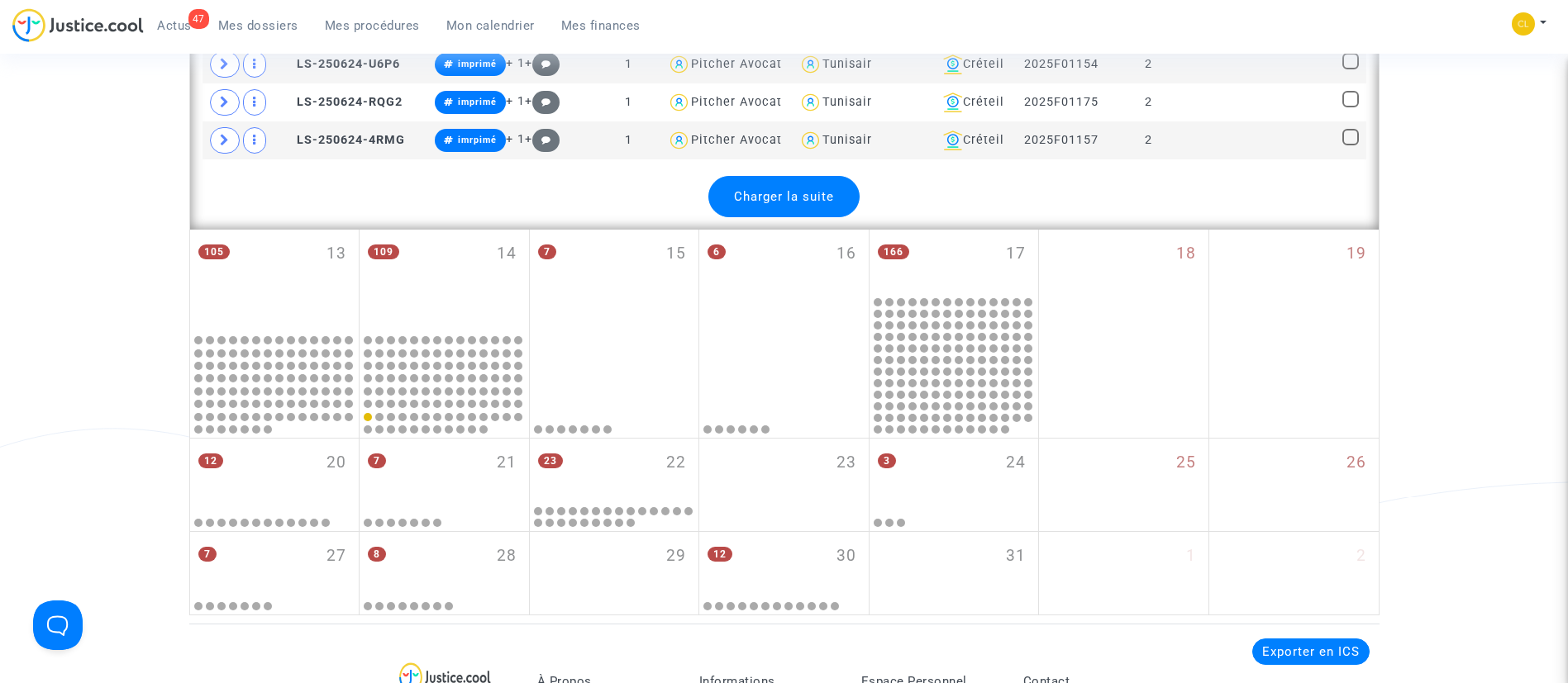
click at [817, 193] on span "Charger la suite" at bounding box center [784, 196] width 100 height 14
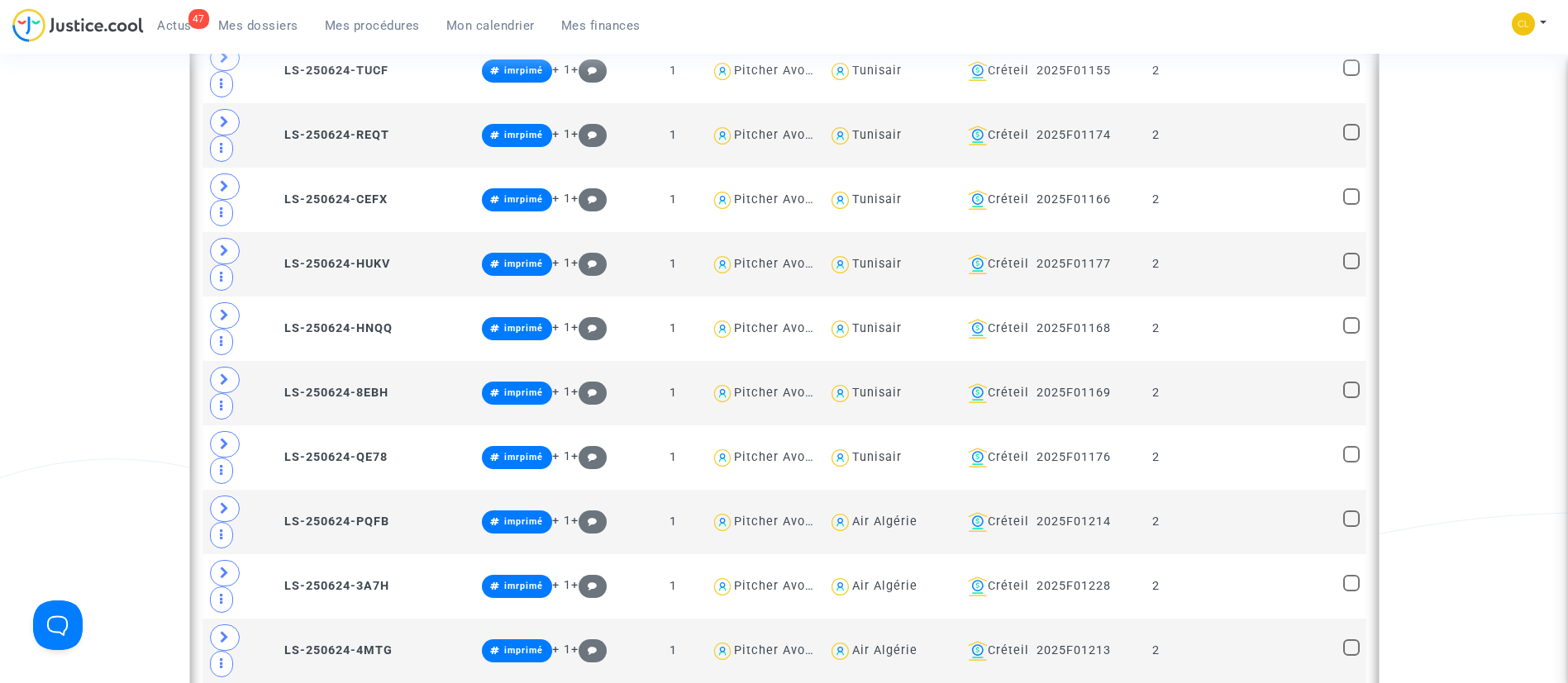
scroll to position [4384, 0]
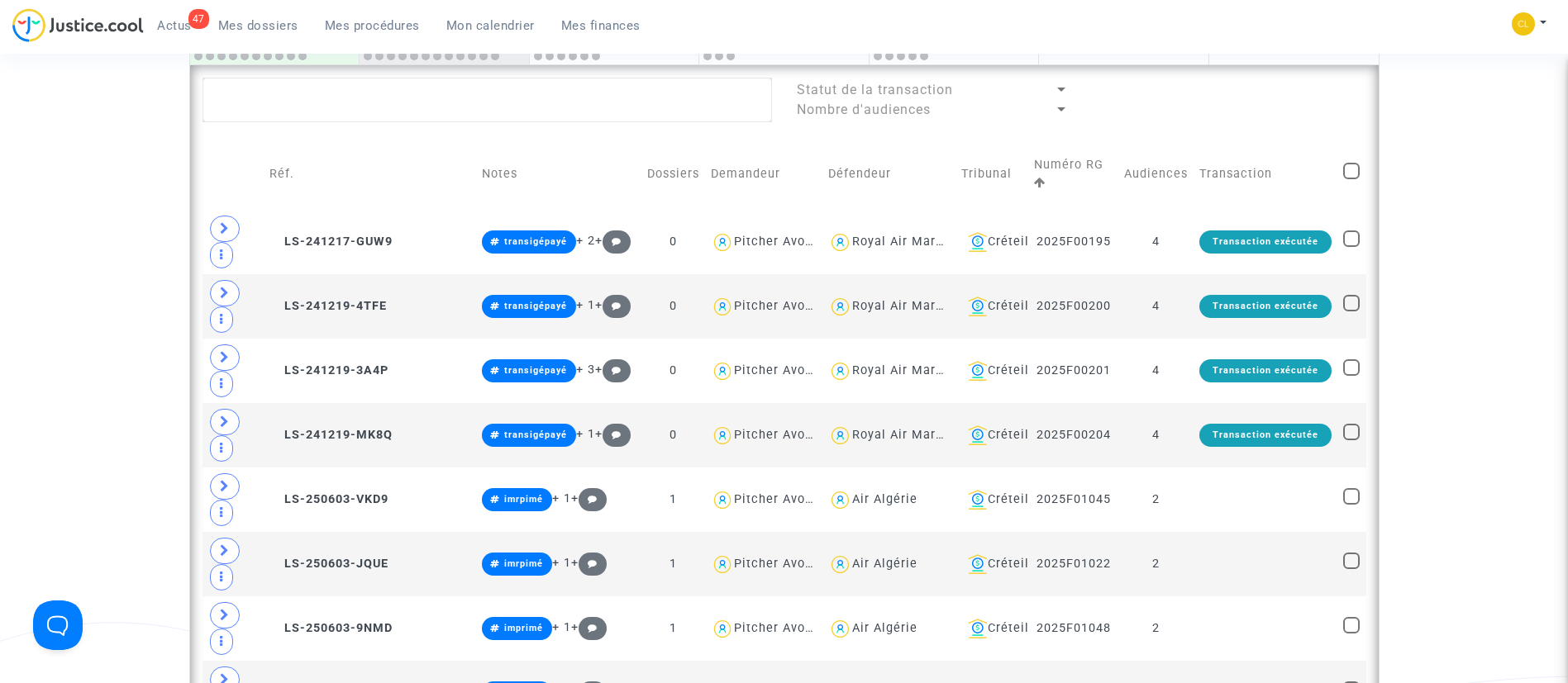
scroll to position [745, 0]
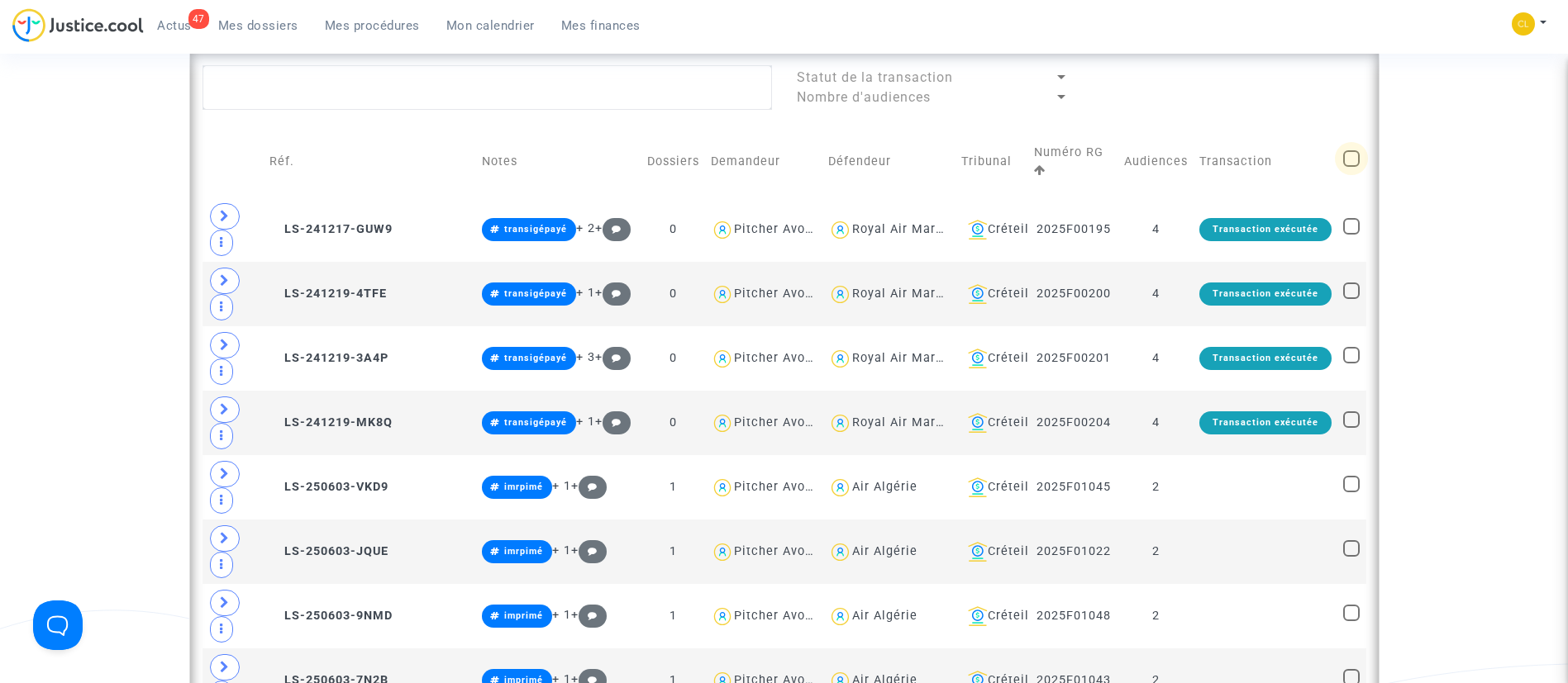
click at [1348, 150] on span at bounding box center [1351, 158] width 16 height 16
click at [1350, 167] on input "checkbox" at bounding box center [1350, 167] width 1 height 1
checkbox input "true"
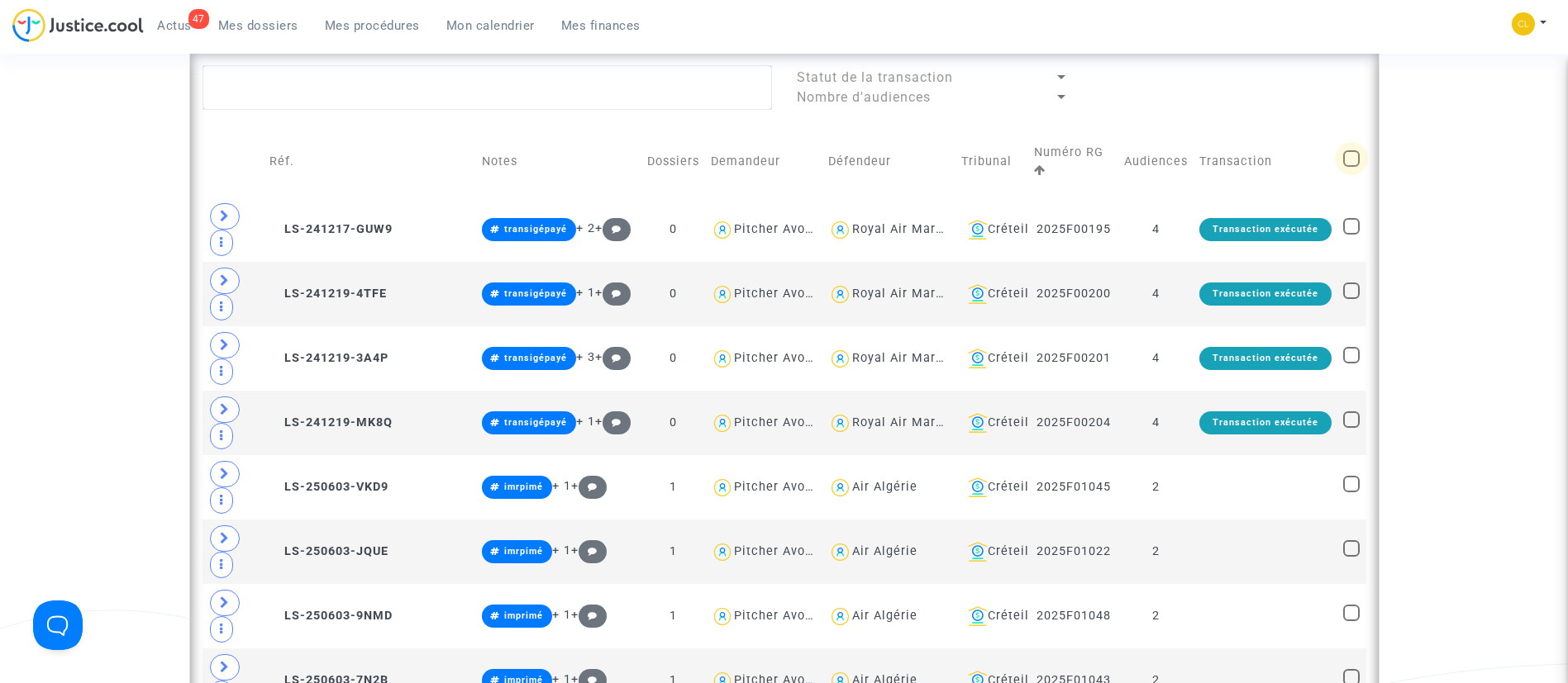
checkbox input "true"
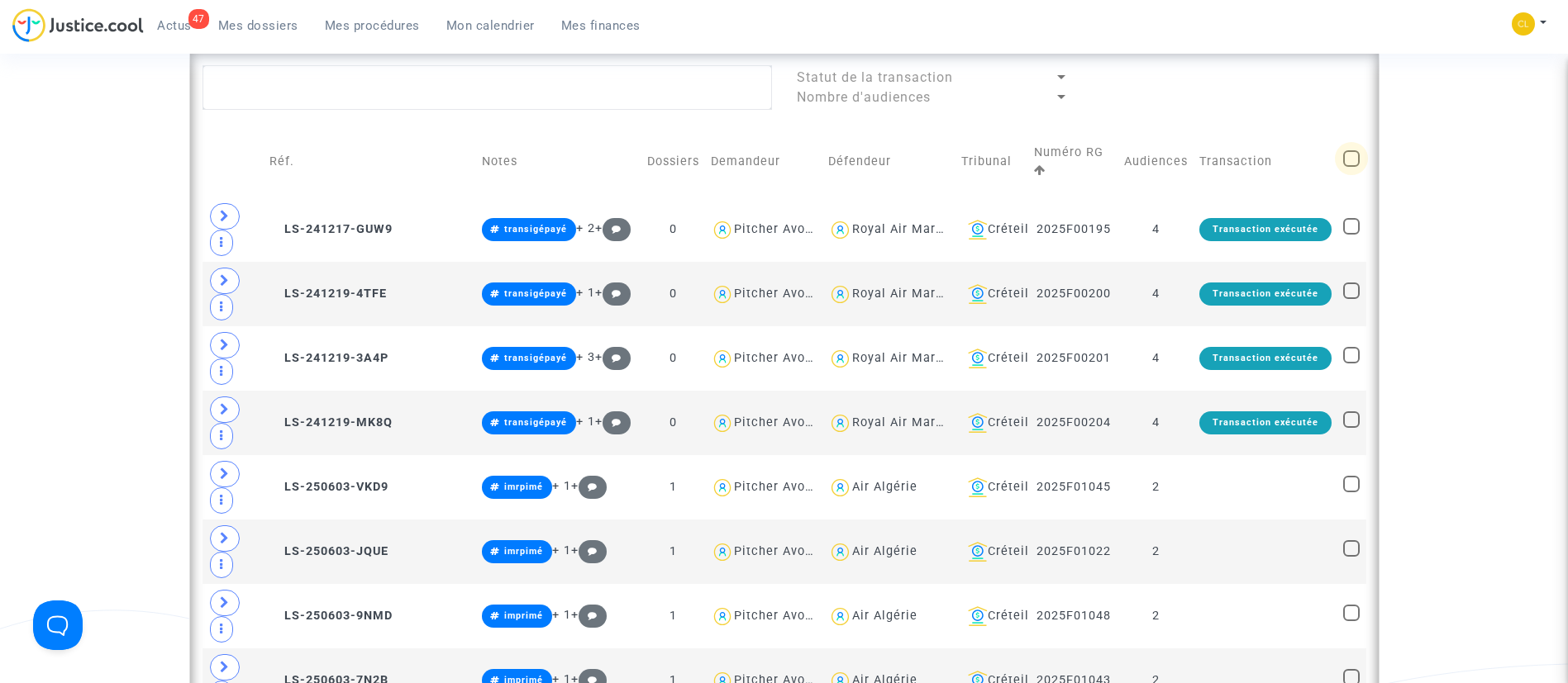
checkbox input "true"
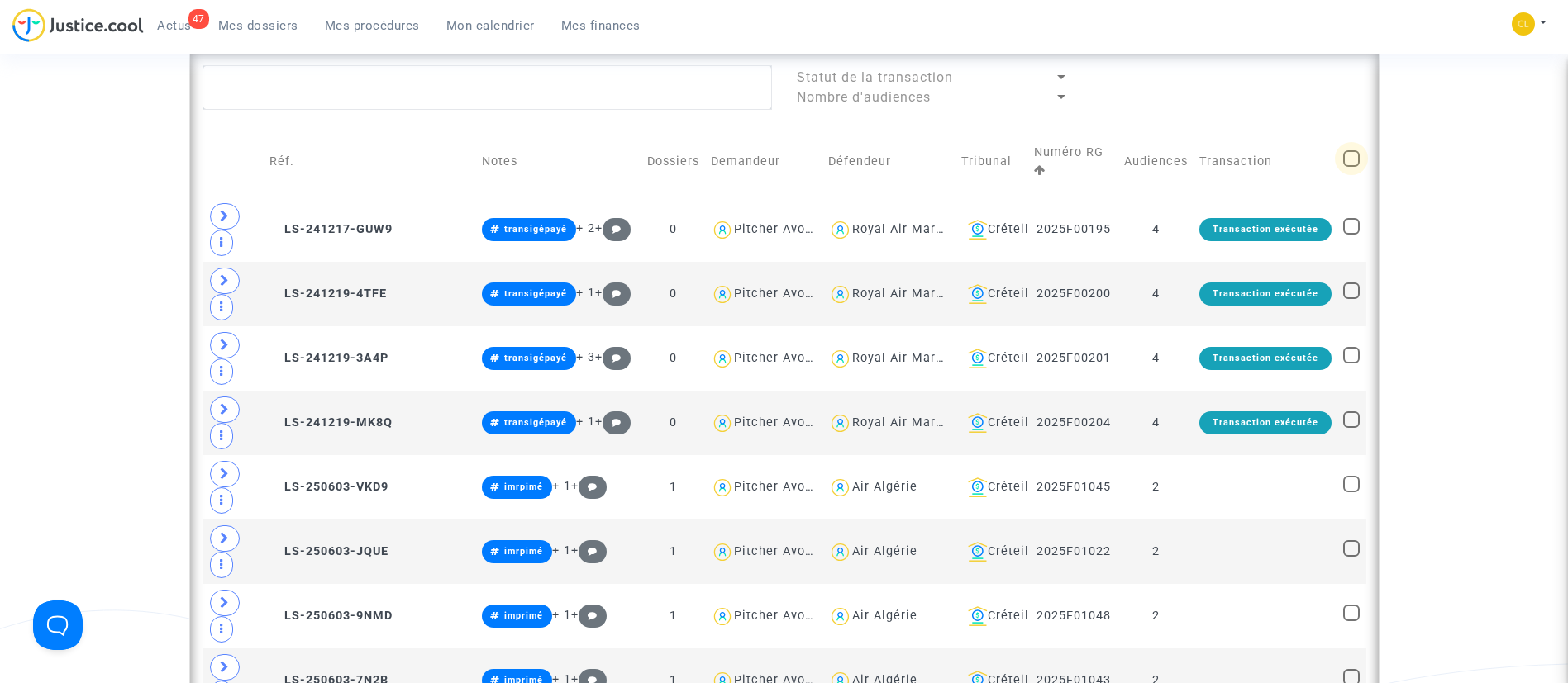
checkbox input "true"
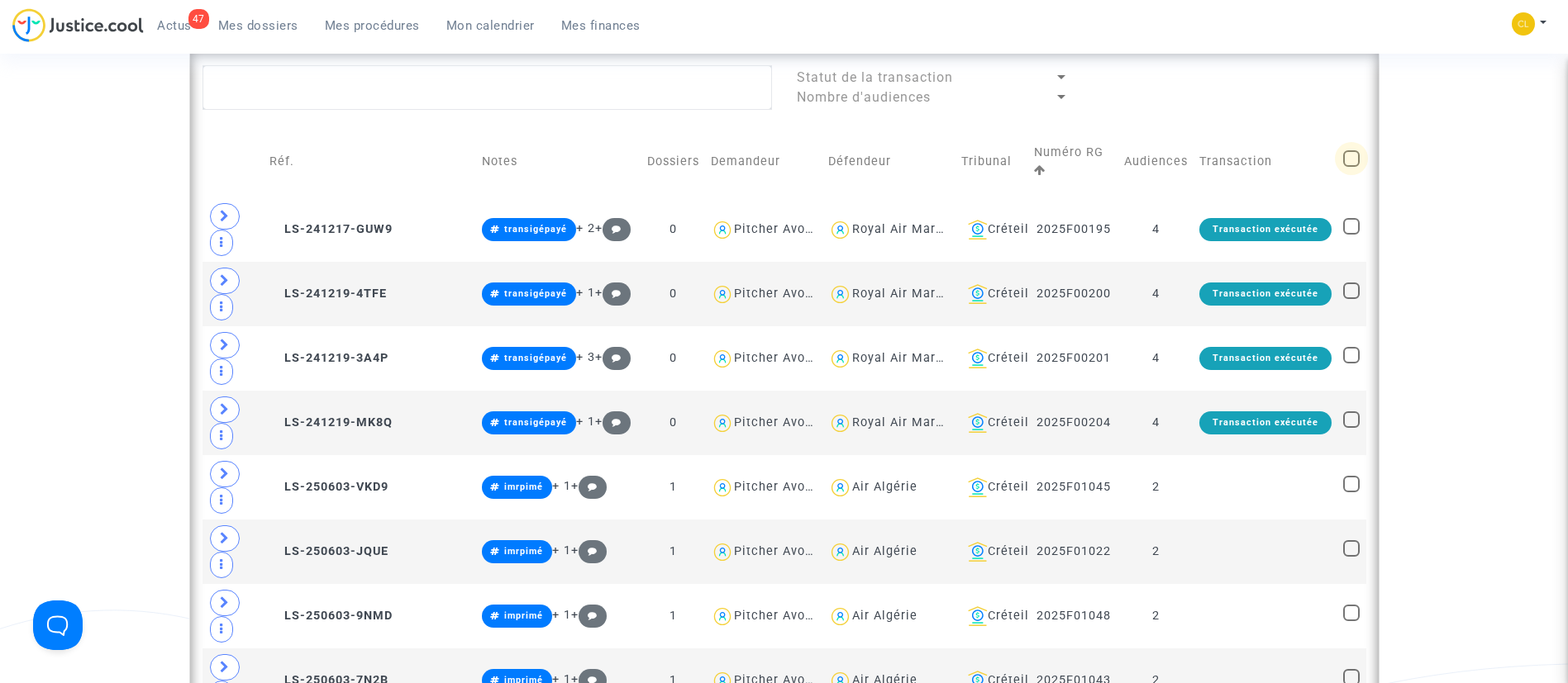
checkbox input "true"
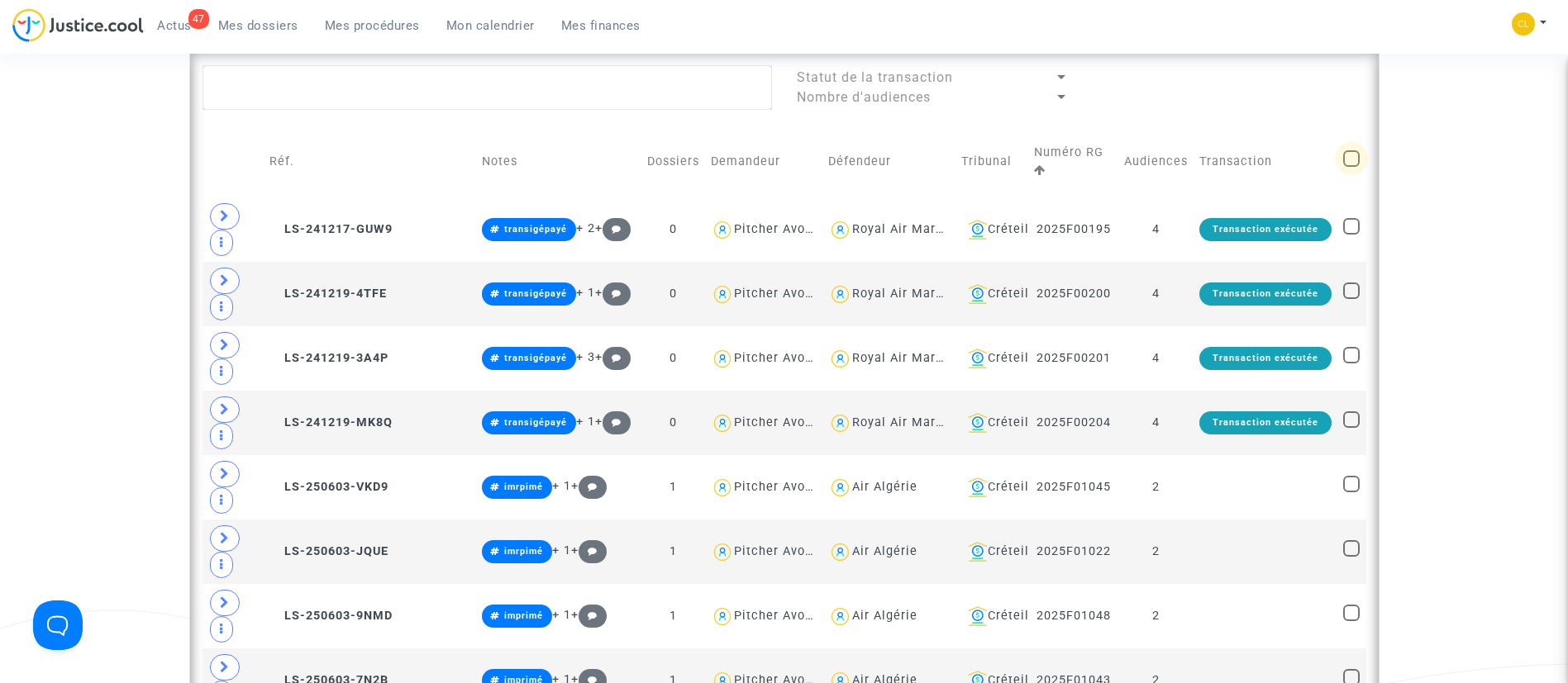
checkbox input "true"
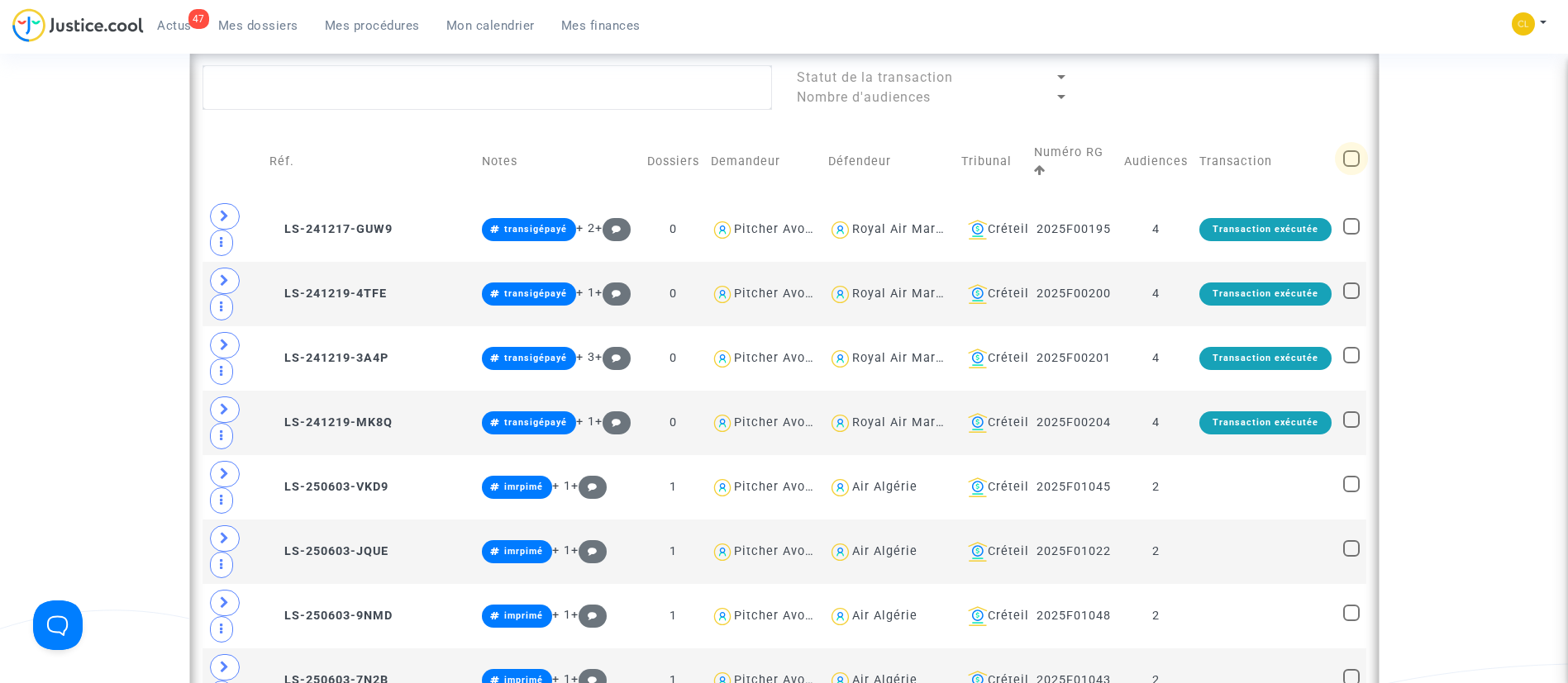
checkbox input "true"
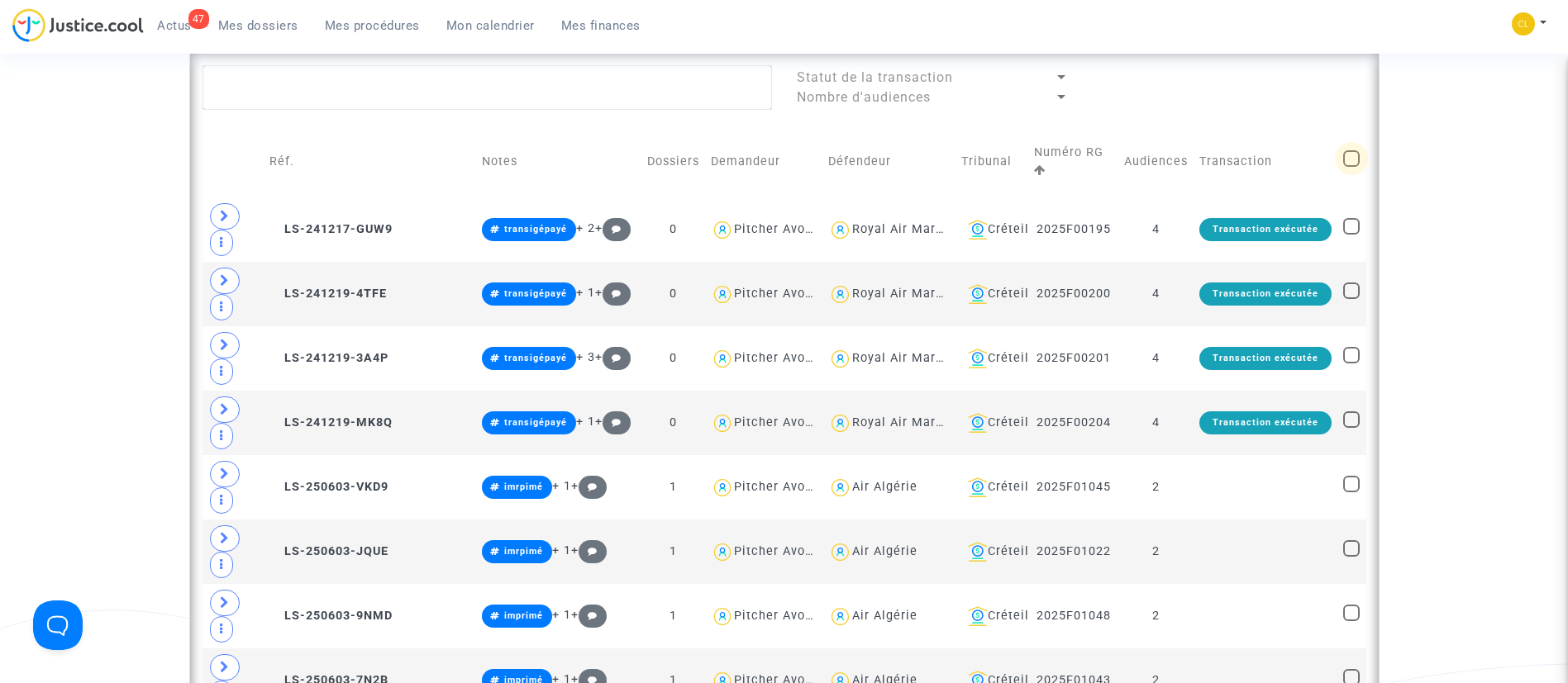
checkbox input "true"
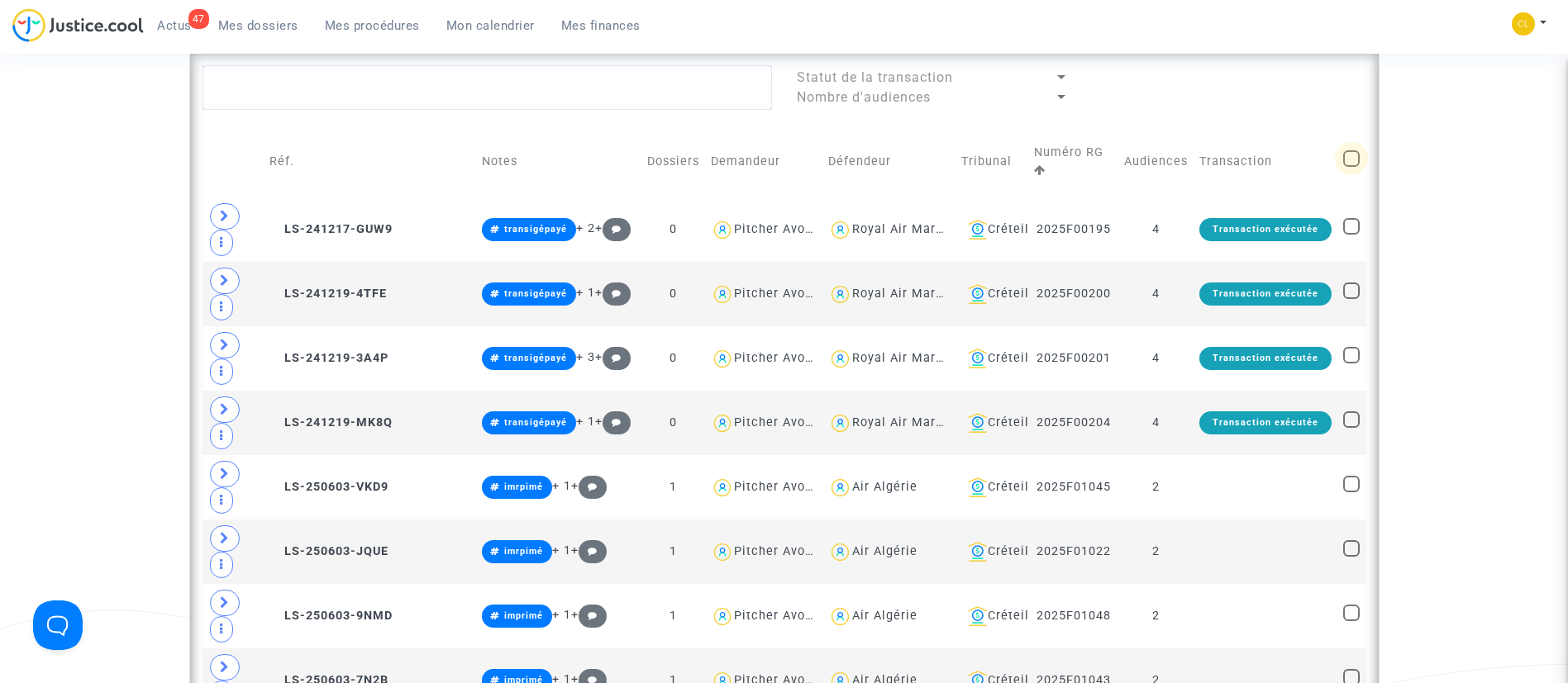
checkbox input "true"
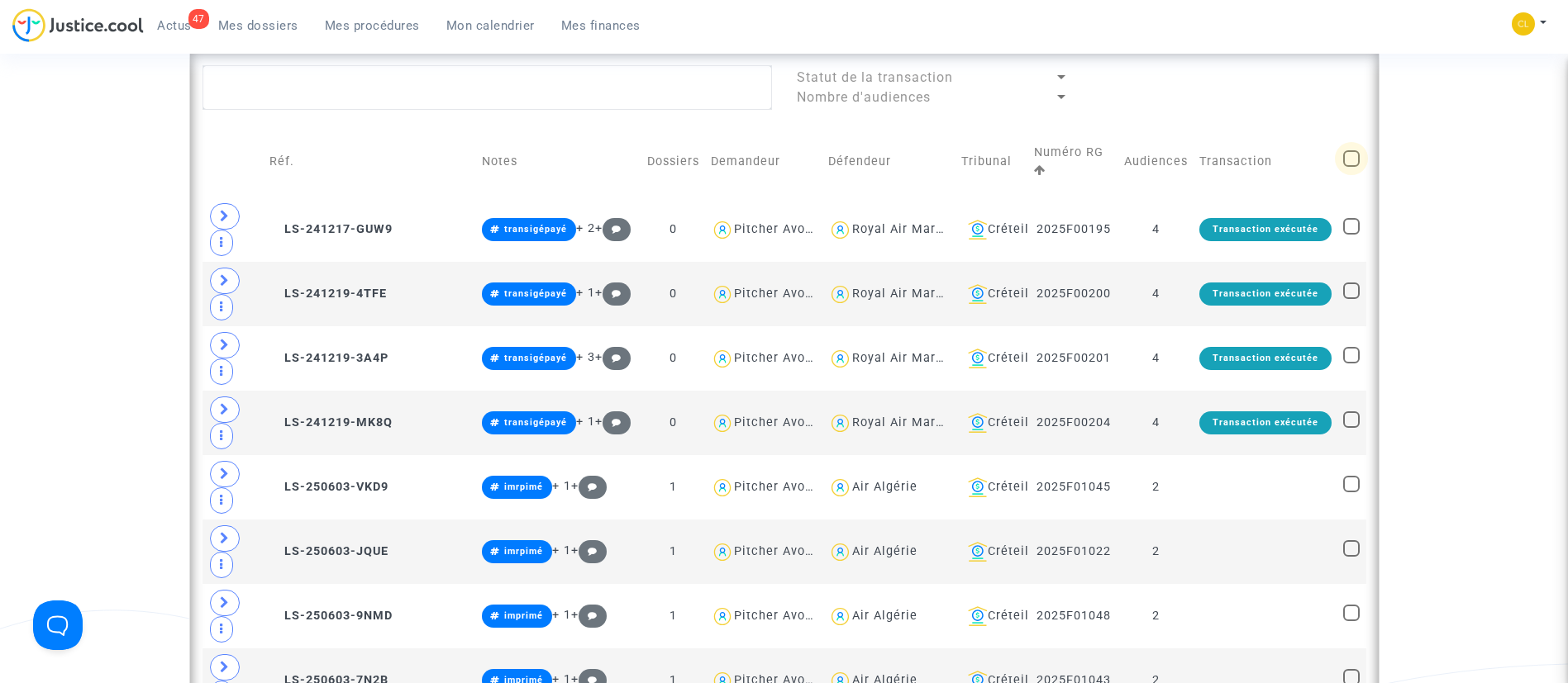
checkbox input "true"
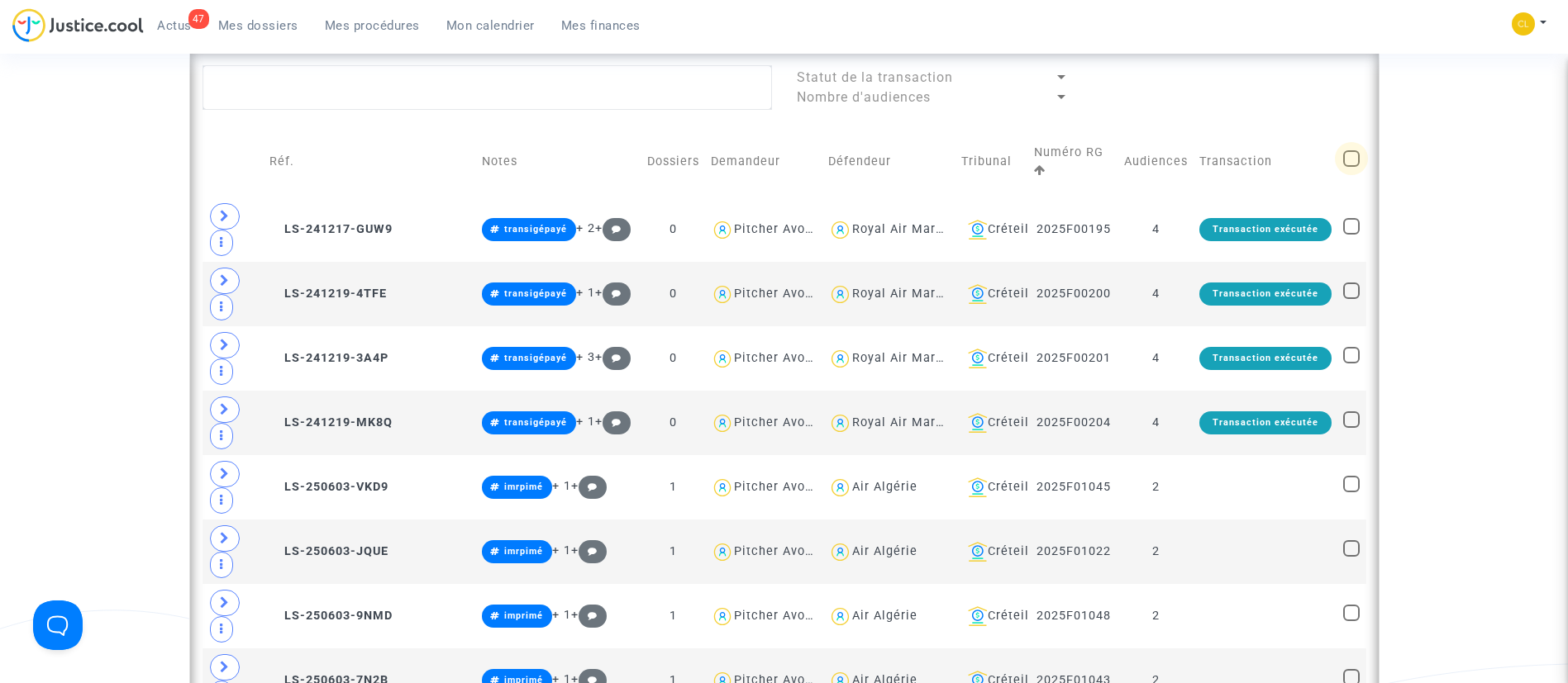
checkbox input "true"
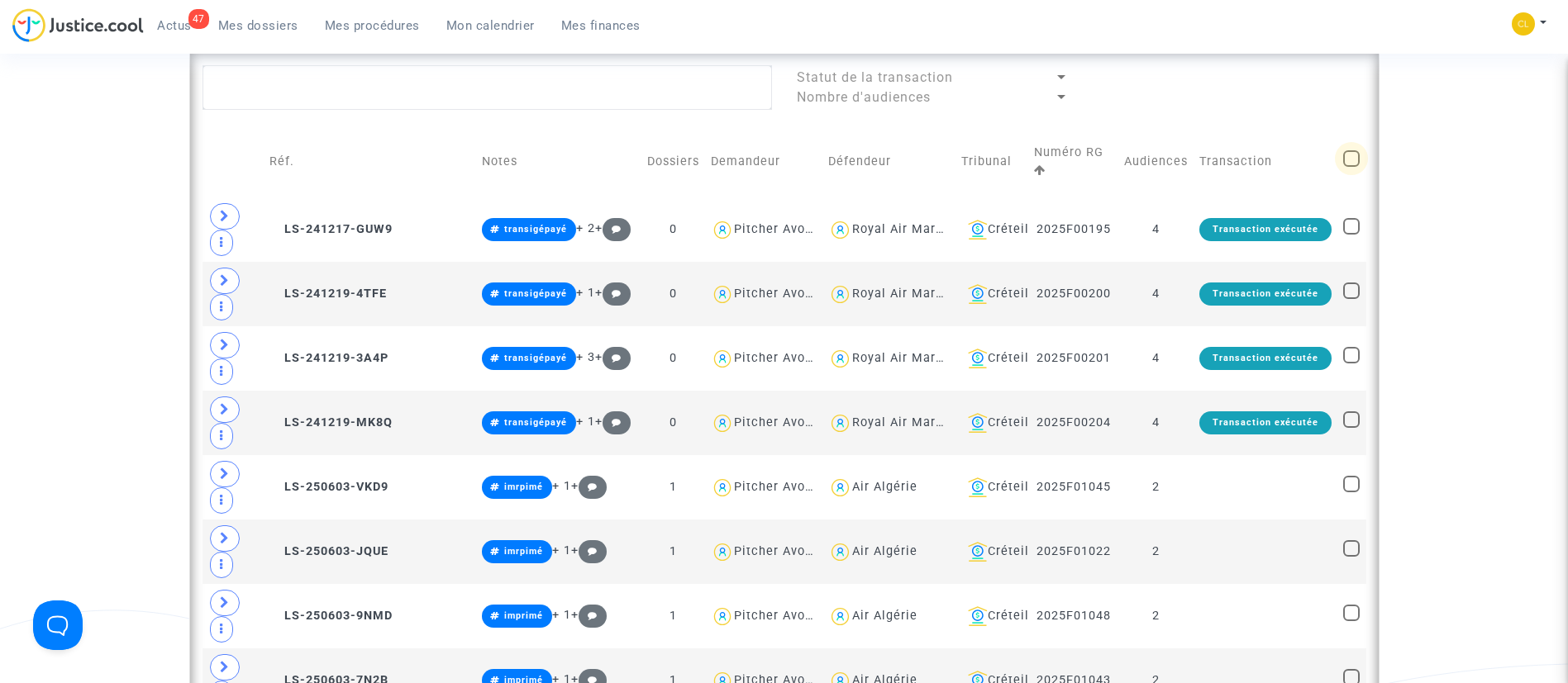
checkbox input "true"
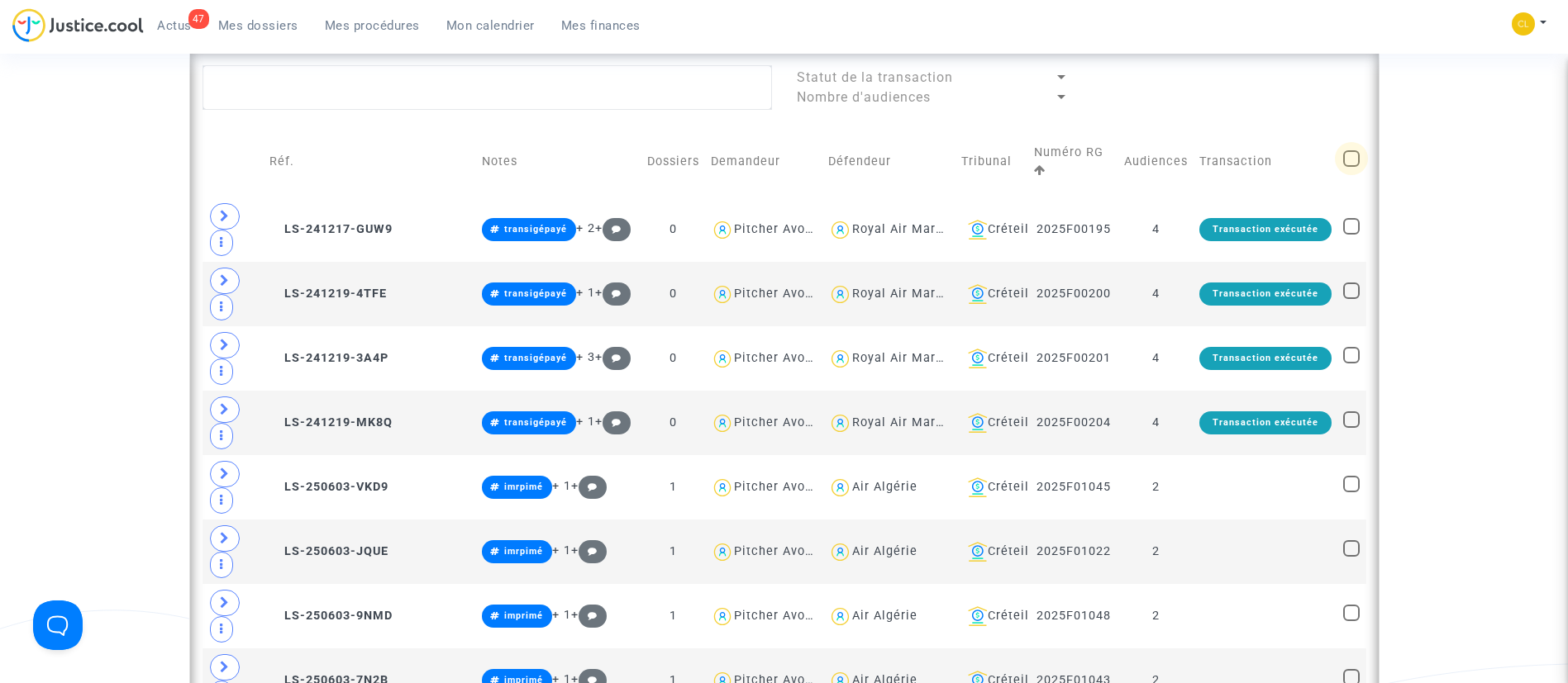
checkbox input "true"
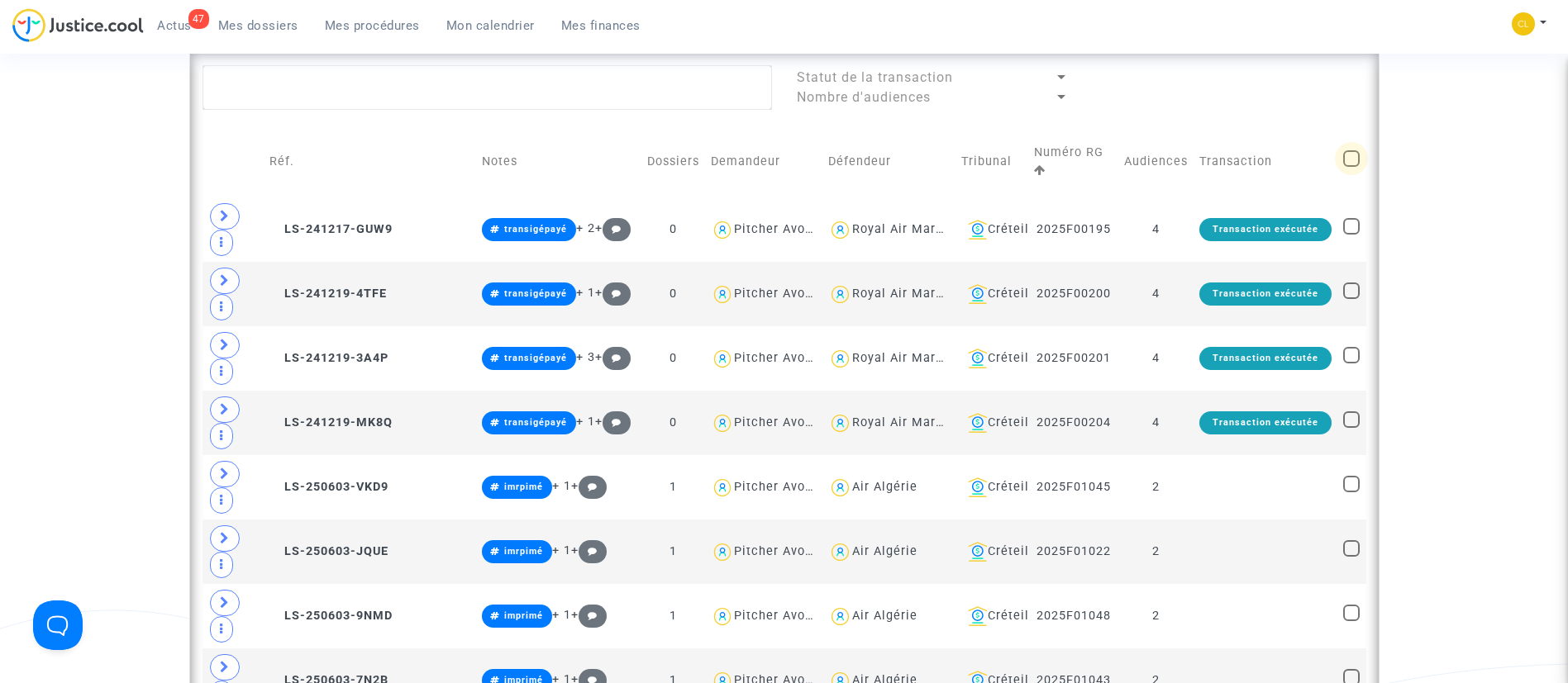
checkbox input "true"
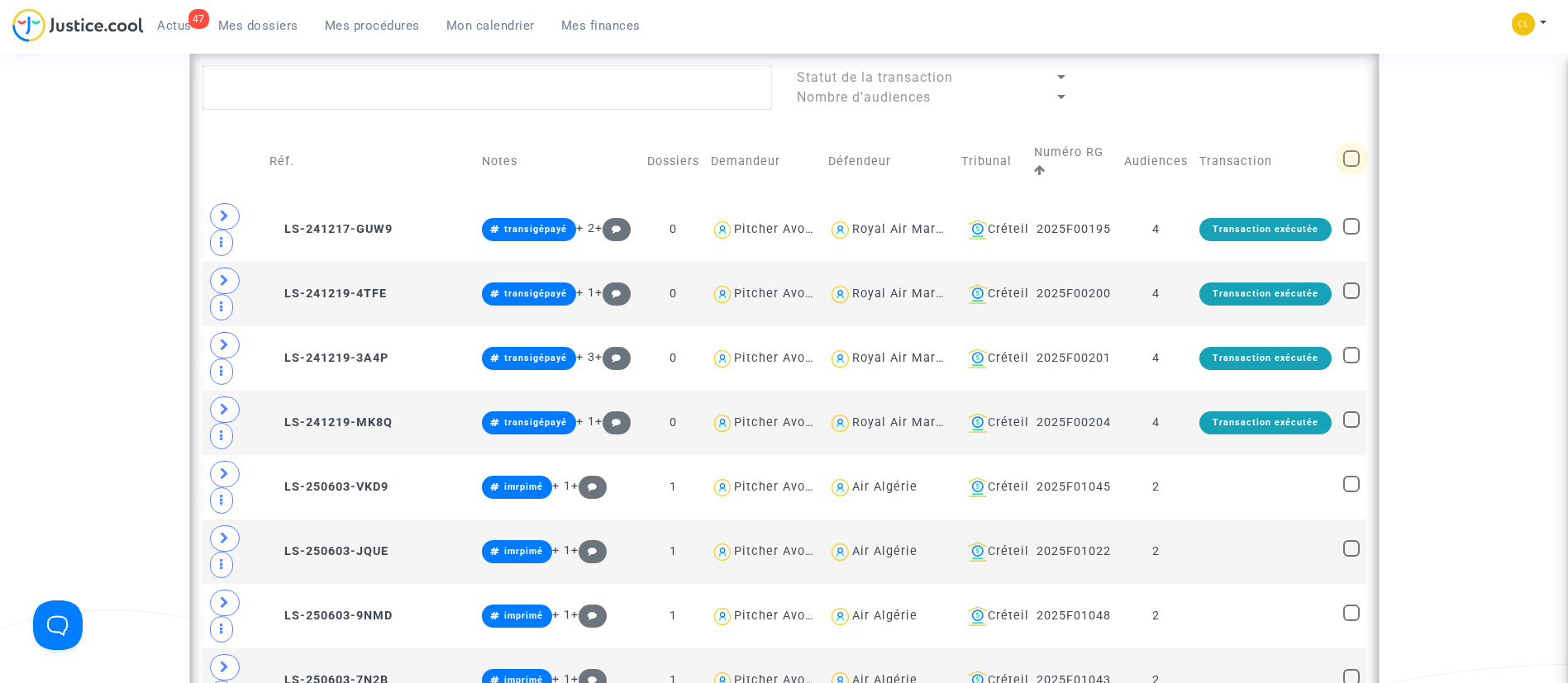
checkbox input "true"
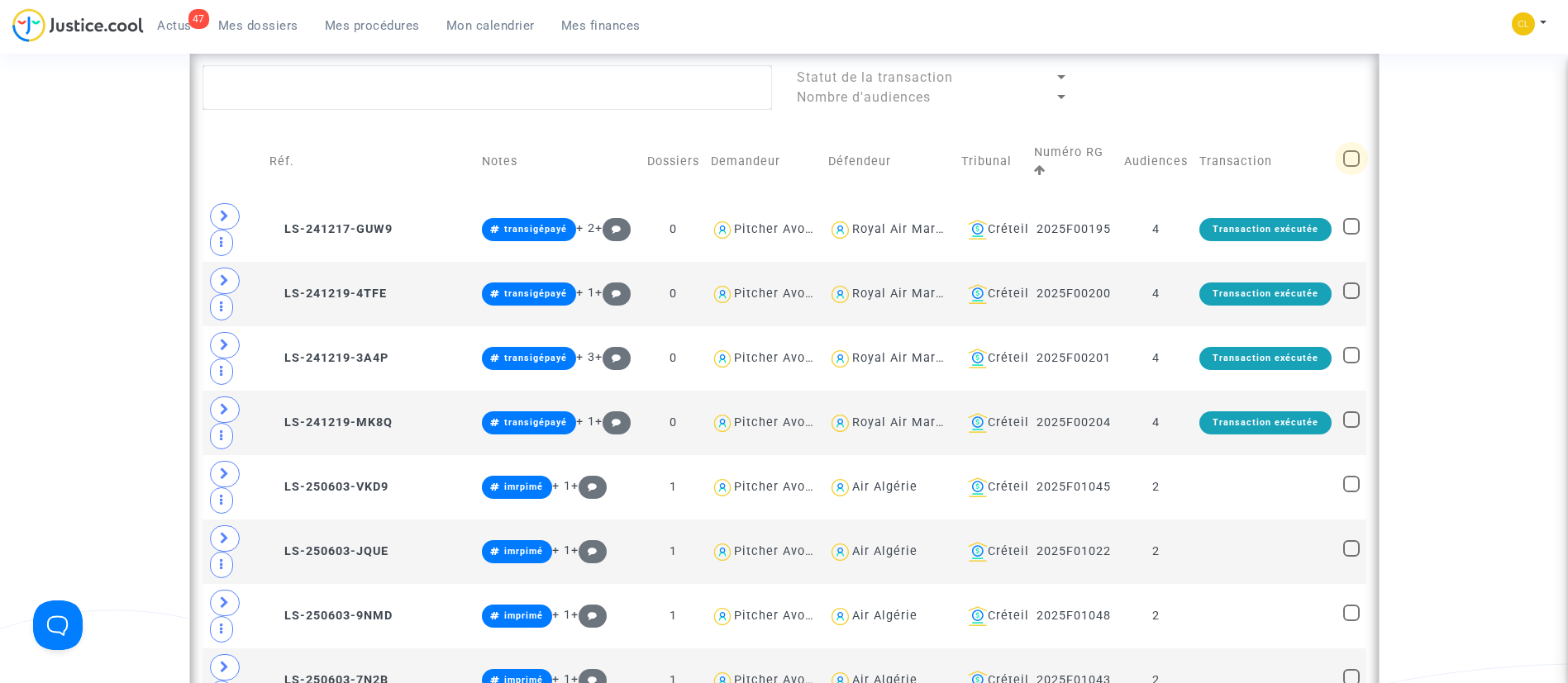
checkbox input "true"
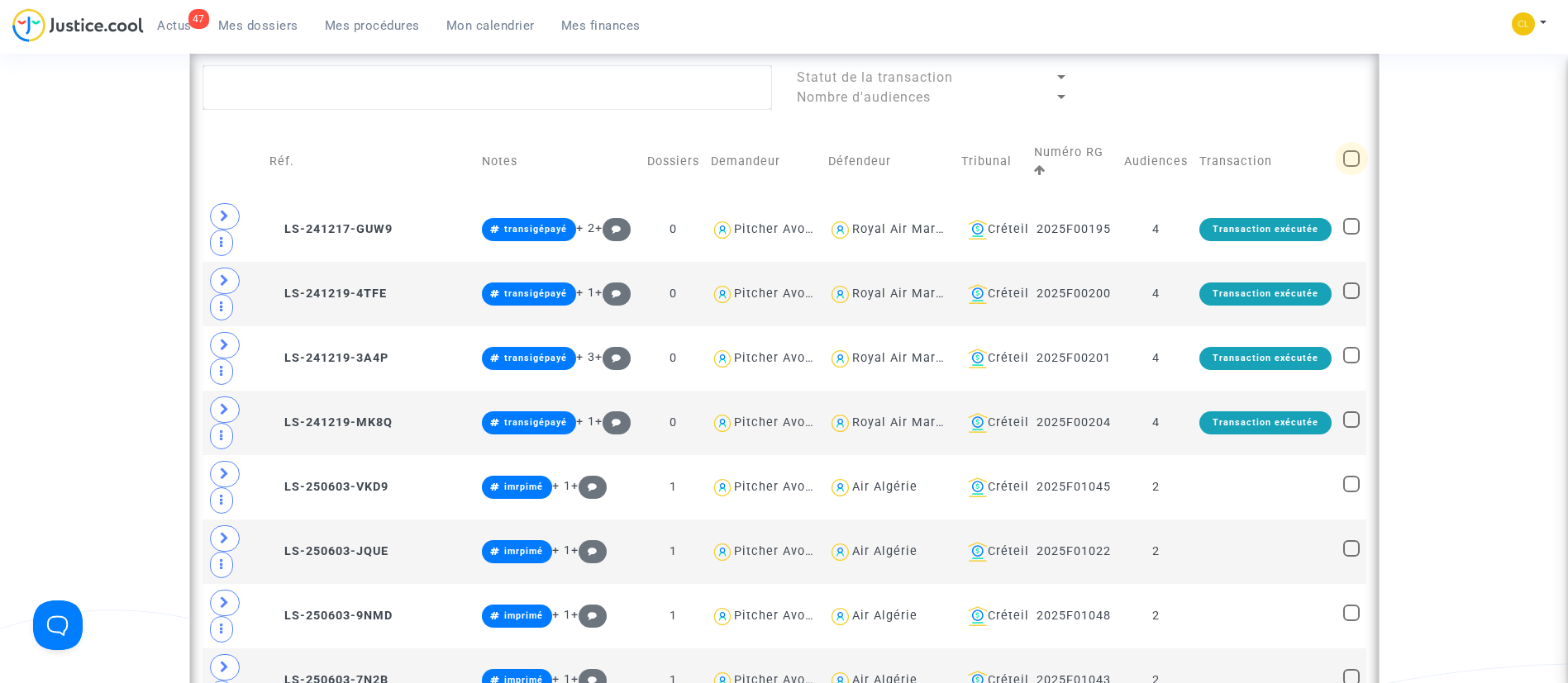
checkbox input "true"
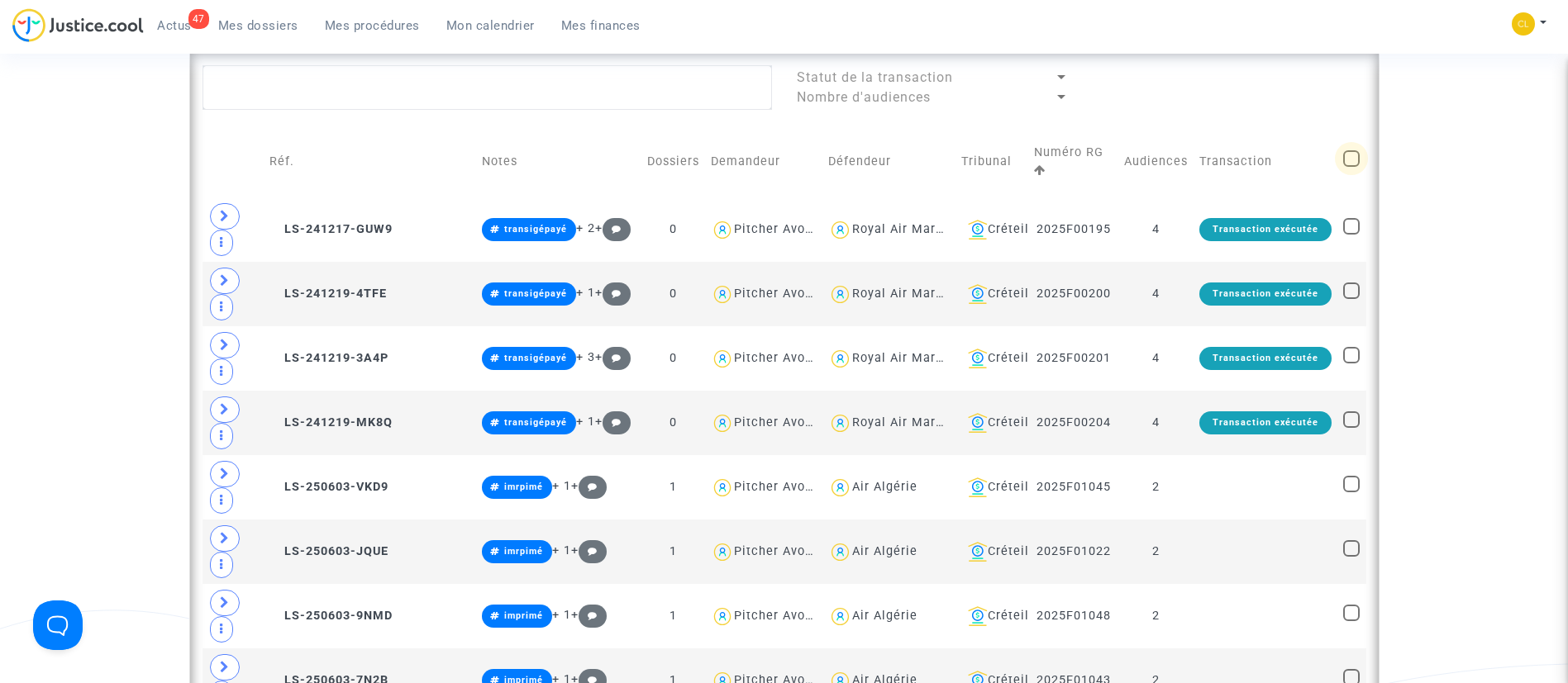
checkbox input "true"
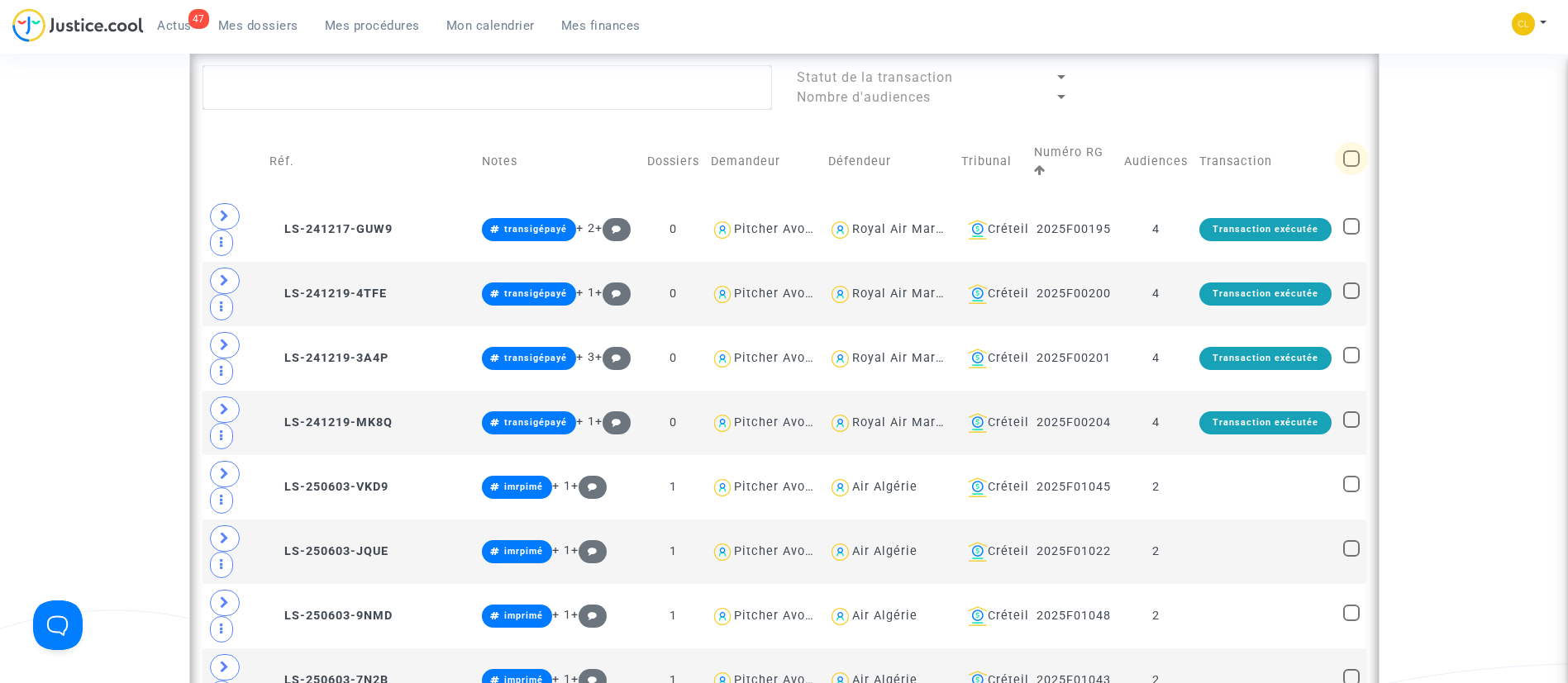
checkbox input "true"
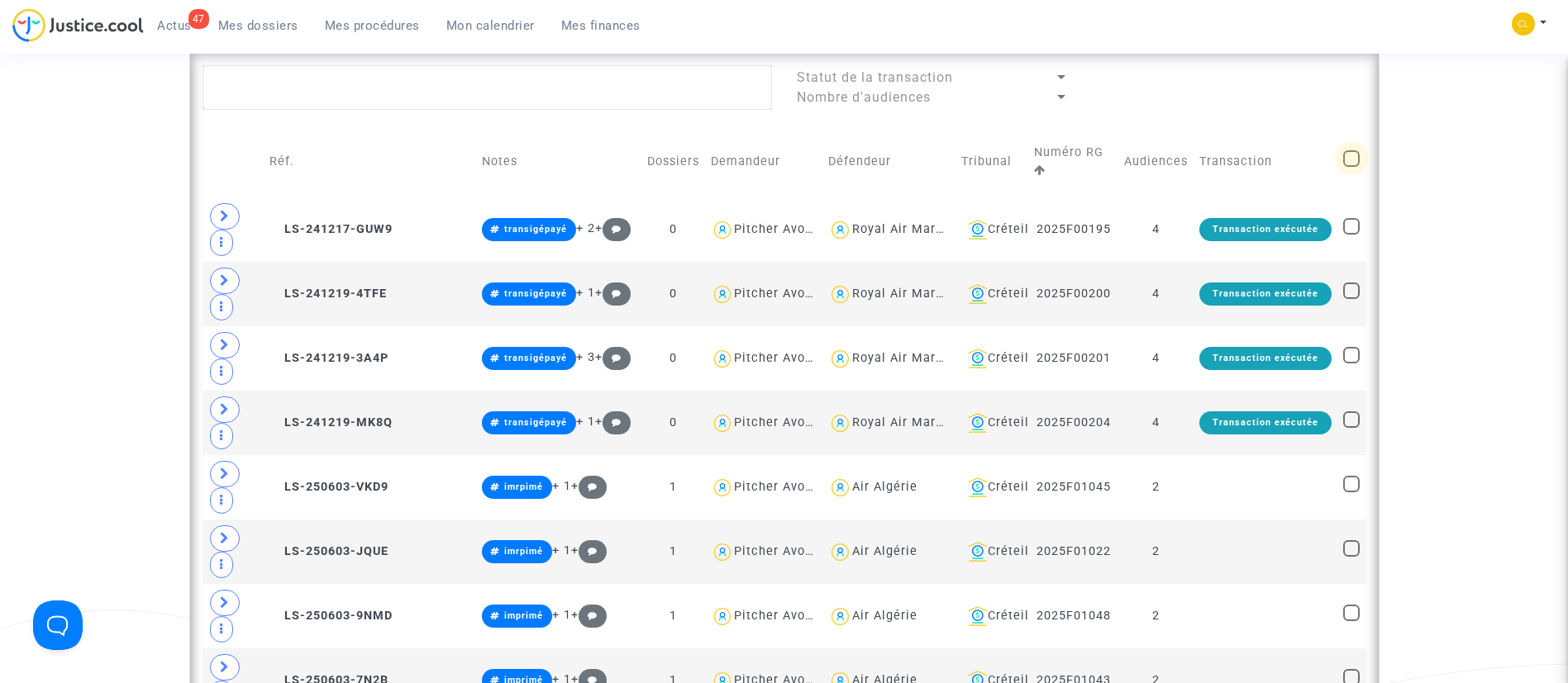
checkbox input "true"
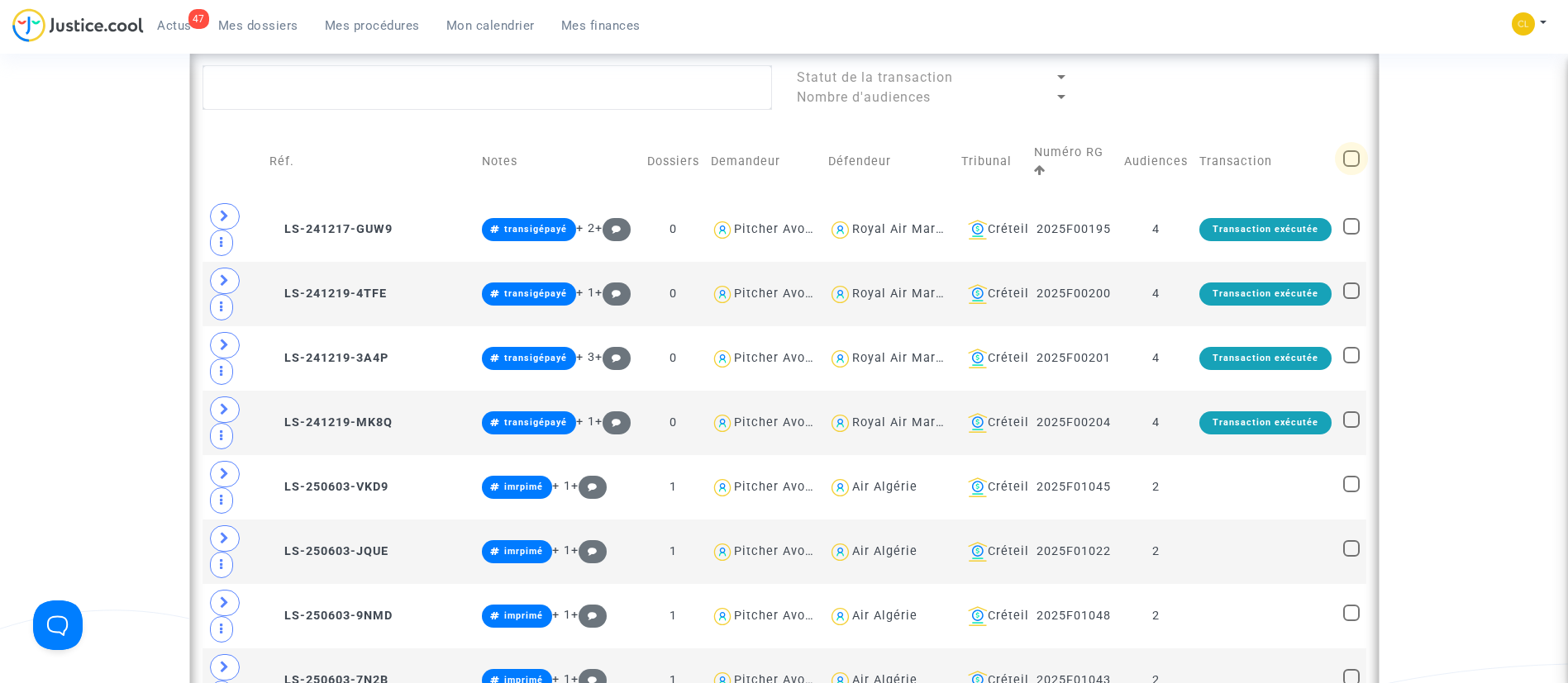
checkbox input "true"
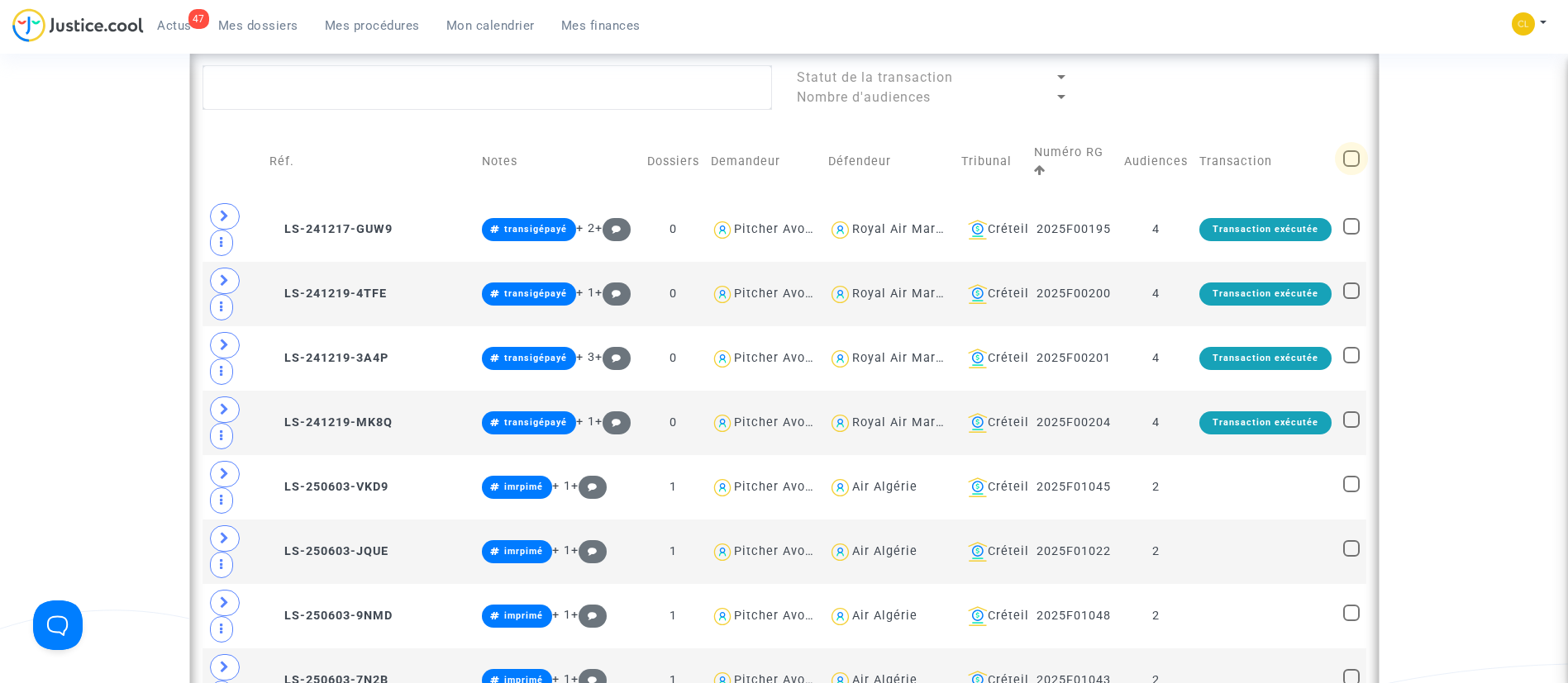
checkbox input "true"
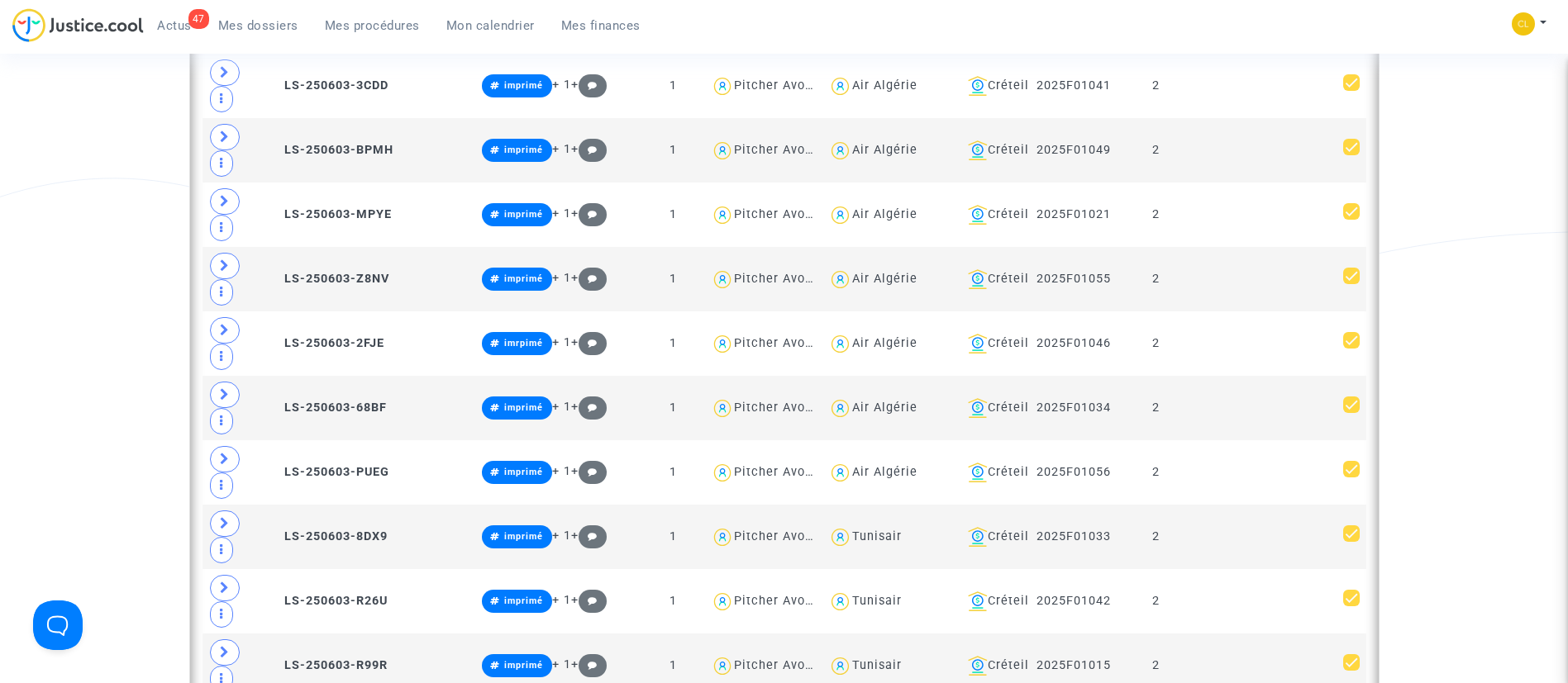
scroll to position [1883, 0]
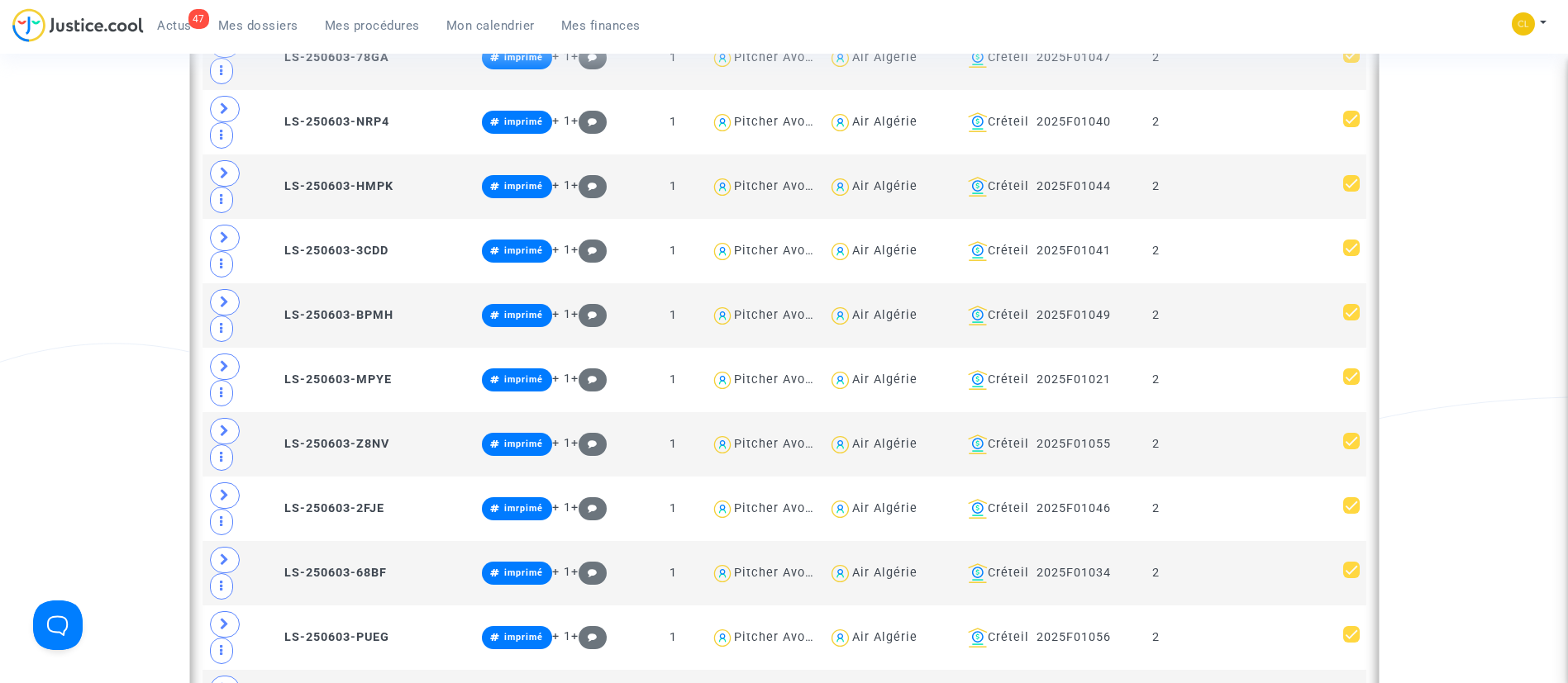
drag, startPoint x: 1182, startPoint y: 312, endPoint x: 1481, endPoint y: 274, distance: 301.4
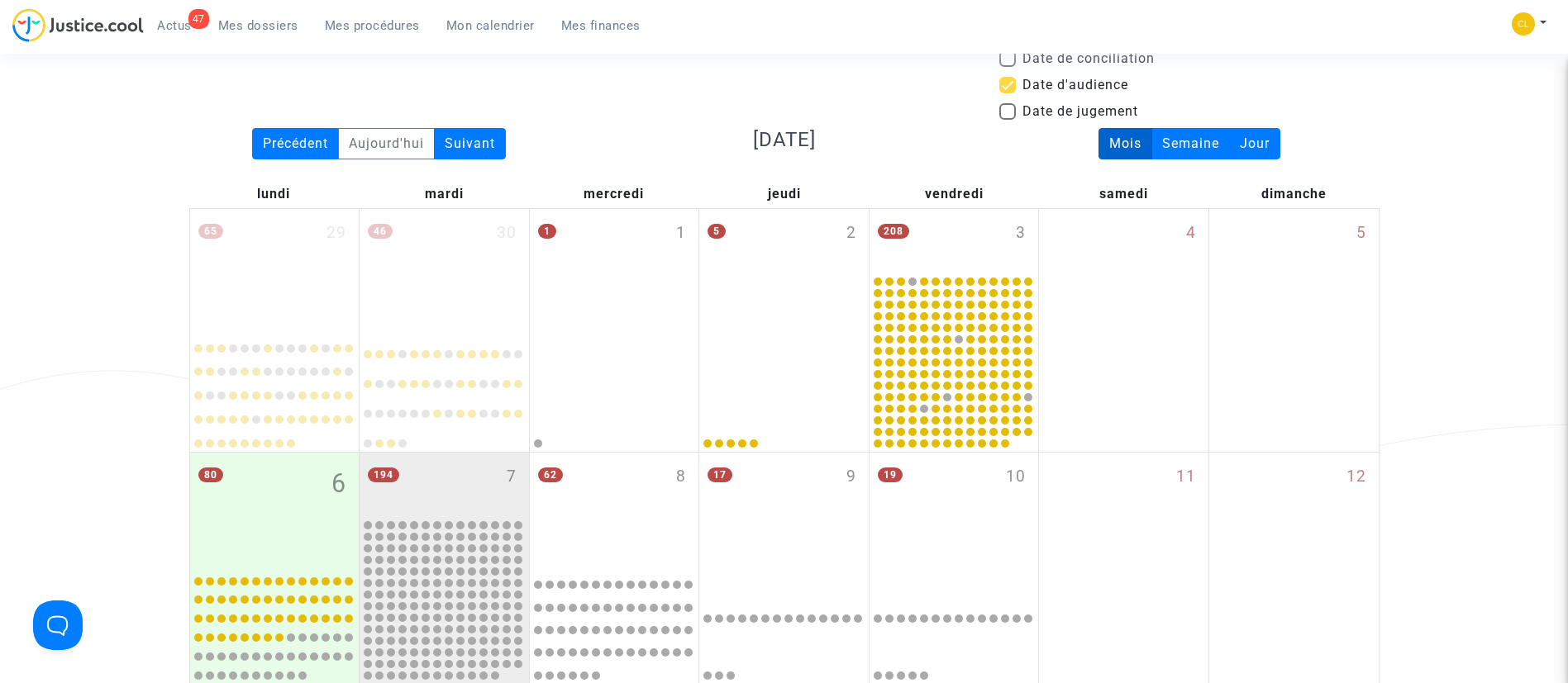
scroll to position [111, 0]
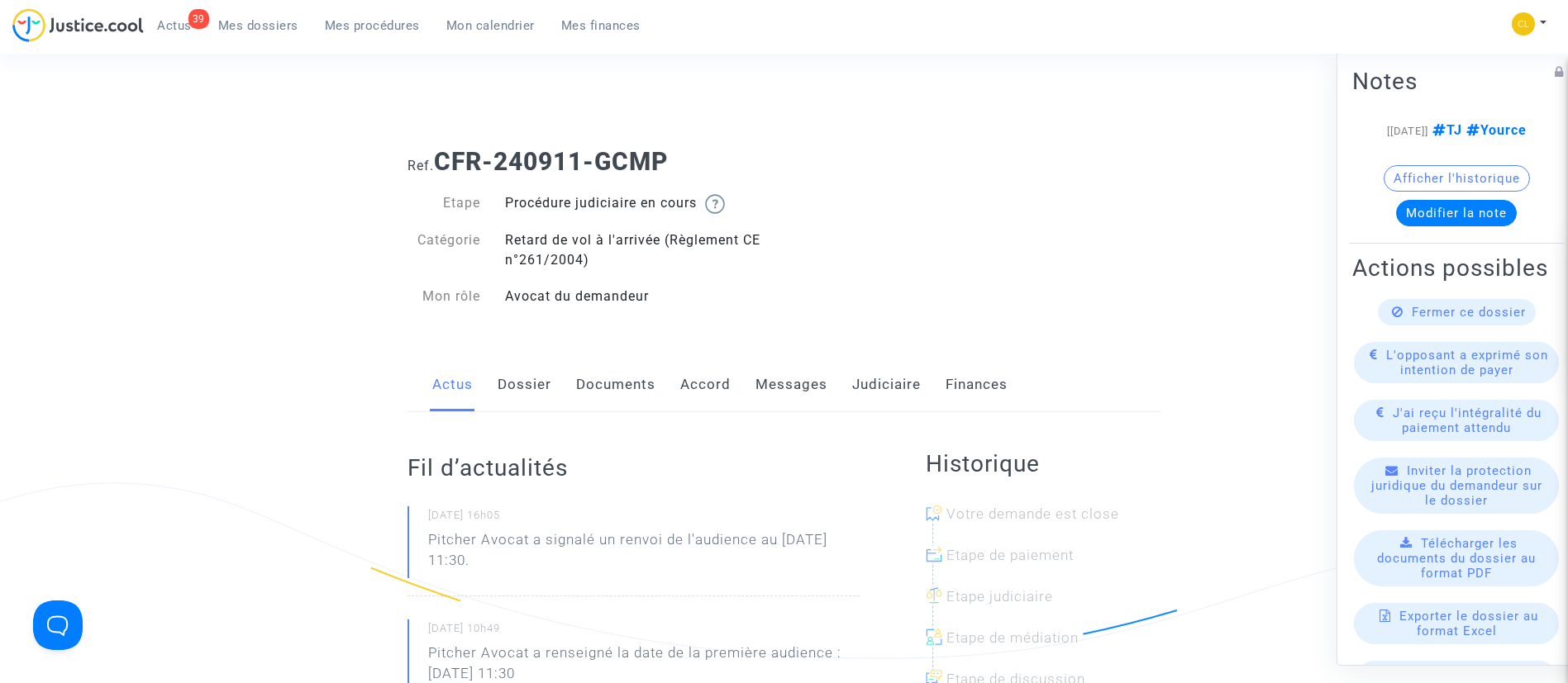
click at [614, 383] on link "Documents" at bounding box center [616, 385] width 79 height 55
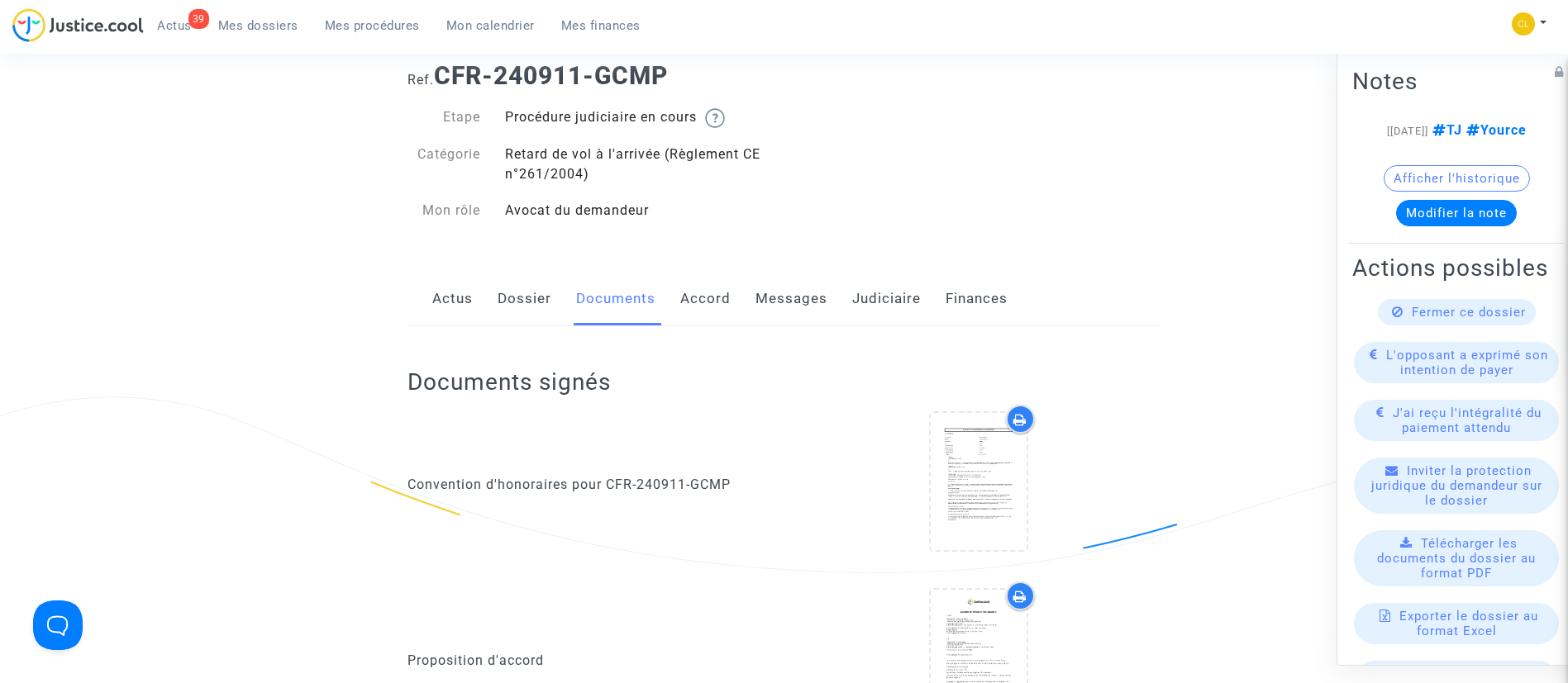
scroll to position [24, 0]
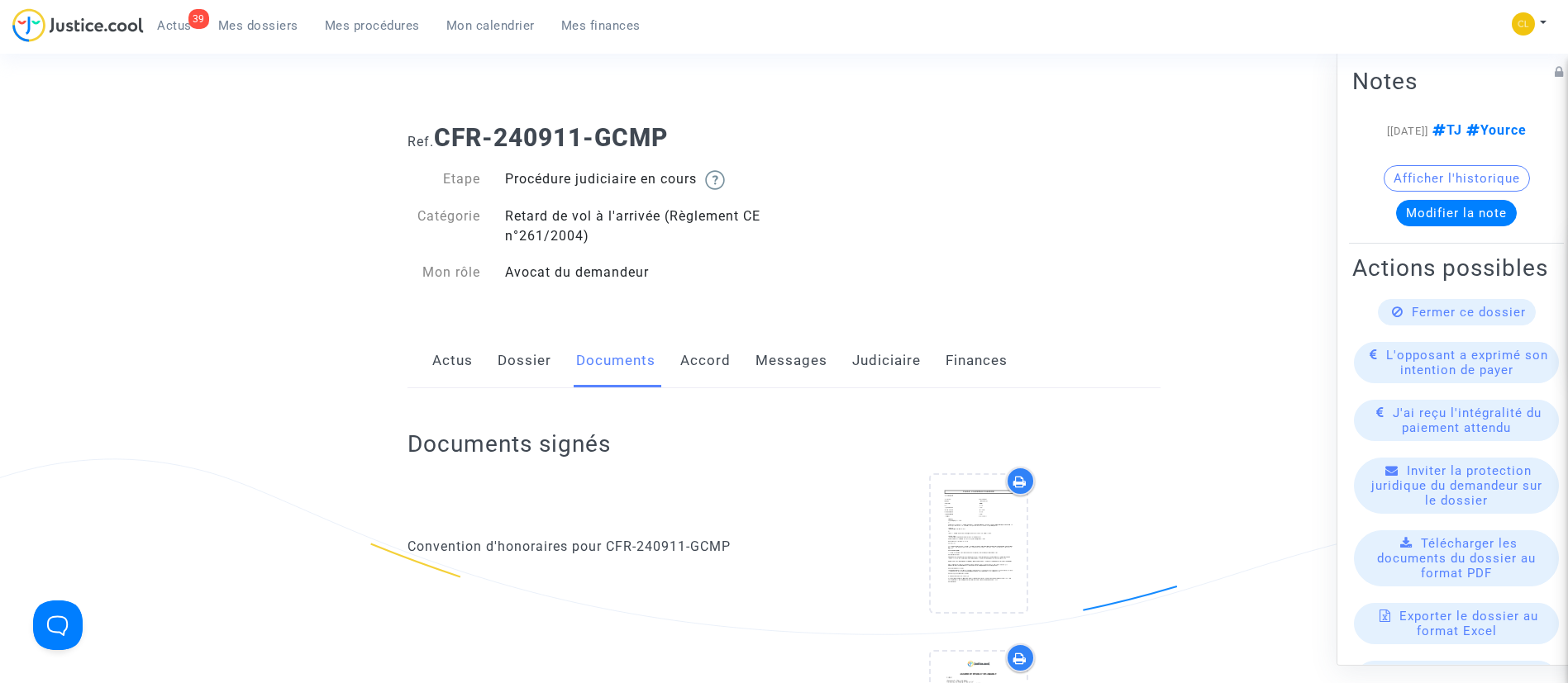
click at [779, 369] on link "Messages" at bounding box center [791, 361] width 72 height 55
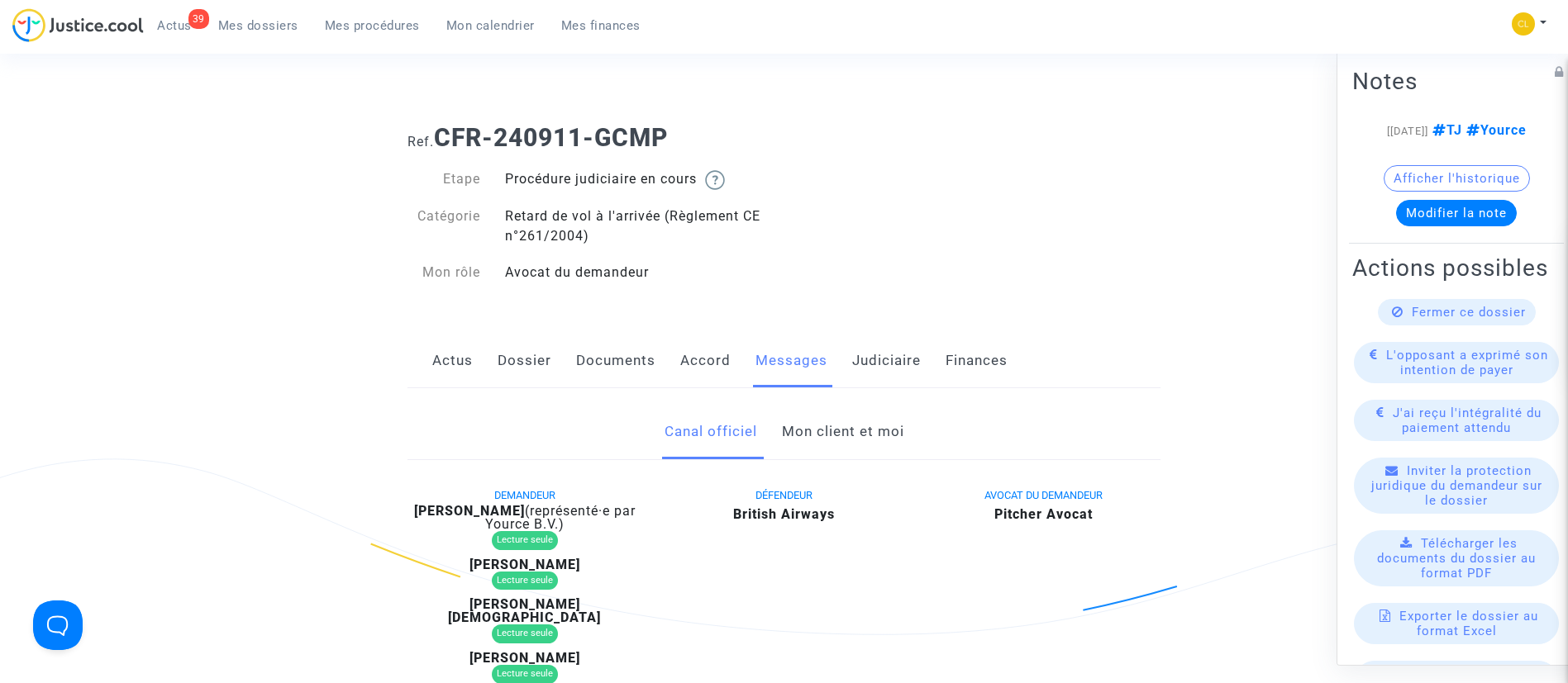
click at [839, 425] on link "Mon client et moi" at bounding box center [842, 432] width 123 height 55
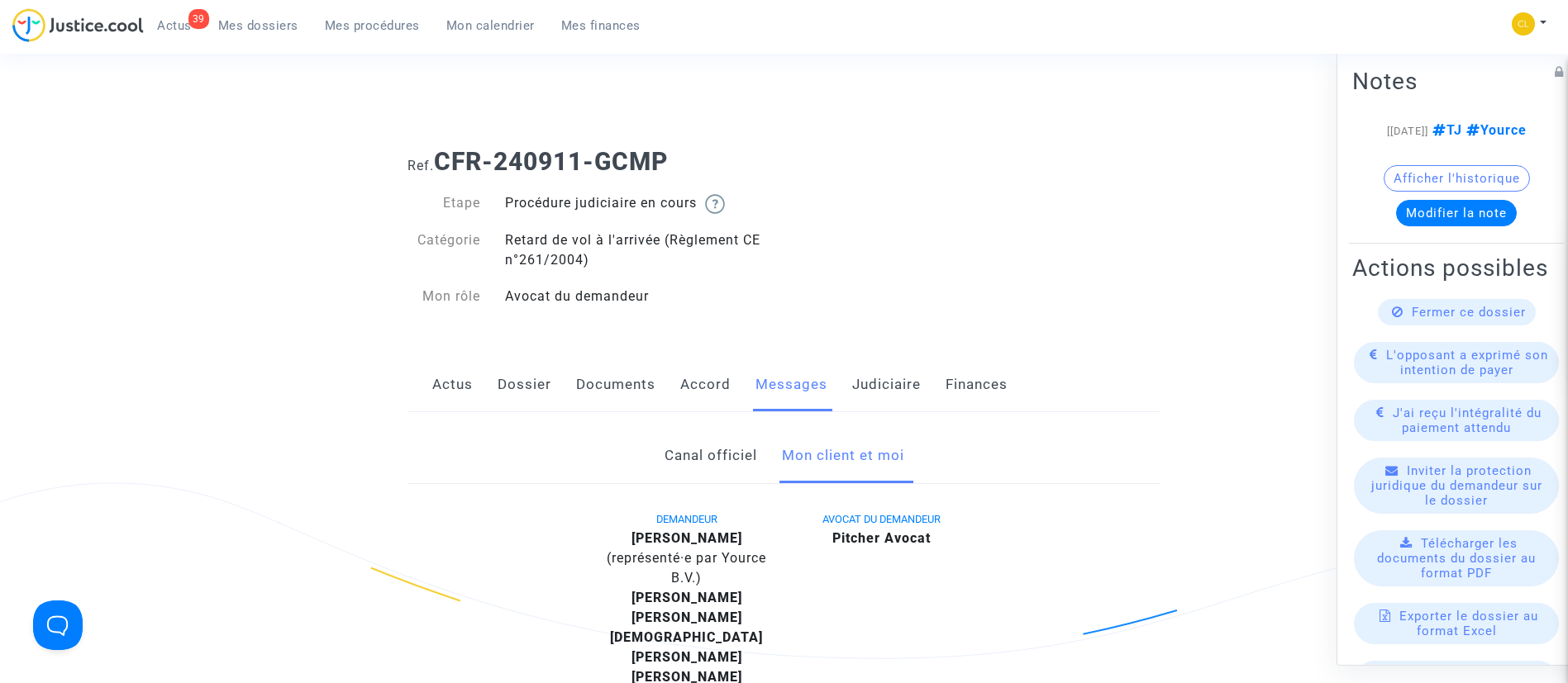
click at [592, 388] on link "Documents" at bounding box center [616, 385] width 79 height 55
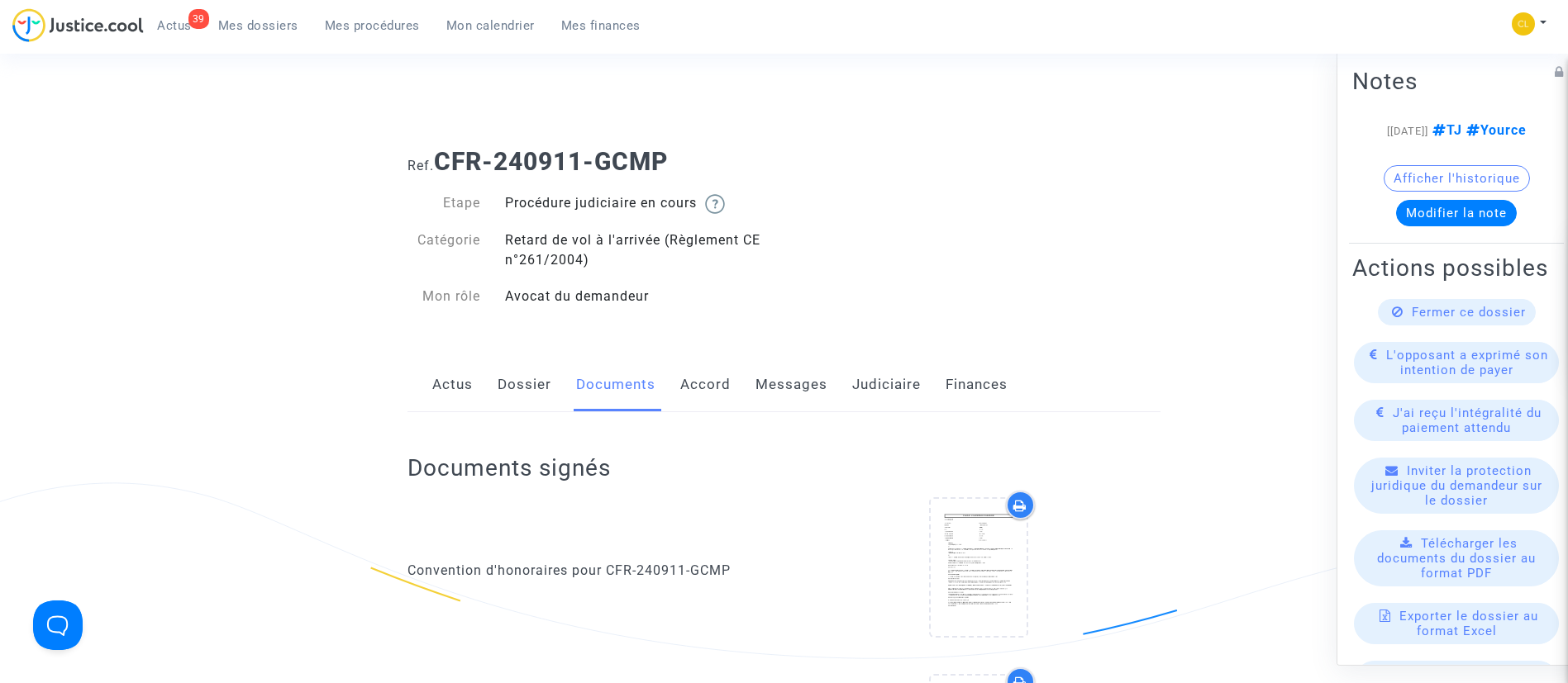
click at [798, 382] on link "Messages" at bounding box center [791, 385] width 72 height 55
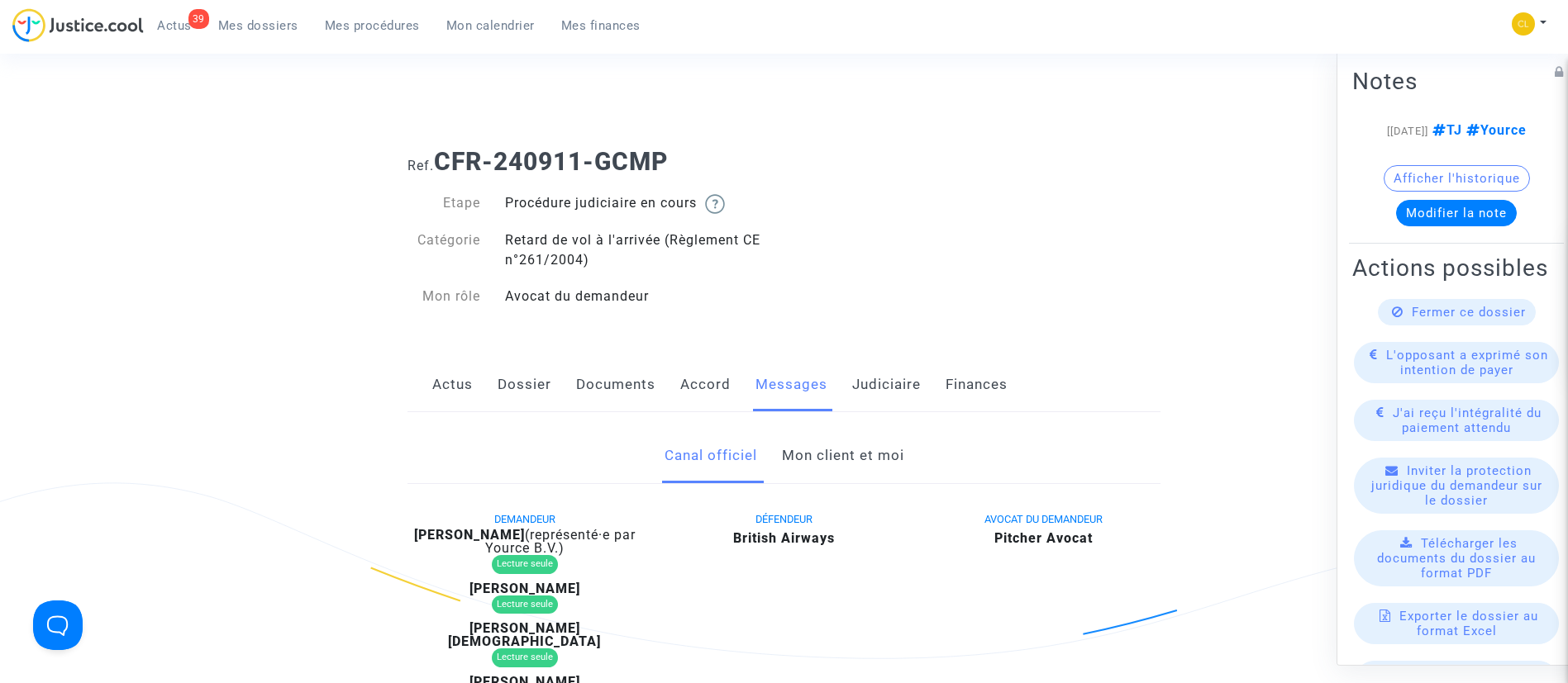
click at [576, 382] on link "Documents" at bounding box center [616, 385] width 79 height 55
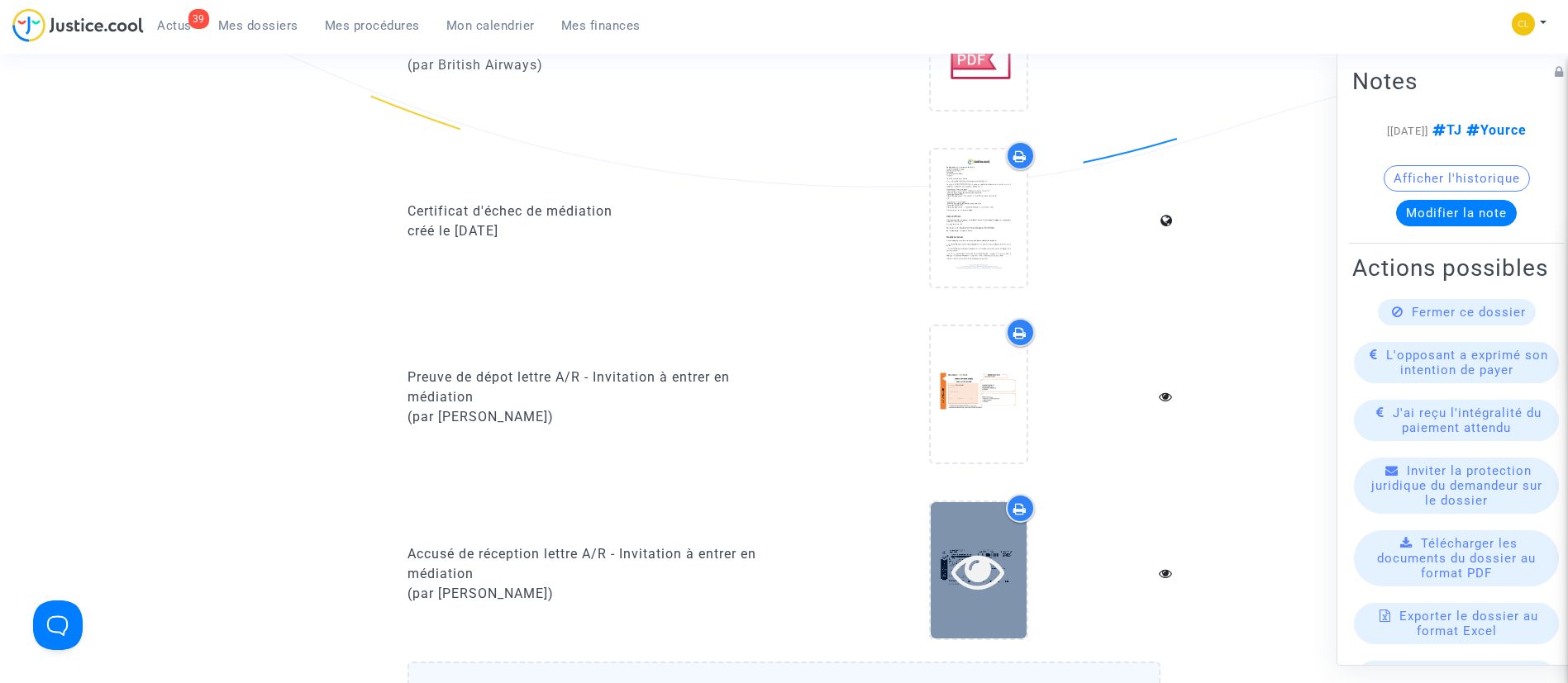
scroll to position [1343, 0]
click at [988, 564] on icon at bounding box center [978, 571] width 54 height 53
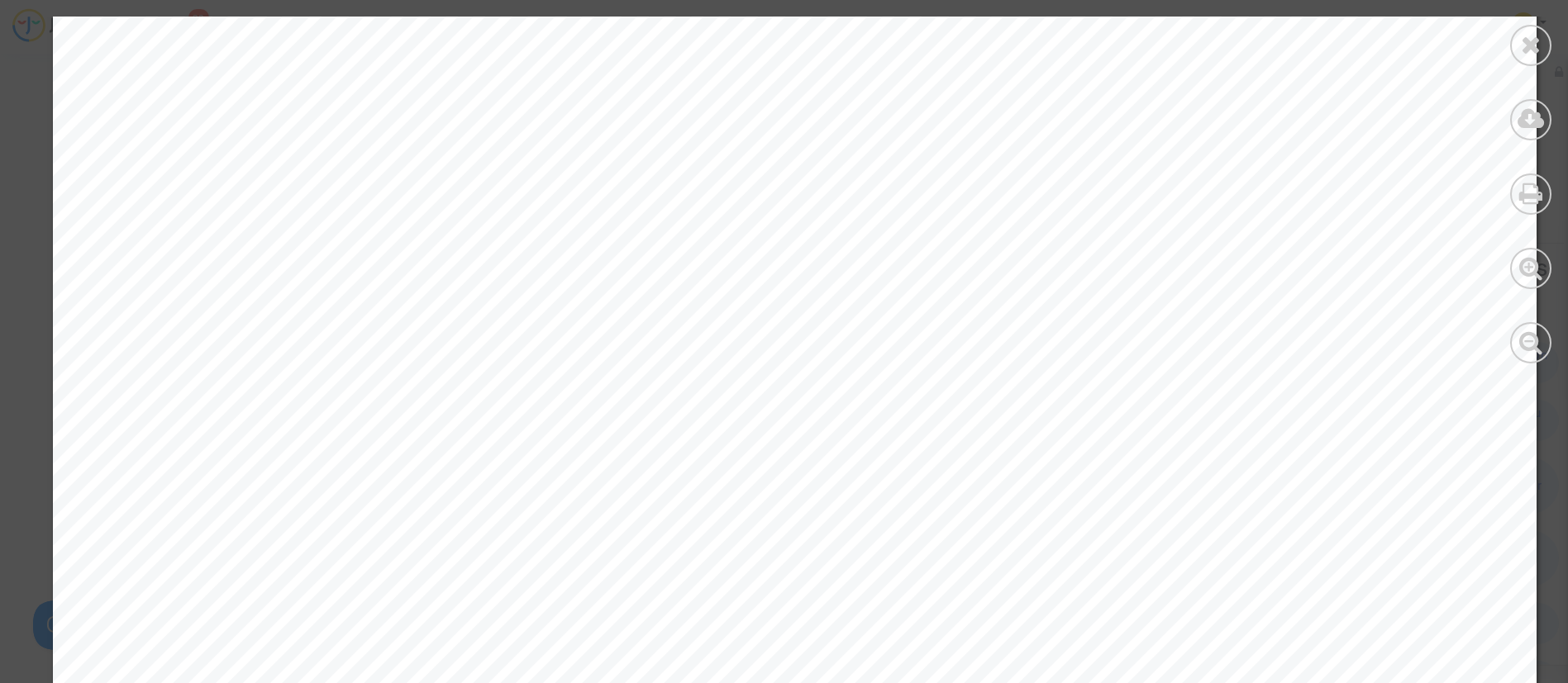
scroll to position [169, 0]
click at [1527, 39] on icon at bounding box center [1530, 44] width 20 height 25
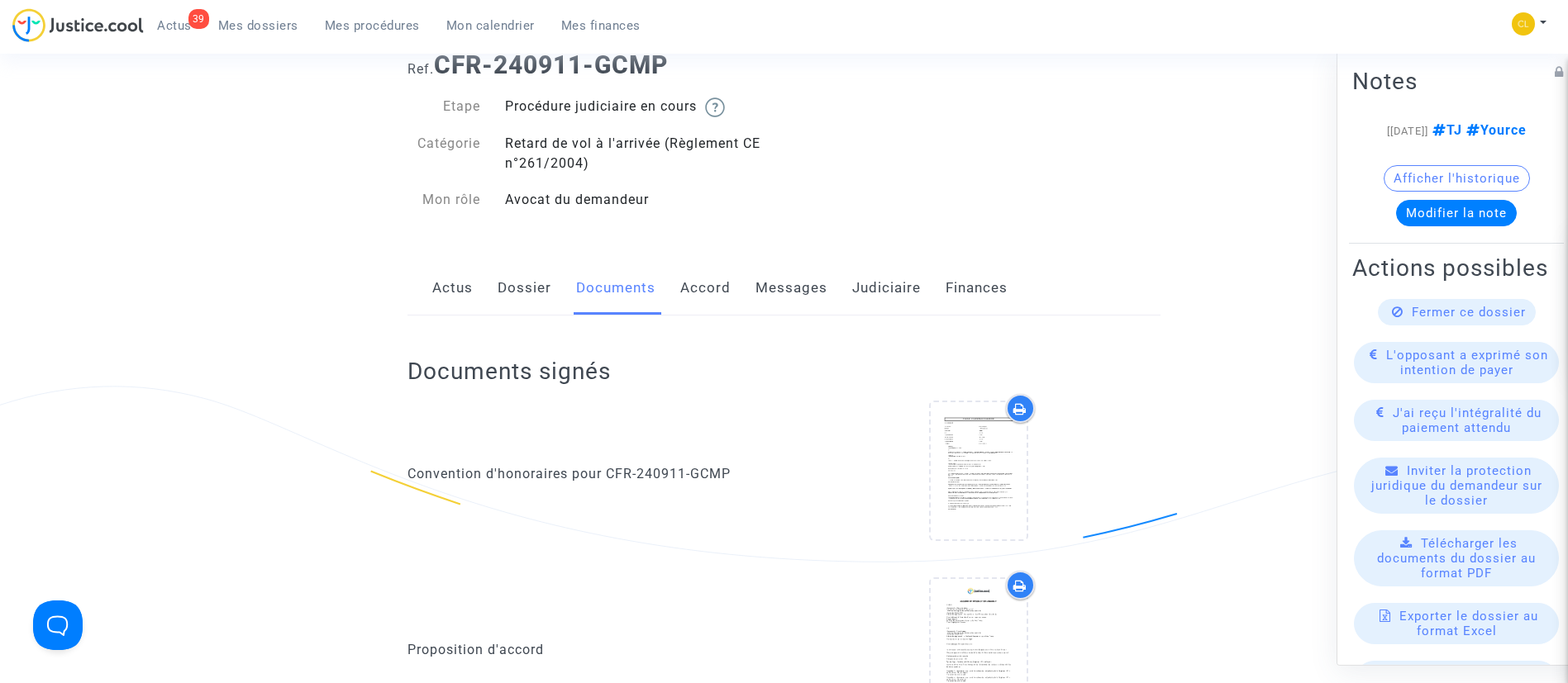
scroll to position [0, 0]
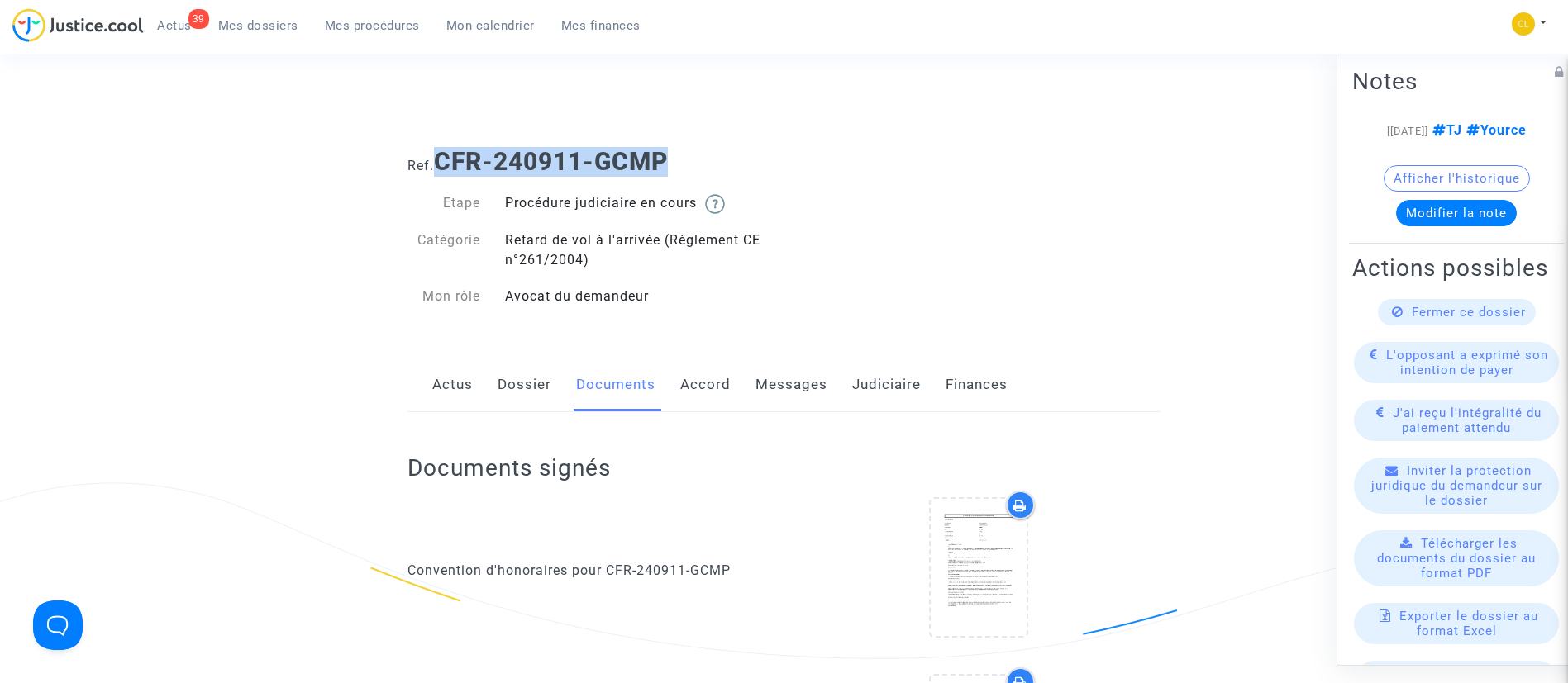
drag, startPoint x: 679, startPoint y: 162, endPoint x: 444, endPoint y: 161, distance: 235.0
click at [444, 161] on h1 "Ref. CFR-240911-GCMP" at bounding box center [784, 161] width 753 height 30
copy b "CFR-240911-GCMP"
